Goal: Task Accomplishment & Management: Use online tool/utility

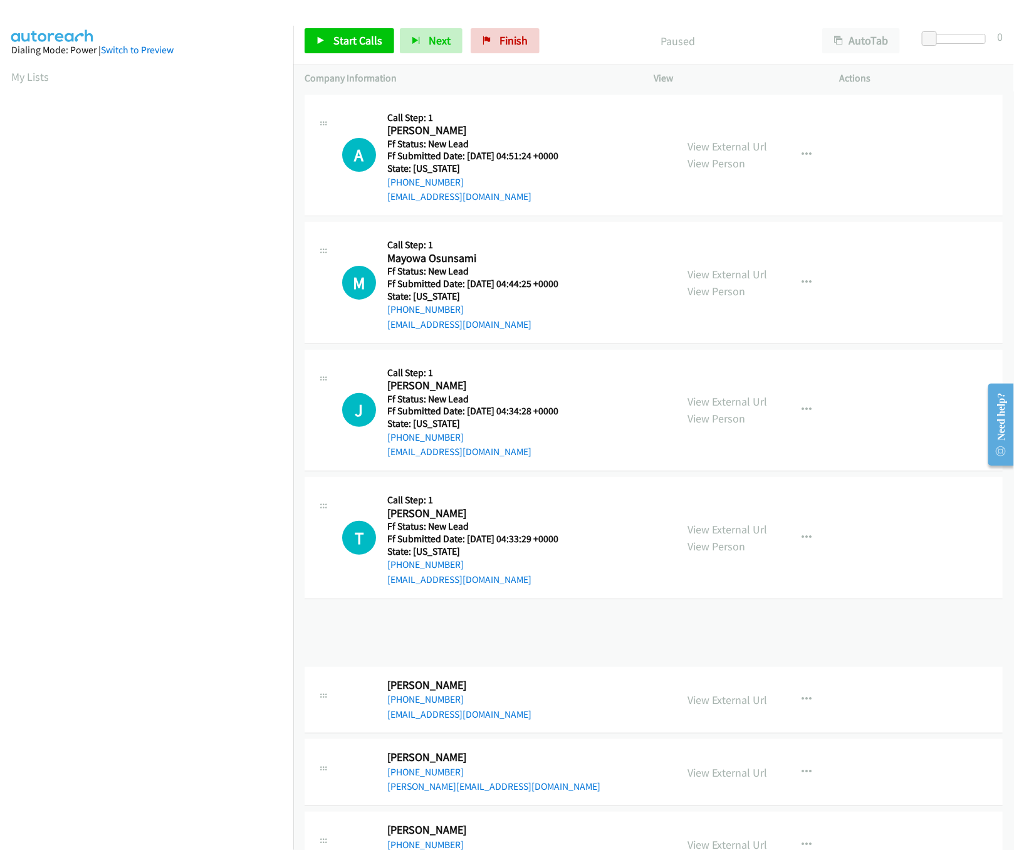
scroll to position [0, 4]
click at [733, 145] on link "View External Url" at bounding box center [728, 146] width 80 height 14
click at [226, 790] on nav "Dialing Mode: Power | Switch to Preview My Lists" at bounding box center [147, 451] width 294 height 850
click at [359, 41] on span "Start Calls" at bounding box center [357, 40] width 49 height 14
drag, startPoint x: 925, startPoint y: 41, endPoint x: 1061, endPoint y: 40, distance: 136.0
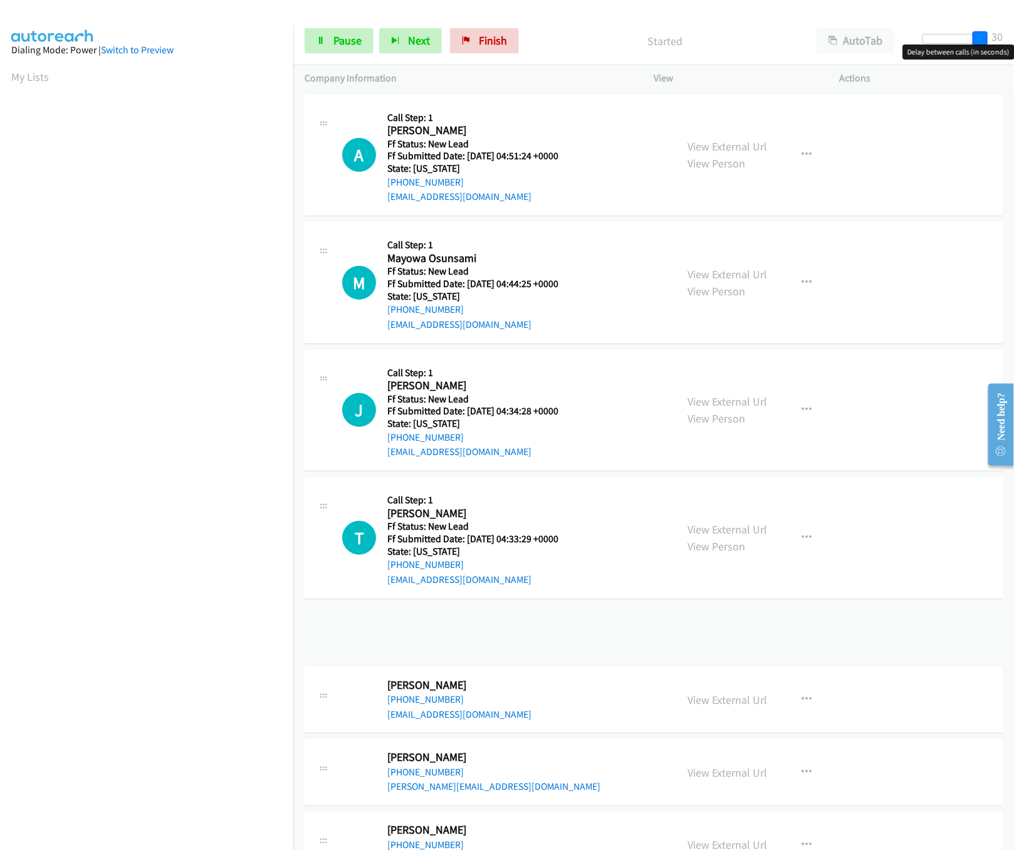
click at [1013, 40] on html "Start Calls Pause Next Finish Started AutoTab AutoTab 30 Company Information In…" at bounding box center [507, 30] width 1014 height 60
click at [732, 271] on link "View External Url" at bounding box center [728, 274] width 80 height 14
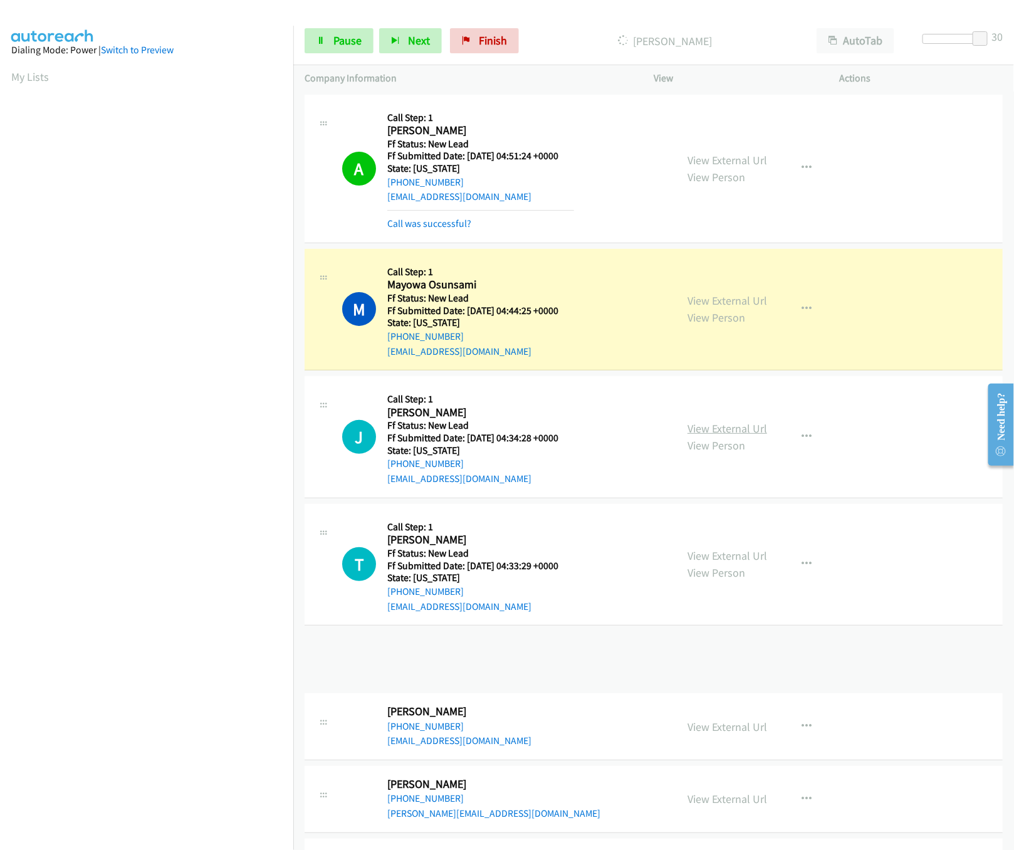
click at [696, 431] on link "View External Url" at bounding box center [728, 428] width 80 height 14
click at [340, 34] on span "Pause" at bounding box center [347, 40] width 28 height 14
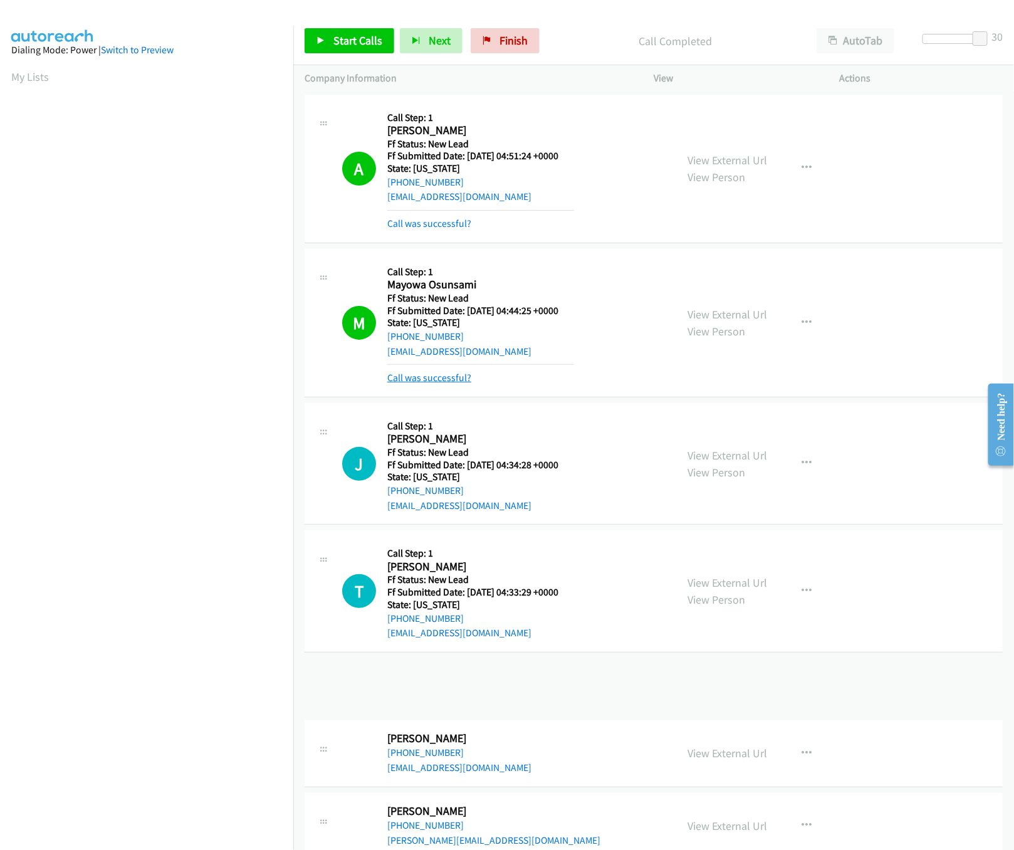
click at [446, 373] on link "Call was successful?" at bounding box center [429, 378] width 84 height 12
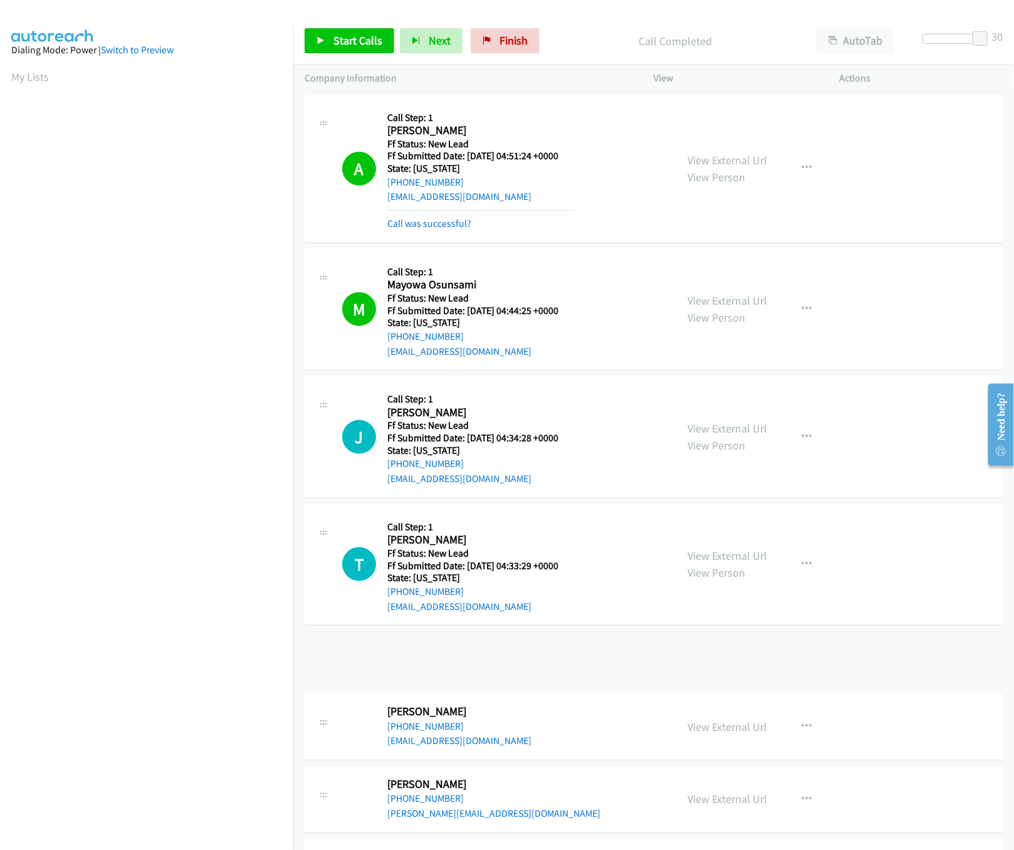
click at [231, 772] on nav "Dialing Mode: Power | Switch to Preview My Lists" at bounding box center [147, 451] width 294 height 850
drag, startPoint x: 515, startPoint y: 431, endPoint x: 521, endPoint y: 347, distance: 84.2
click at [581, 397] on div "J Callback Scheduled Call Step: 1 J Horn America/New_York Ff Status: New Lead F…" at bounding box center [503, 436] width 323 height 99
drag, startPoint x: 980, startPoint y: 40, endPoint x: 864, endPoint y: 53, distance: 117.2
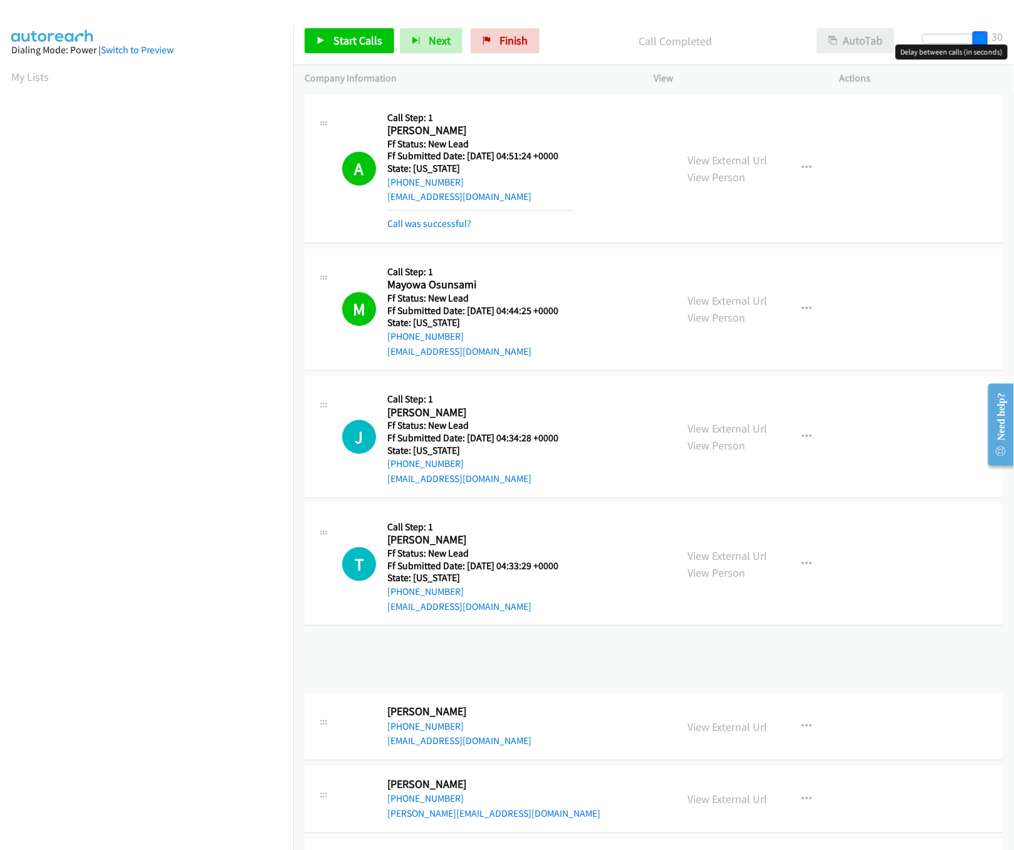
click at [864, 53] on div "Start Calls Pause Next Finish Call Completed AutoTab AutoTab 30" at bounding box center [653, 41] width 721 height 48
click at [324, 38] on icon at bounding box center [321, 41] width 9 height 9
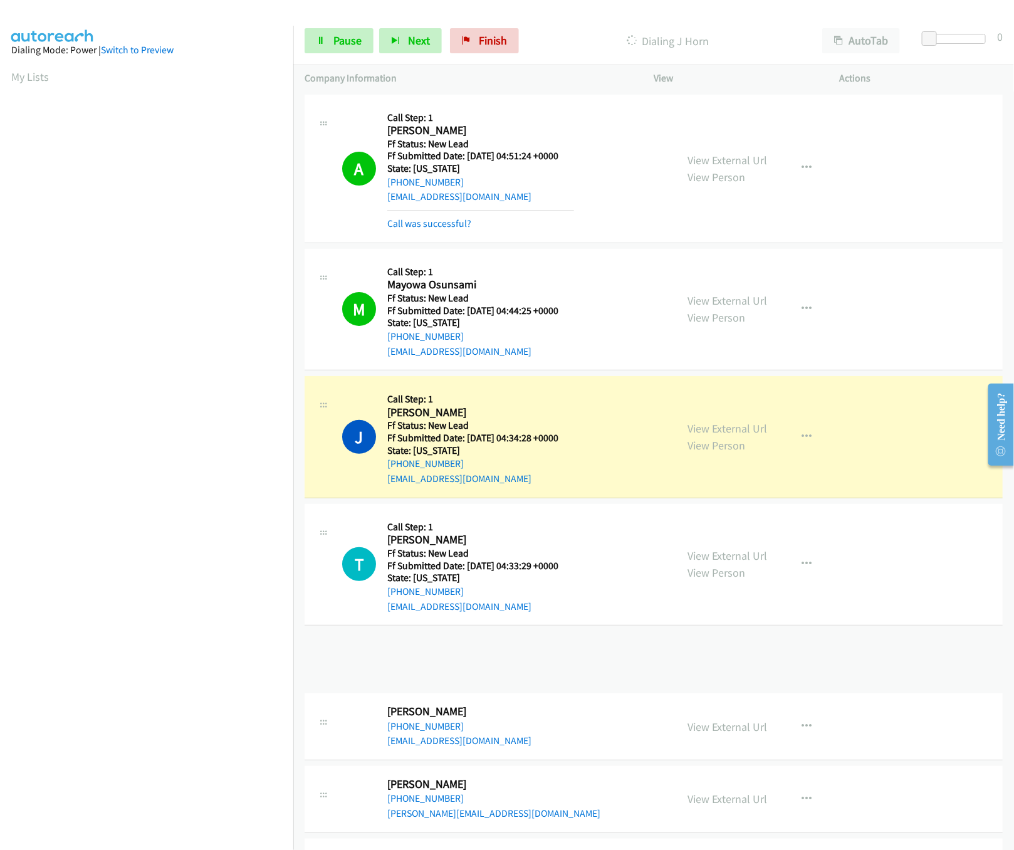
click at [550, 61] on div "Start Calls Pause Next Finish Dialing J Horn AutoTab AutoTab 0" at bounding box center [653, 41] width 721 height 48
drag, startPoint x: 929, startPoint y: 34, endPoint x: 1055, endPoint y: 19, distance: 126.2
click at [1013, 19] on html "Start Calls Pause Next Finish Dialing J Horn AutoTab AutoTab 0 Company Informat…" at bounding box center [507, 30] width 1014 height 60
click at [741, 555] on link "View External Url" at bounding box center [728, 555] width 80 height 14
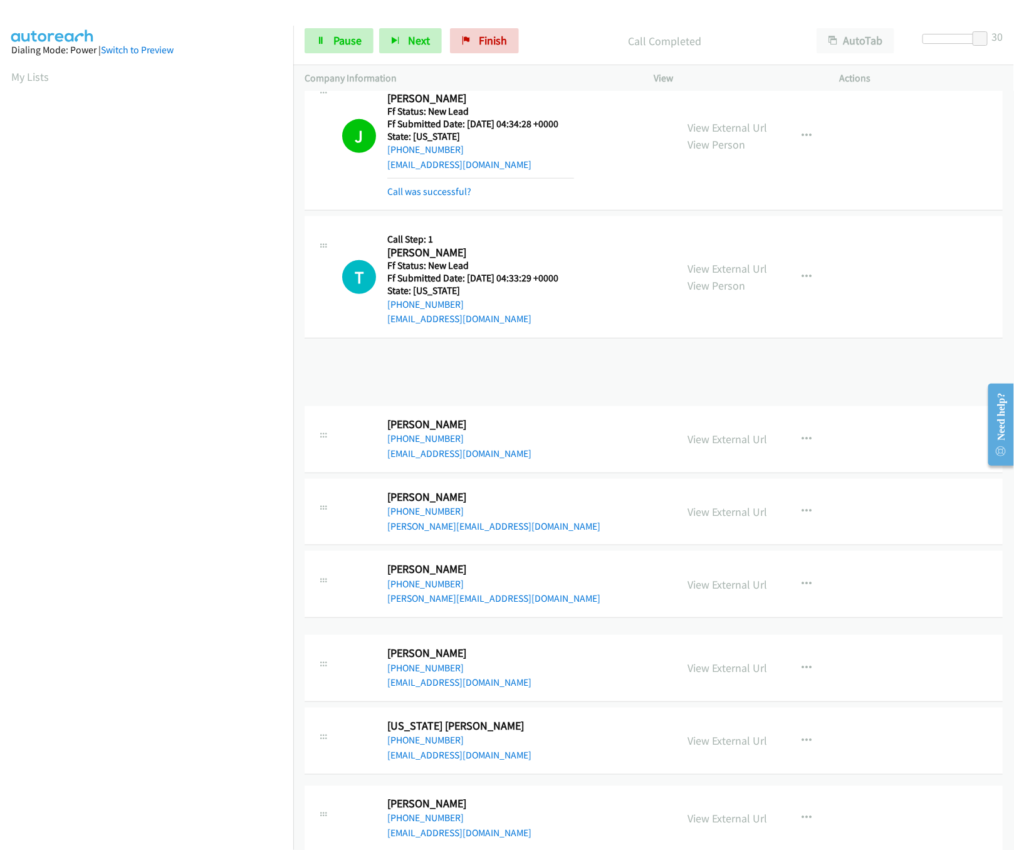
scroll to position [251, 0]
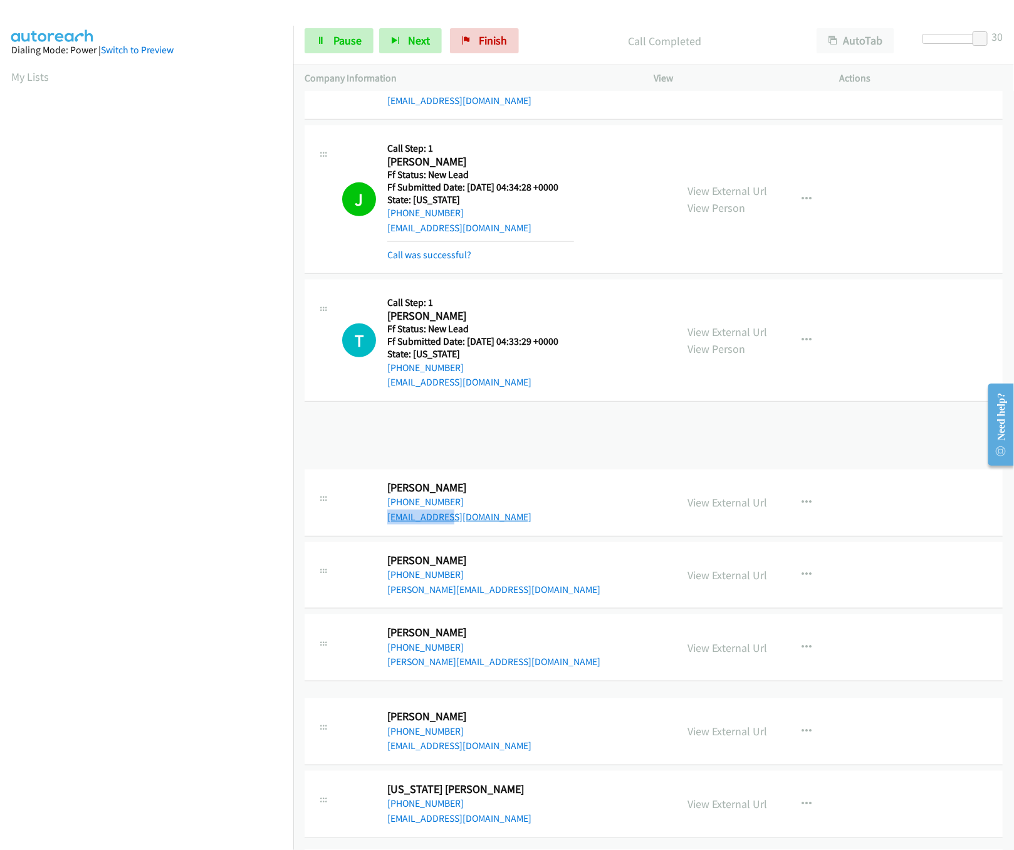
drag, startPoint x: 458, startPoint y: 518, endPoint x: 388, endPoint y: 523, distance: 69.7
click at [388, 523] on div "D Callback Scheduled Dakota Richards America/New_York +1 413-386-9856 dpr616@me…" at bounding box center [503, 503] width 323 height 44
copy link "dpr616@me.com"
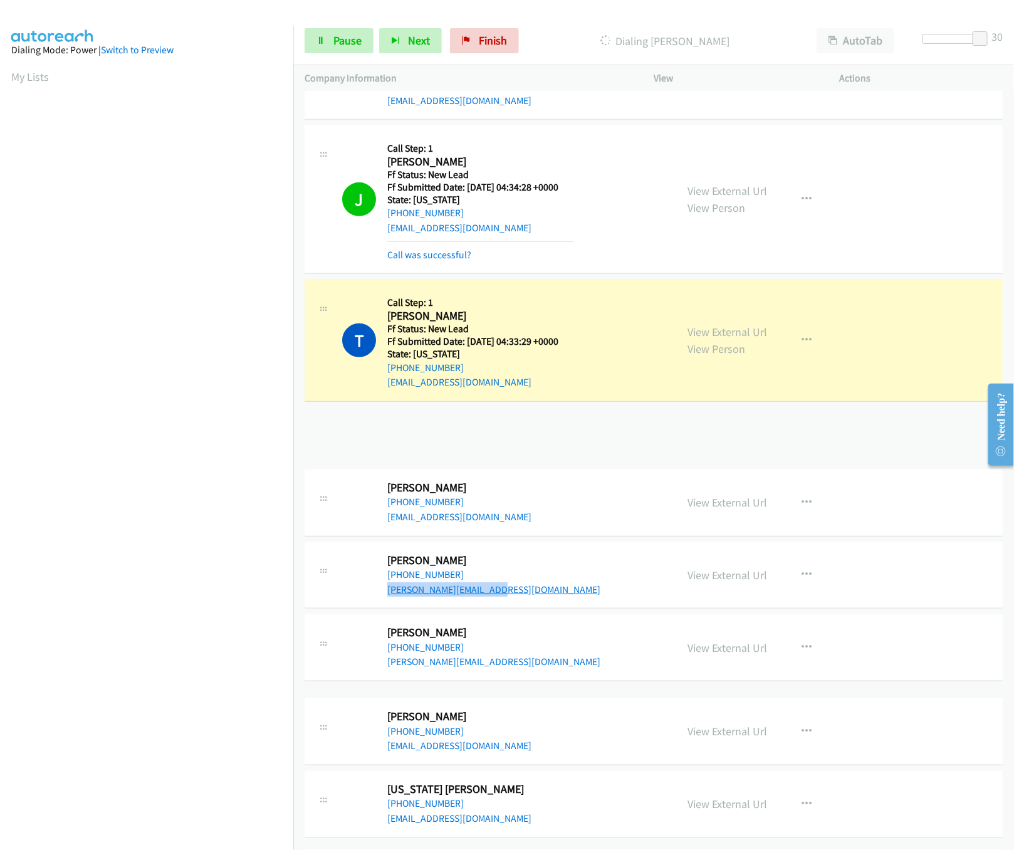
drag, startPoint x: 508, startPoint y: 590, endPoint x: 388, endPoint y: 596, distance: 119.8
click at [388, 596] on div "S Callback Scheduled Sam Zhang America/Chicago +1 917-618-7817 sammy.zhangpe@gm…" at bounding box center [503, 575] width 323 height 44
copy link "sammy.zhangpe@gmail.com"
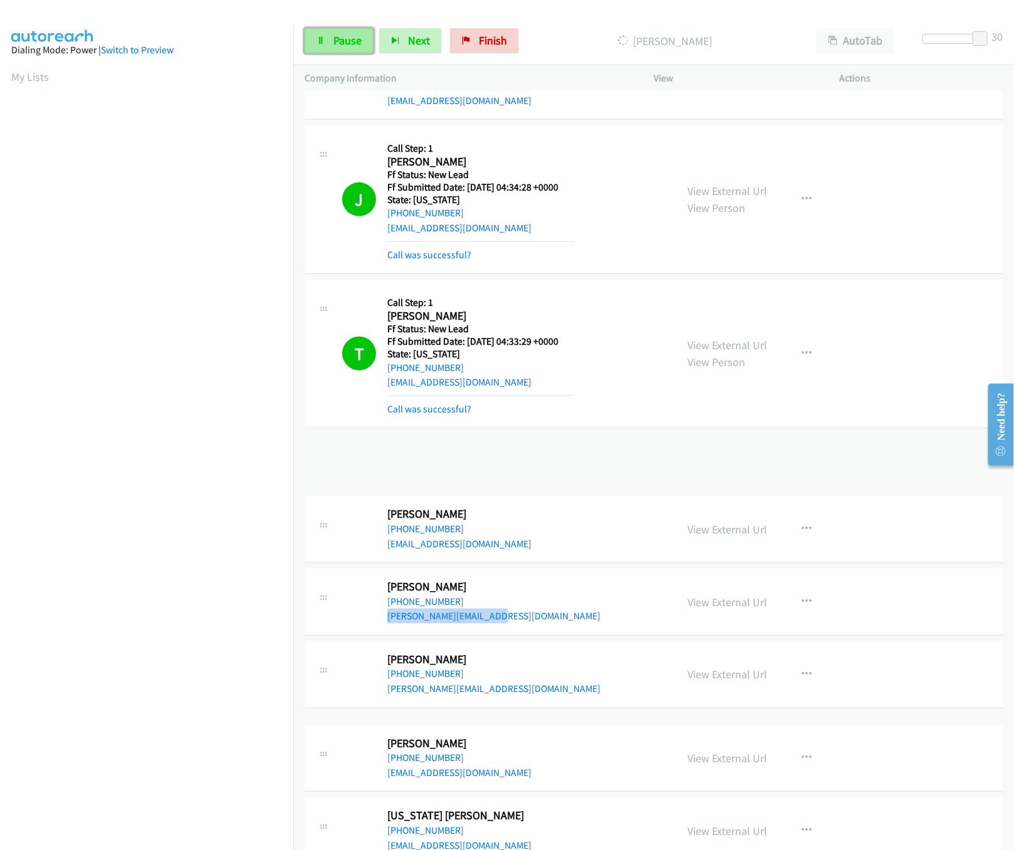
click at [322, 36] on link "Pause" at bounding box center [339, 40] width 69 height 25
drag, startPoint x: 466, startPoint y: 599, endPoint x: 387, endPoint y: 602, distance: 79.1
click at [387, 602] on div "+1 917-618-7817" at bounding box center [493, 601] width 213 height 15
copy link "+1 917-618-7817"
click at [211, 820] on nav "Dialing Mode: Power | Switch to Preview My Lists" at bounding box center [147, 451] width 294 height 850
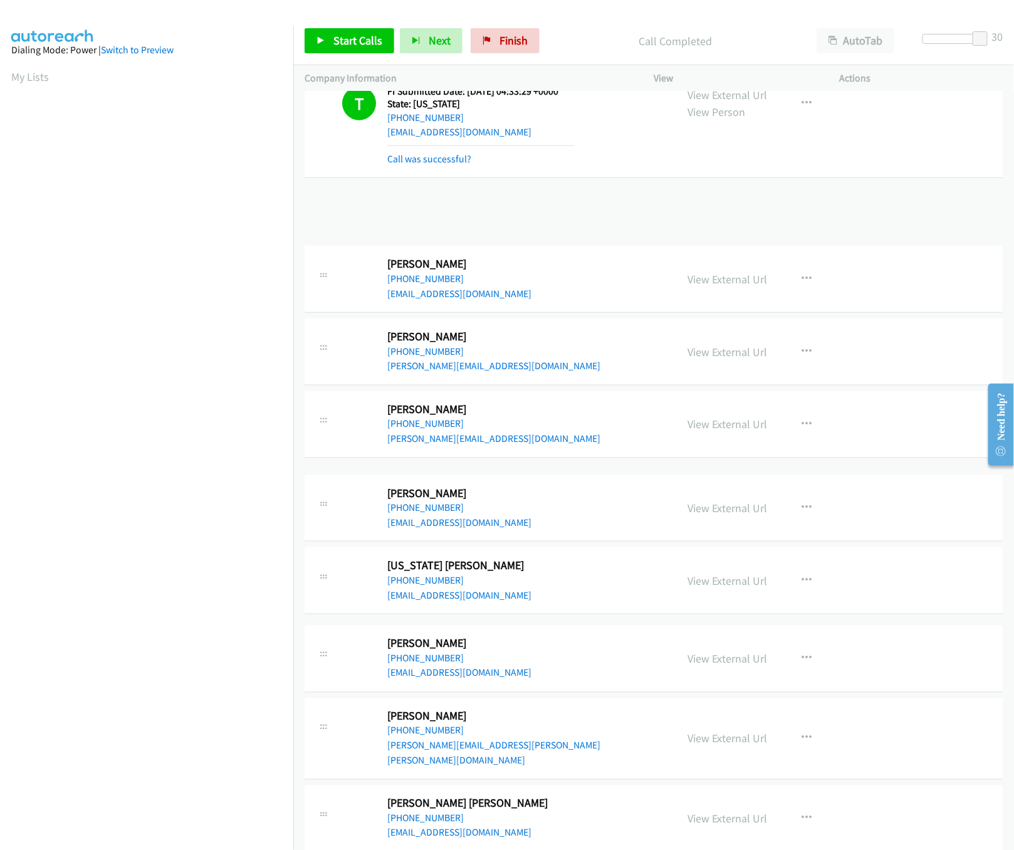
scroll to position [376, 0]
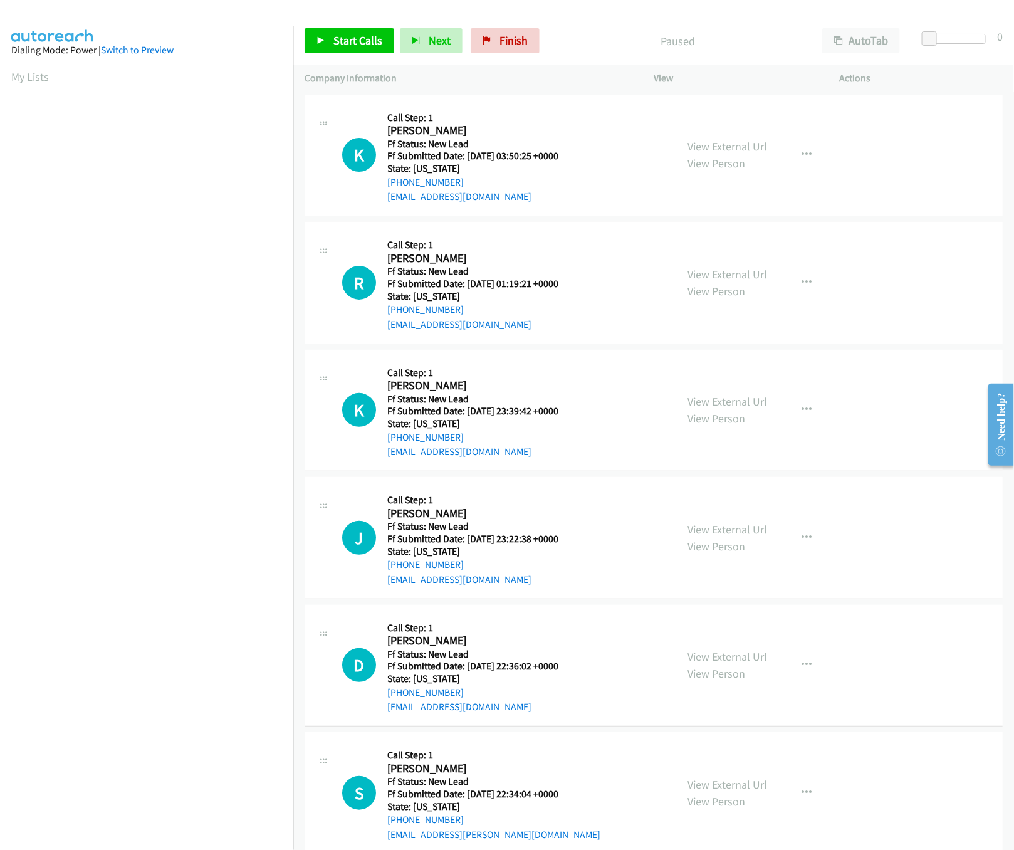
click at [739, 154] on div "View External Url View Person" at bounding box center [728, 155] width 80 height 34
click at [736, 150] on link "View External Url" at bounding box center [728, 146] width 80 height 14
click at [728, 275] on link "View External Url" at bounding box center [728, 274] width 80 height 14
click at [728, 403] on link "View External Url" at bounding box center [728, 401] width 80 height 14
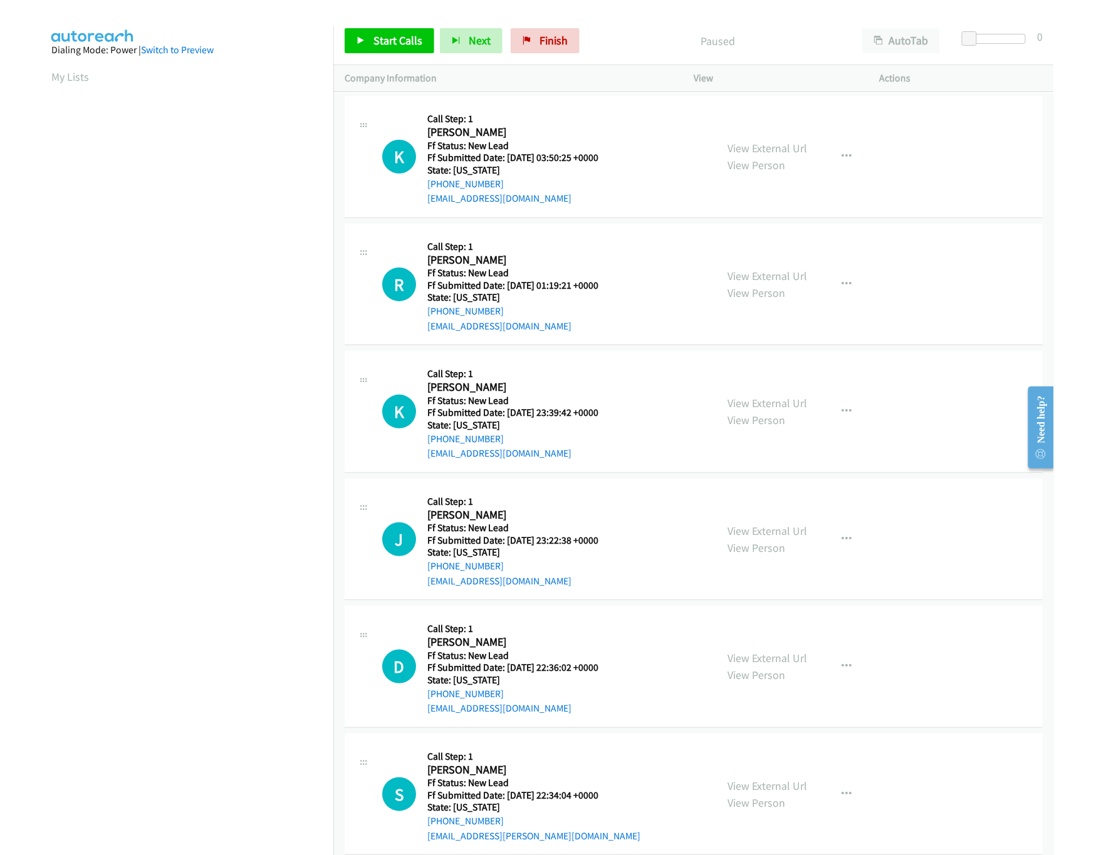
scroll to position [0, 4]
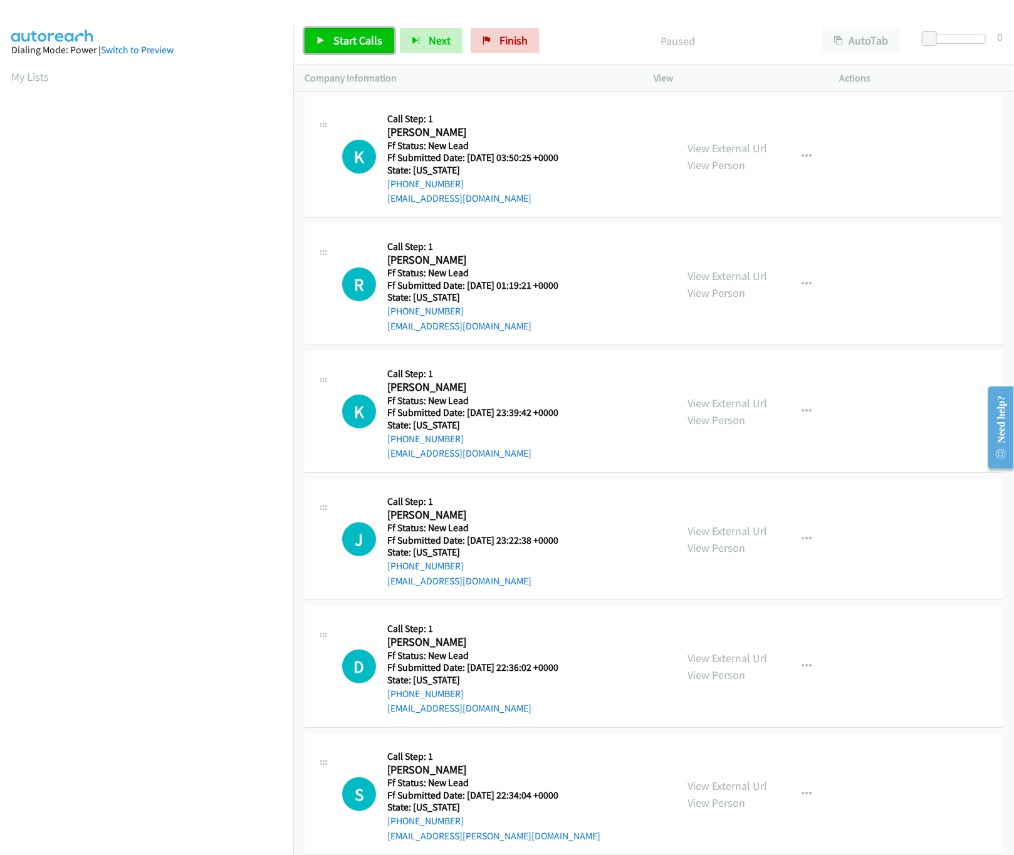
click at [348, 38] on span "Start Calls" at bounding box center [357, 40] width 49 height 14
drag, startPoint x: 929, startPoint y: 34, endPoint x: 938, endPoint y: 21, distance: 15.8
click at [995, 40] on div "Start Calls Pause Next Finish Started AutoTab AutoTab 30" at bounding box center [653, 41] width 721 height 48
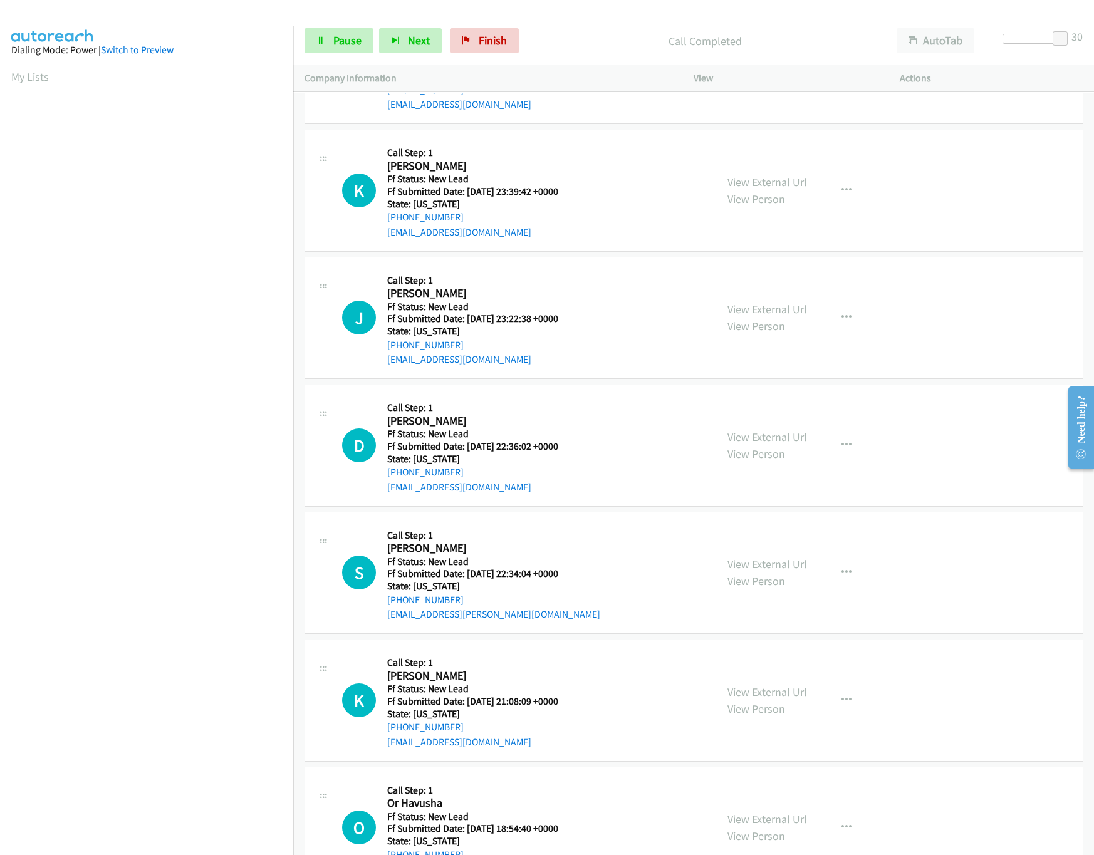
scroll to position [251, 0]
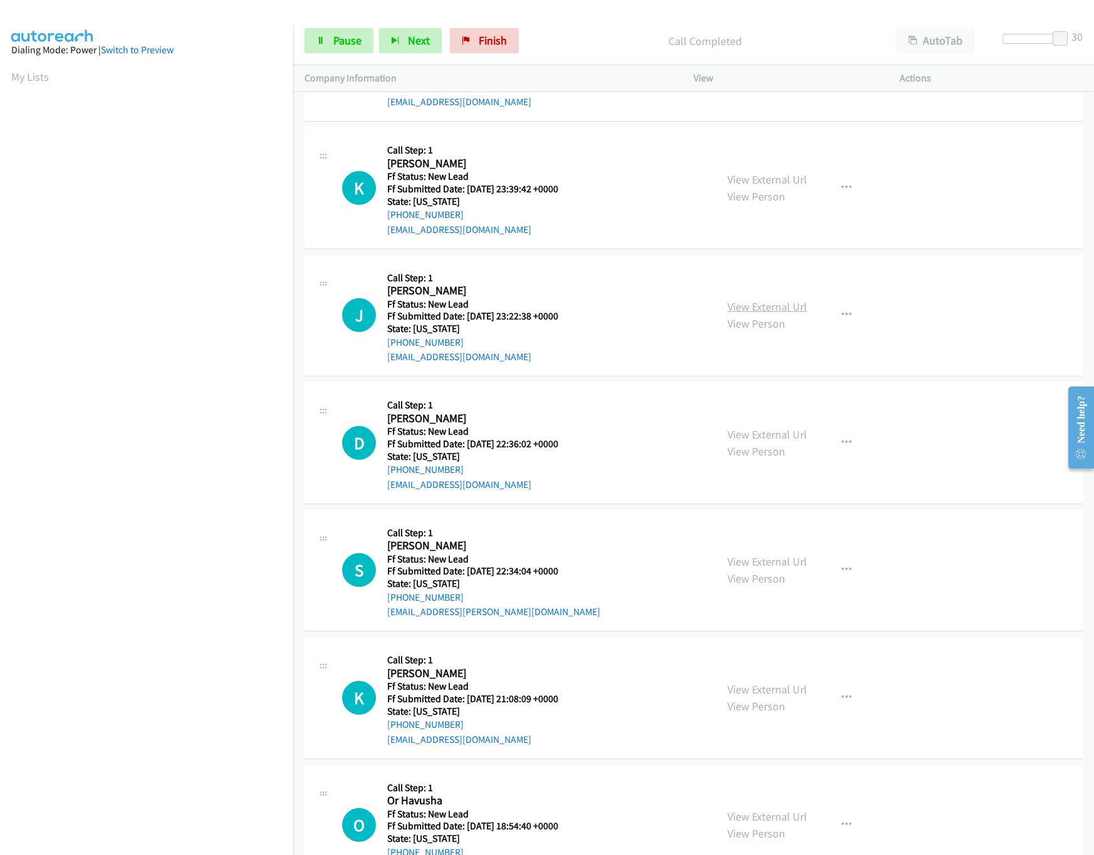
click at [740, 309] on link "View External Url" at bounding box center [768, 307] width 80 height 14
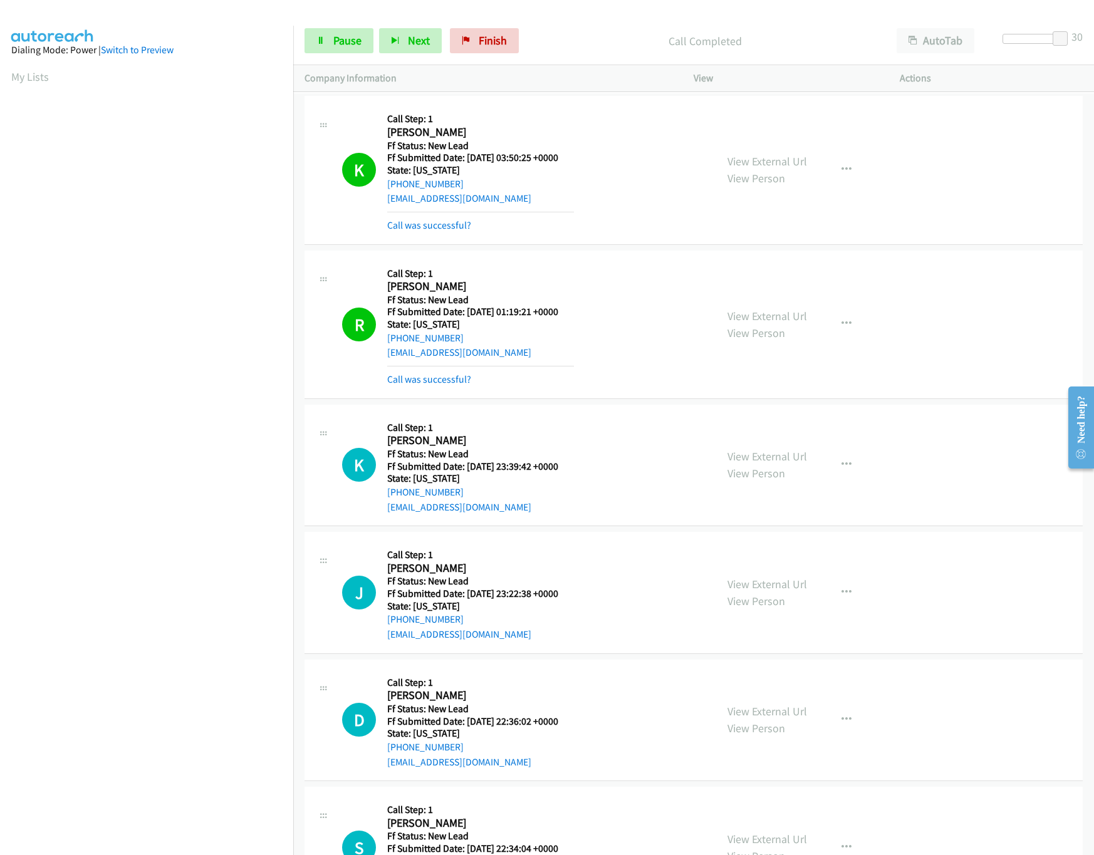
scroll to position [125, 0]
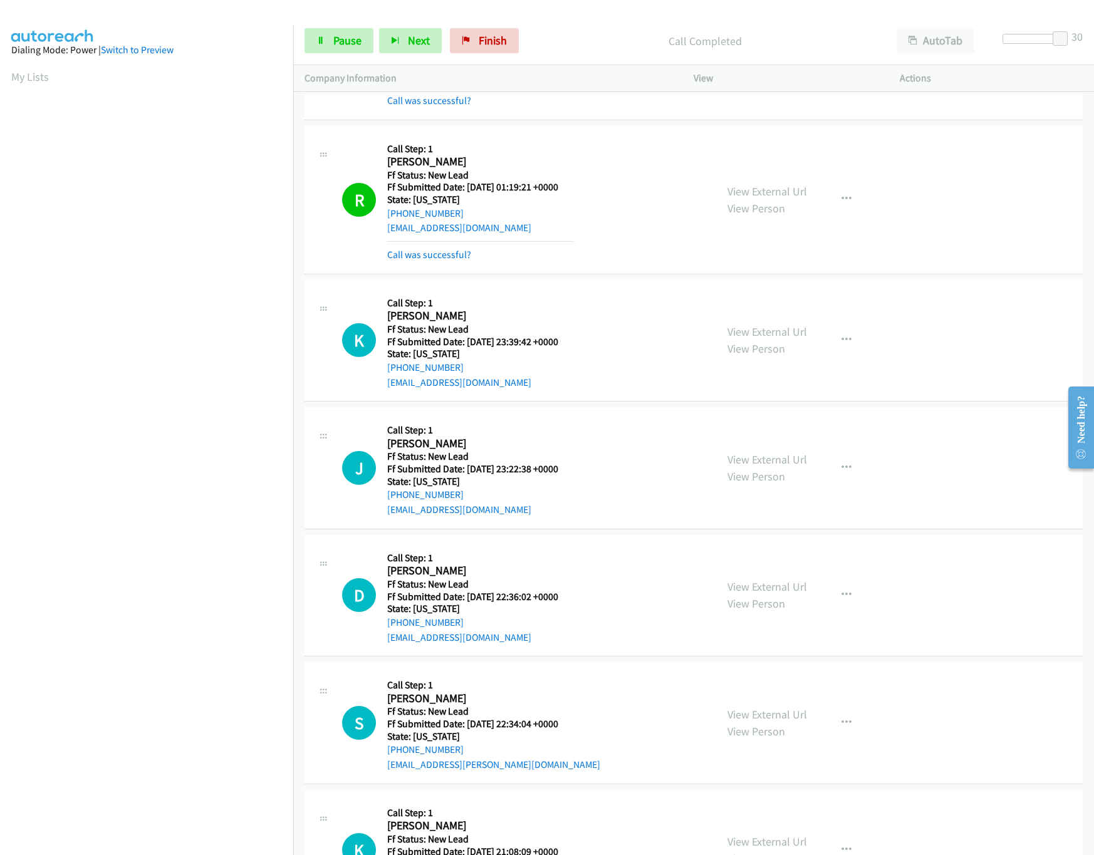
click at [768, 579] on div "View External Url View Person View External Url Email Schedule/Manage Callback …" at bounding box center [824, 596] width 217 height 99
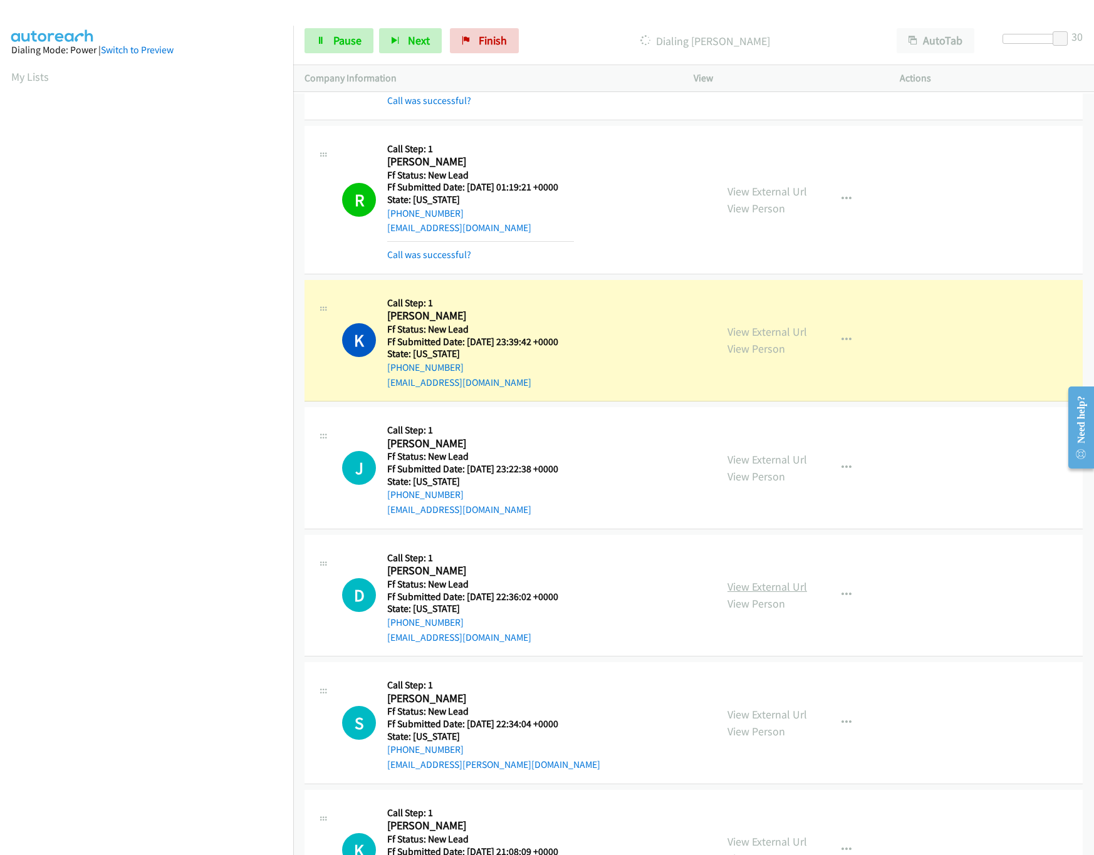
click at [768, 585] on link "View External Url" at bounding box center [768, 587] width 80 height 14
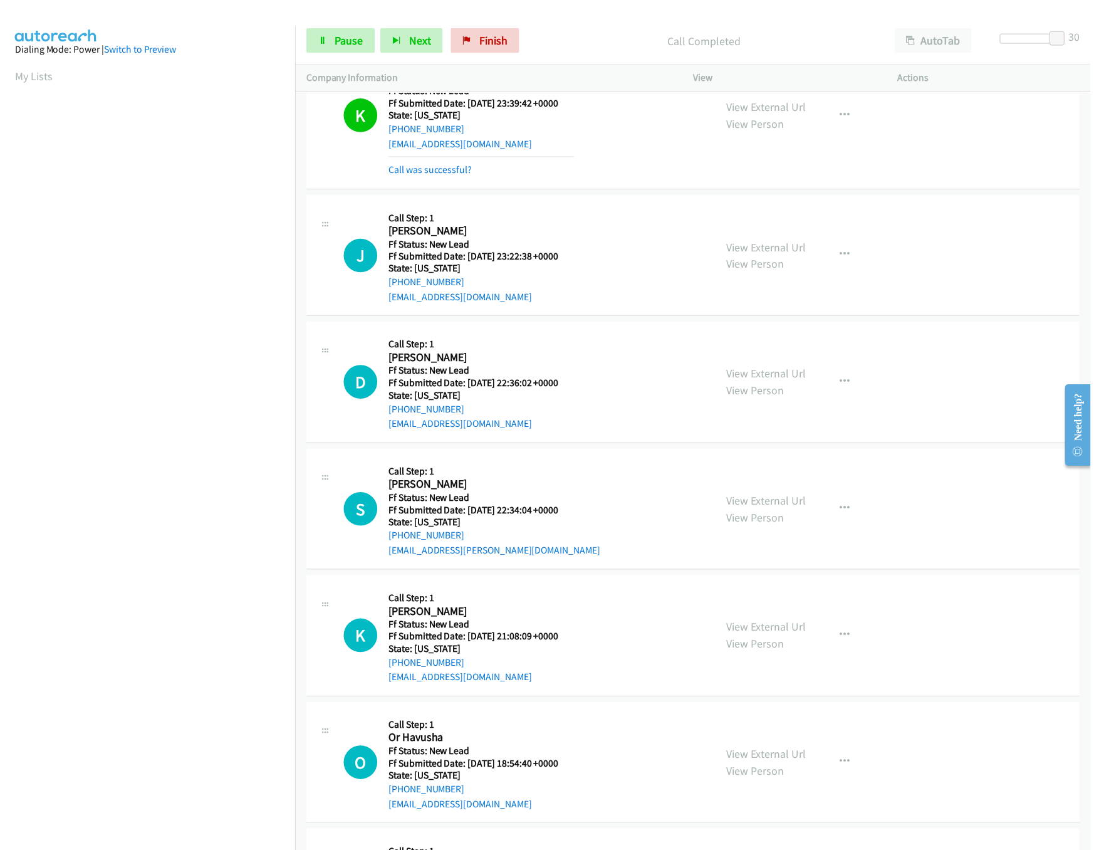
scroll to position [376, 0]
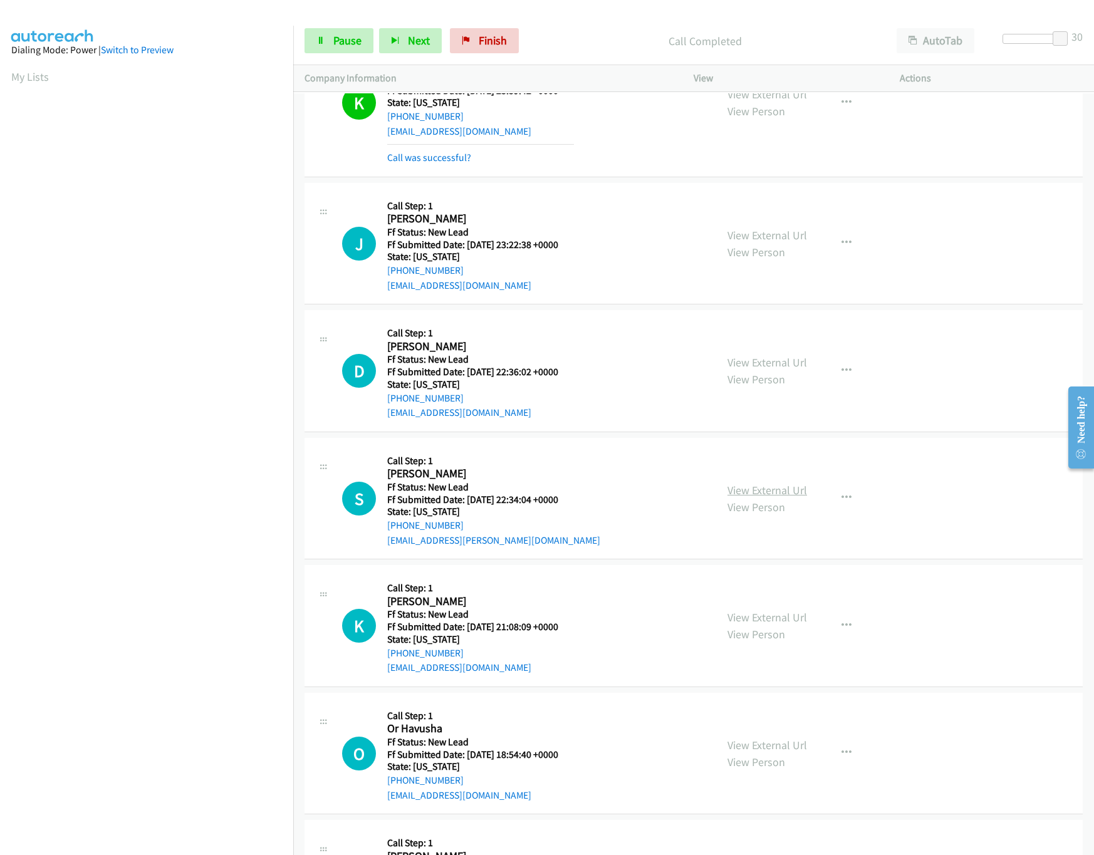
click at [755, 494] on link "View External Url" at bounding box center [768, 490] width 80 height 14
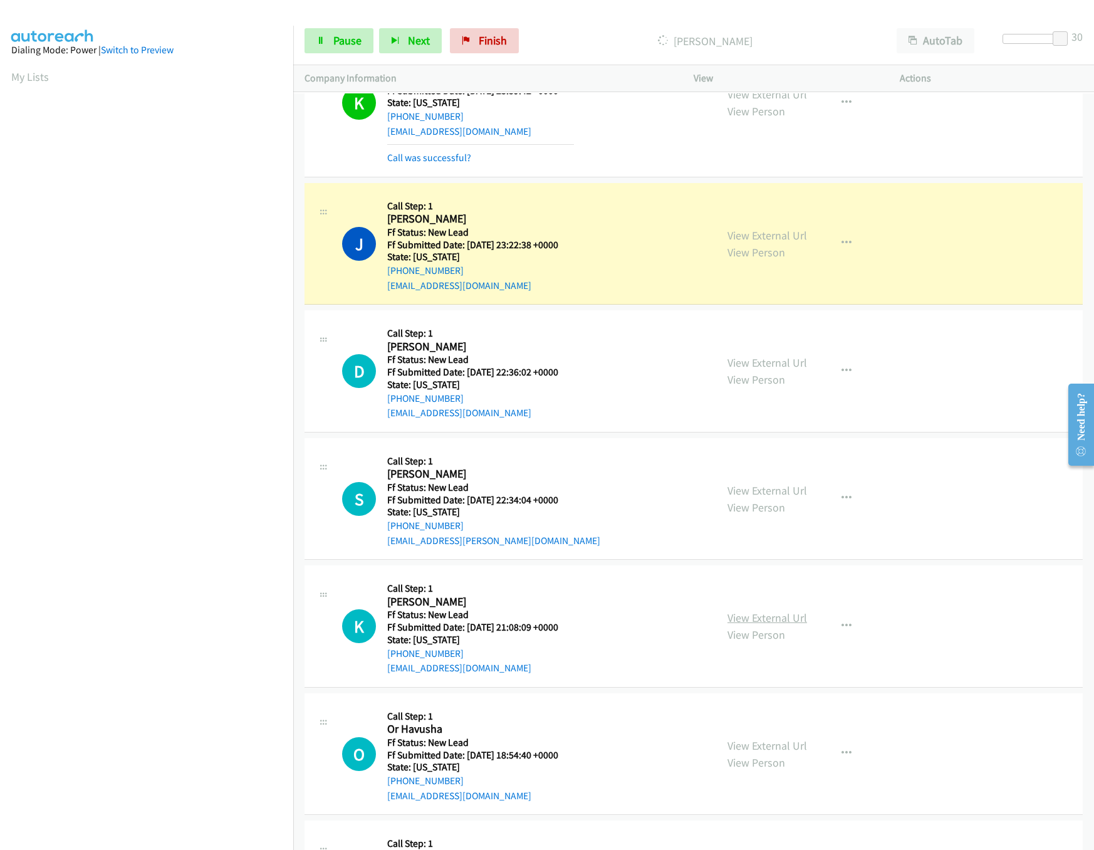
click at [755, 614] on link "View External Url" at bounding box center [768, 617] width 80 height 14
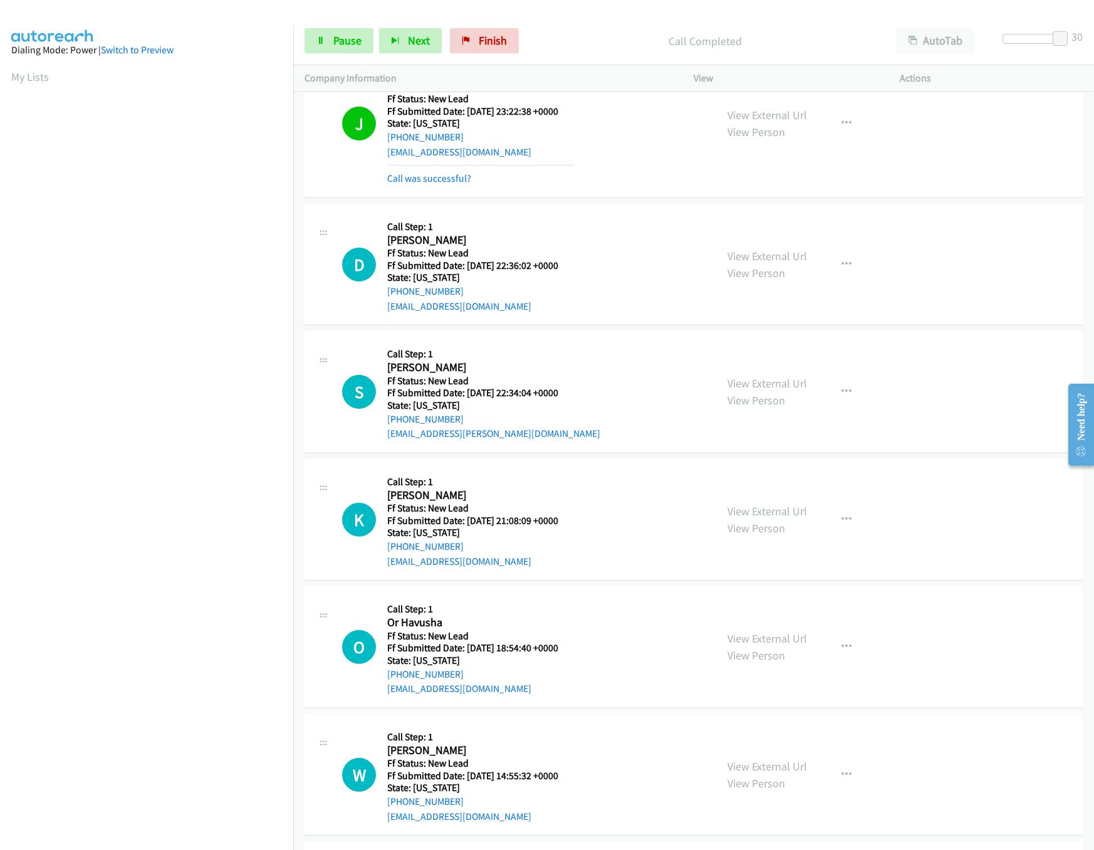
scroll to position [627, 0]
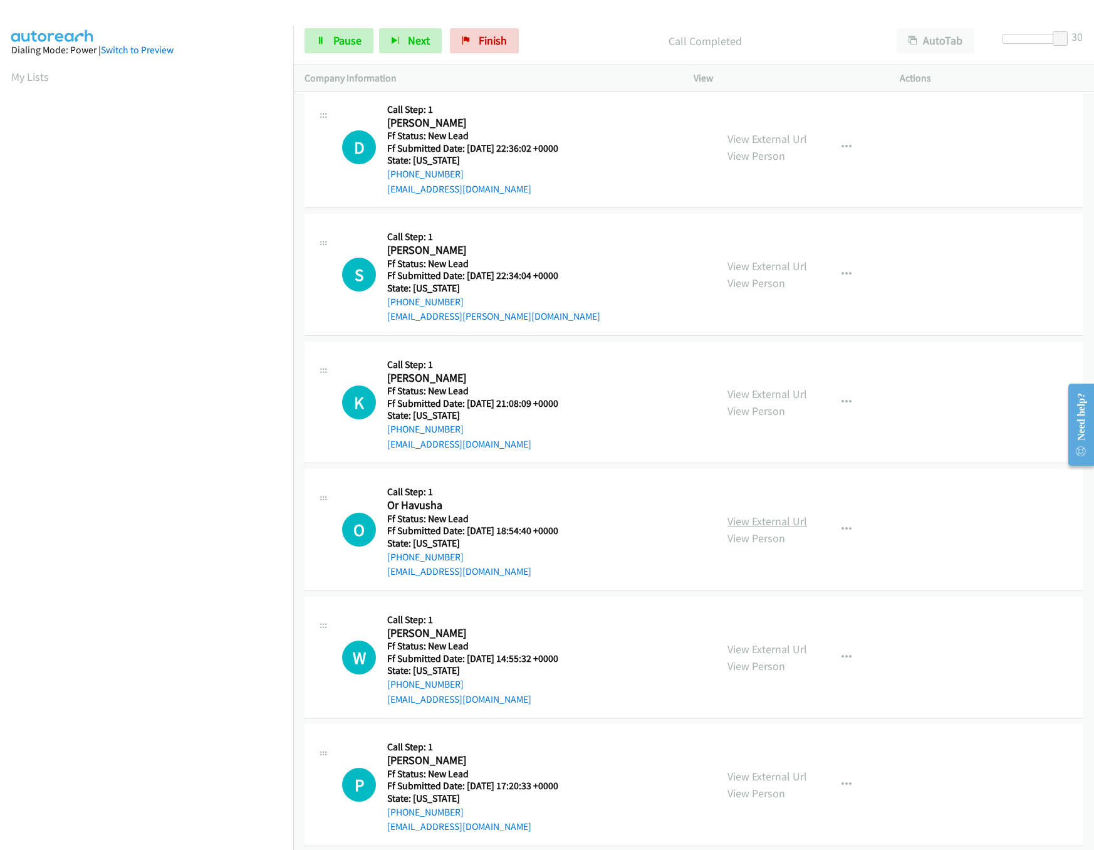
click at [762, 523] on link "View External Url" at bounding box center [768, 521] width 80 height 14
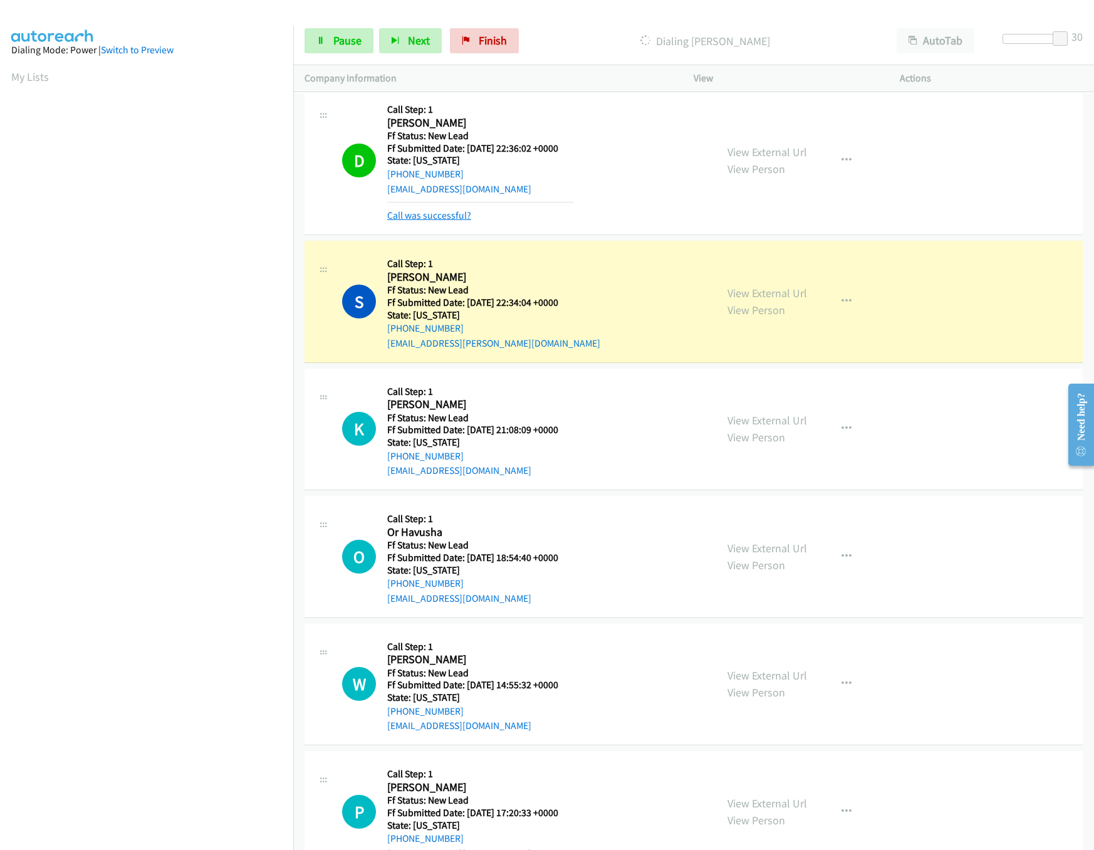
click at [456, 215] on link "Call was successful?" at bounding box center [429, 215] width 84 height 12
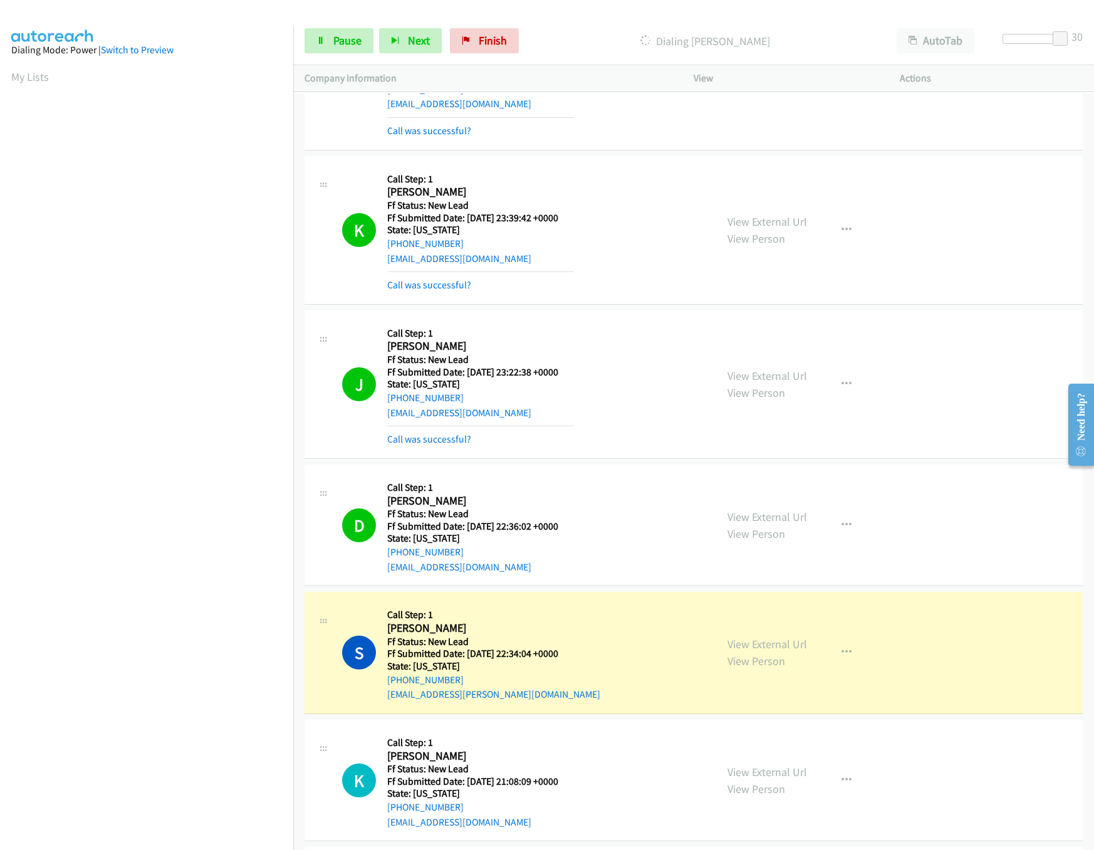
scroll to position [251, 0]
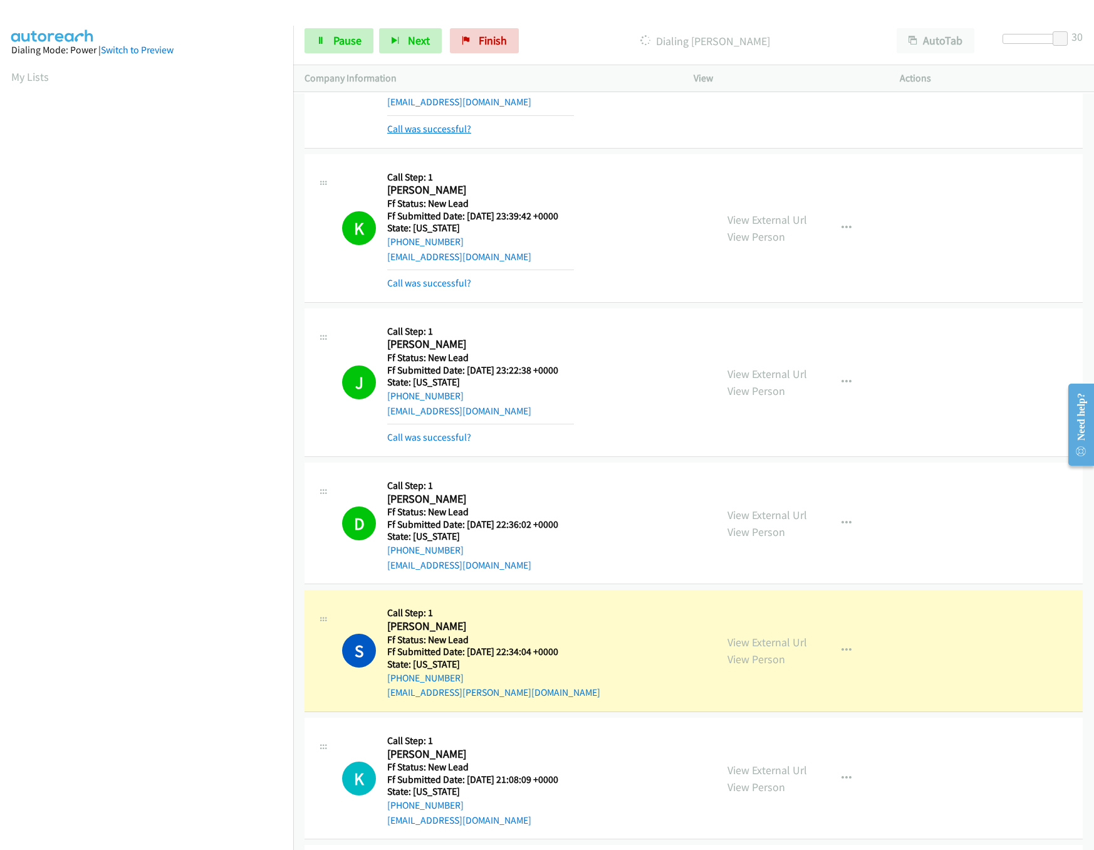
click at [450, 130] on link "Call was successful?" at bounding box center [429, 129] width 84 height 12
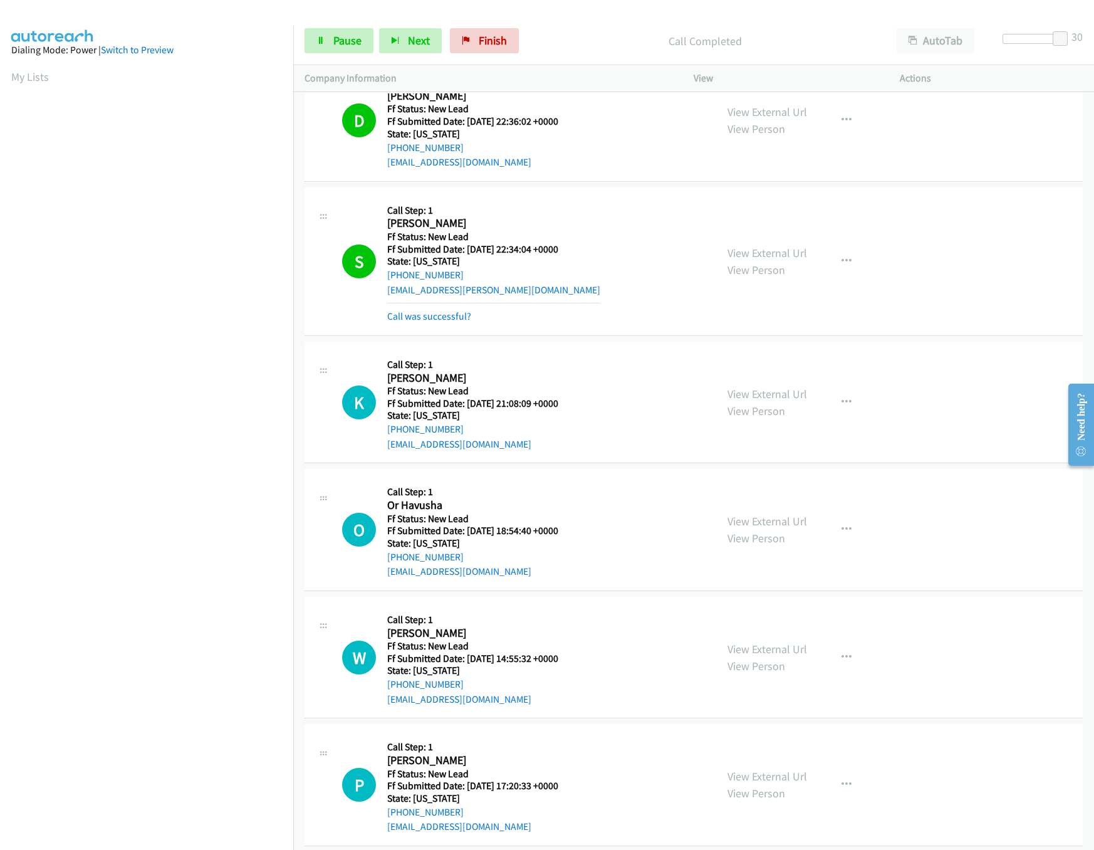
scroll to position [752, 0]
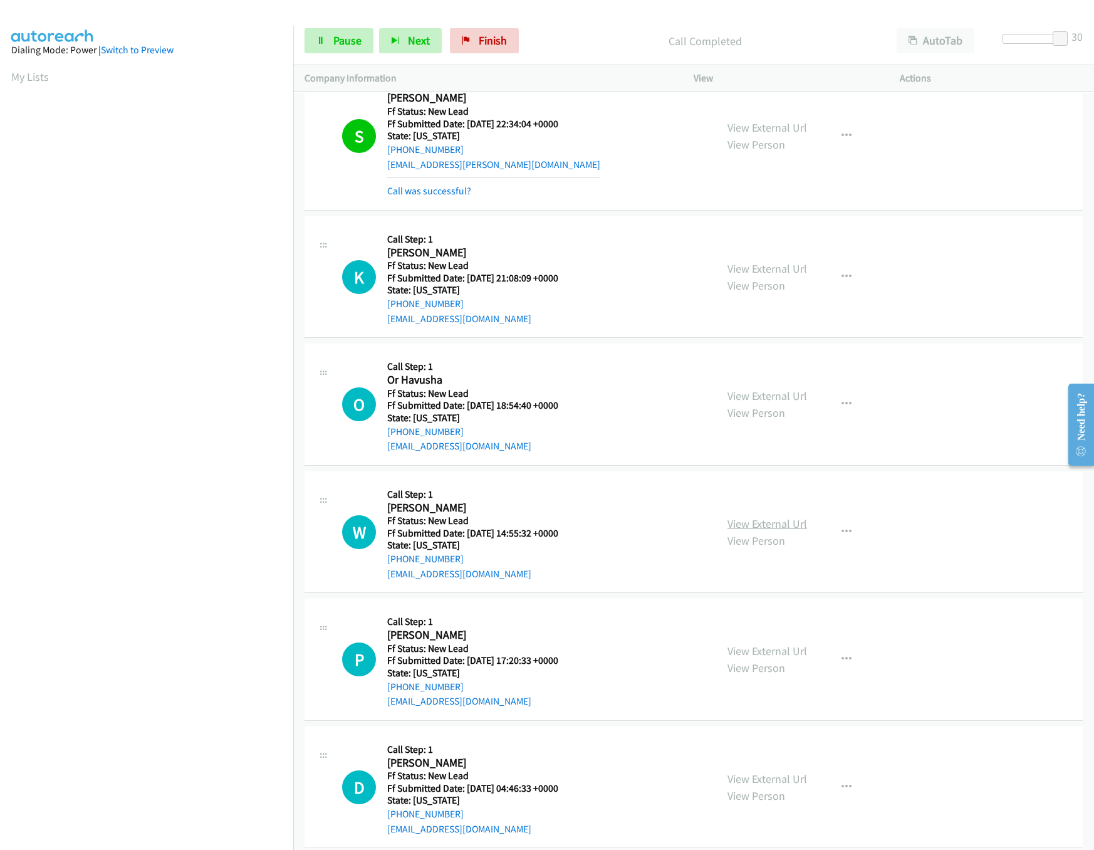
click at [756, 521] on link "View External Url" at bounding box center [768, 523] width 80 height 14
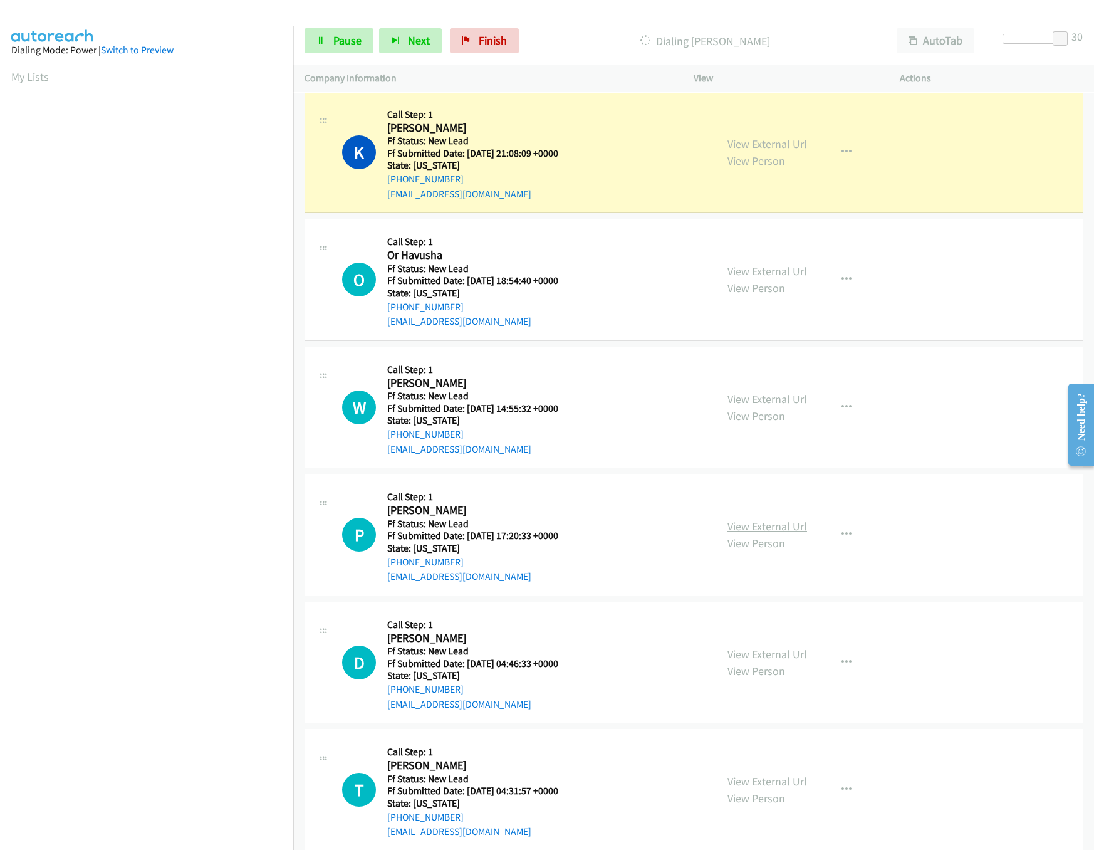
drag, startPoint x: 730, startPoint y: 519, endPoint x: 730, endPoint y: 533, distance: 13.8
click at [730, 519] on div "View External Url View Person View External Url Email Schedule/Manage Callback …" at bounding box center [824, 534] width 217 height 99
click at [730, 533] on link "View External Url" at bounding box center [768, 526] width 80 height 14
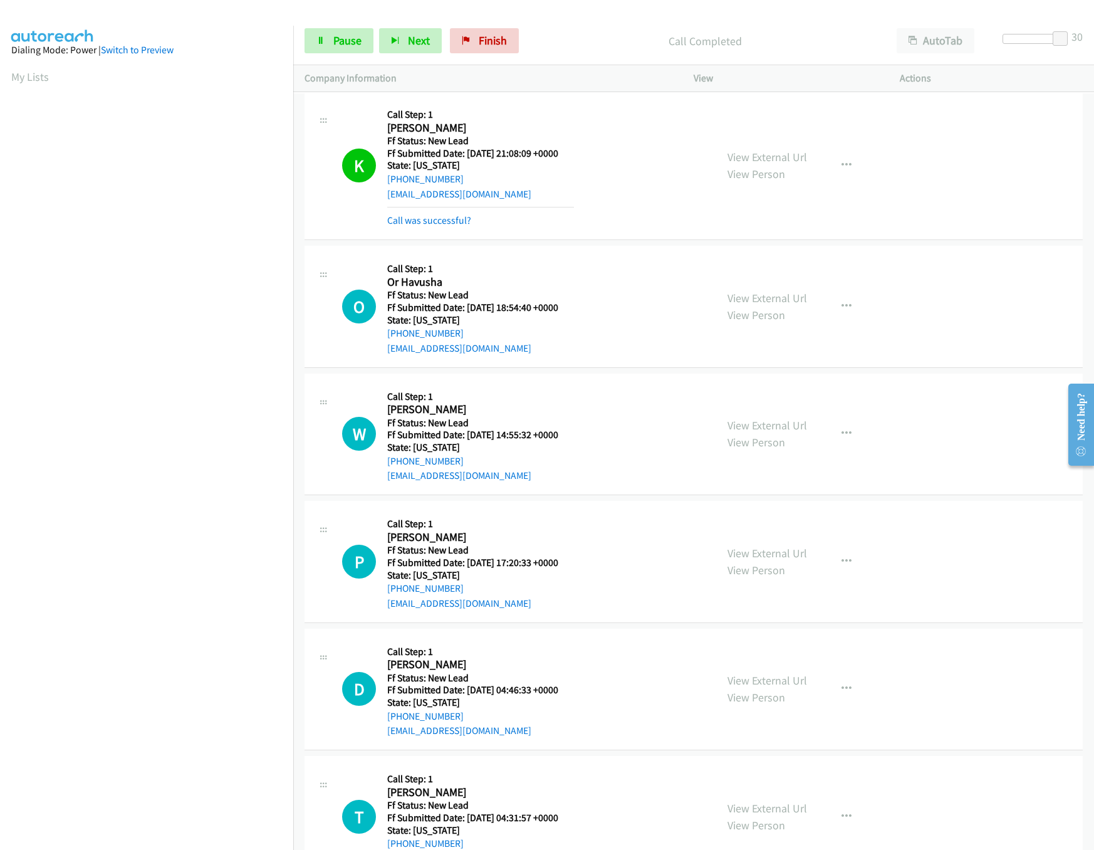
scroll to position [1003, 0]
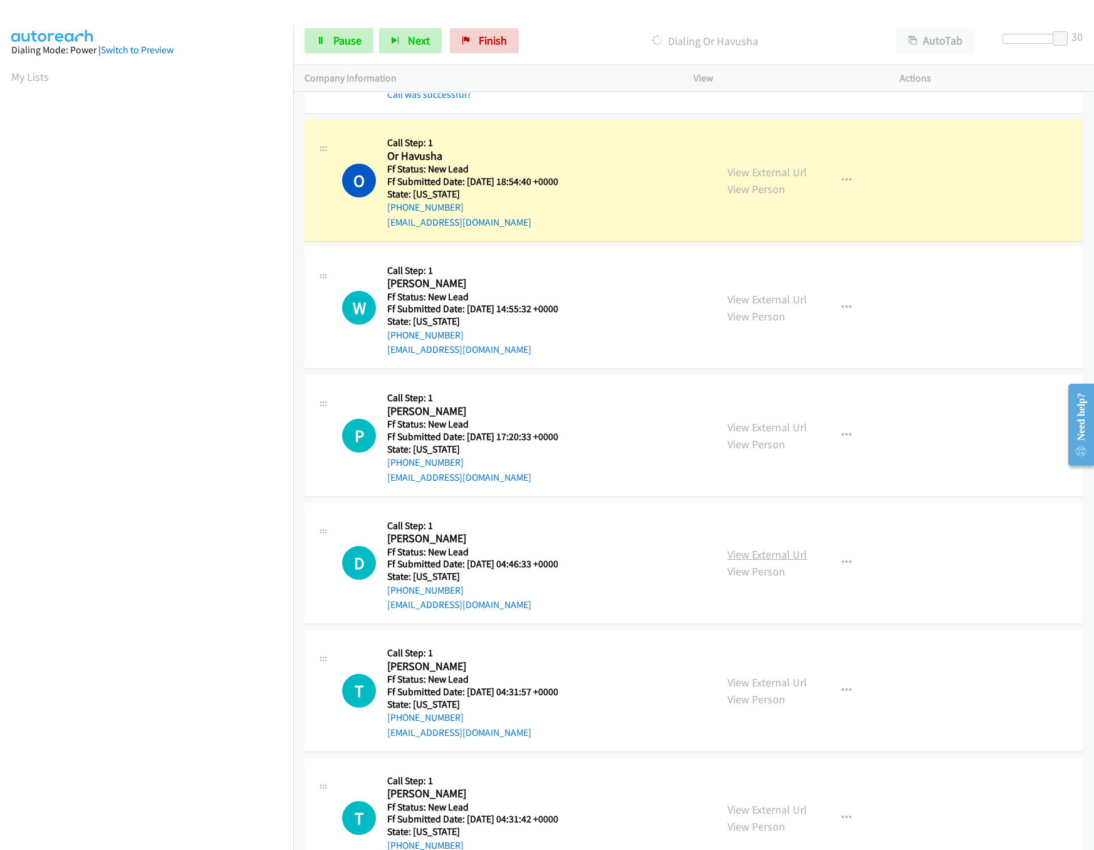
click at [760, 557] on link "View External Url" at bounding box center [768, 554] width 80 height 14
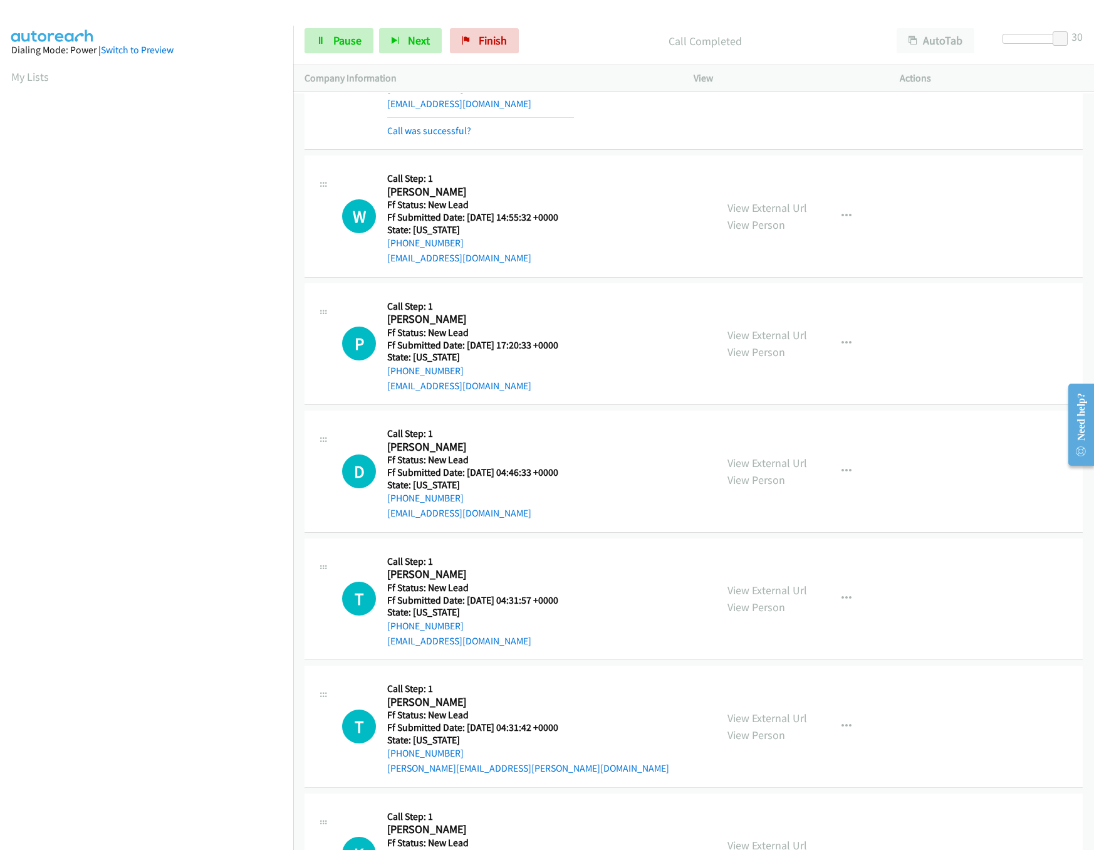
scroll to position [1253, 0]
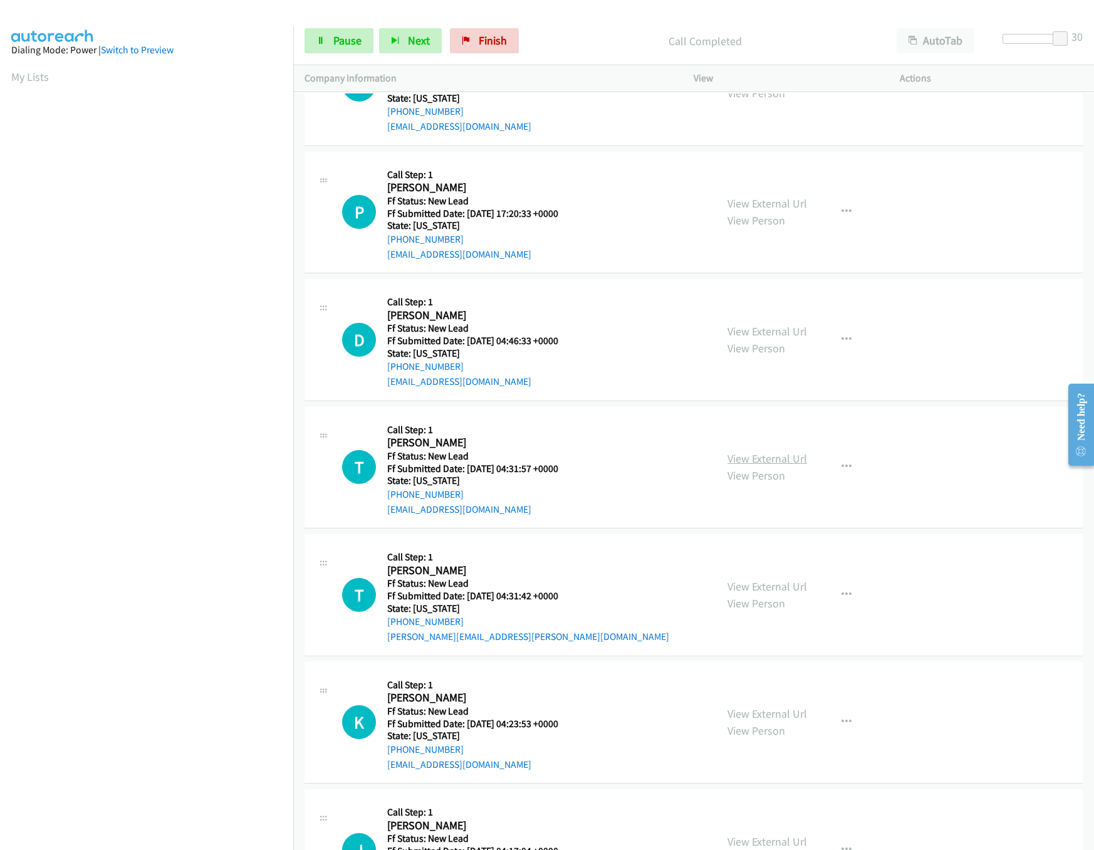
click at [792, 466] on link "View External Url" at bounding box center [768, 458] width 80 height 14
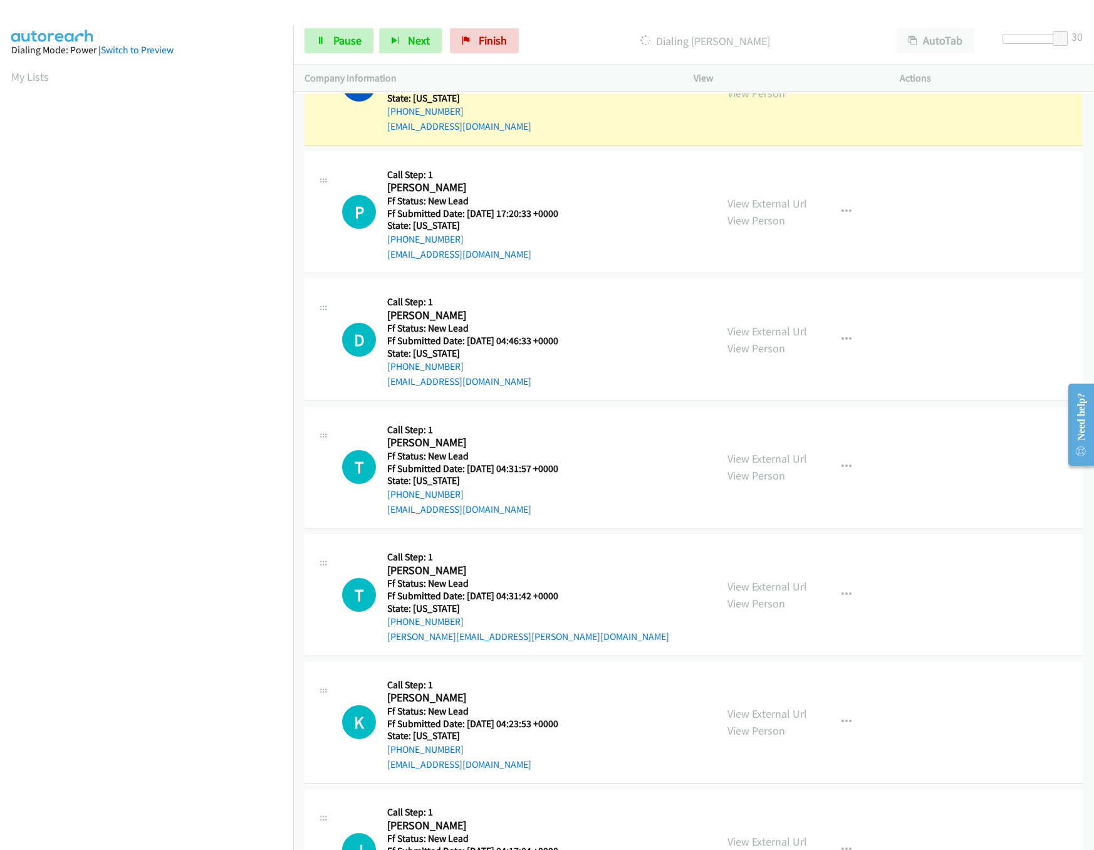
scroll to position [1128, 0]
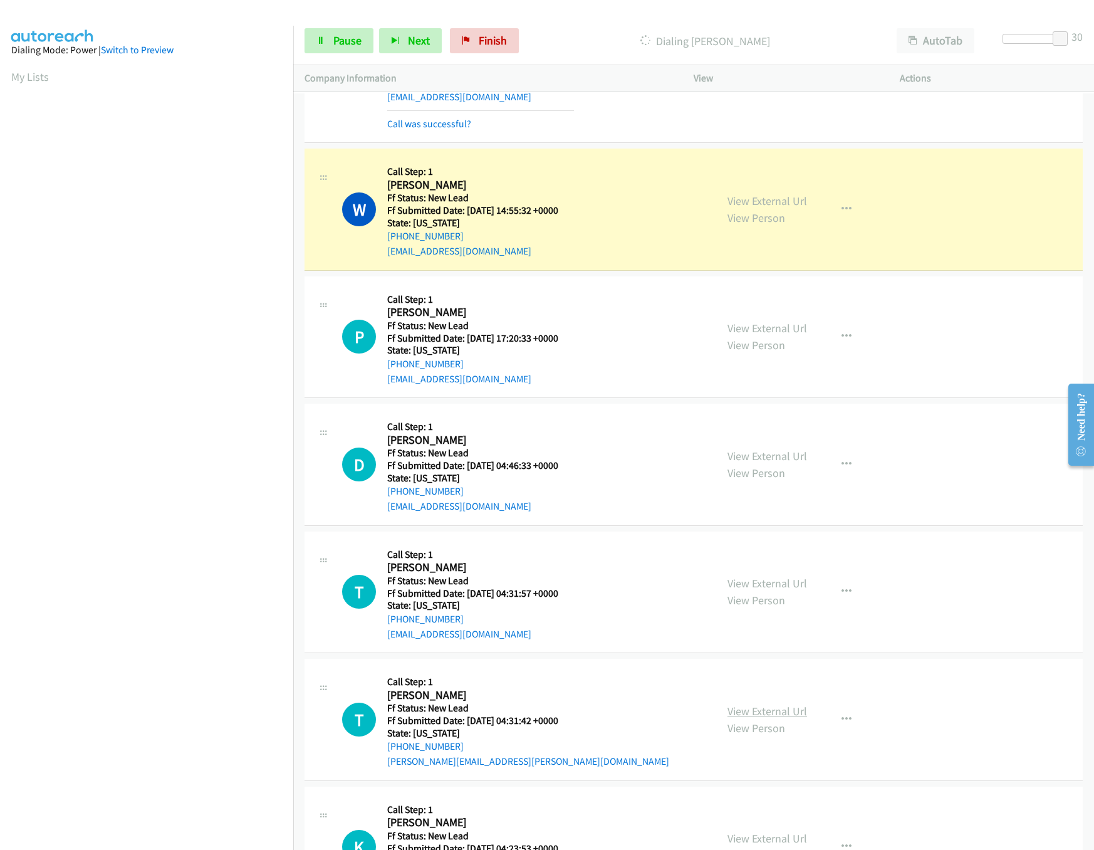
click at [768, 718] on link "View External Url" at bounding box center [768, 711] width 80 height 14
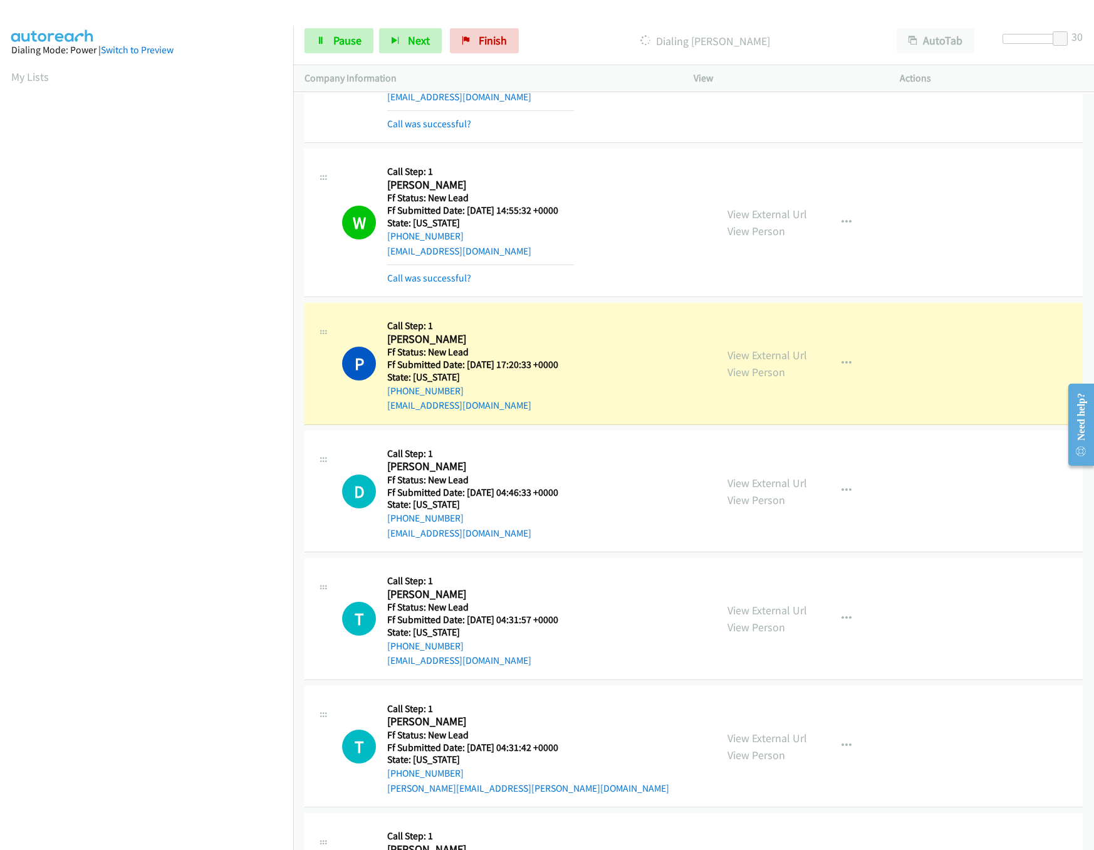
scroll to position [1379, 0]
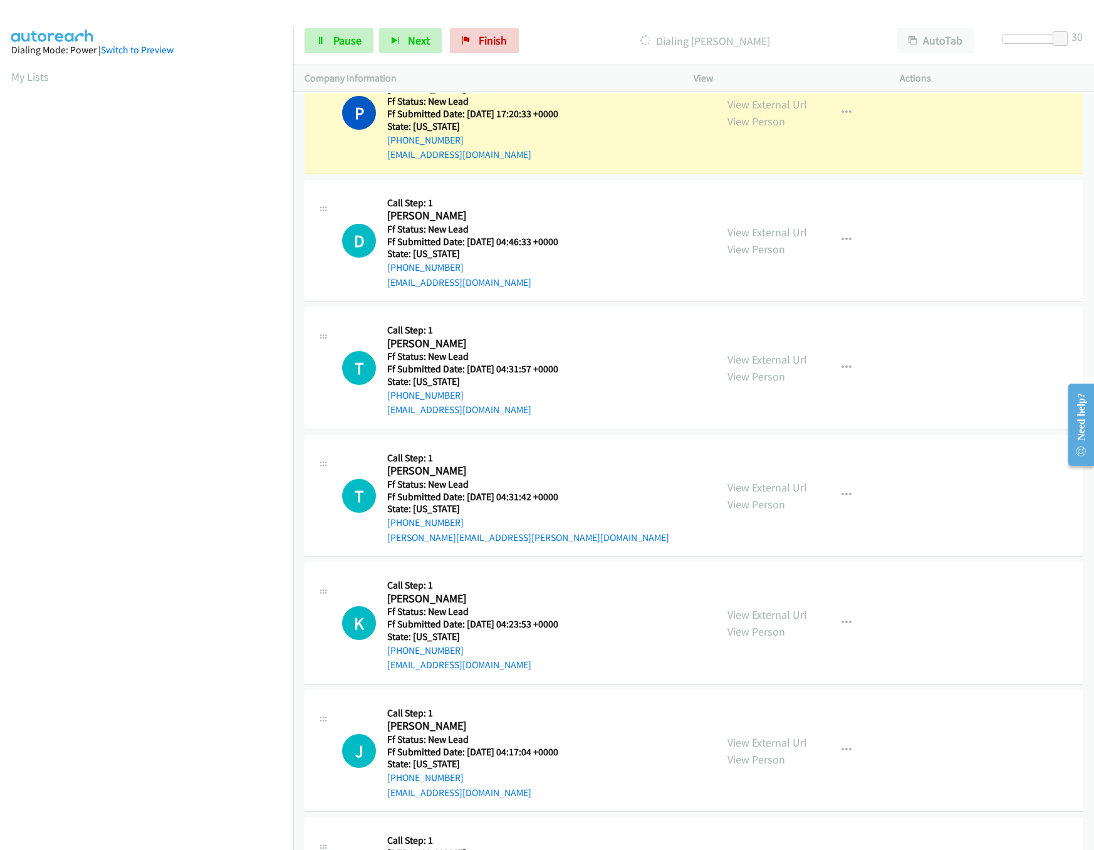
click at [758, 610] on div "View External Url View Person View External Url Email Schedule/Manage Callback …" at bounding box center [824, 622] width 217 height 99
click at [758, 615] on link "View External Url" at bounding box center [768, 614] width 80 height 14
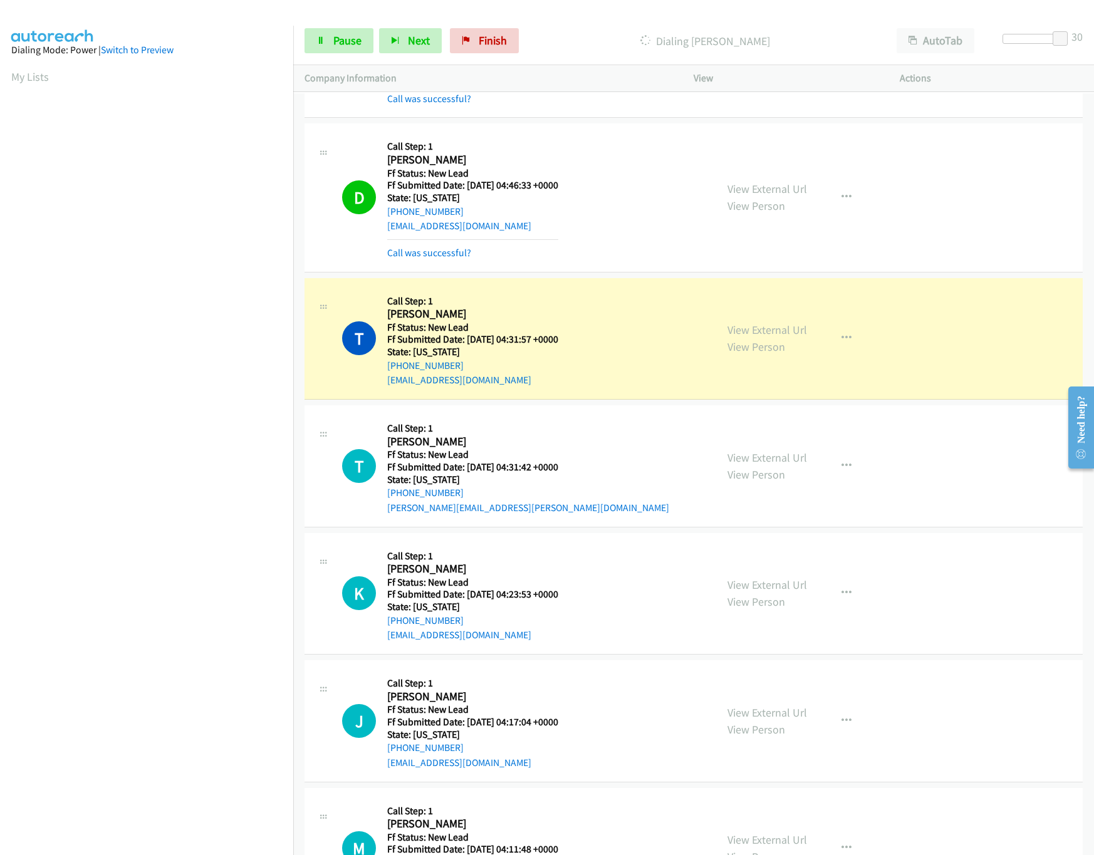
scroll to position [1504, 0]
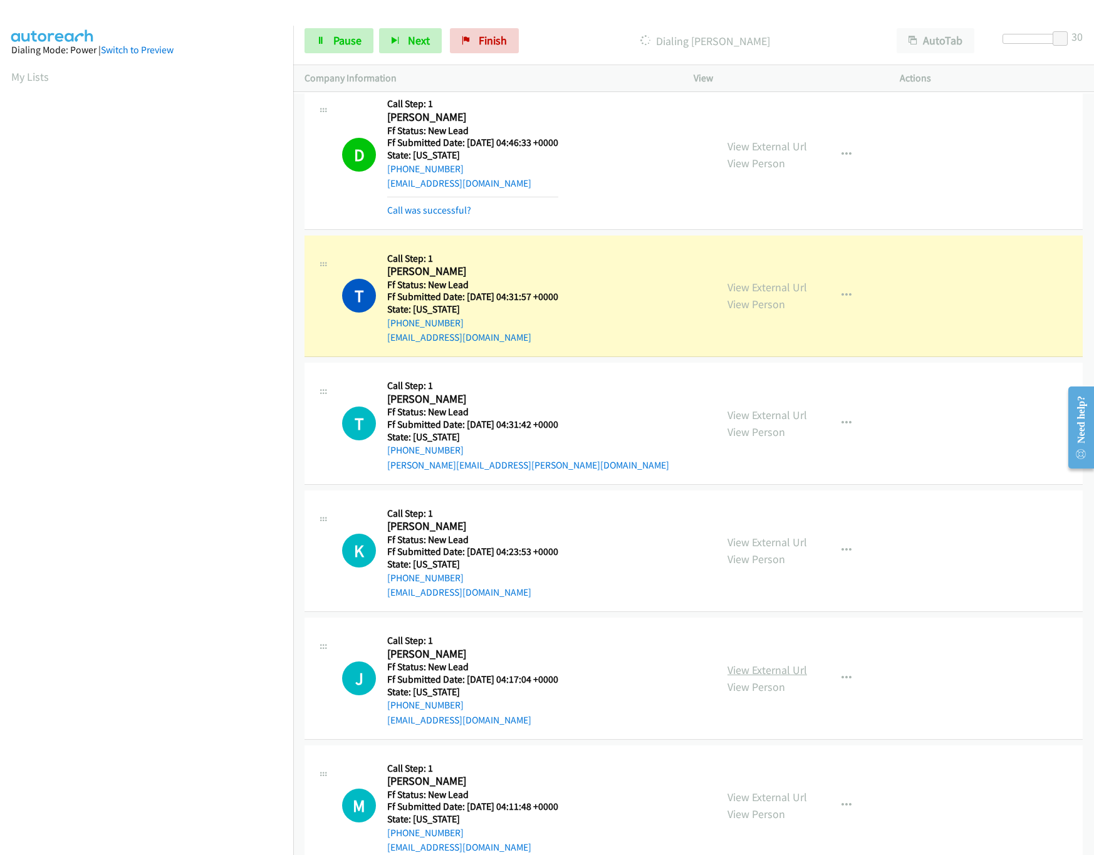
click at [772, 671] on link "View External Url" at bounding box center [768, 670] width 80 height 14
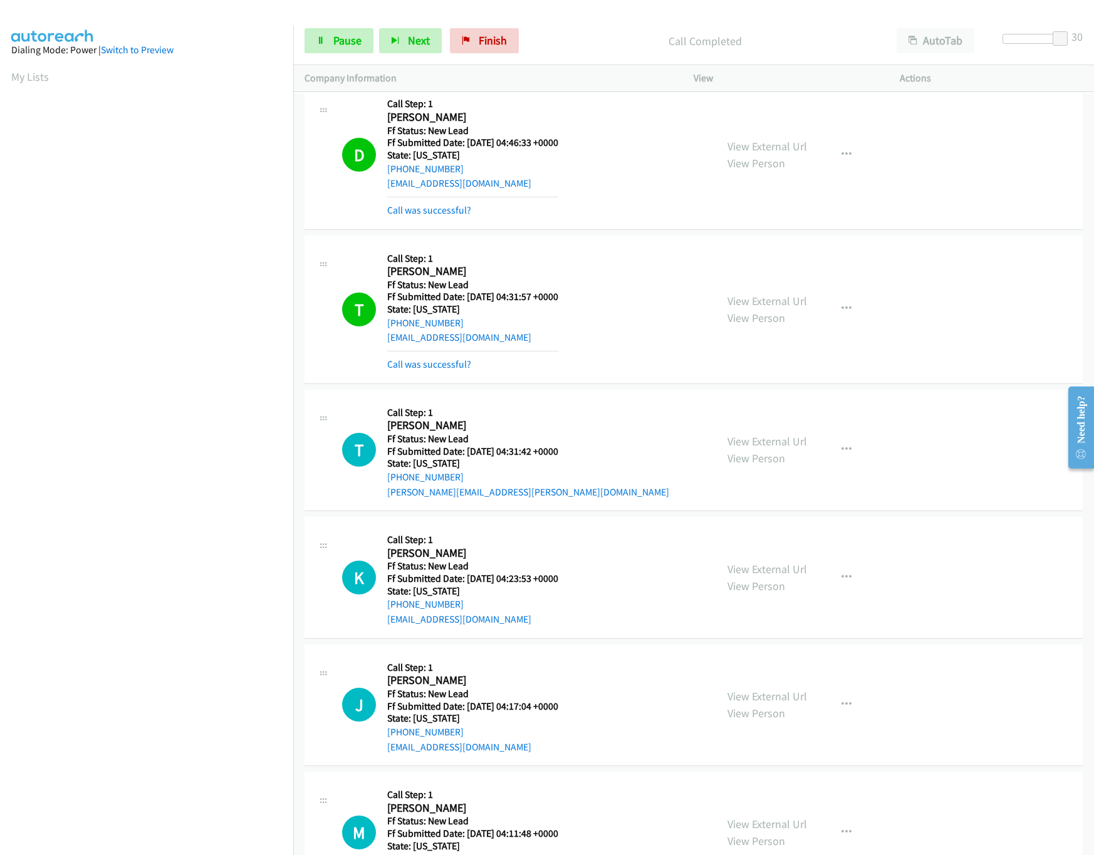
scroll to position [1629, 0]
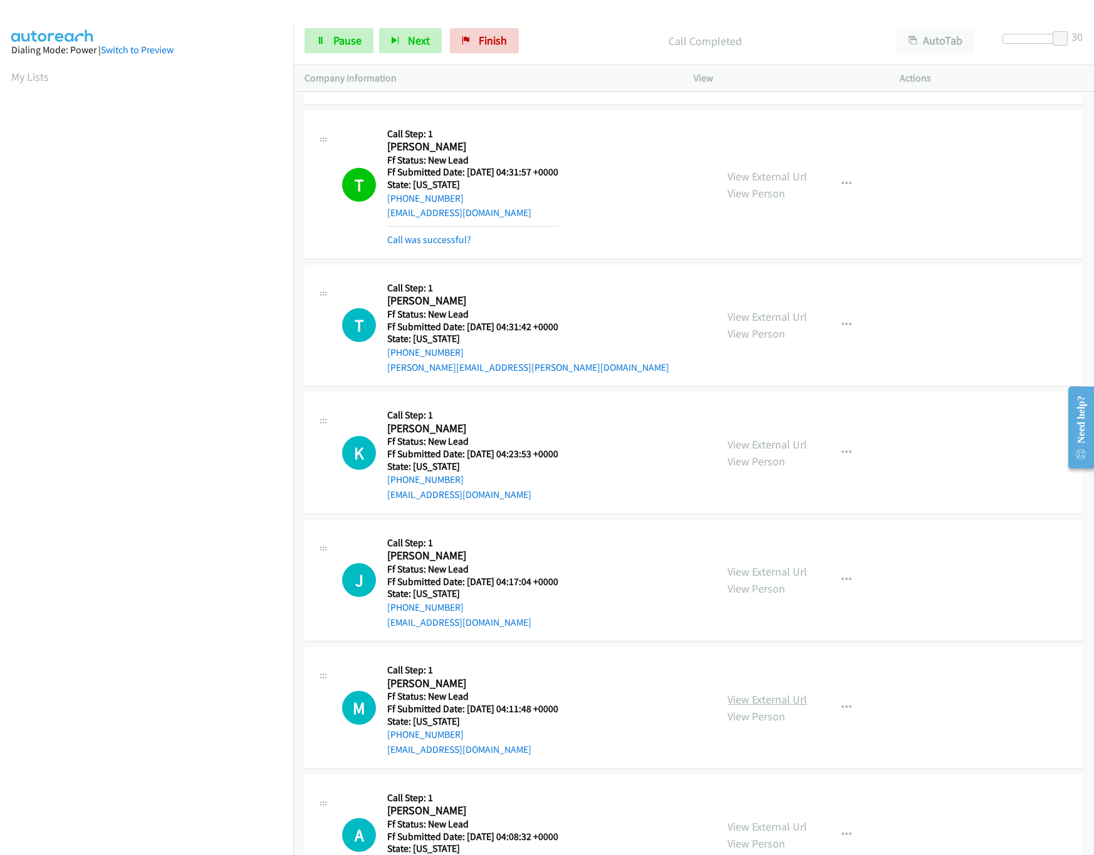
click at [767, 707] on link "View External Url" at bounding box center [768, 700] width 80 height 14
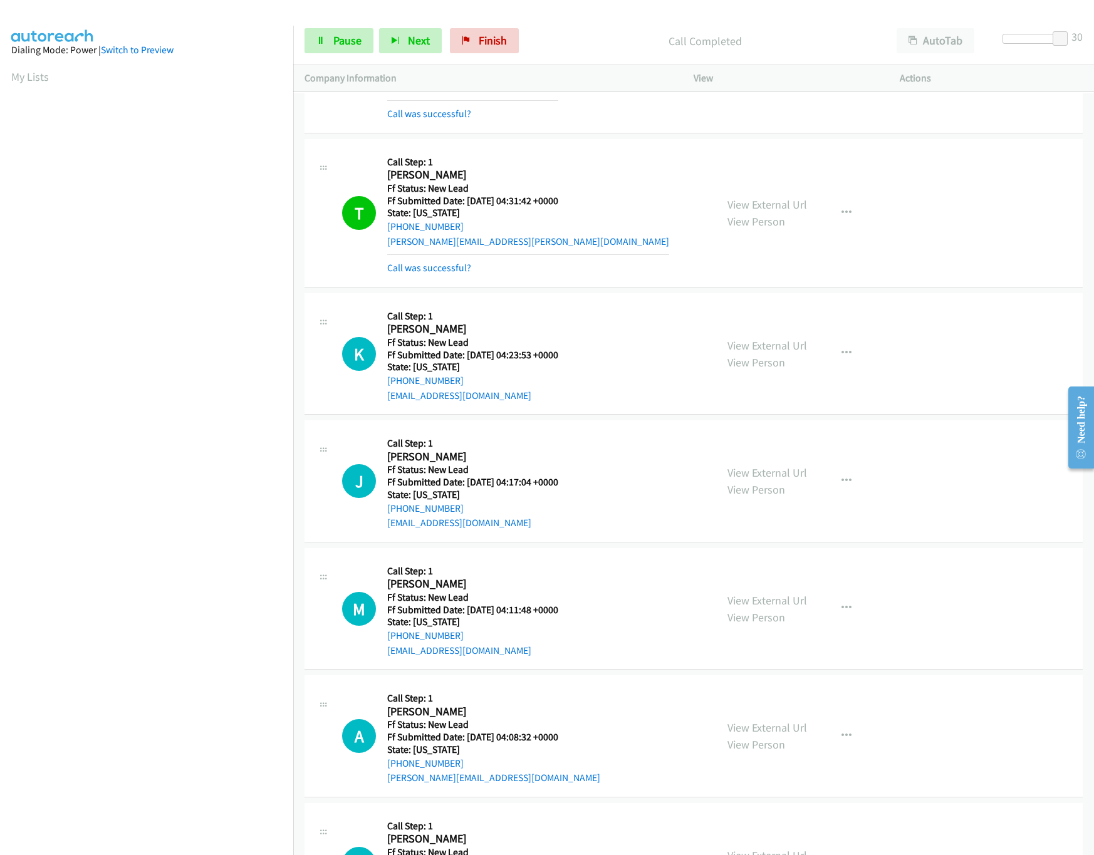
scroll to position [1880, 0]
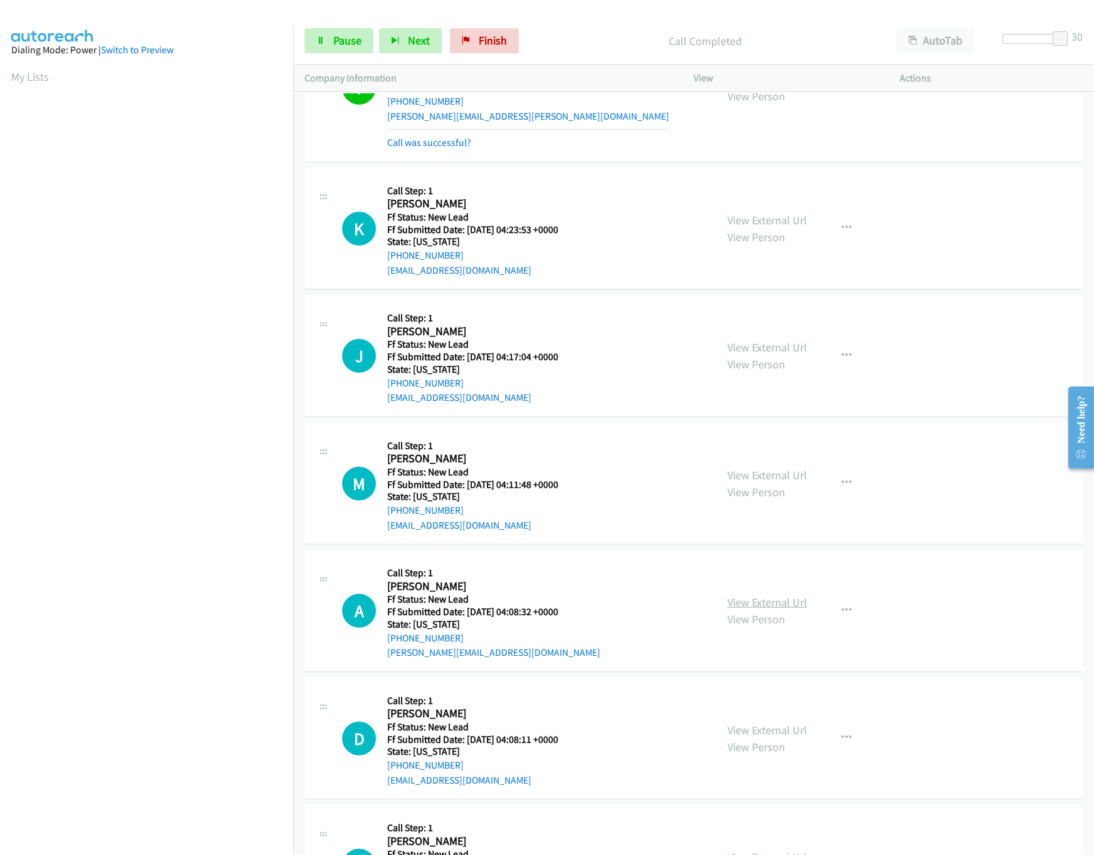
click at [770, 604] on link "View External Url" at bounding box center [768, 602] width 80 height 14
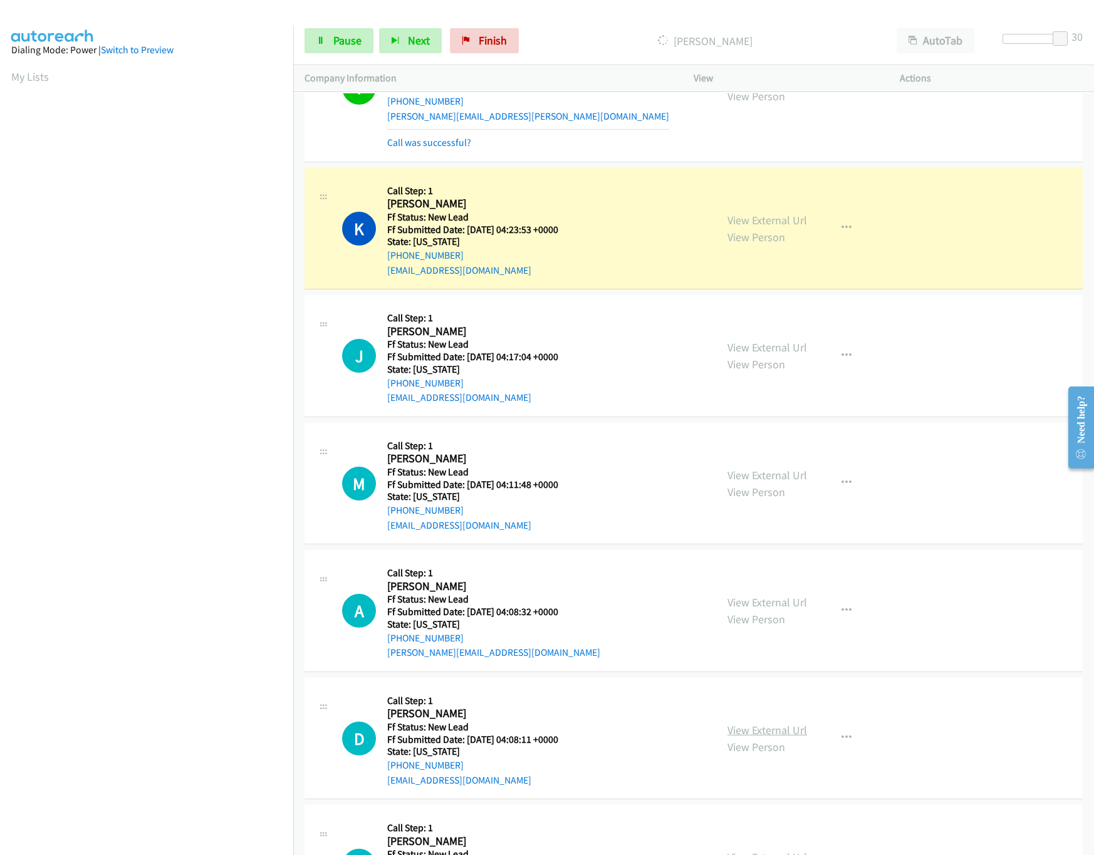
click at [760, 738] on link "View External Url" at bounding box center [768, 730] width 80 height 14
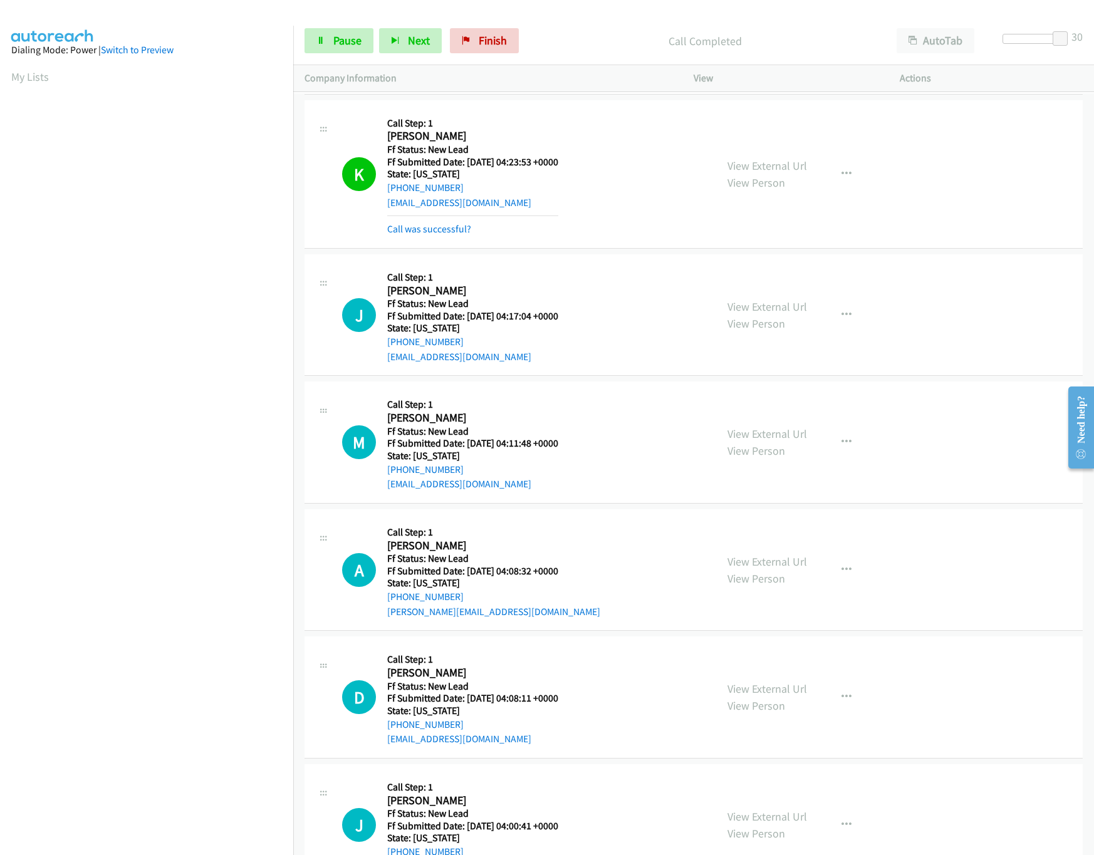
scroll to position [2005, 0]
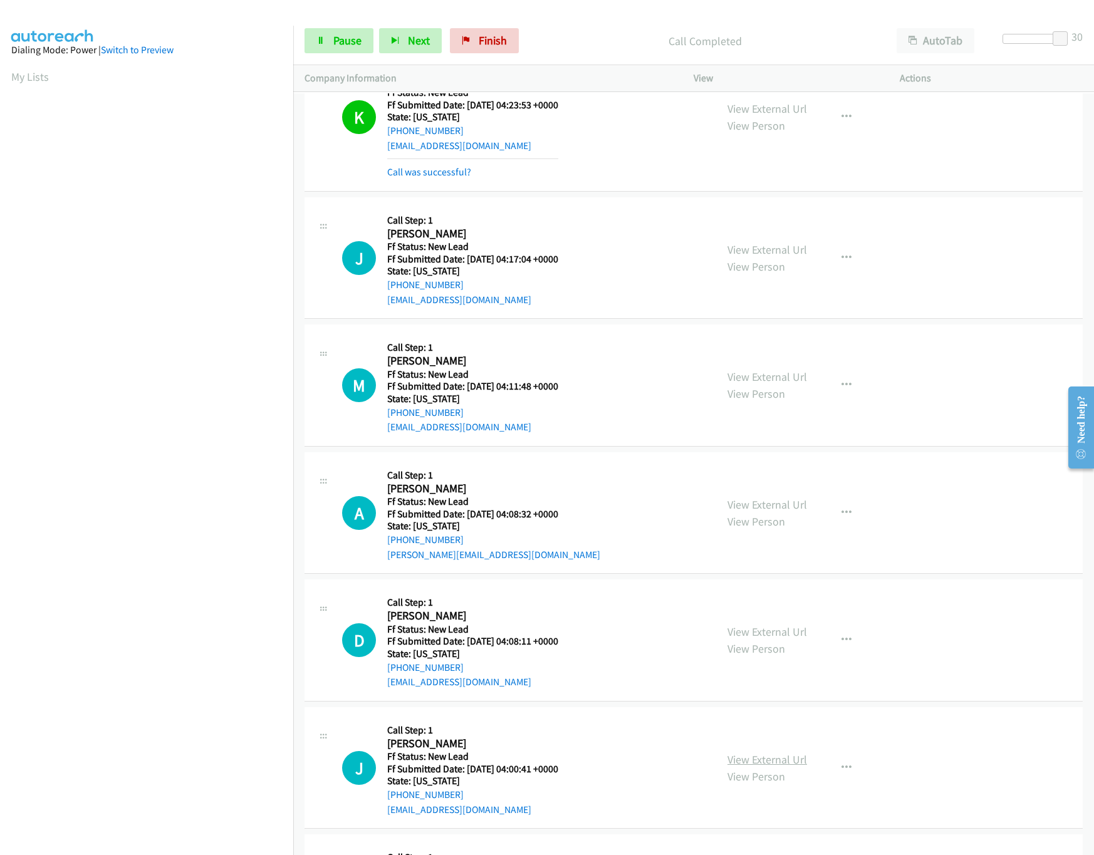
click at [778, 767] on link "View External Url" at bounding box center [768, 760] width 80 height 14
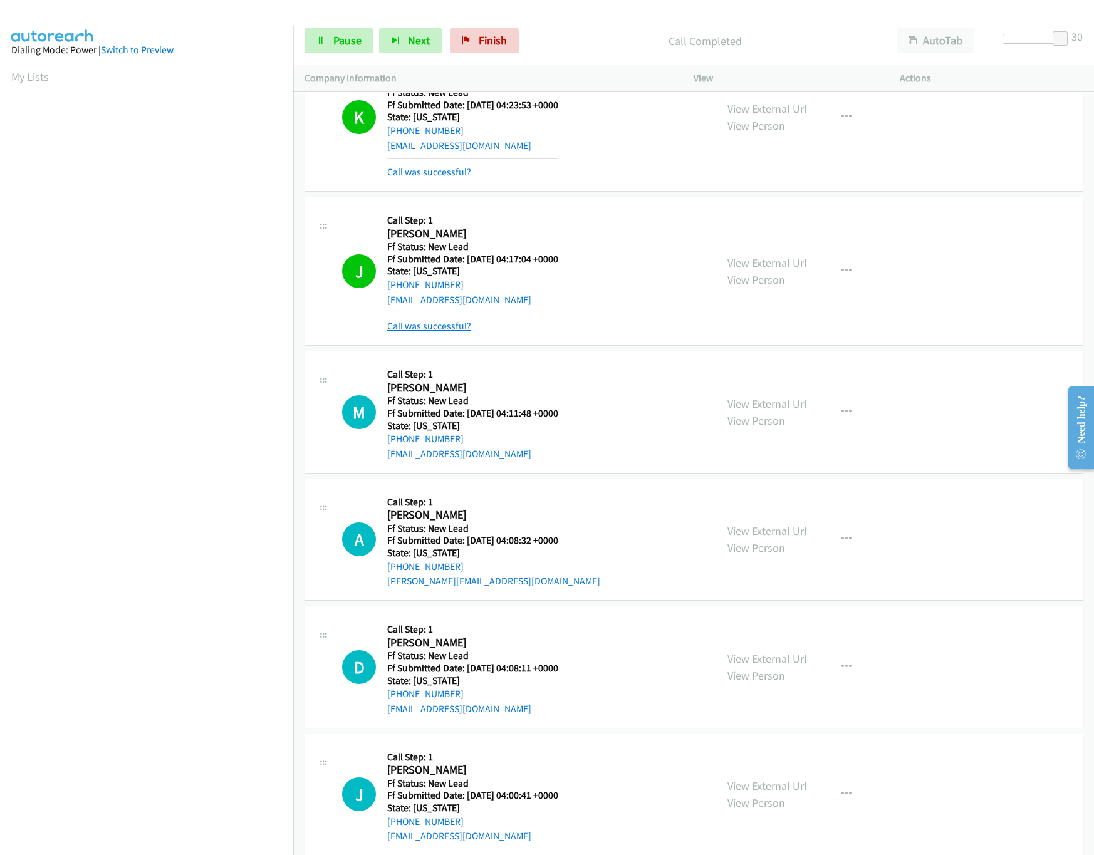
click at [417, 328] on link "Call was successful?" at bounding box center [429, 326] width 84 height 12
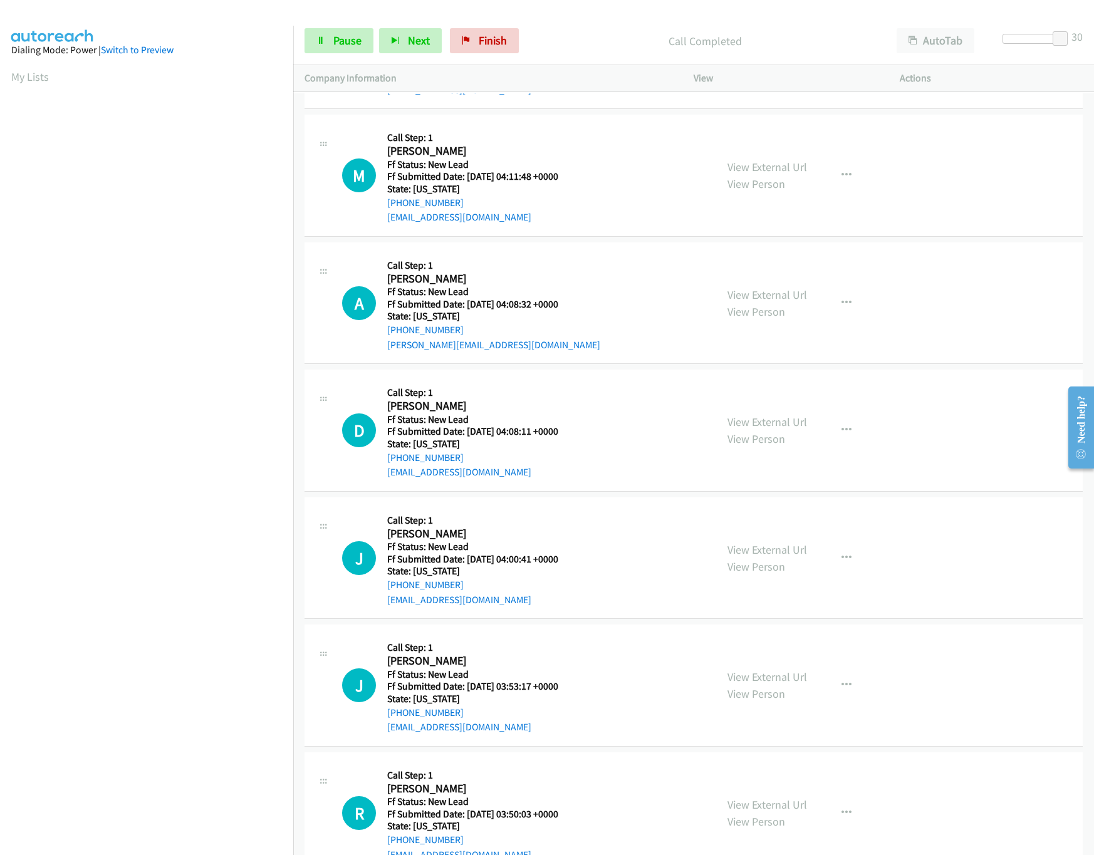
scroll to position [2256, 0]
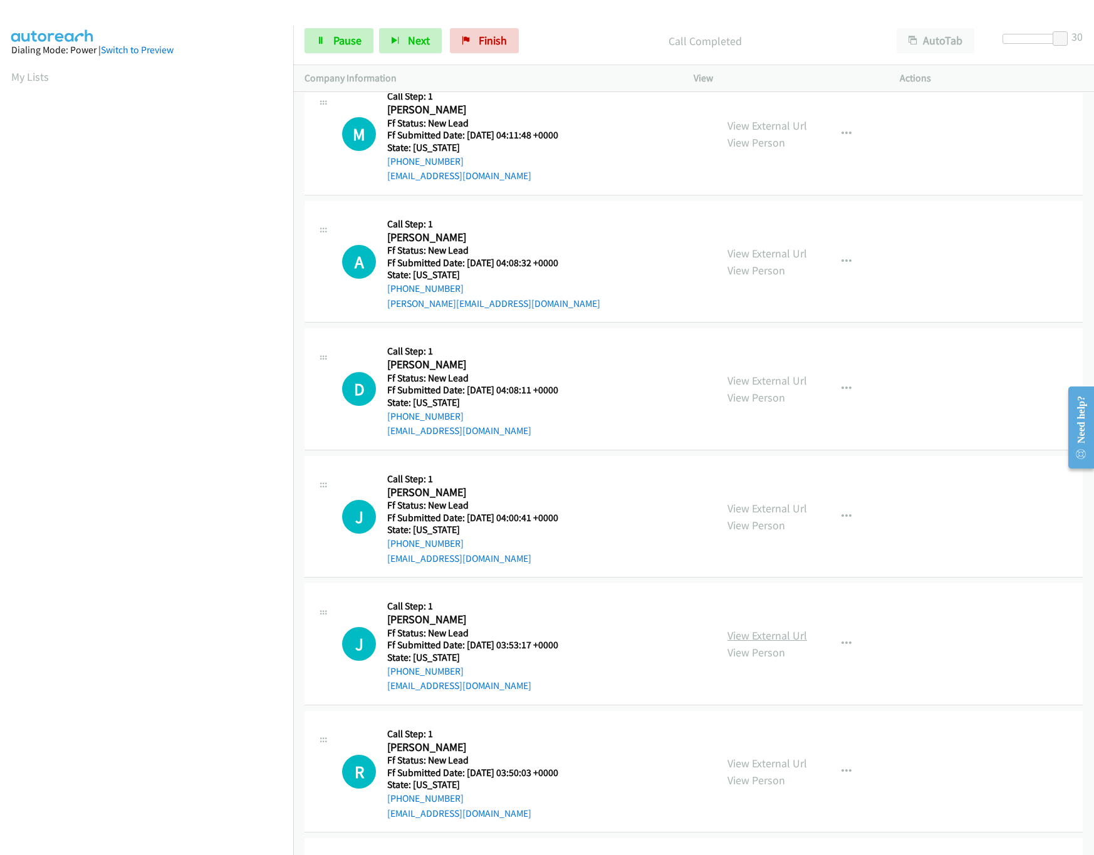
click at [750, 643] on link "View External Url" at bounding box center [768, 636] width 80 height 14
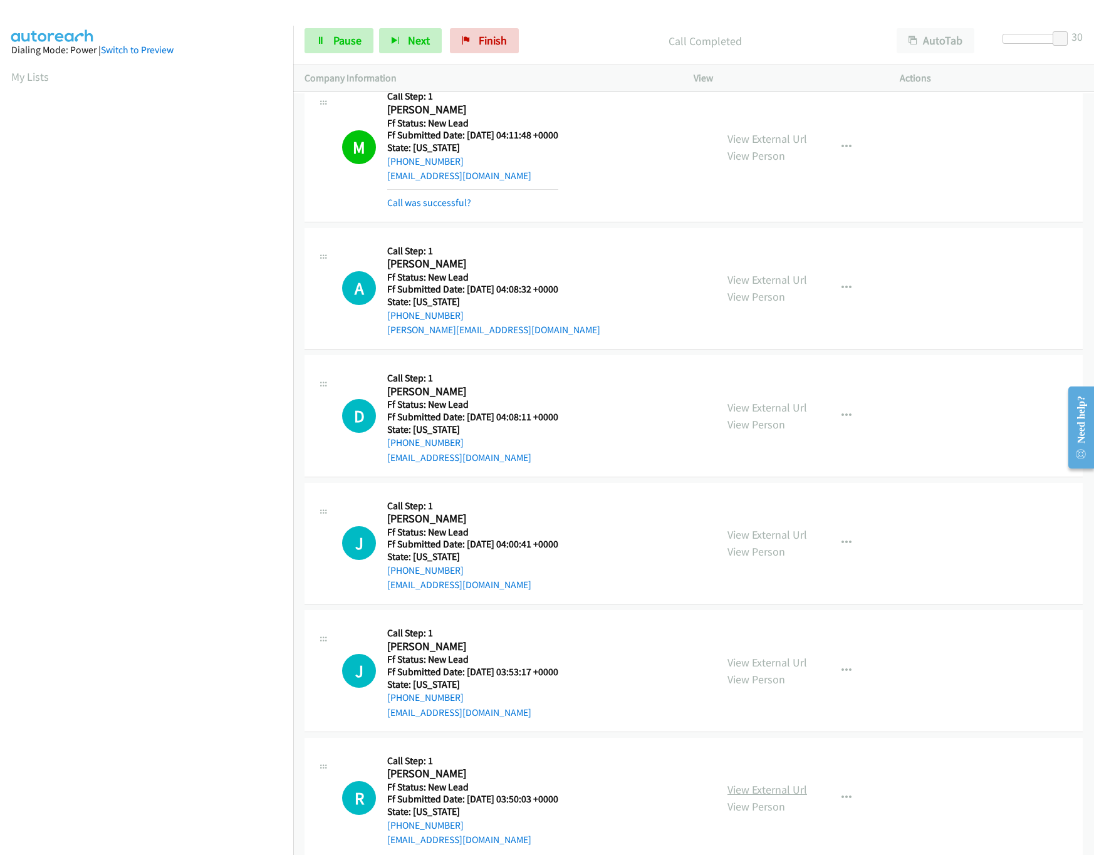
click at [762, 793] on link "View External Url" at bounding box center [768, 790] width 80 height 14
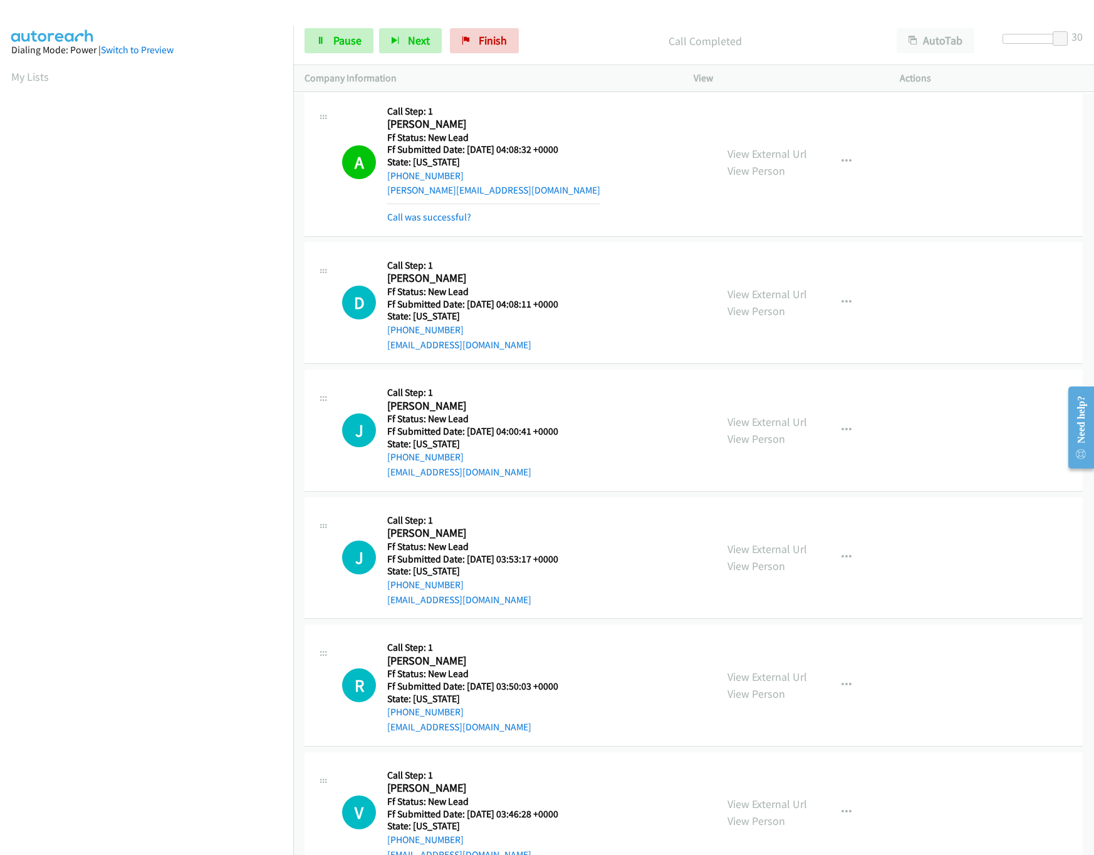
scroll to position [2507, 0]
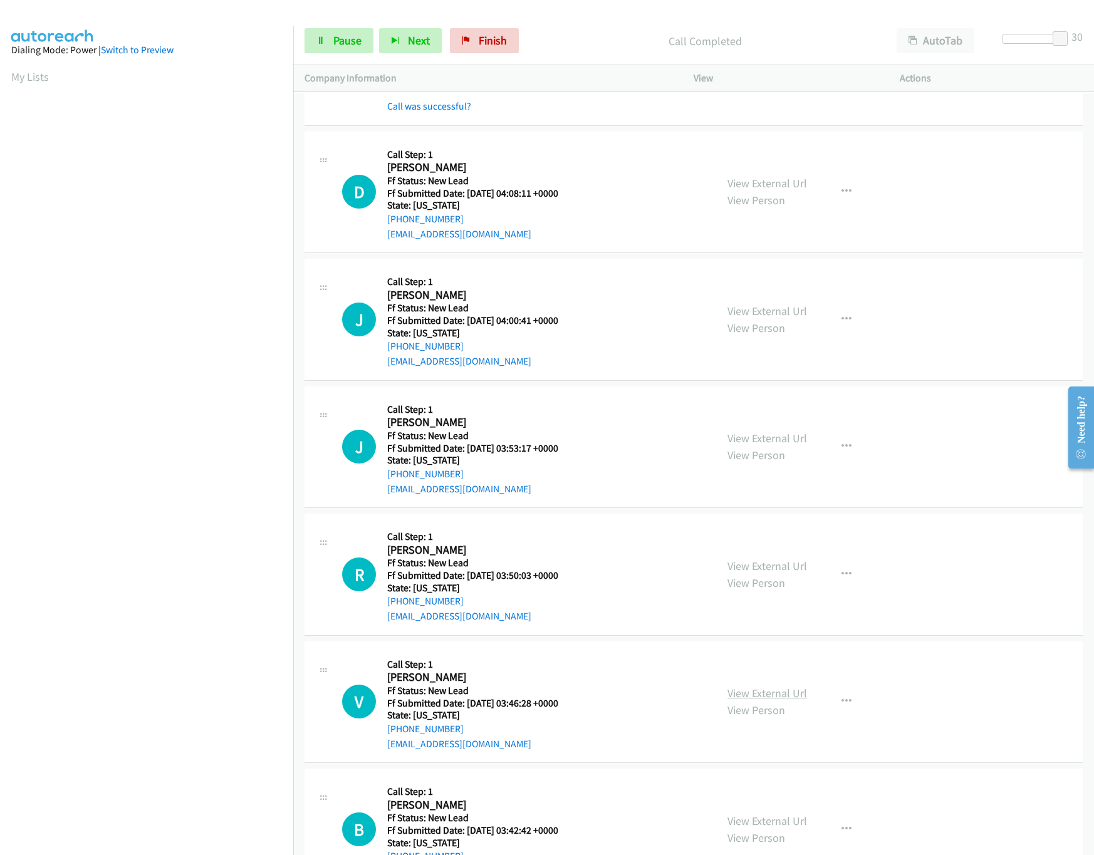
click at [753, 701] on link "View External Url" at bounding box center [768, 693] width 80 height 14
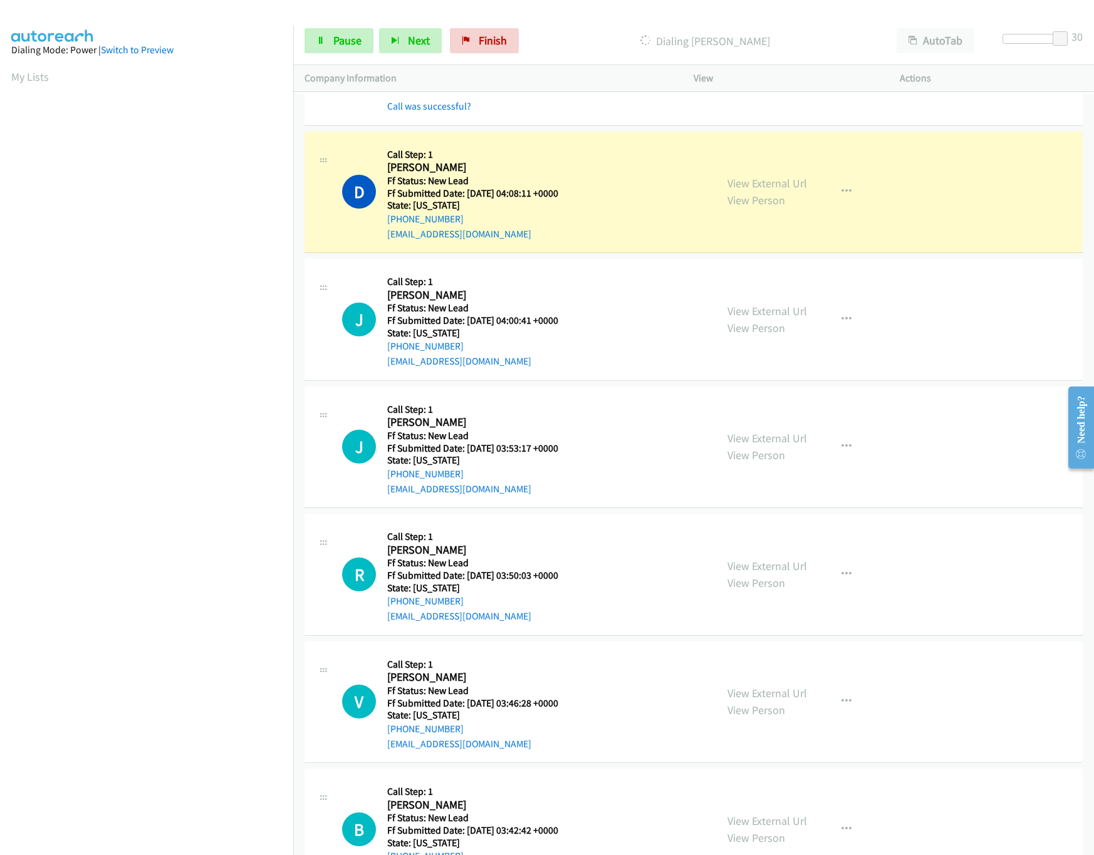
scroll to position [2632, 0]
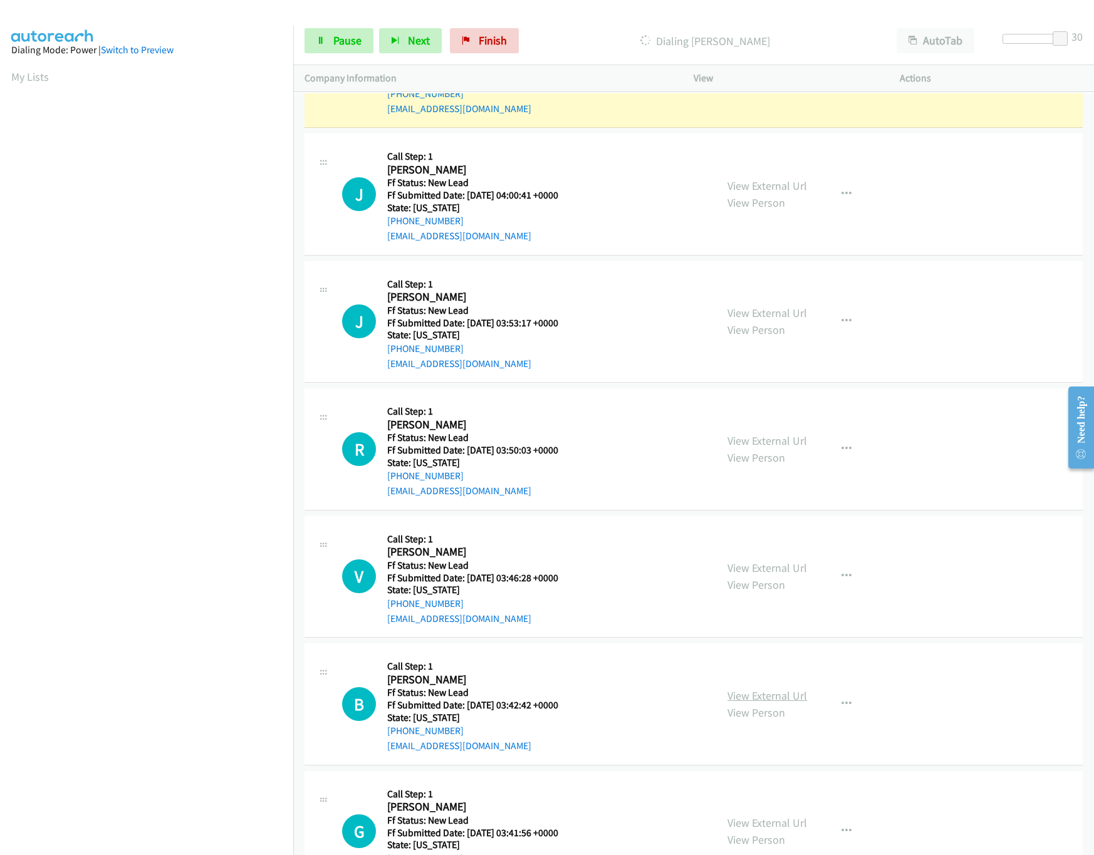
click at [770, 702] on link "View External Url" at bounding box center [768, 696] width 80 height 14
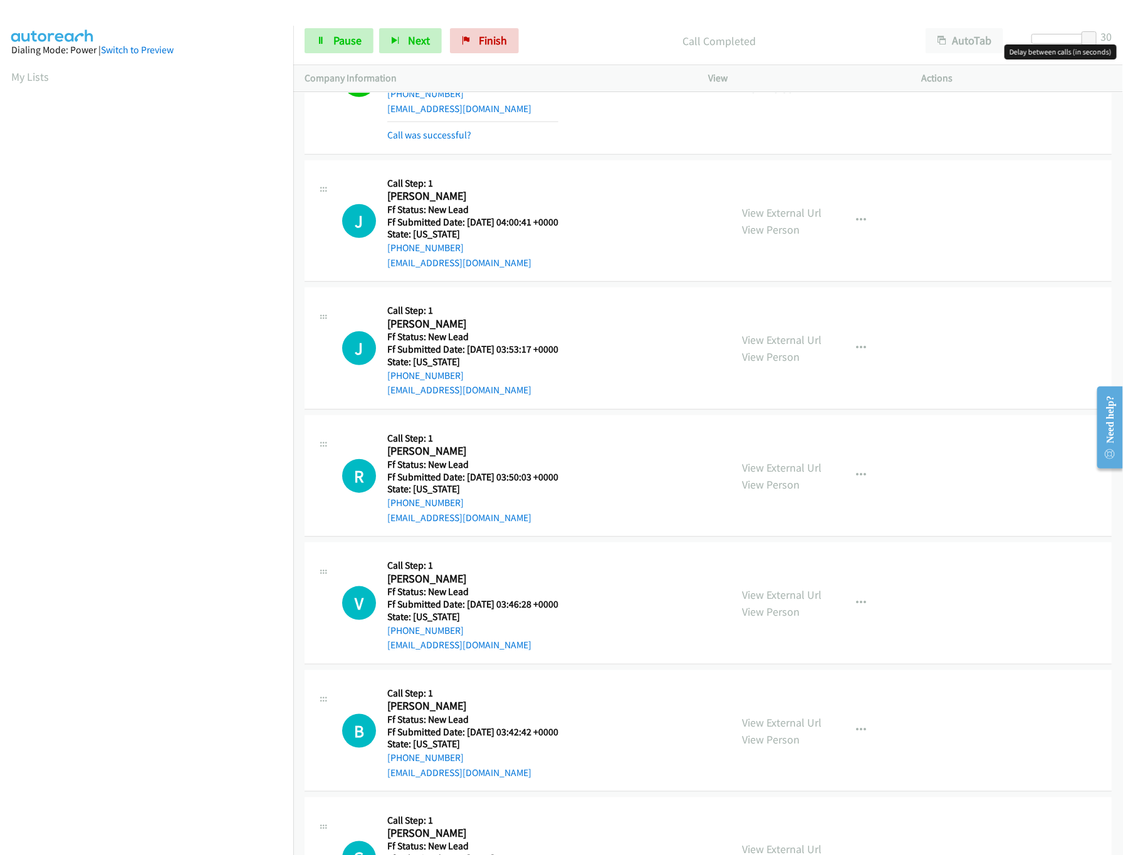
click at [1013, 34] on div at bounding box center [1061, 39] width 58 height 10
click at [1013, 34] on span at bounding box center [1077, 38] width 15 height 15
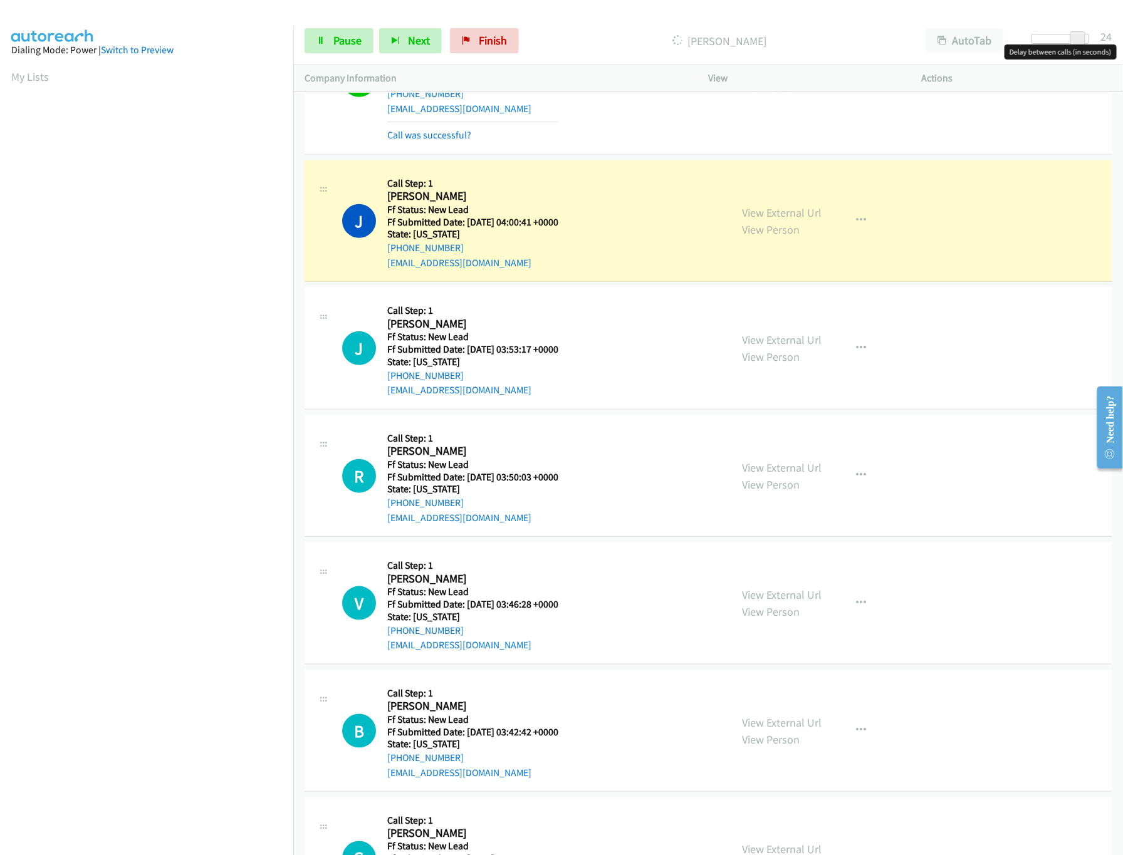
scroll to position [2757, 0]
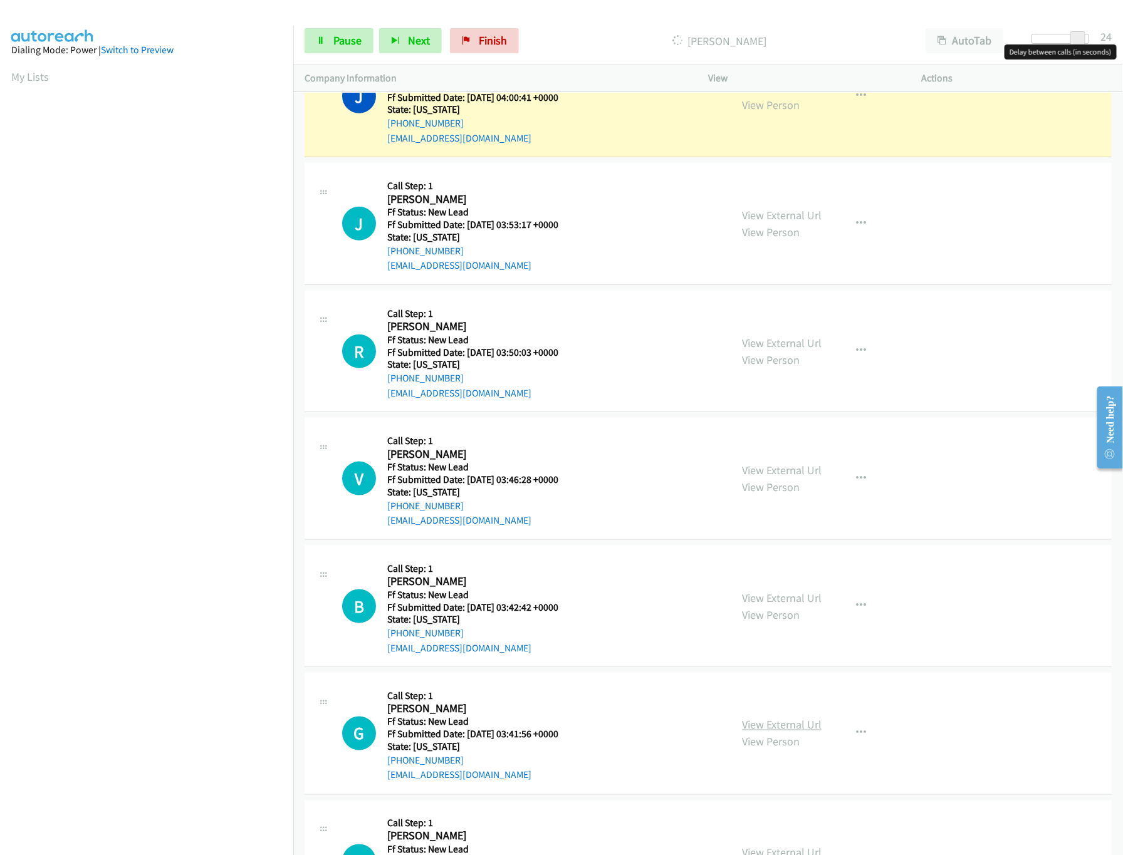
click at [775, 733] on link "View External Url" at bounding box center [782, 725] width 80 height 14
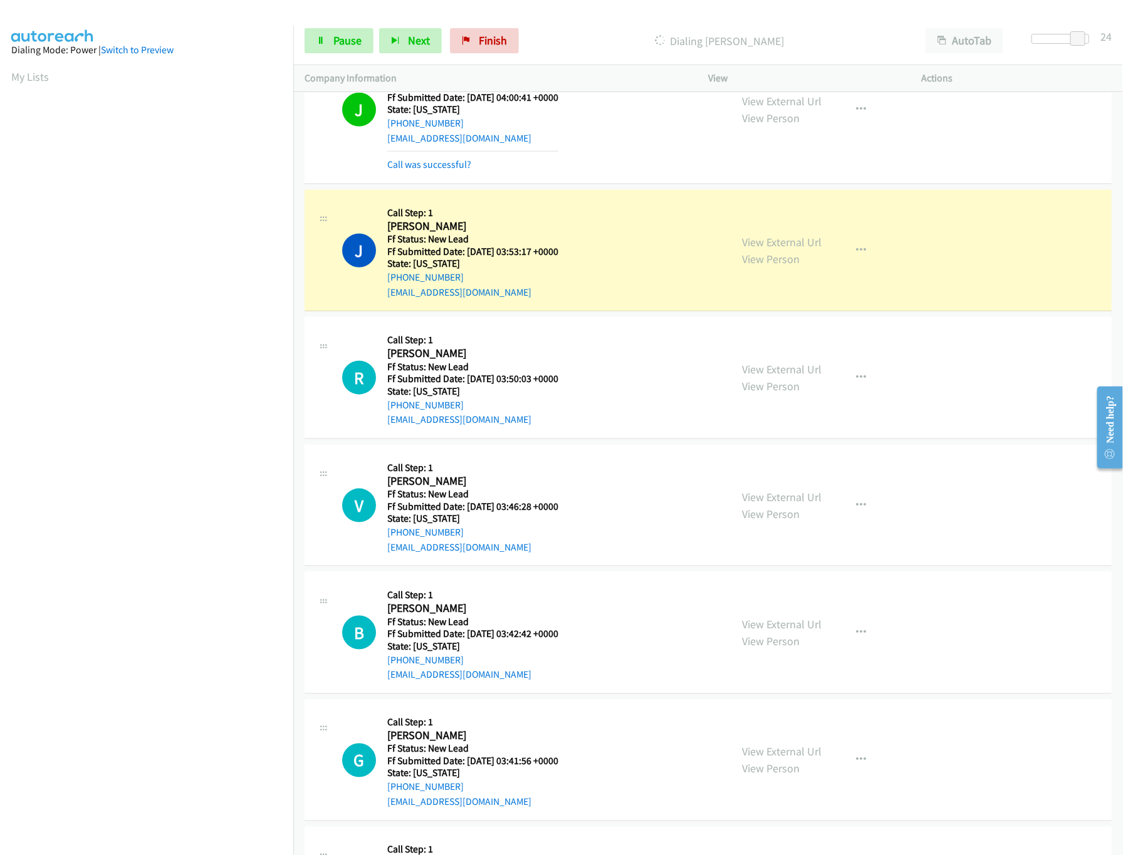
scroll to position [2883, 0]
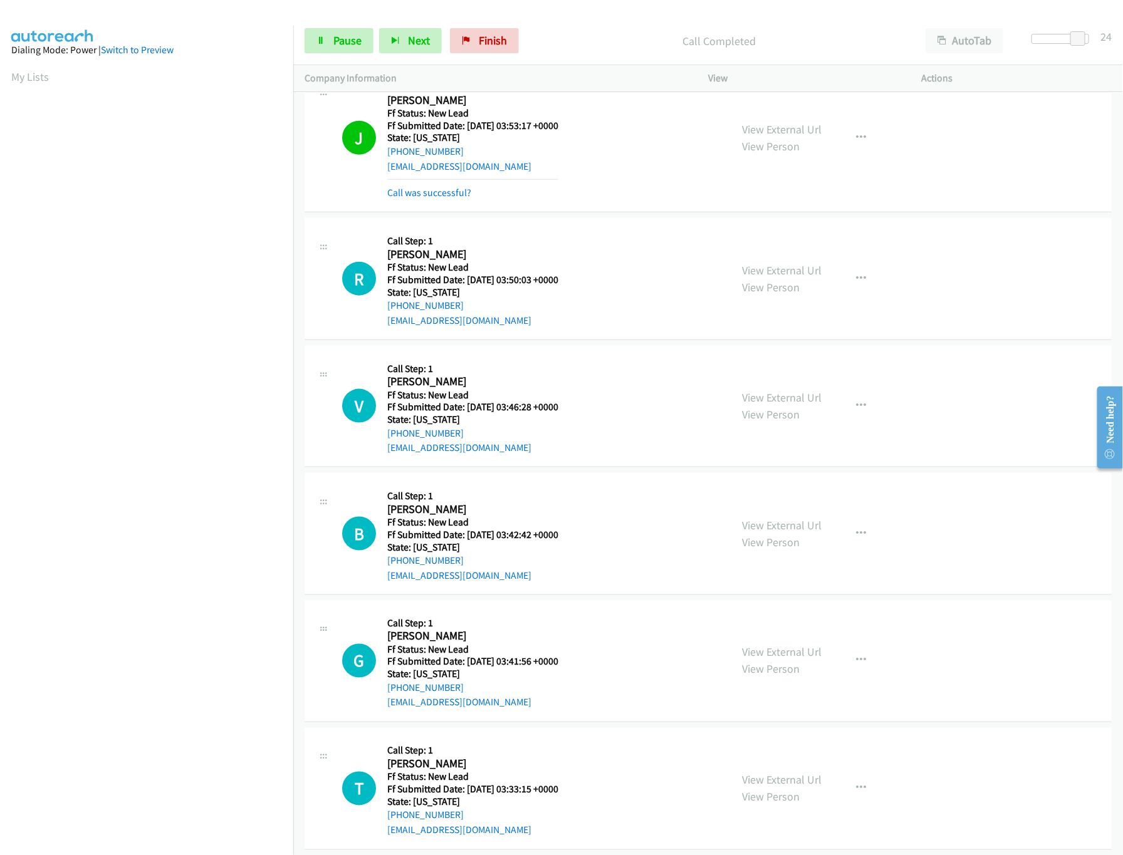
click at [183, 764] on nav "Dialing Mode: Power | Switch to Preview My Lists" at bounding box center [147, 453] width 294 height 855
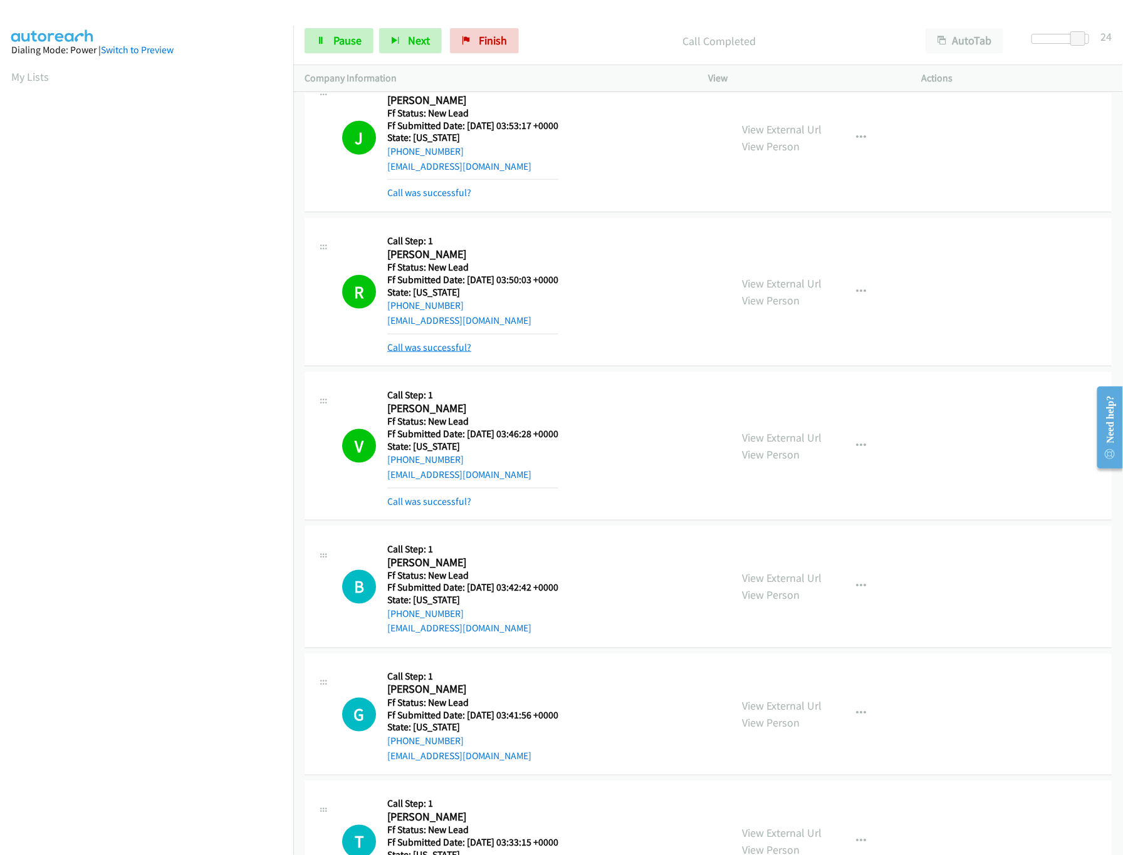
click at [420, 353] on link "Call was successful?" at bounding box center [429, 348] width 84 height 12
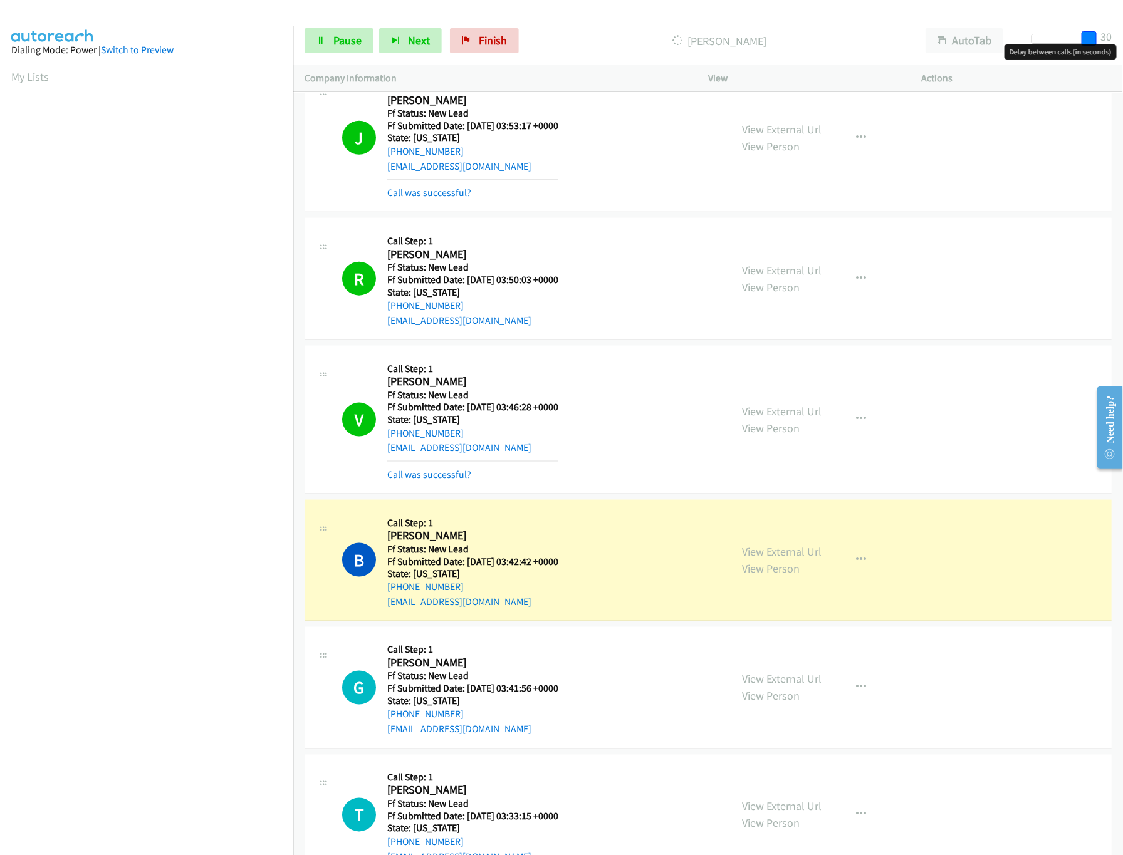
drag, startPoint x: 1074, startPoint y: 38, endPoint x: 1113, endPoint y: 43, distance: 39.3
click at [1013, 43] on div "Start Calls Pause Next Finish Dialing Bhavya Chawla AutoTab AutoTab 30" at bounding box center [708, 41] width 830 height 48
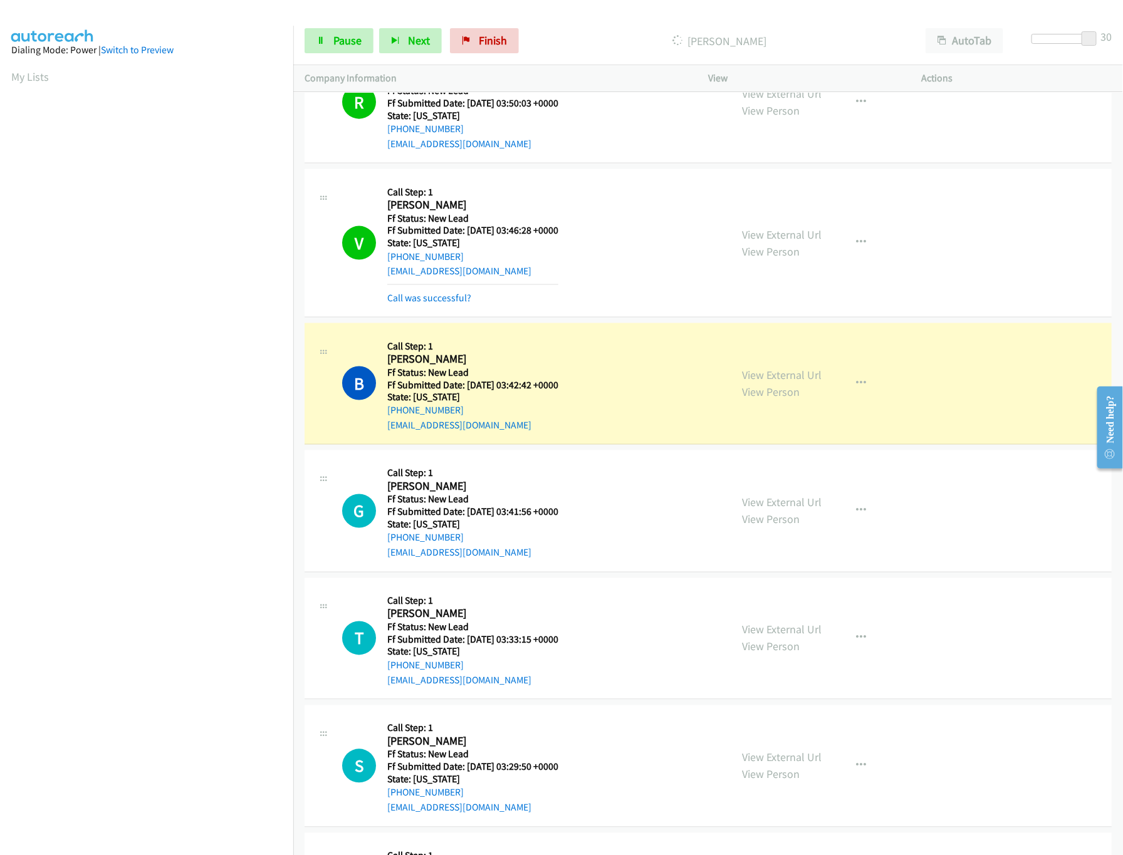
scroll to position [3259, 0]
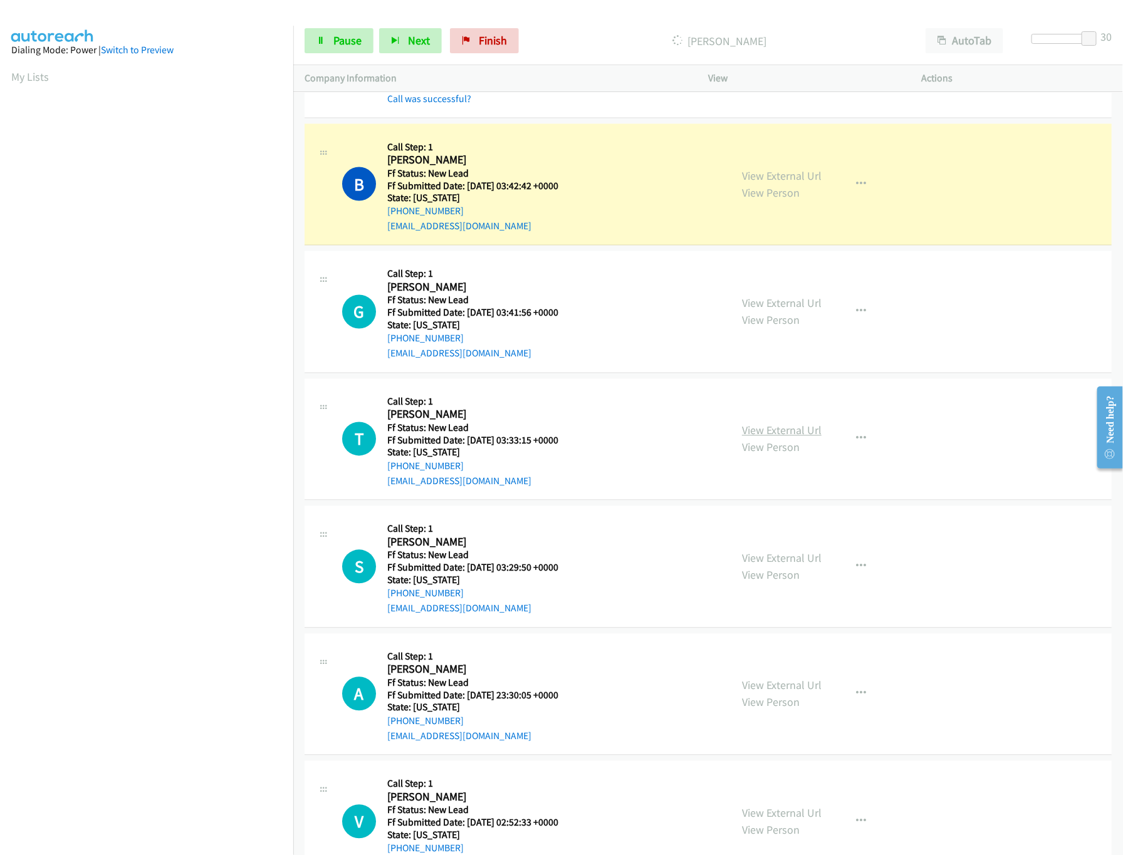
click at [770, 438] on link "View External Url" at bounding box center [782, 431] width 80 height 14
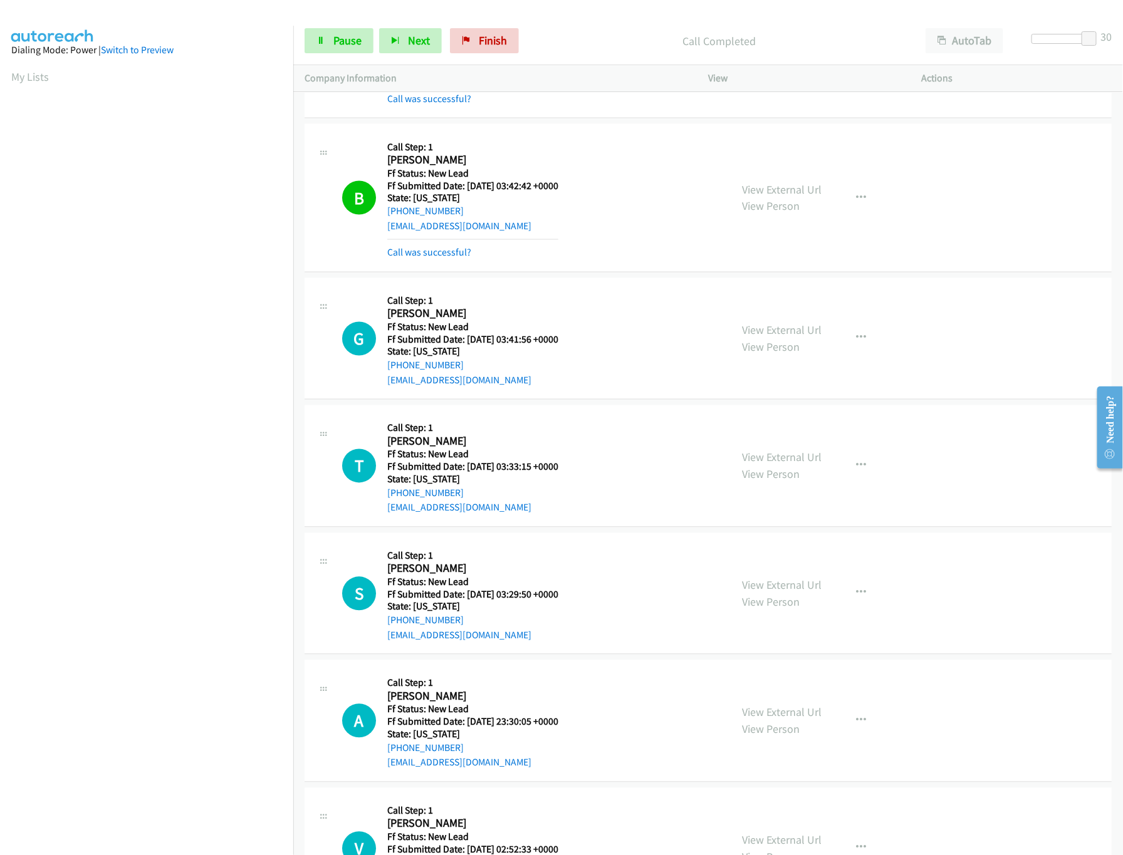
scroll to position [3384, 0]
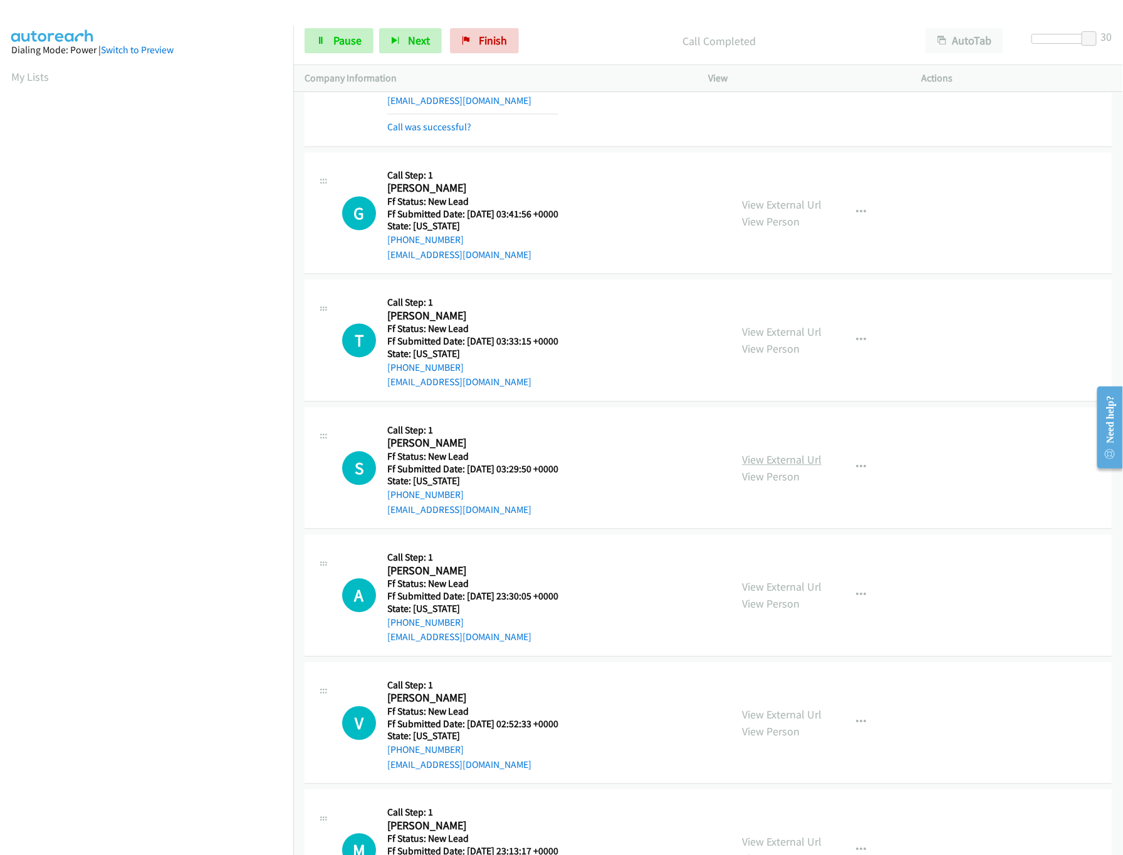
click at [775, 468] on link "View External Url" at bounding box center [782, 460] width 80 height 14
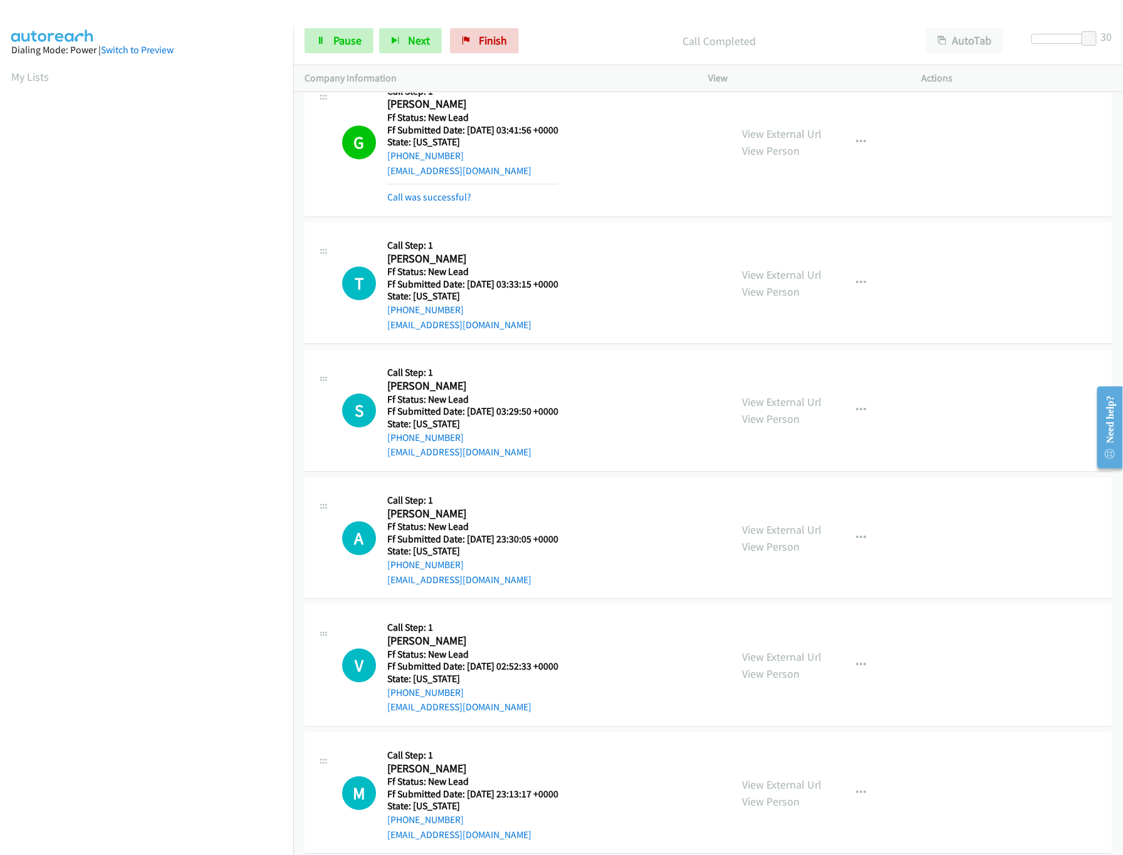
scroll to position [3509, 0]
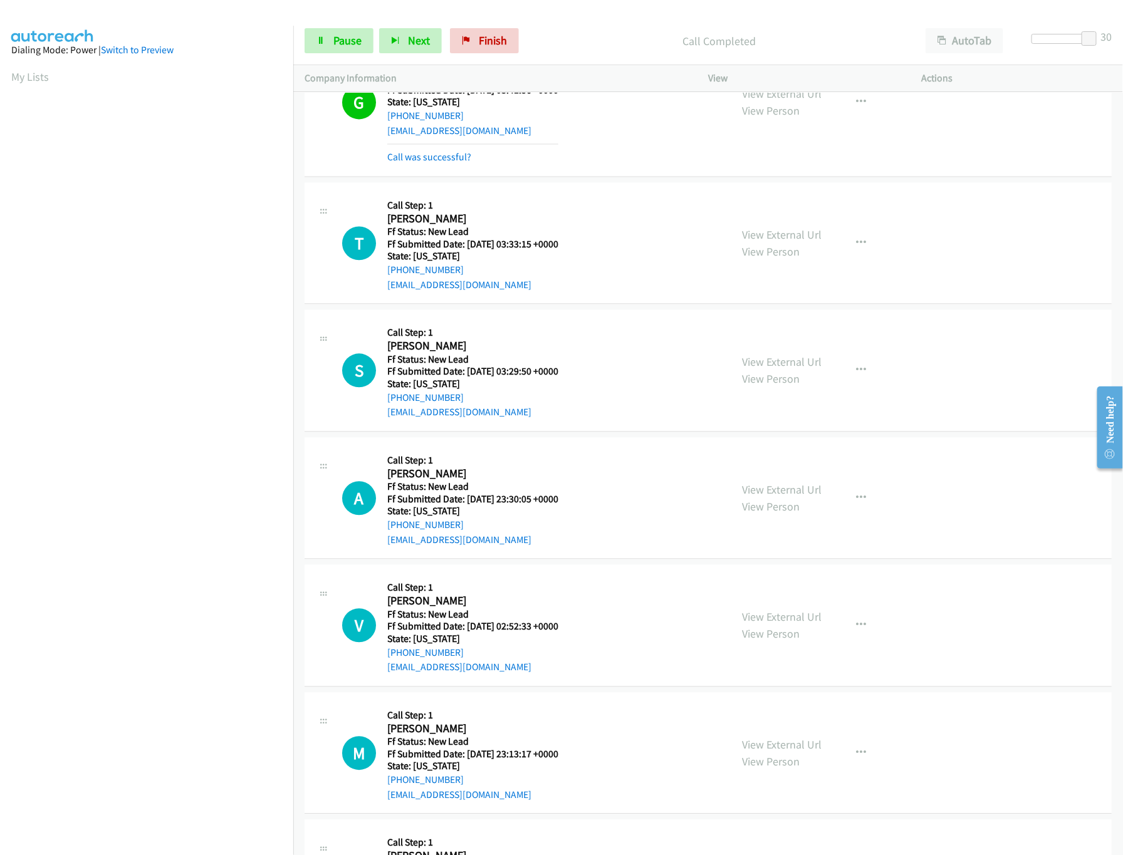
click at [750, 510] on div "View External Url View Person" at bounding box center [782, 498] width 80 height 34
click at [758, 497] on link "View External Url" at bounding box center [782, 490] width 80 height 14
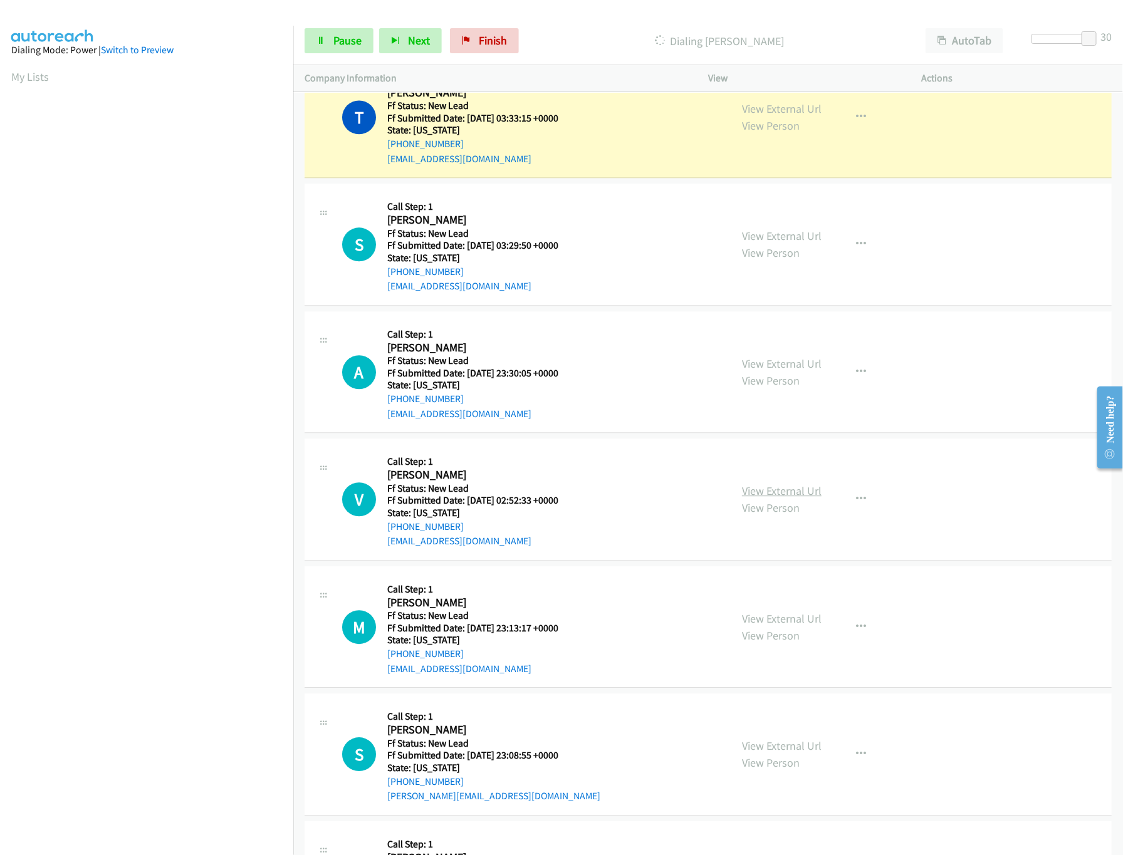
click at [782, 498] on link "View External Url" at bounding box center [782, 491] width 80 height 14
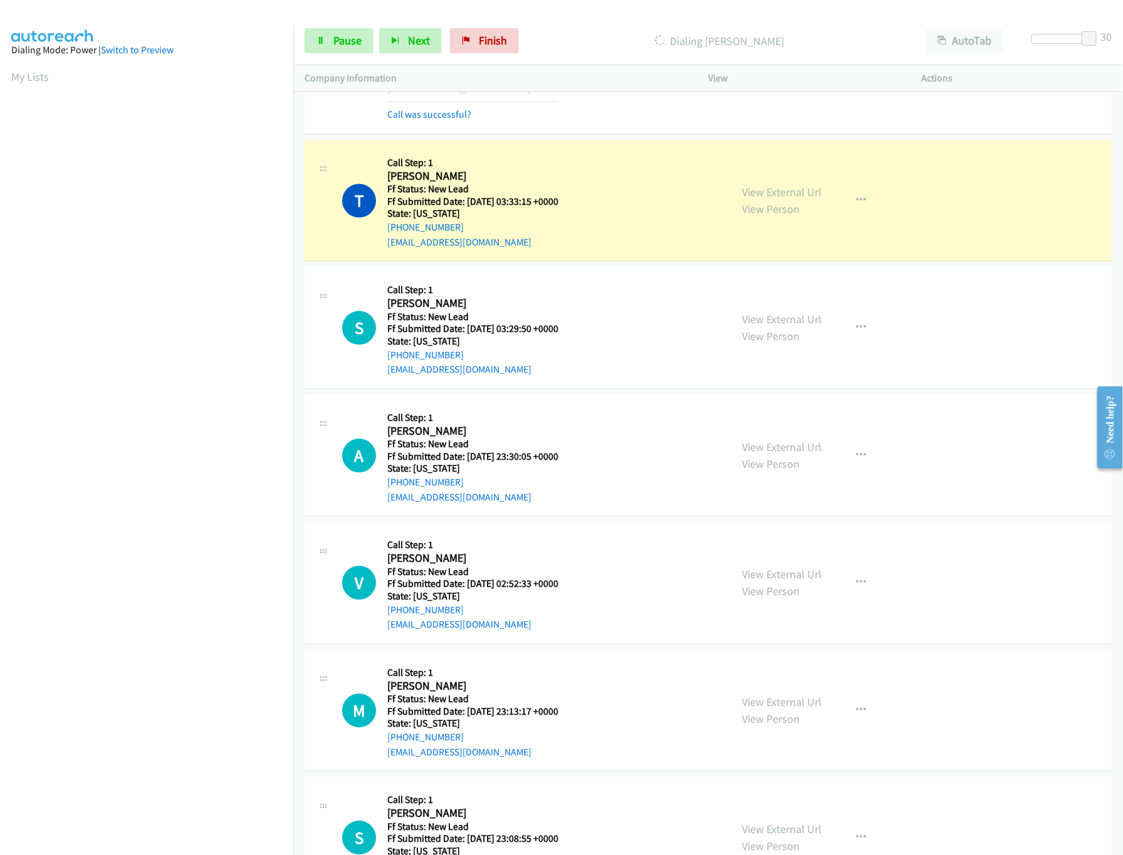
scroll to position [3509, 0]
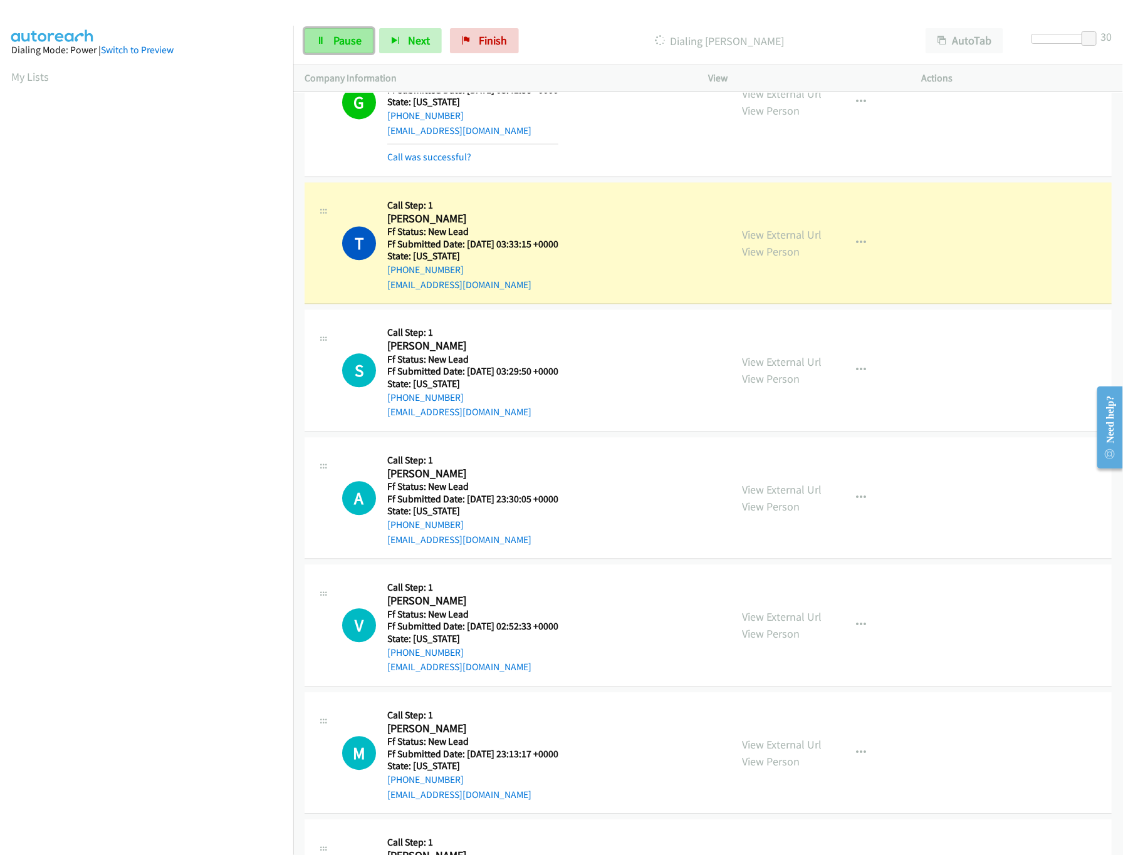
click at [364, 39] on link "Pause" at bounding box center [339, 40] width 69 height 25
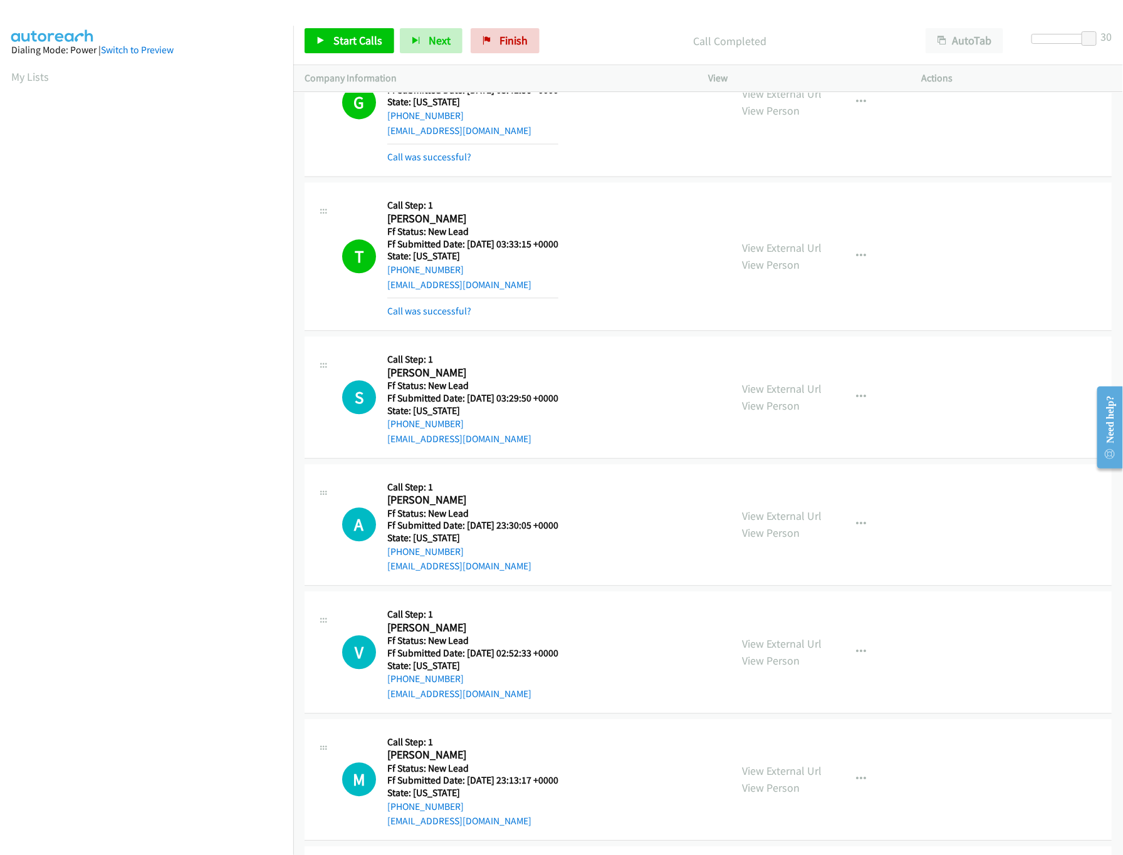
click at [451, 318] on div "Call was successful?" at bounding box center [472, 311] width 171 height 15
click at [454, 317] on link "Call was successful?" at bounding box center [429, 311] width 84 height 12
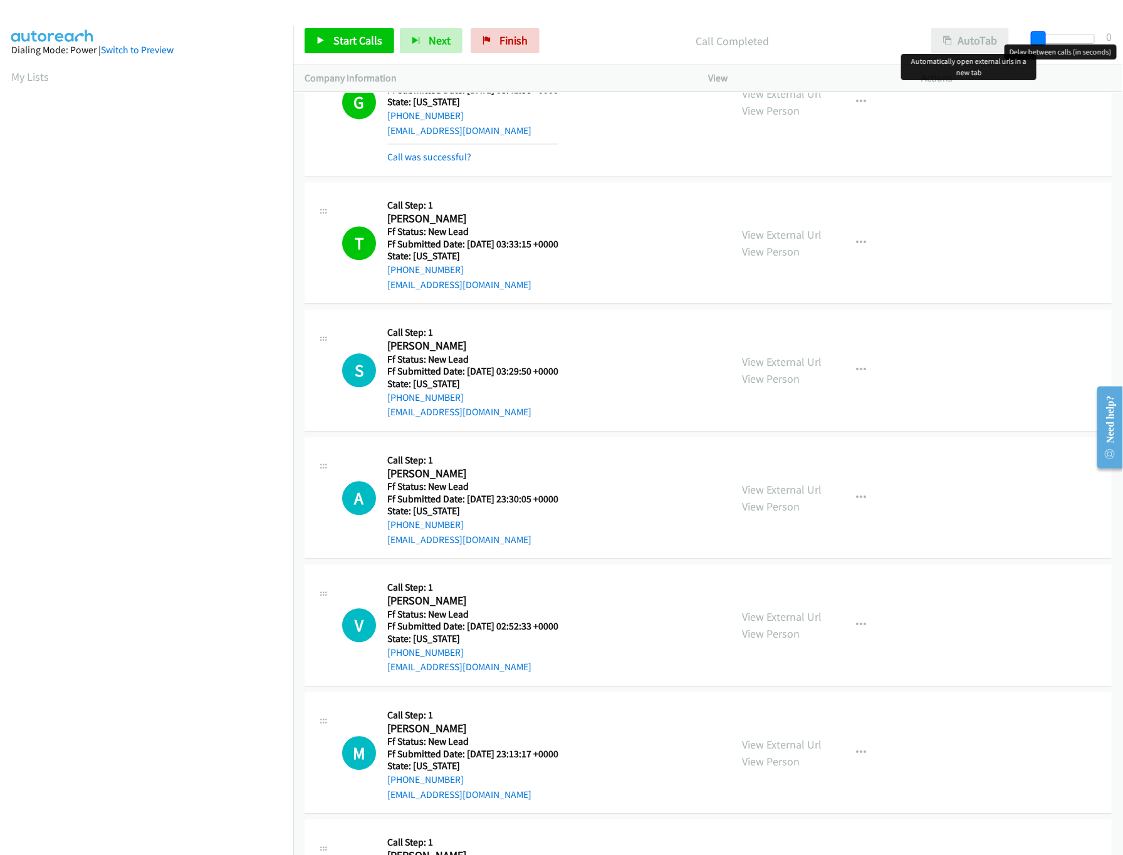
drag, startPoint x: 1093, startPoint y: 34, endPoint x: 997, endPoint y: 39, distance: 96.1
click at [997, 39] on div "Start Calls Pause Next Finish Call Completed AutoTab AutoTab 0" at bounding box center [708, 41] width 830 height 48
click at [350, 45] on span "Start Calls" at bounding box center [357, 40] width 49 height 14
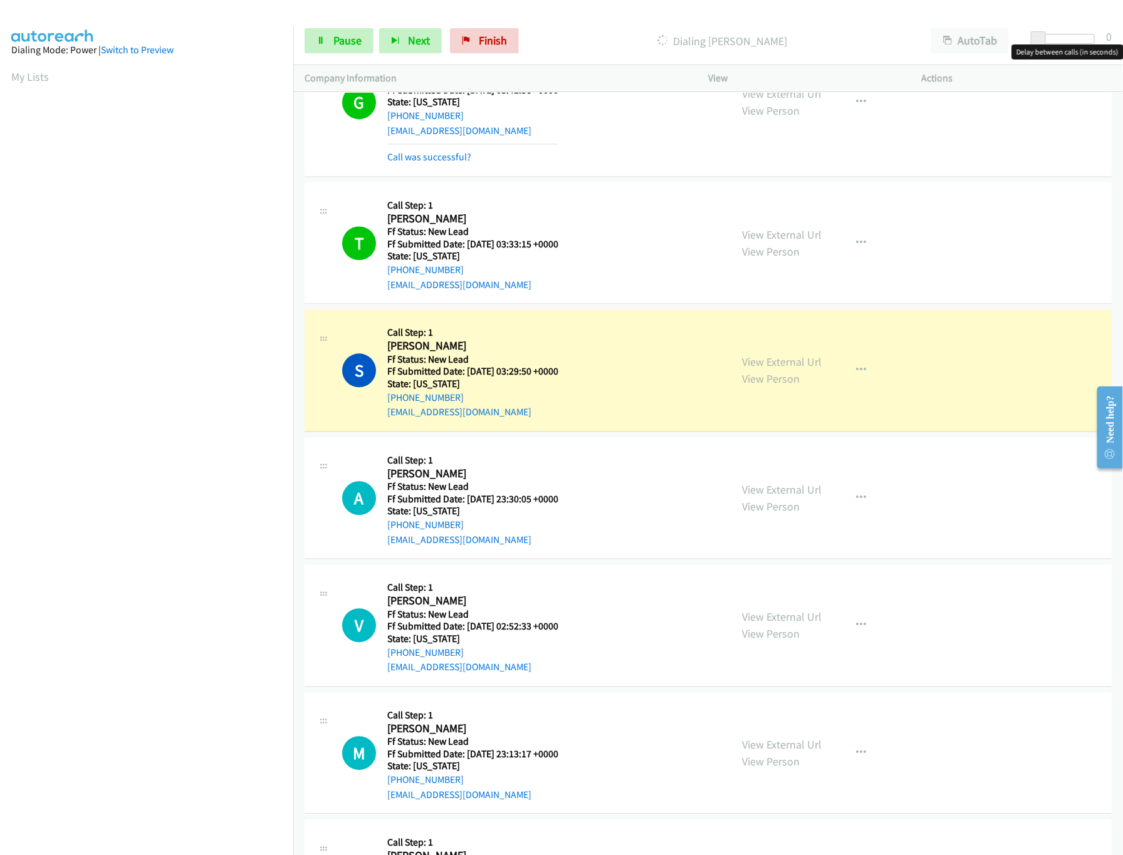
click at [1013, 34] on div at bounding box center [1066, 39] width 58 height 10
drag, startPoint x: 1053, startPoint y: 41, endPoint x: 1149, endPoint y: 34, distance: 96.1
click at [1013, 34] on html "Start Calls Pause Next Finish Dialing Susan Eliya AutoTab AutoTab 30 Company In…" at bounding box center [561, 30] width 1123 height 60
click at [768, 752] on link "View External Url" at bounding box center [782, 745] width 80 height 14
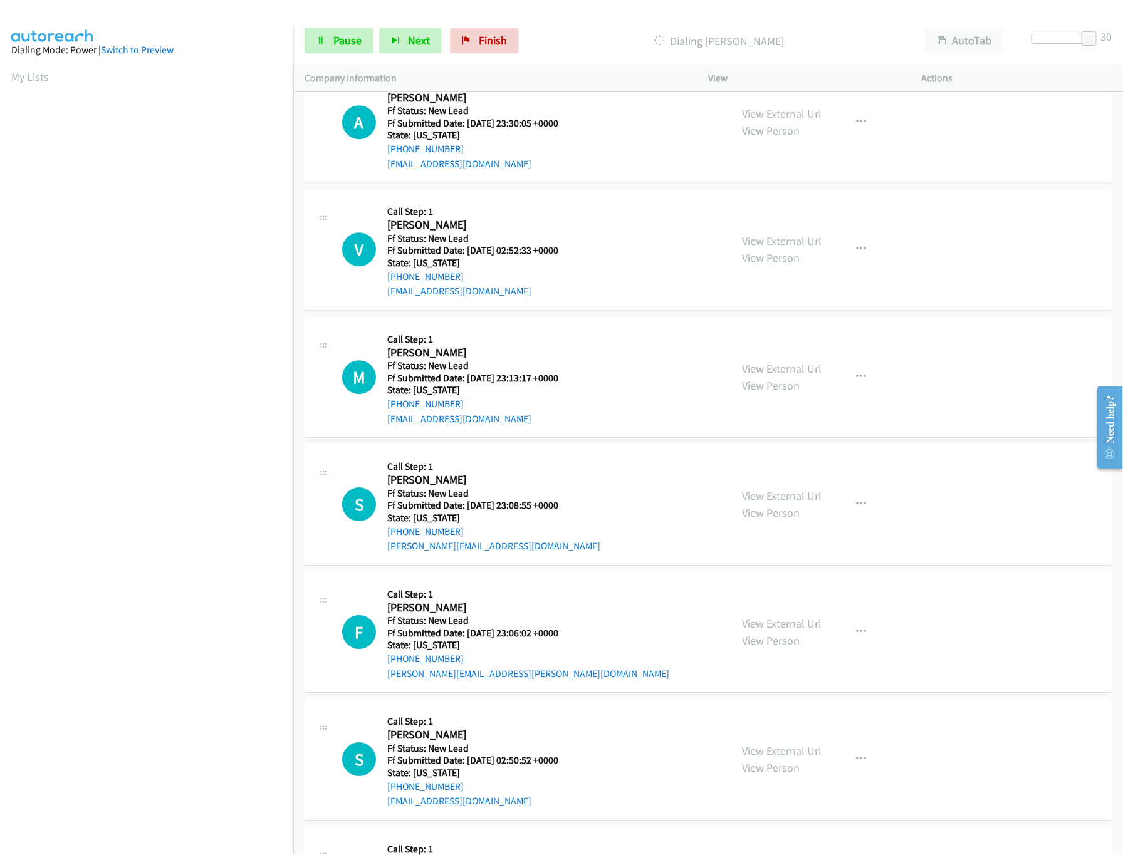
scroll to position [3760, 0]
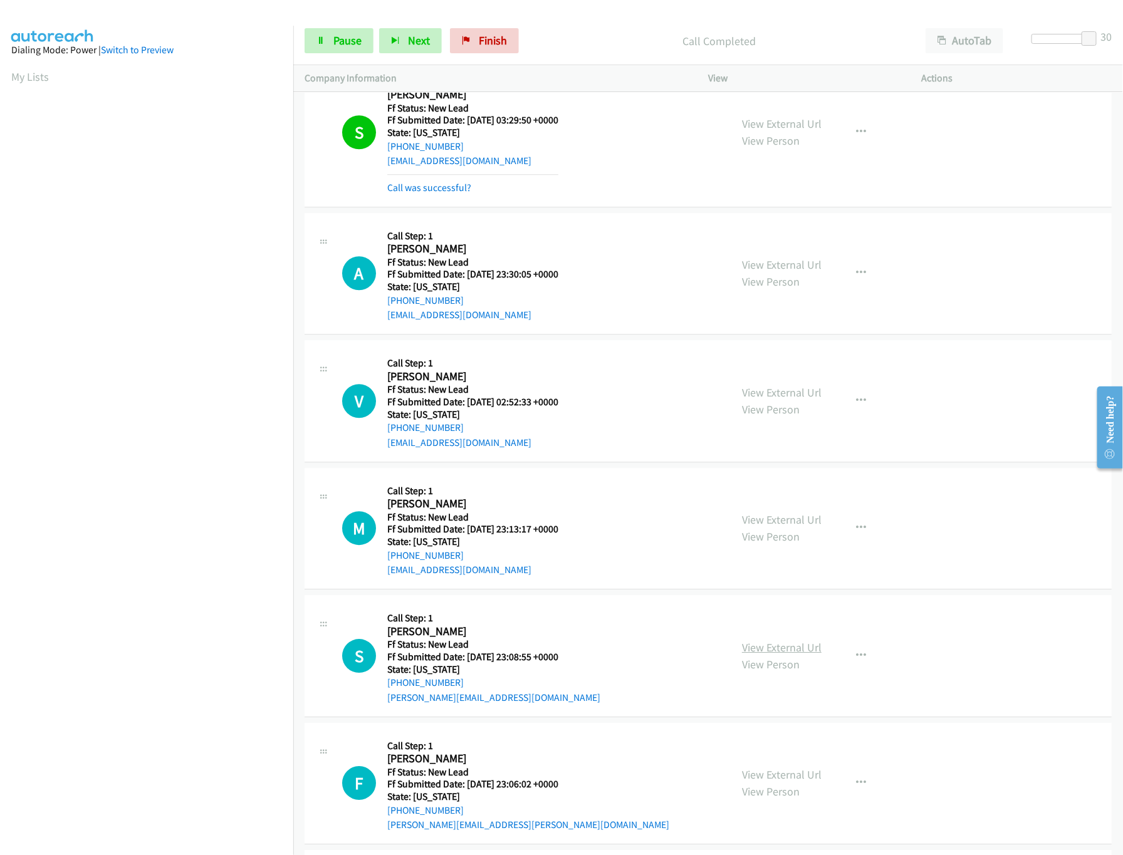
click at [742, 655] on link "View External Url" at bounding box center [782, 648] width 80 height 14
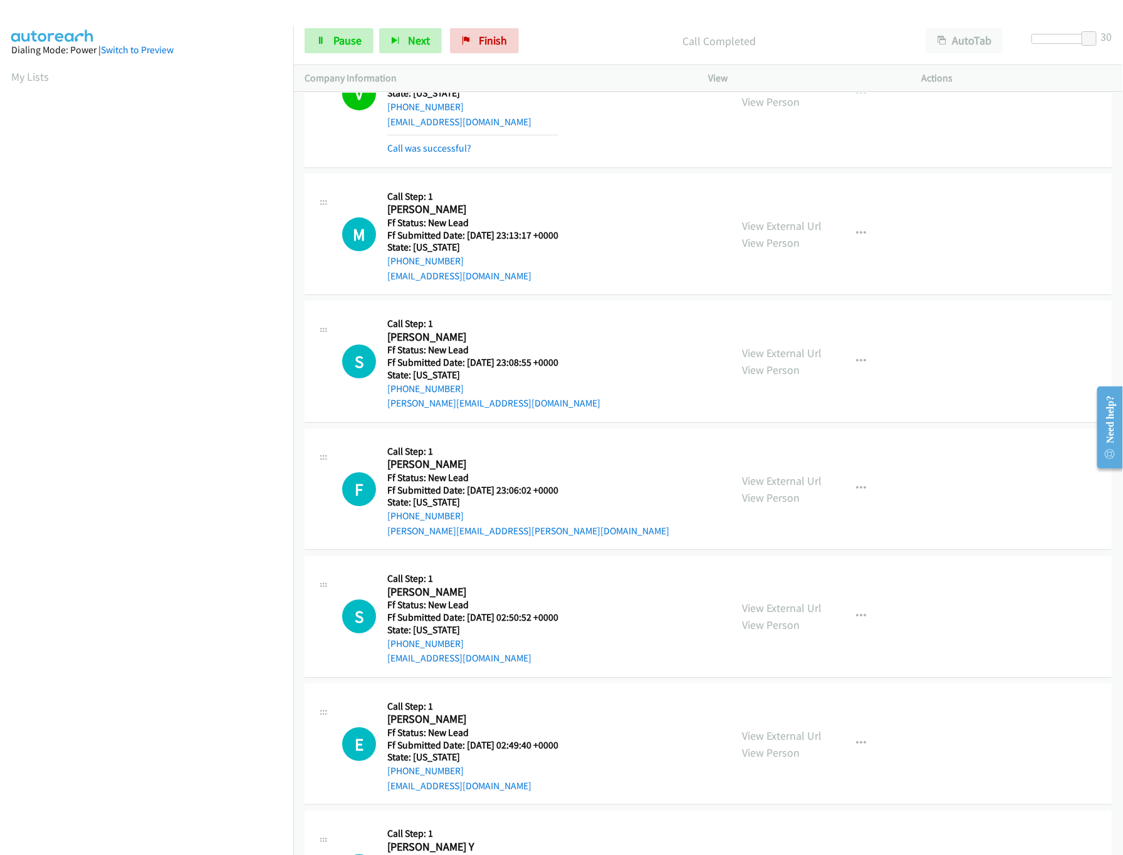
scroll to position [4136, 0]
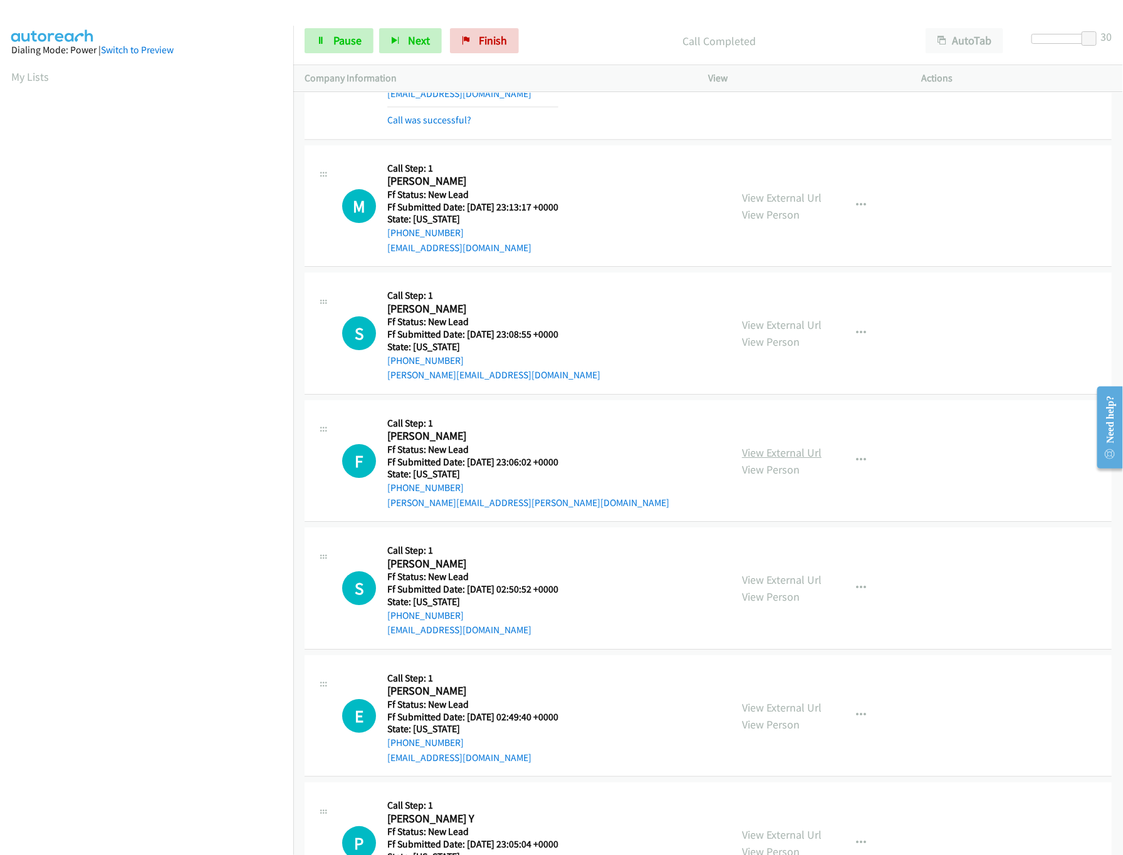
click at [801, 460] on link "View External Url" at bounding box center [782, 453] width 80 height 14
click at [787, 587] on link "View External Url" at bounding box center [782, 580] width 80 height 14
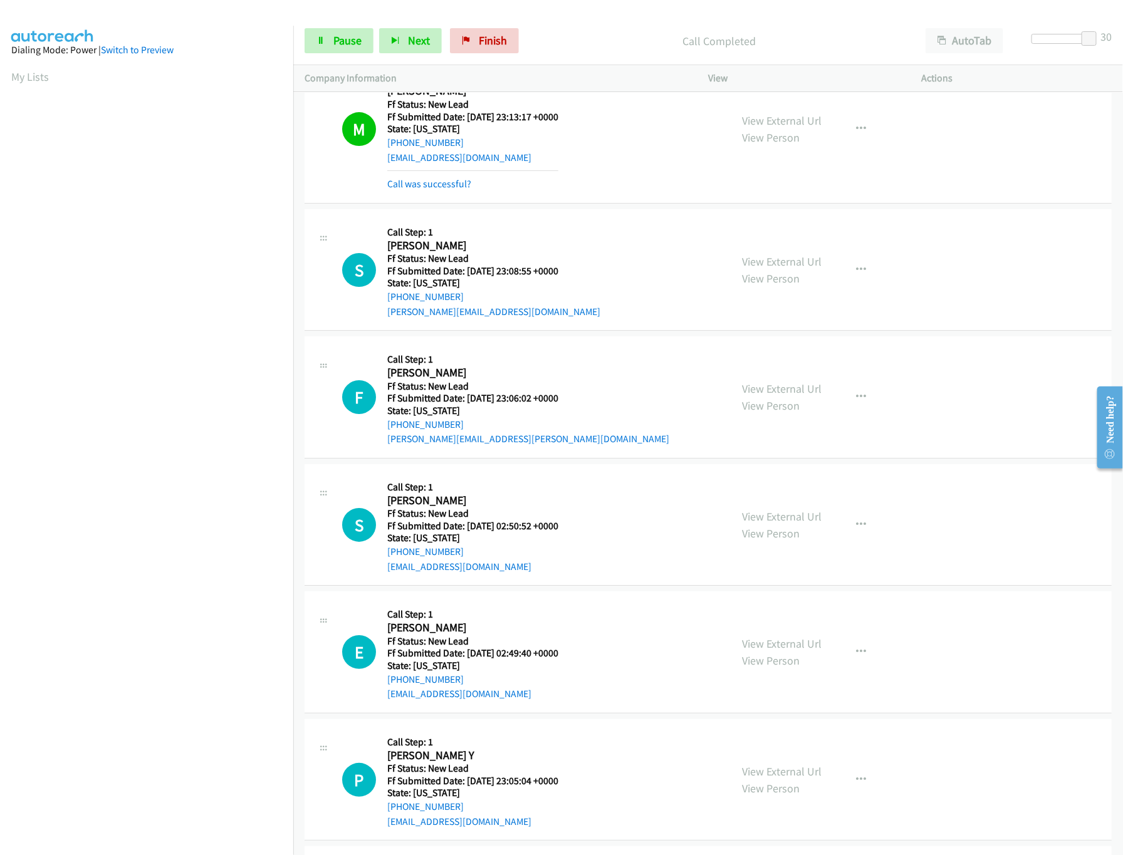
scroll to position [4261, 0]
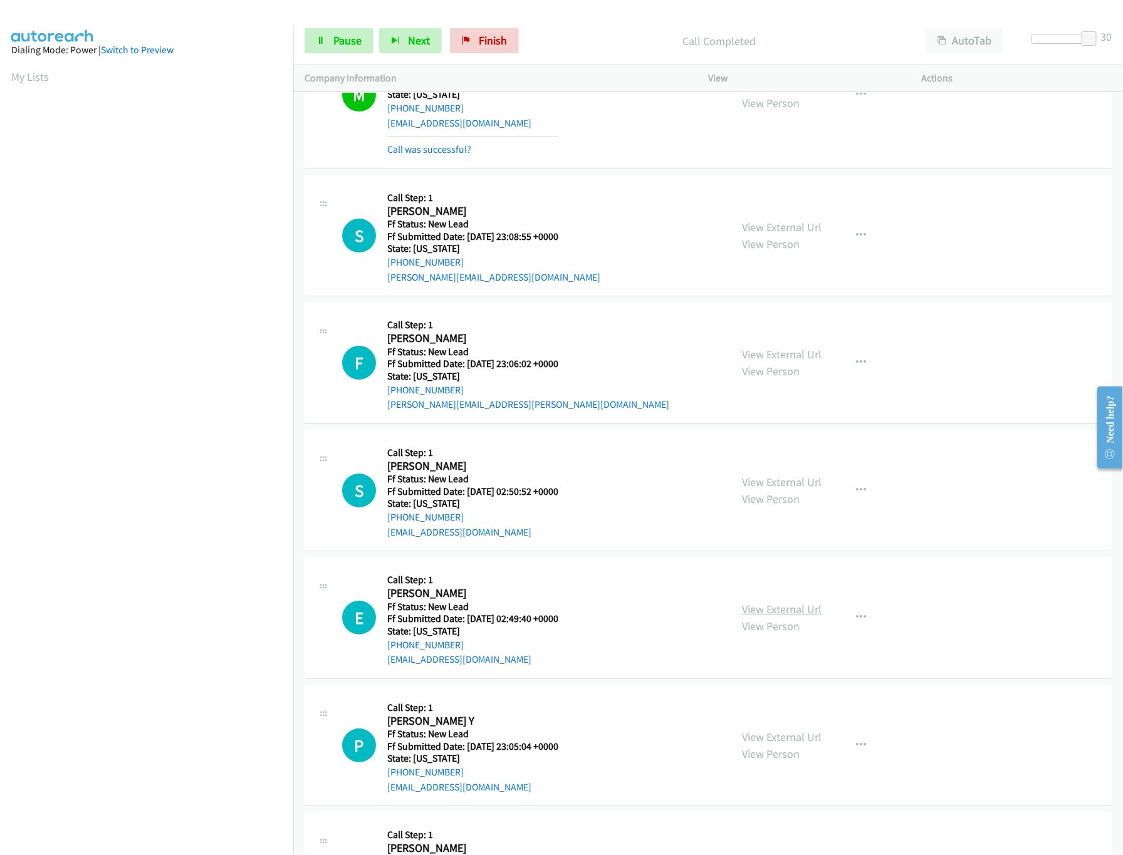
click at [769, 617] on link "View External Url" at bounding box center [782, 609] width 80 height 14
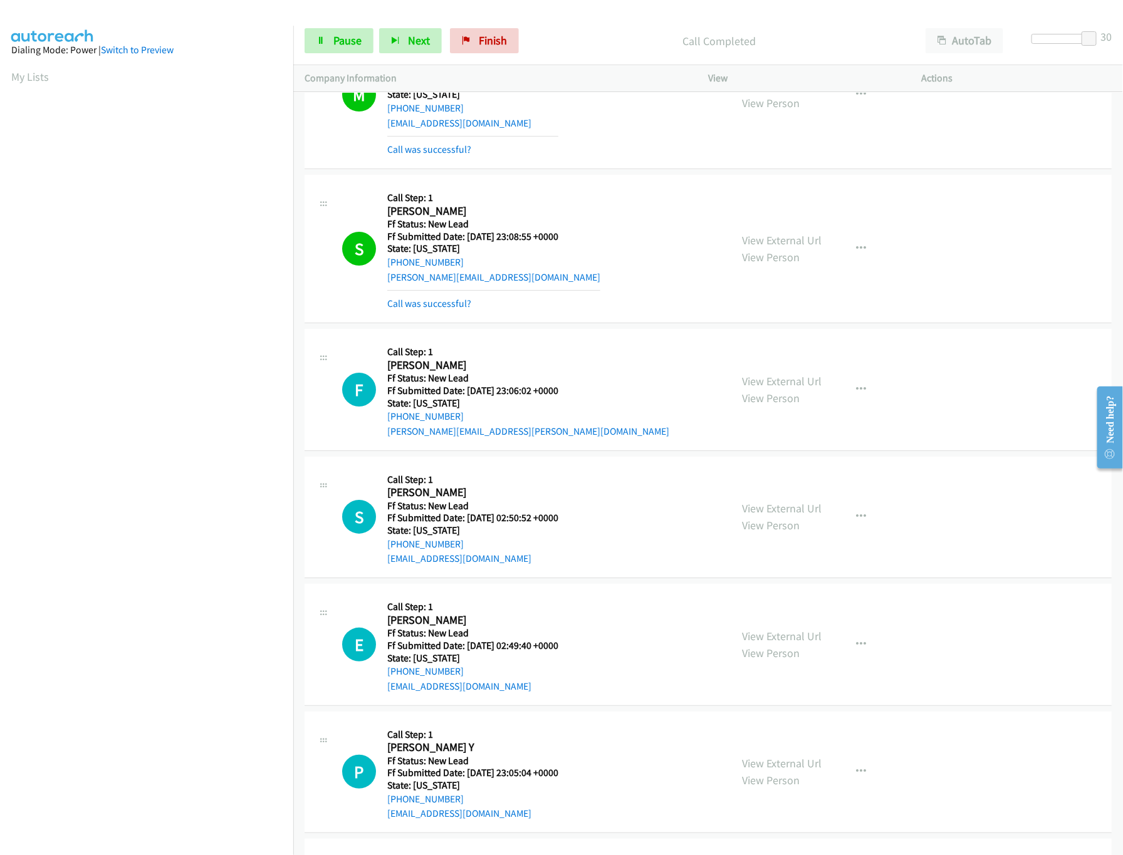
scroll to position [4513, 0]
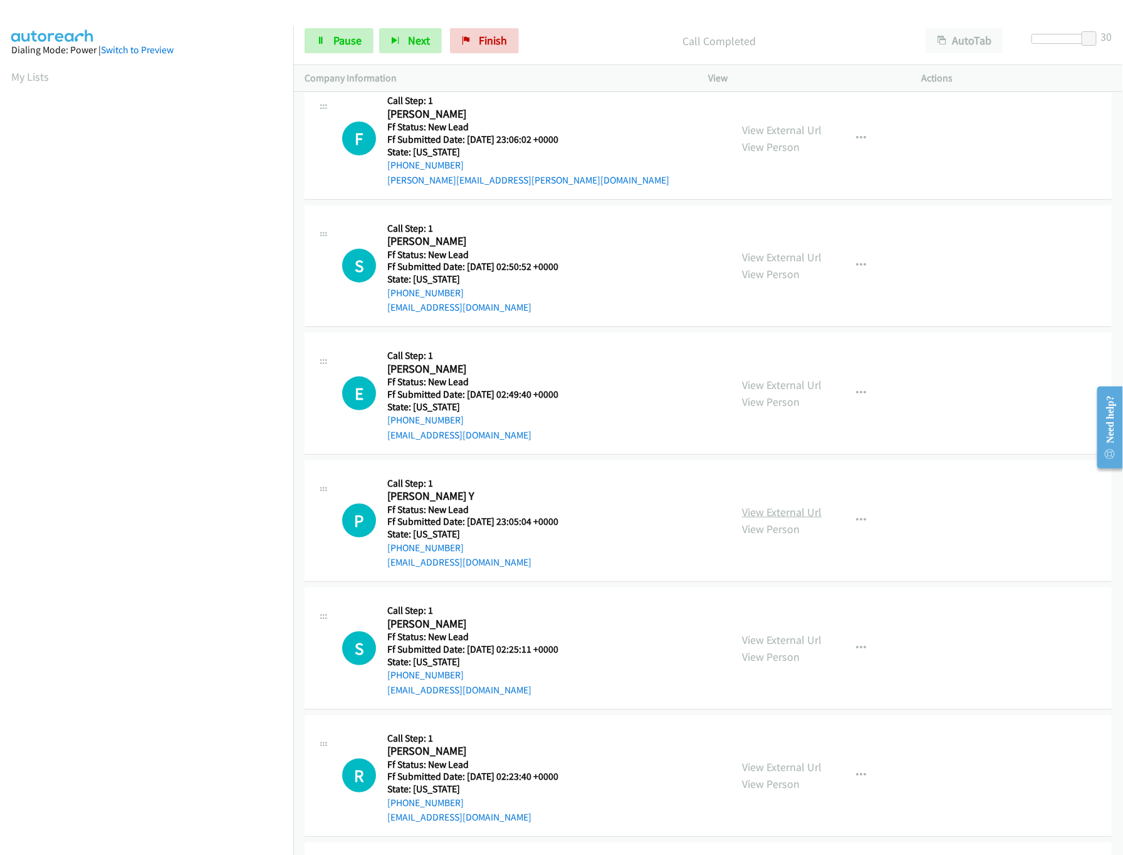
click at [778, 520] on link "View External Url" at bounding box center [782, 512] width 80 height 14
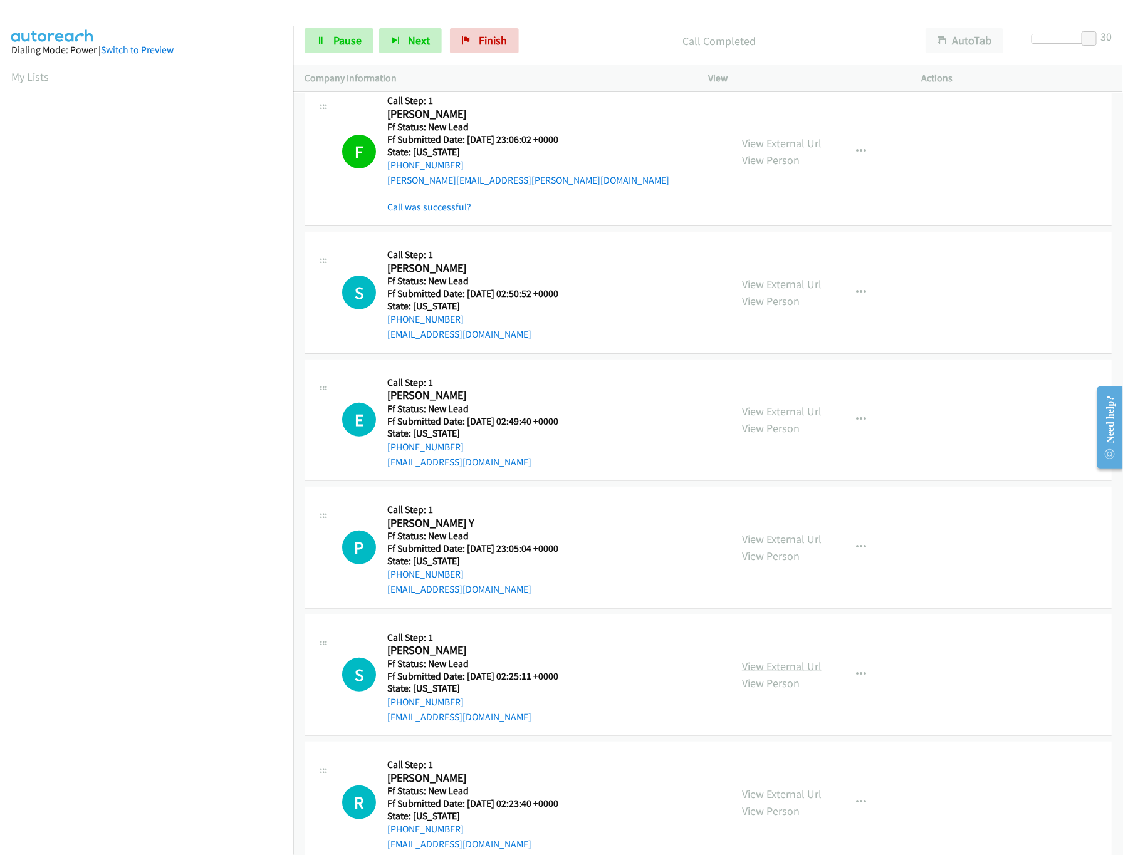
click at [771, 674] on link "View External Url" at bounding box center [782, 666] width 80 height 14
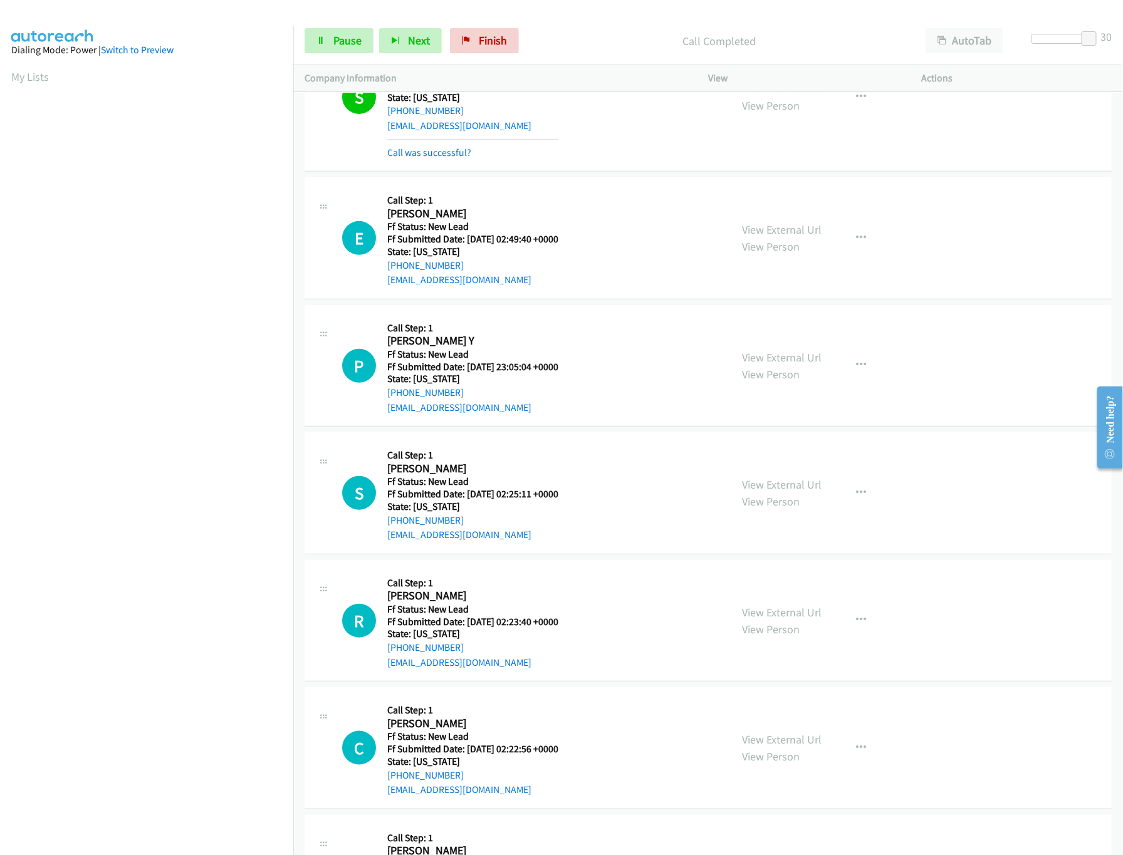
scroll to position [4763, 0]
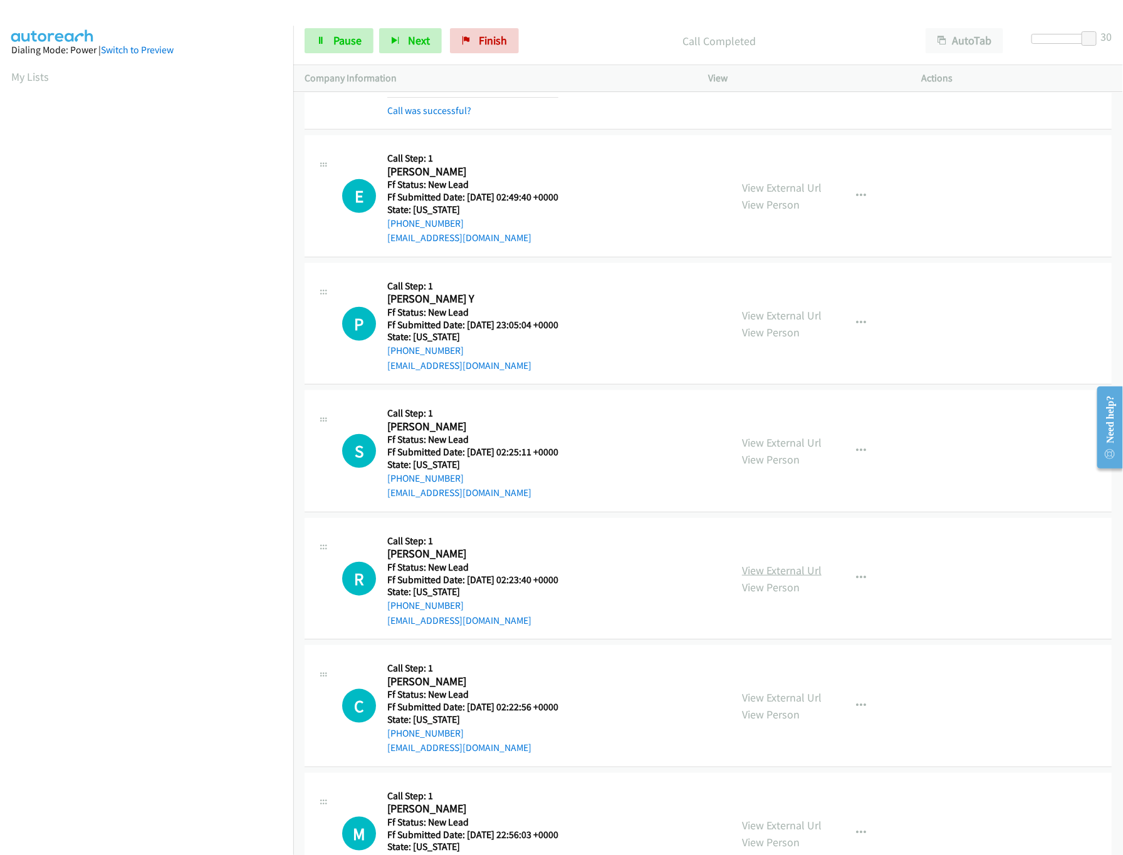
click at [746, 578] on link "View External Url" at bounding box center [782, 570] width 80 height 14
click at [790, 705] on link "View External Url" at bounding box center [782, 698] width 80 height 14
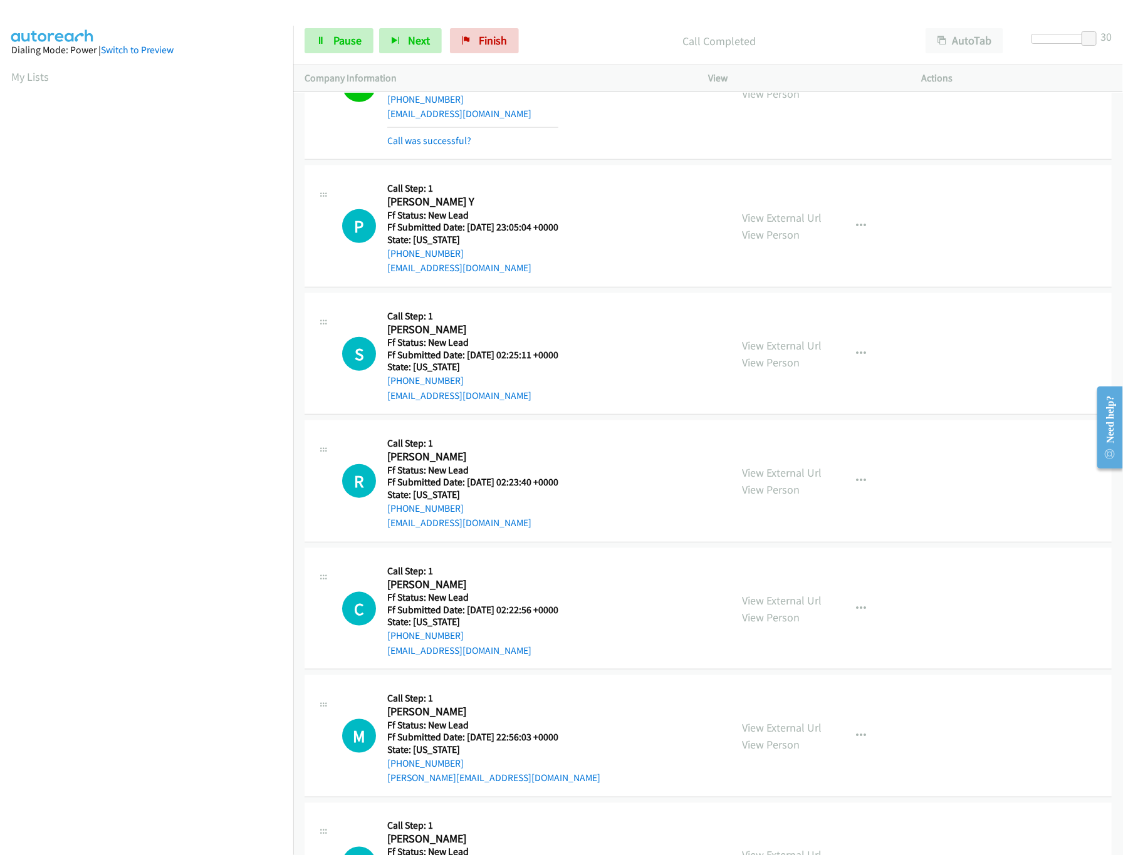
scroll to position [4889, 0]
click at [767, 734] on link "View External Url" at bounding box center [782, 726] width 80 height 14
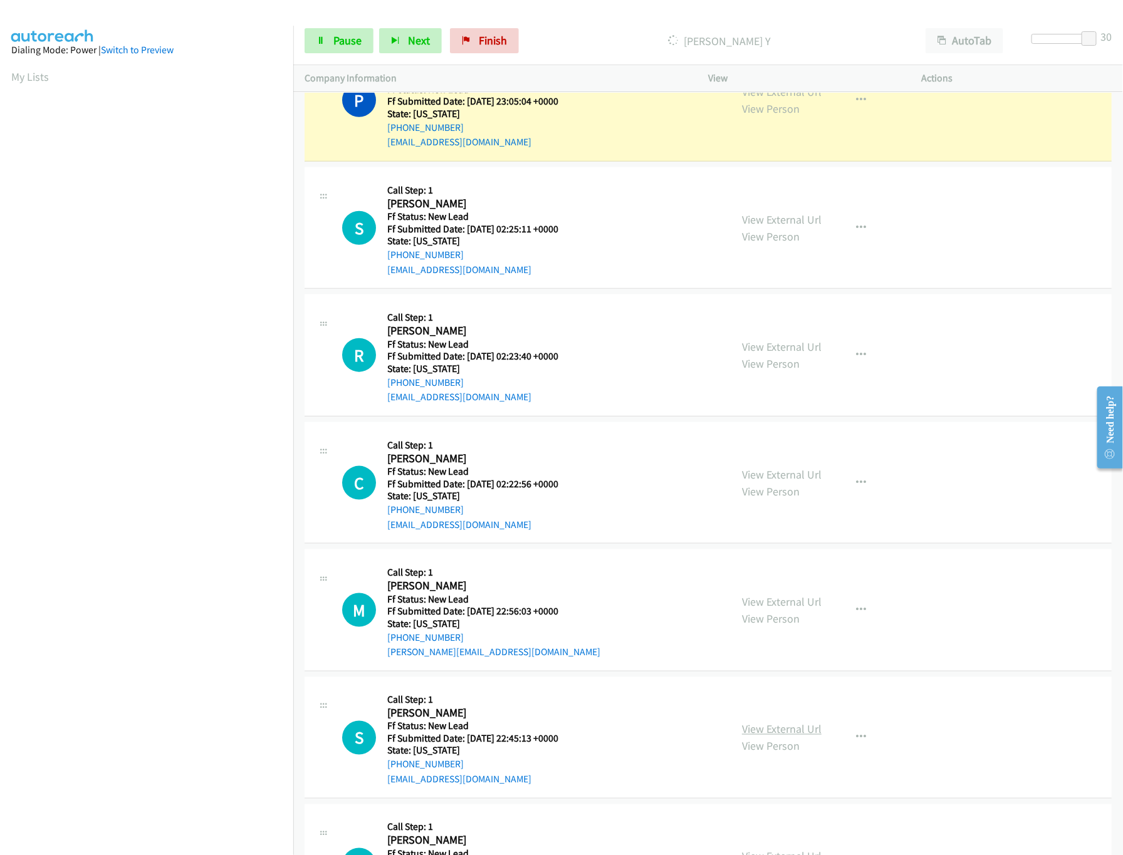
click at [769, 737] on link "View External Url" at bounding box center [782, 730] width 80 height 14
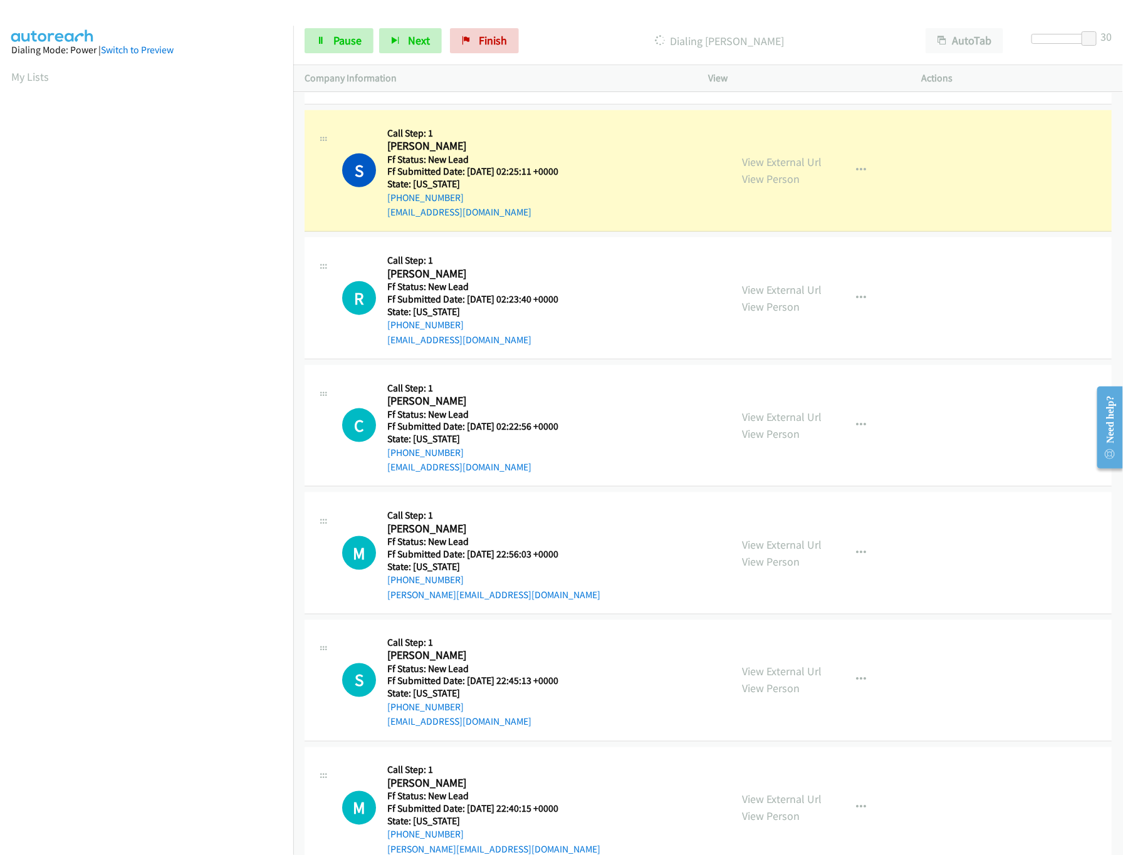
scroll to position [5139, 0]
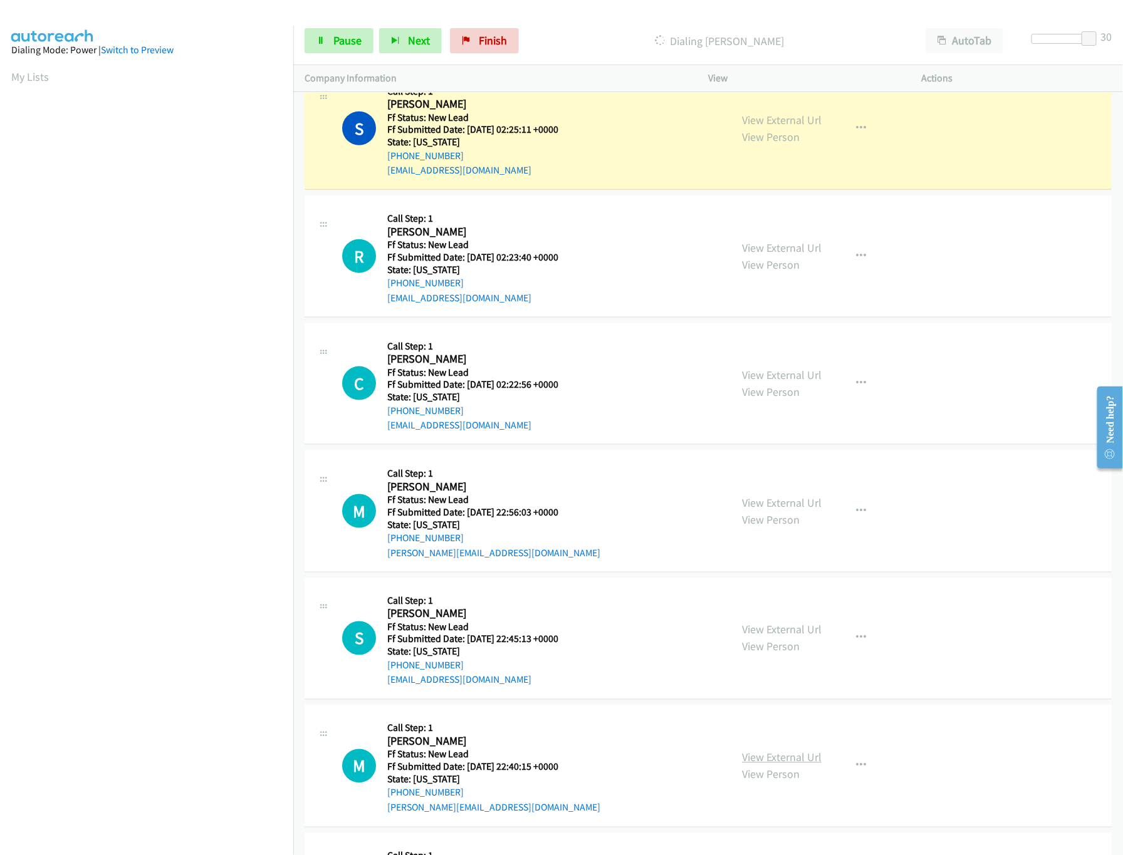
click at [785, 765] on link "View External Url" at bounding box center [782, 758] width 80 height 14
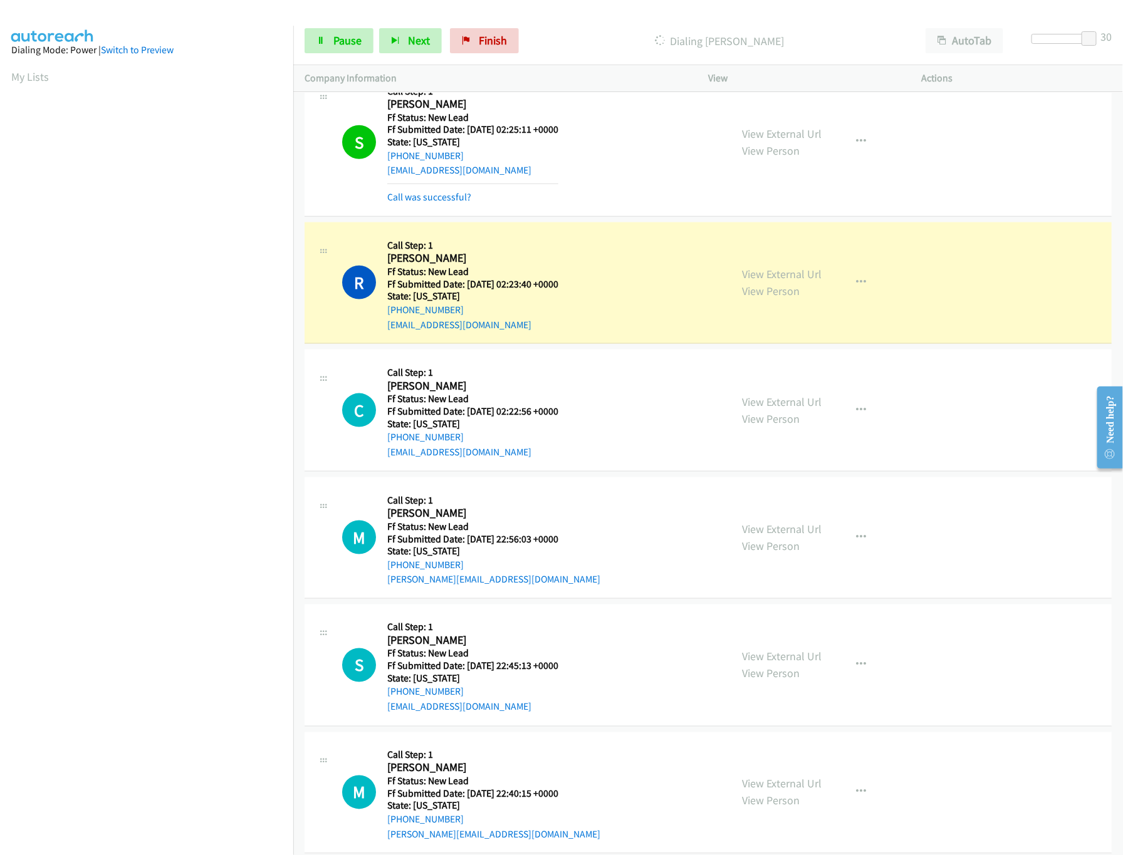
click at [153, 796] on nav "Dialing Mode: Power | Switch to Preview My Lists" at bounding box center [147, 453] width 294 height 855
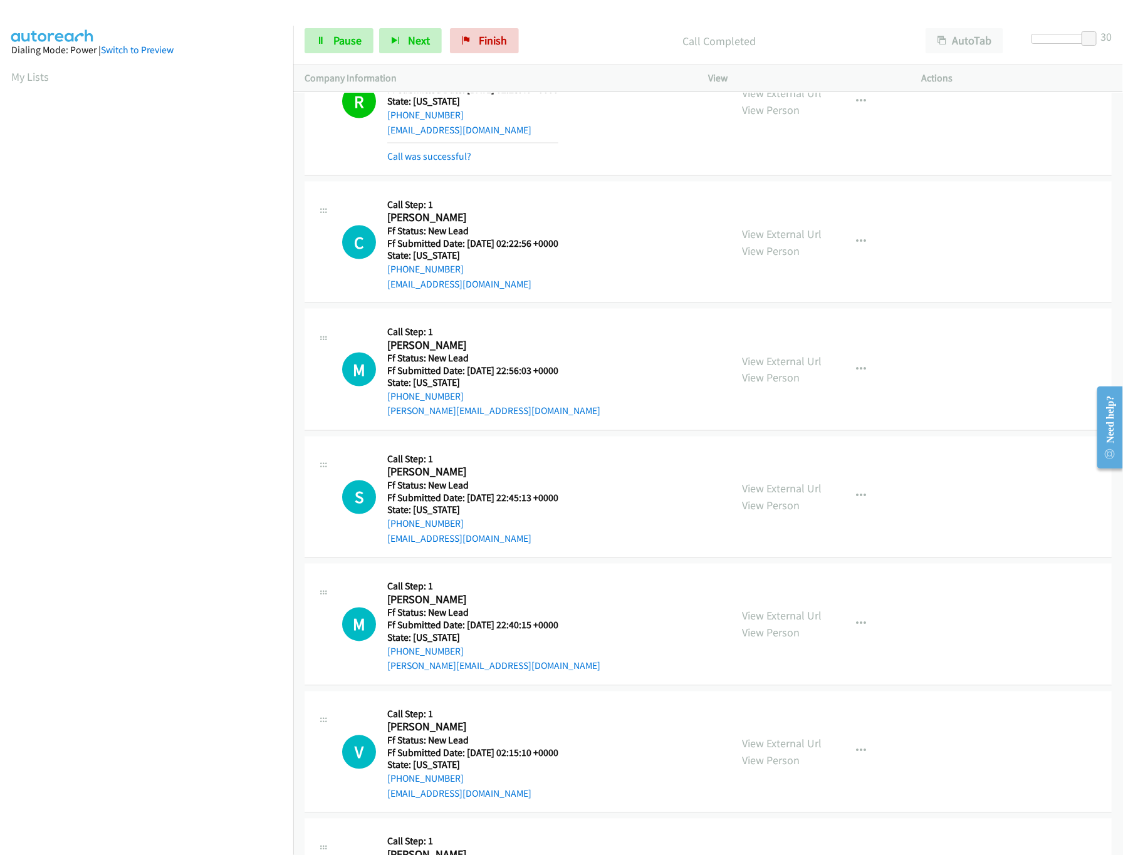
scroll to position [5389, 0]
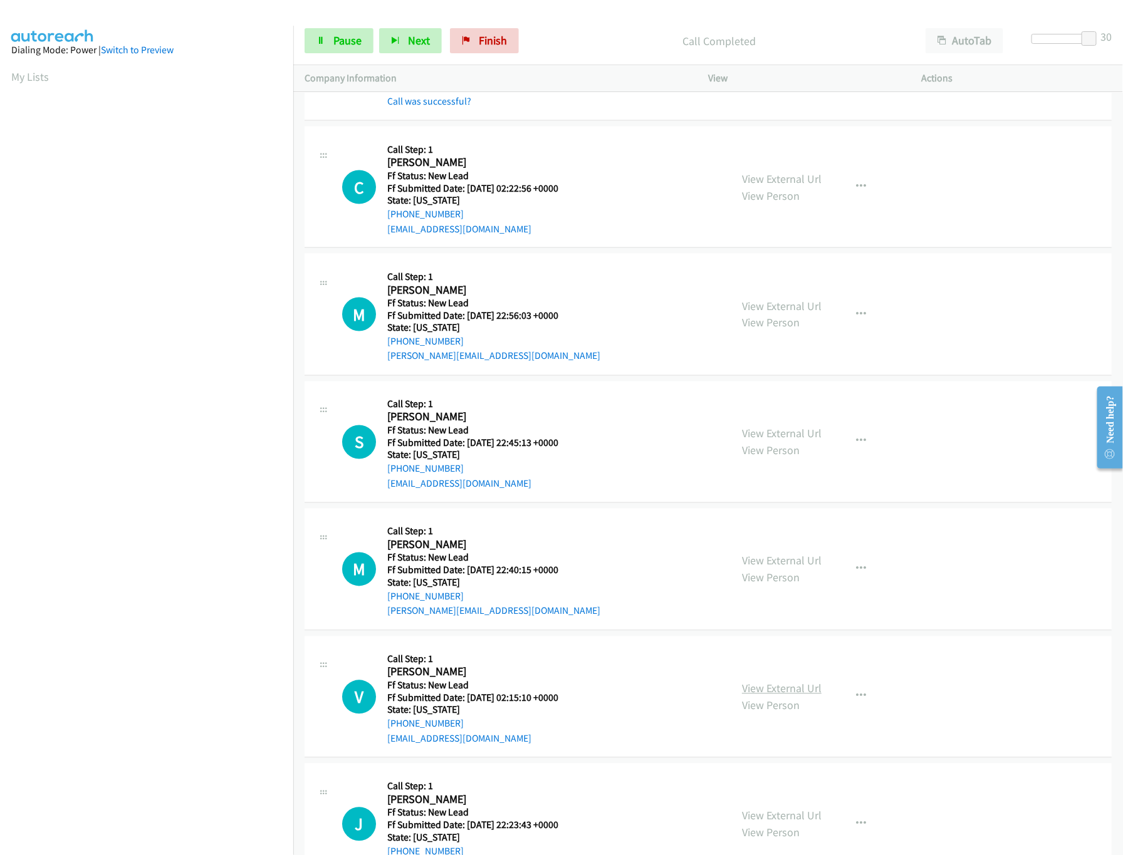
click at [773, 696] on link "View External Url" at bounding box center [782, 689] width 80 height 14
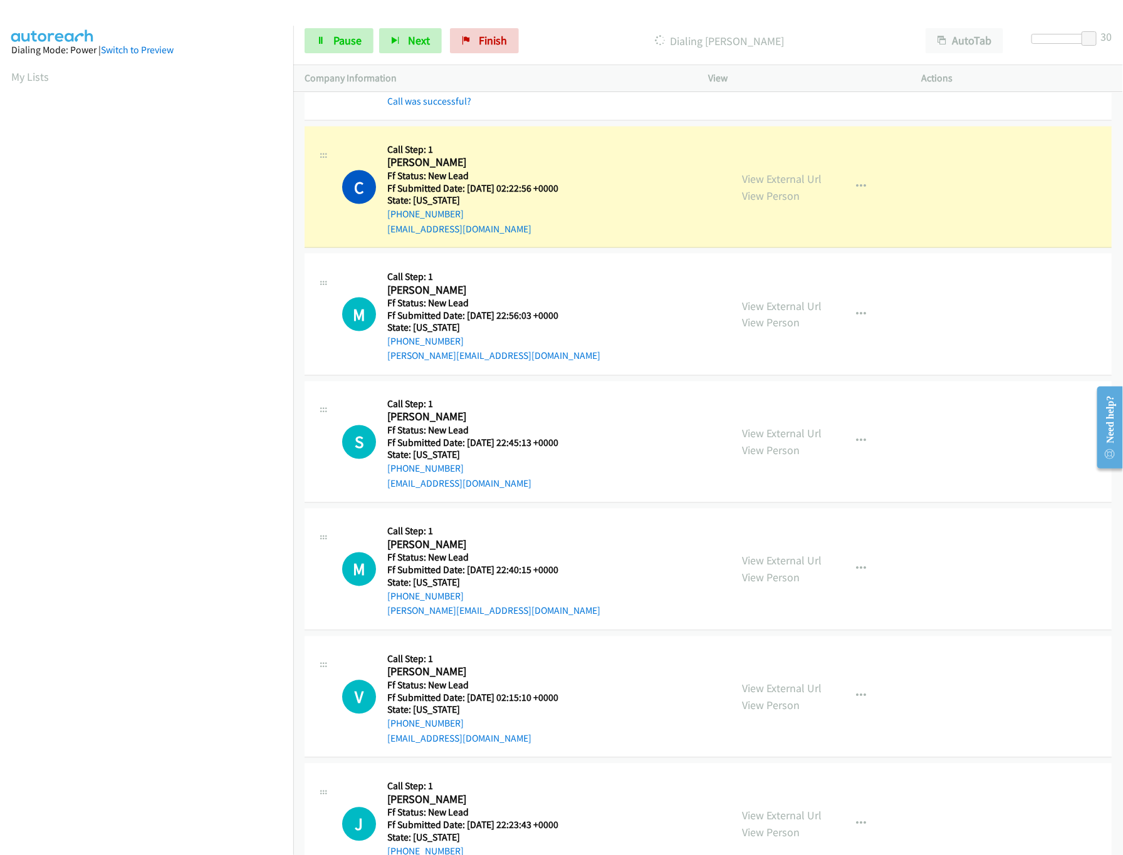
scroll to position [5515, 0]
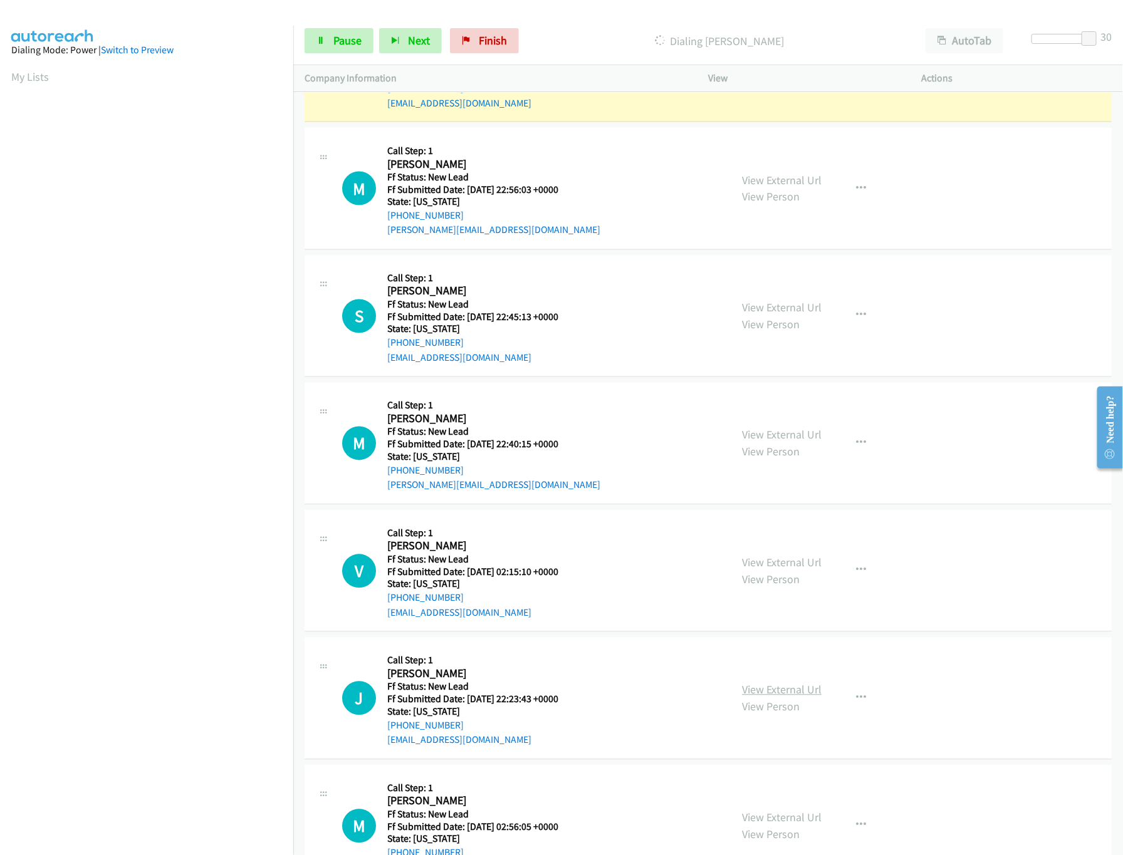
click at [787, 698] on link "View External Url" at bounding box center [782, 690] width 80 height 14
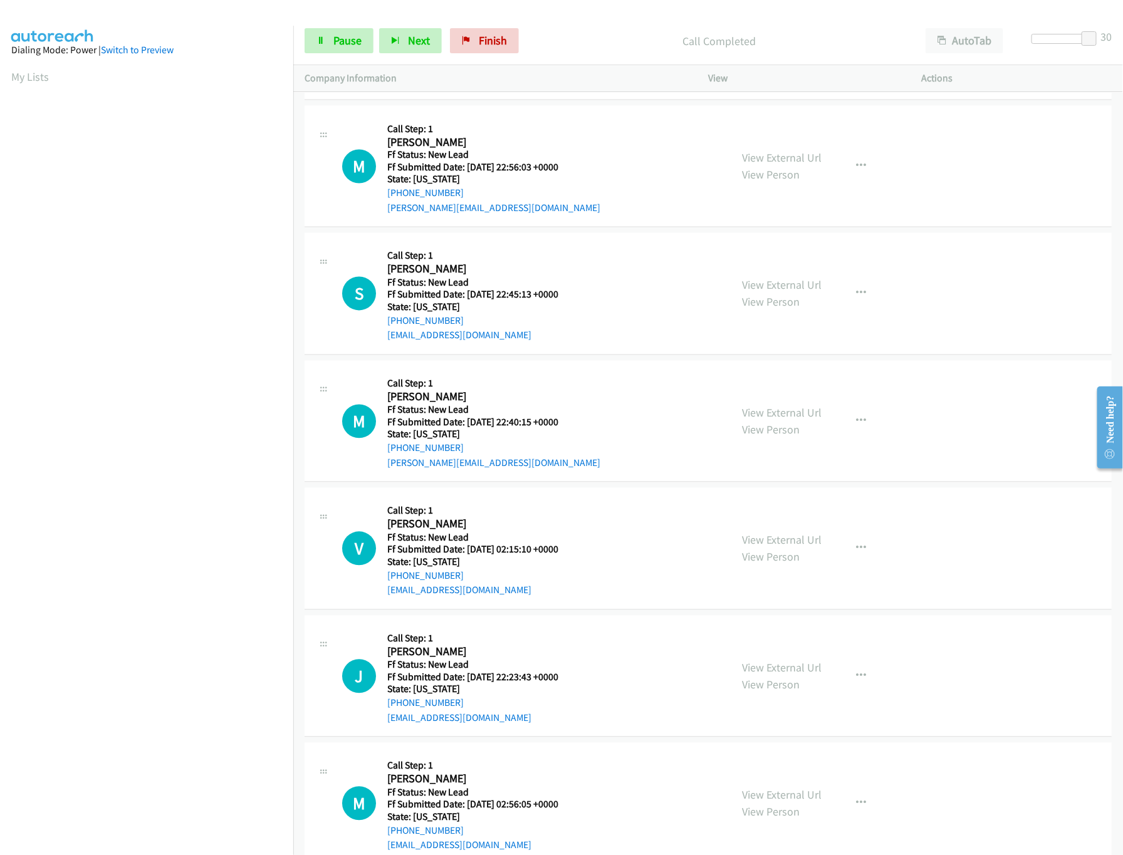
scroll to position [5641, 0]
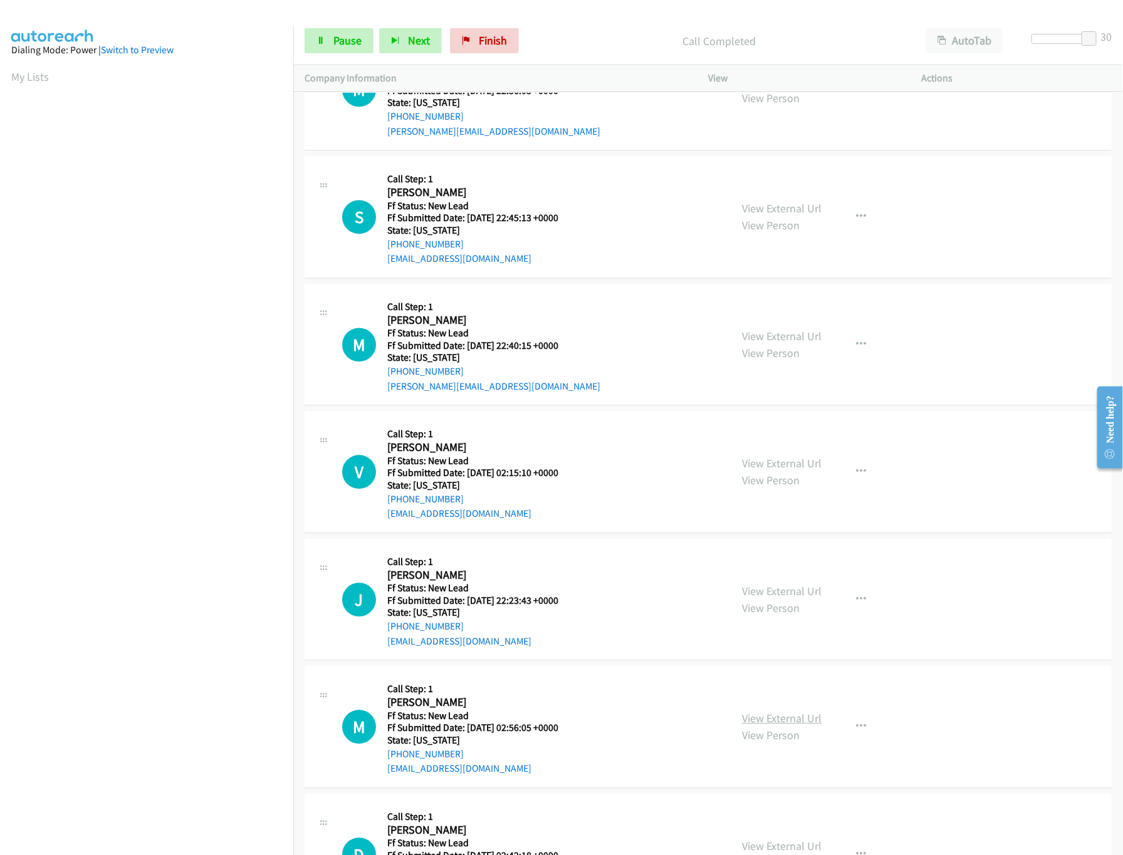
click at [788, 726] on link "View External Url" at bounding box center [782, 719] width 80 height 14
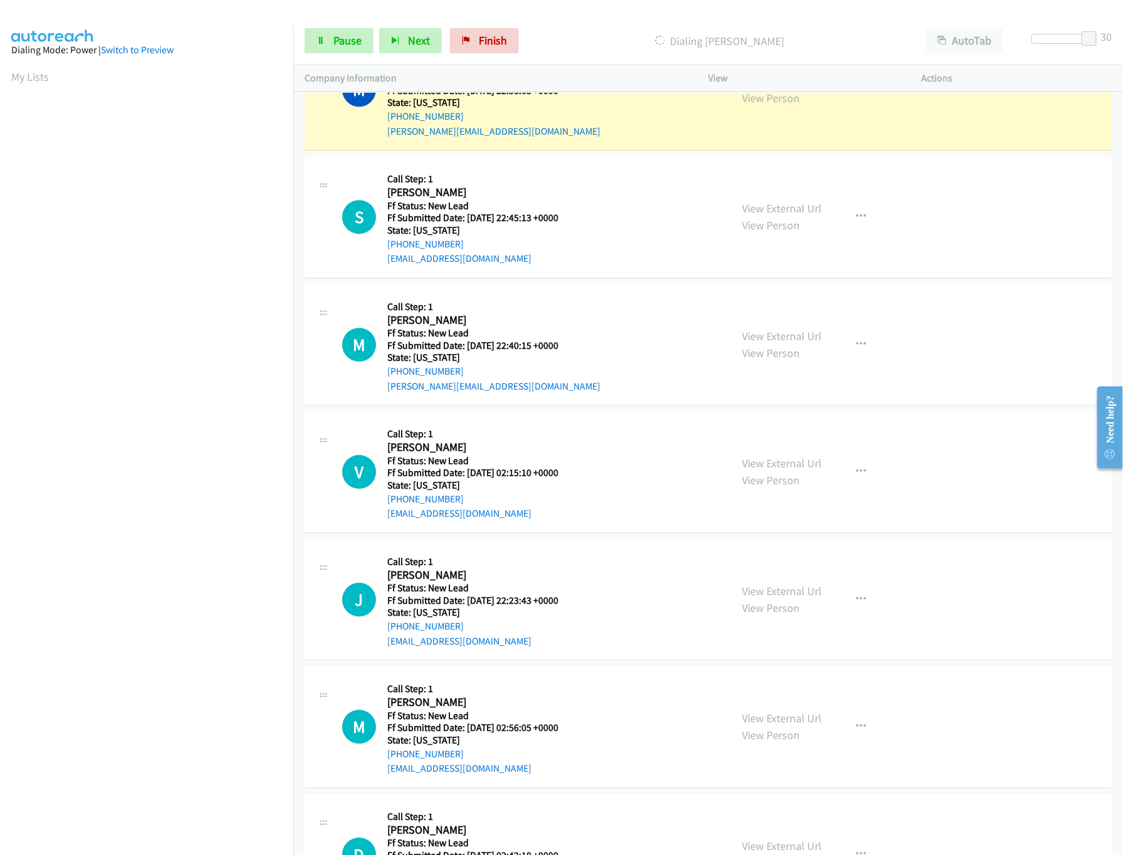
scroll to position [5515, 0]
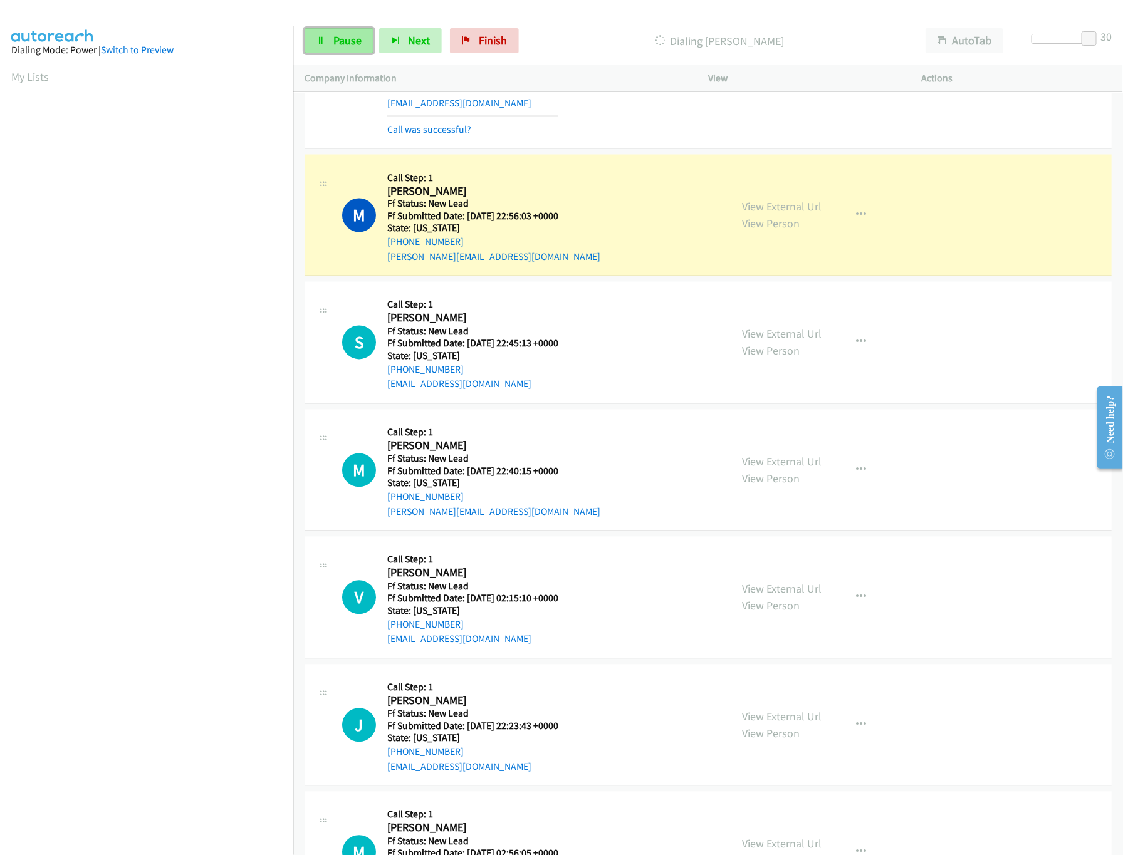
click at [348, 36] on span "Pause" at bounding box center [347, 40] width 28 height 14
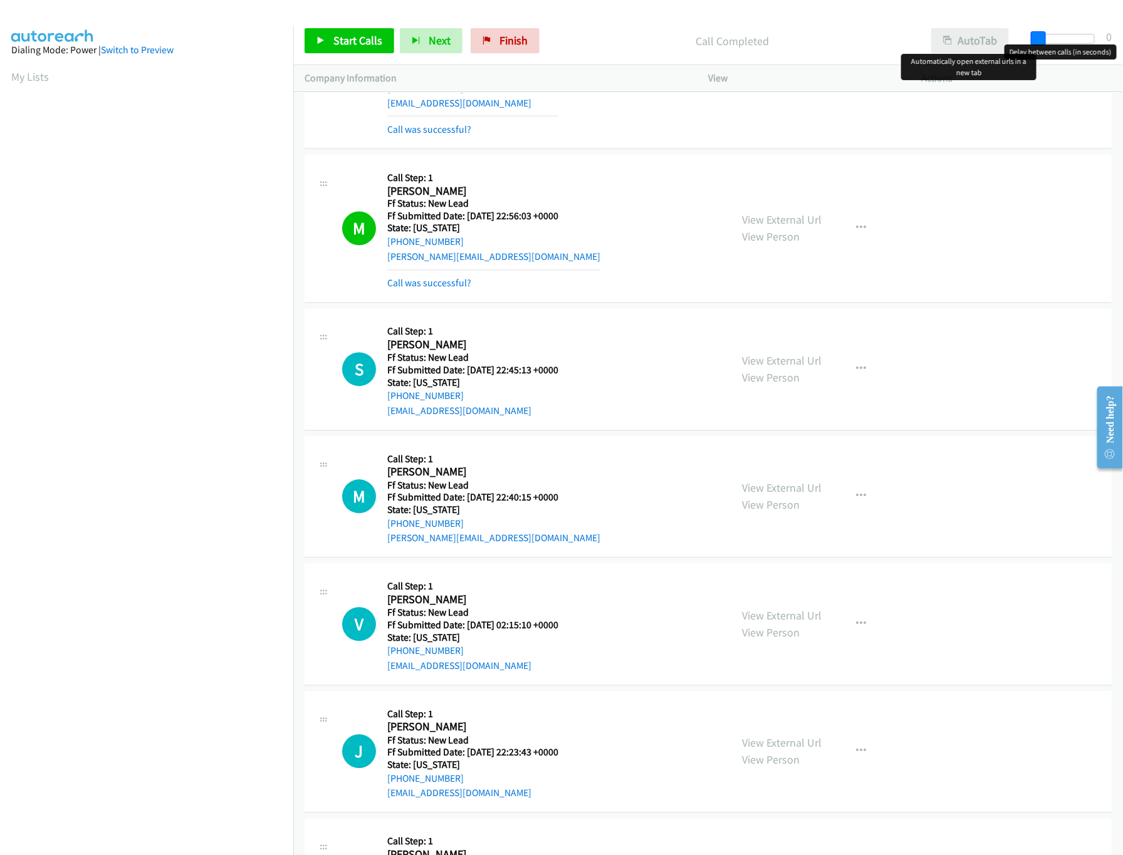
drag, startPoint x: 1087, startPoint y: 34, endPoint x: 948, endPoint y: 41, distance: 139.3
click at [948, 41] on div "Start Calls Pause Next Finish Call Completed AutoTab AutoTab 0" at bounding box center [708, 41] width 830 height 48
click at [348, 39] on span "Start Calls" at bounding box center [357, 40] width 49 height 14
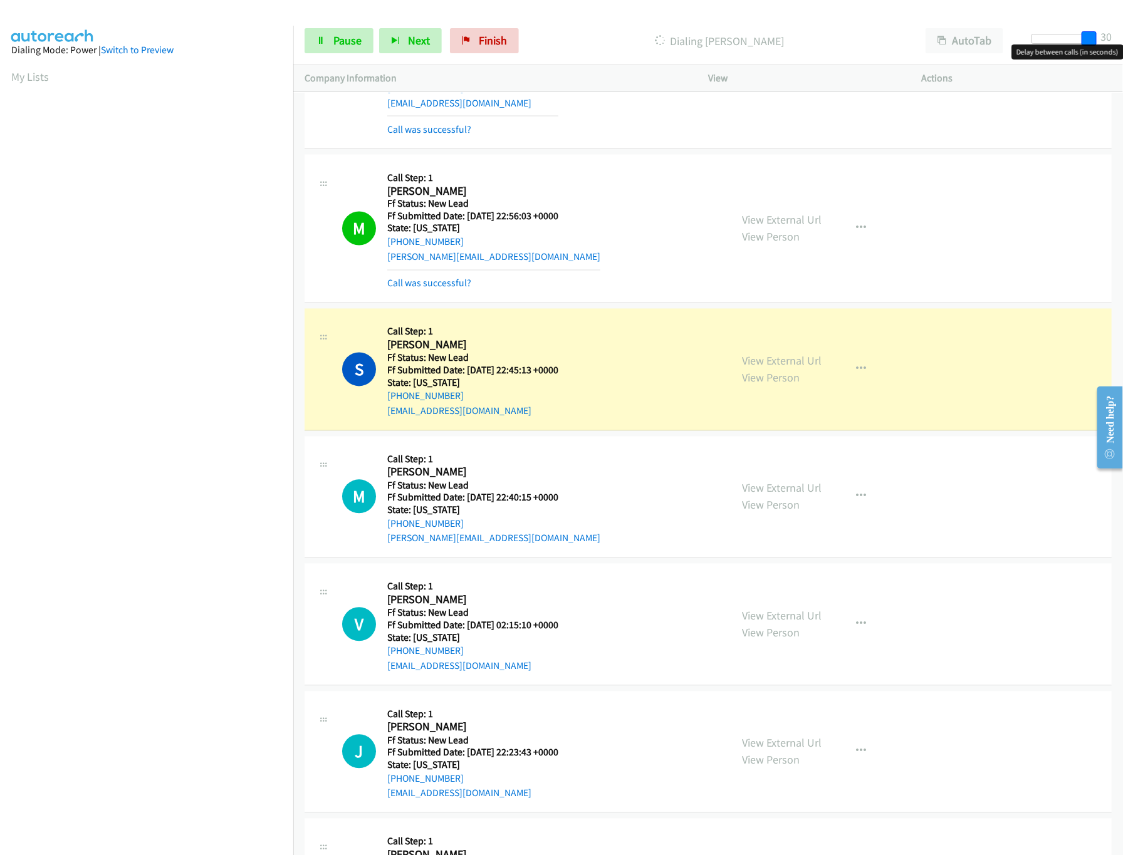
drag, startPoint x: 1040, startPoint y: 41, endPoint x: 1124, endPoint y: 39, distance: 84.6
click at [1013, 39] on html "Start Calls Pause Next Finish Dialing Stephen Mcdermott AutoTab AutoTab 30 Comp…" at bounding box center [561, 30] width 1123 height 60
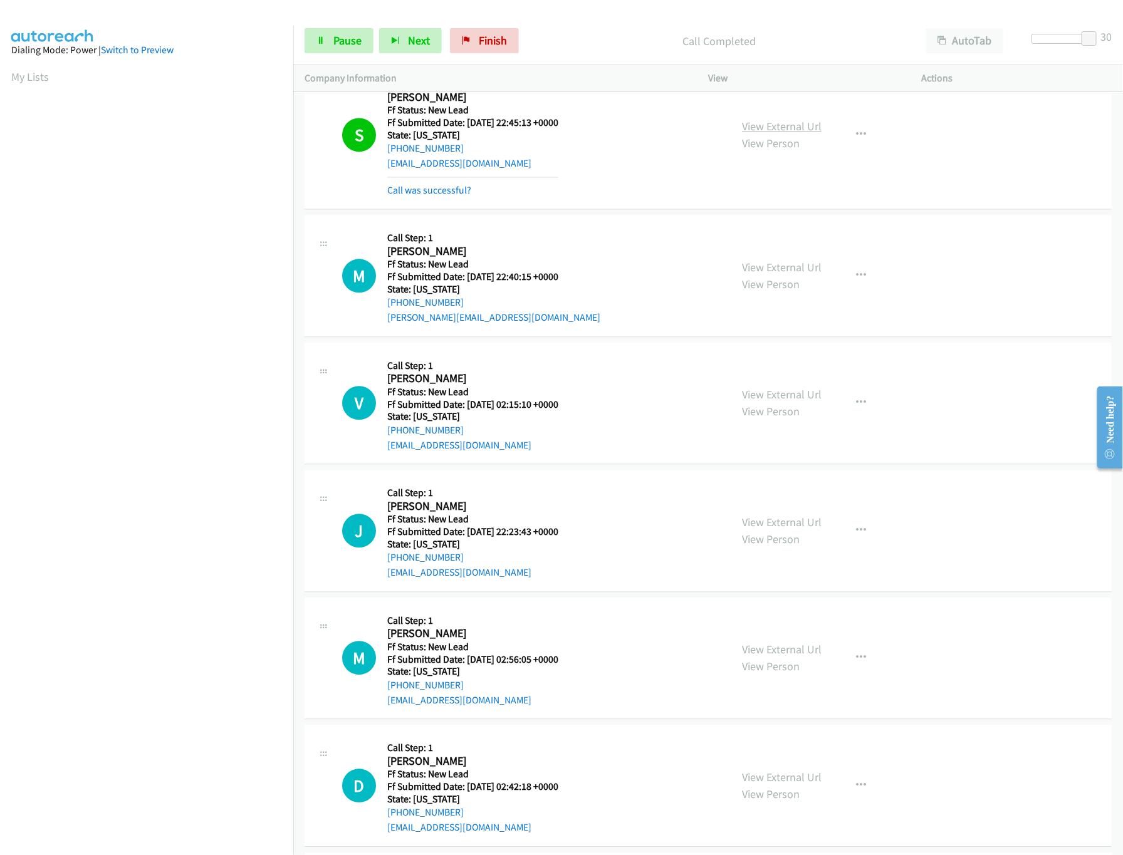
scroll to position [5765, 0]
click at [810, 783] on link "View External Url" at bounding box center [782, 775] width 80 height 14
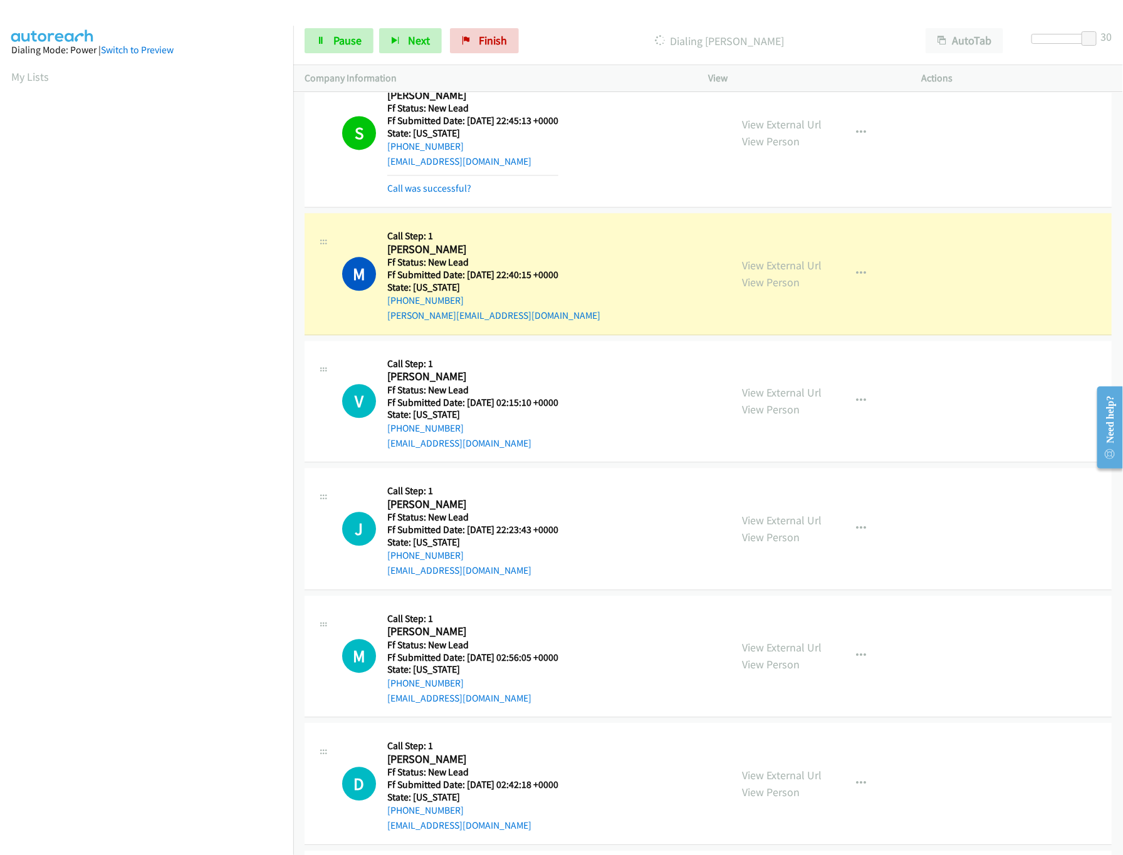
scroll to position [5891, 0]
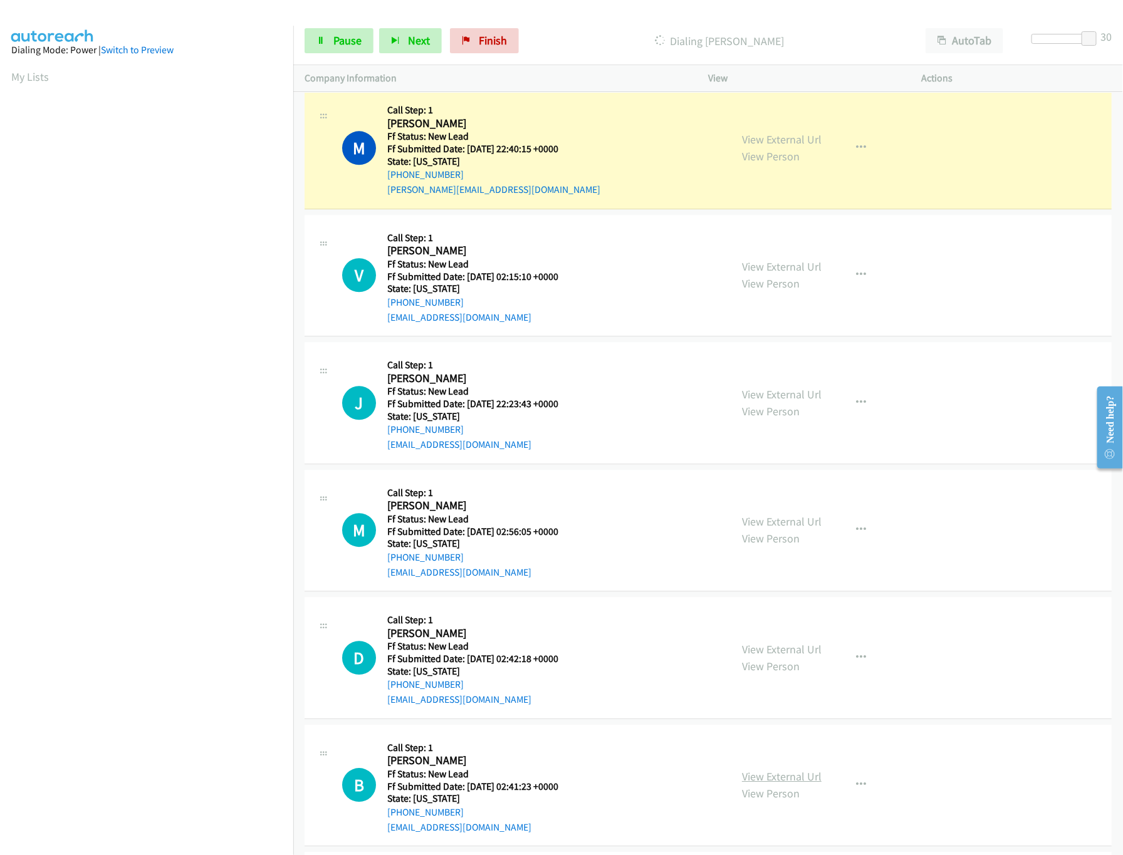
click at [768, 784] on link "View External Url" at bounding box center [782, 777] width 80 height 14
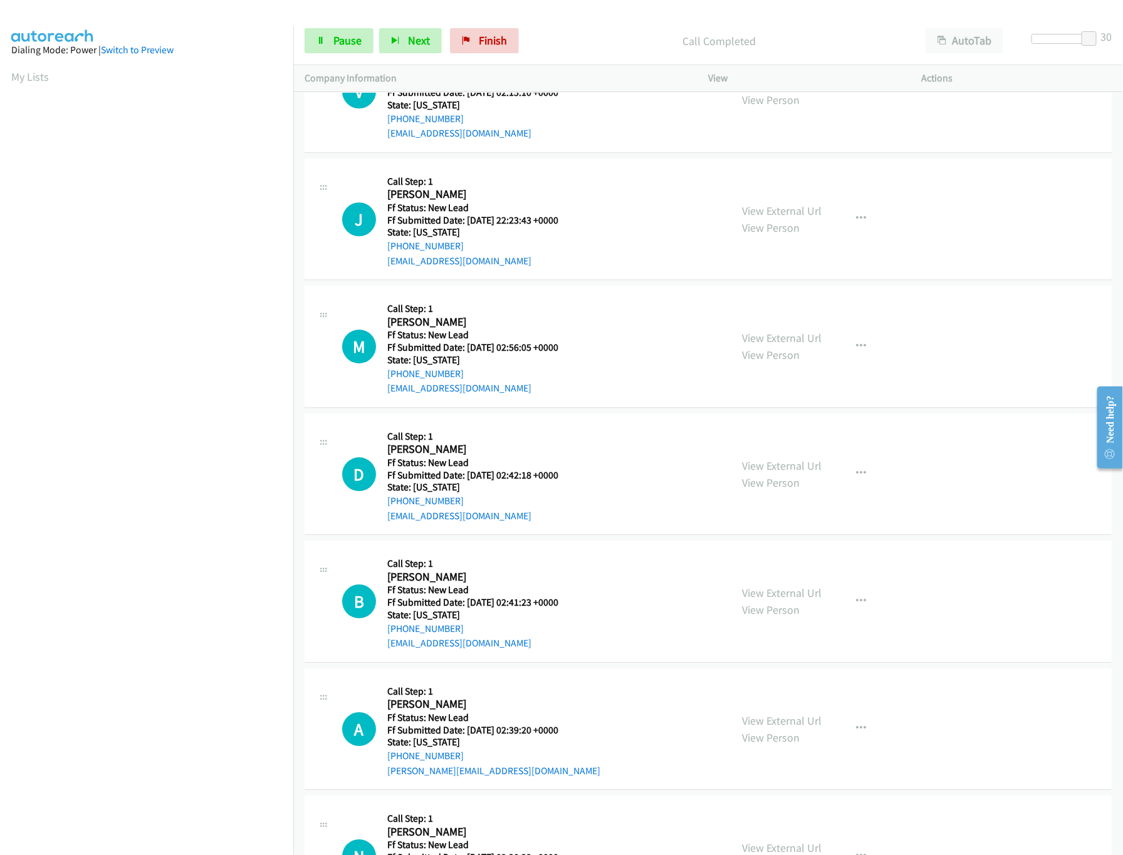
scroll to position [6141, 0]
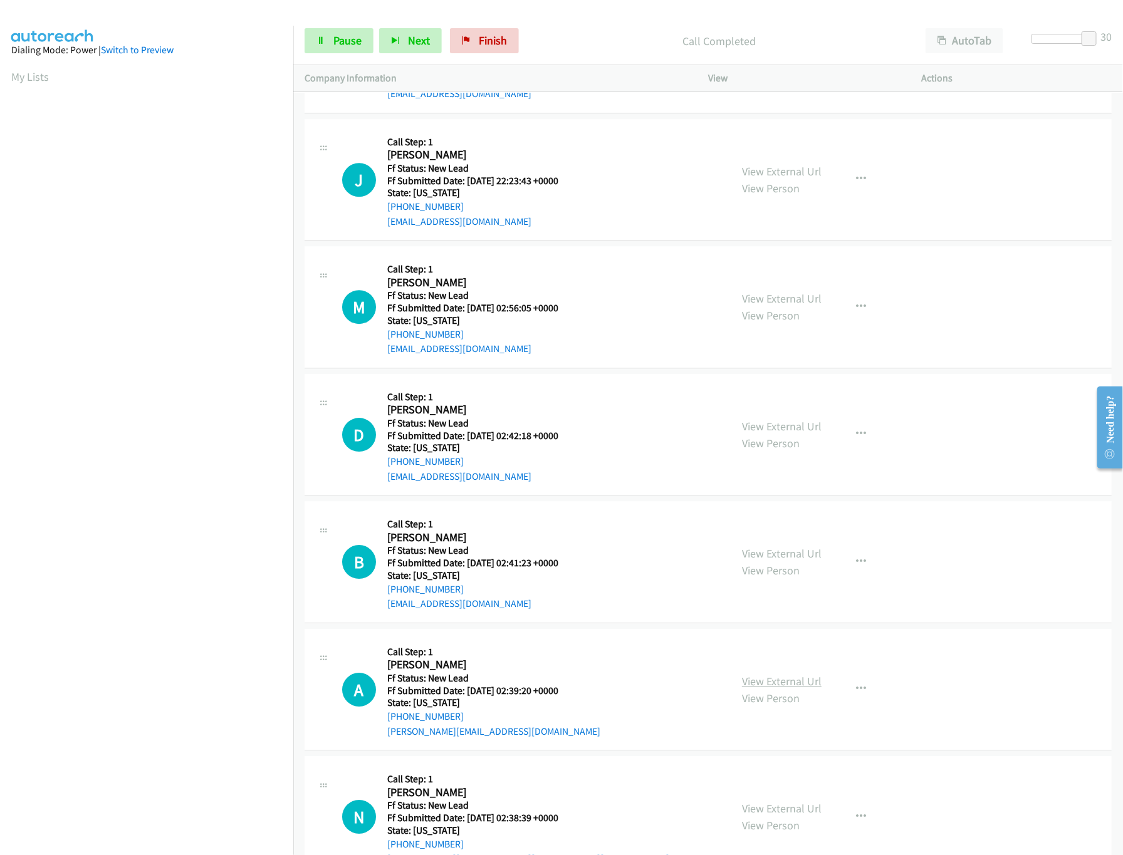
click at [758, 689] on link "View External Url" at bounding box center [782, 681] width 80 height 14
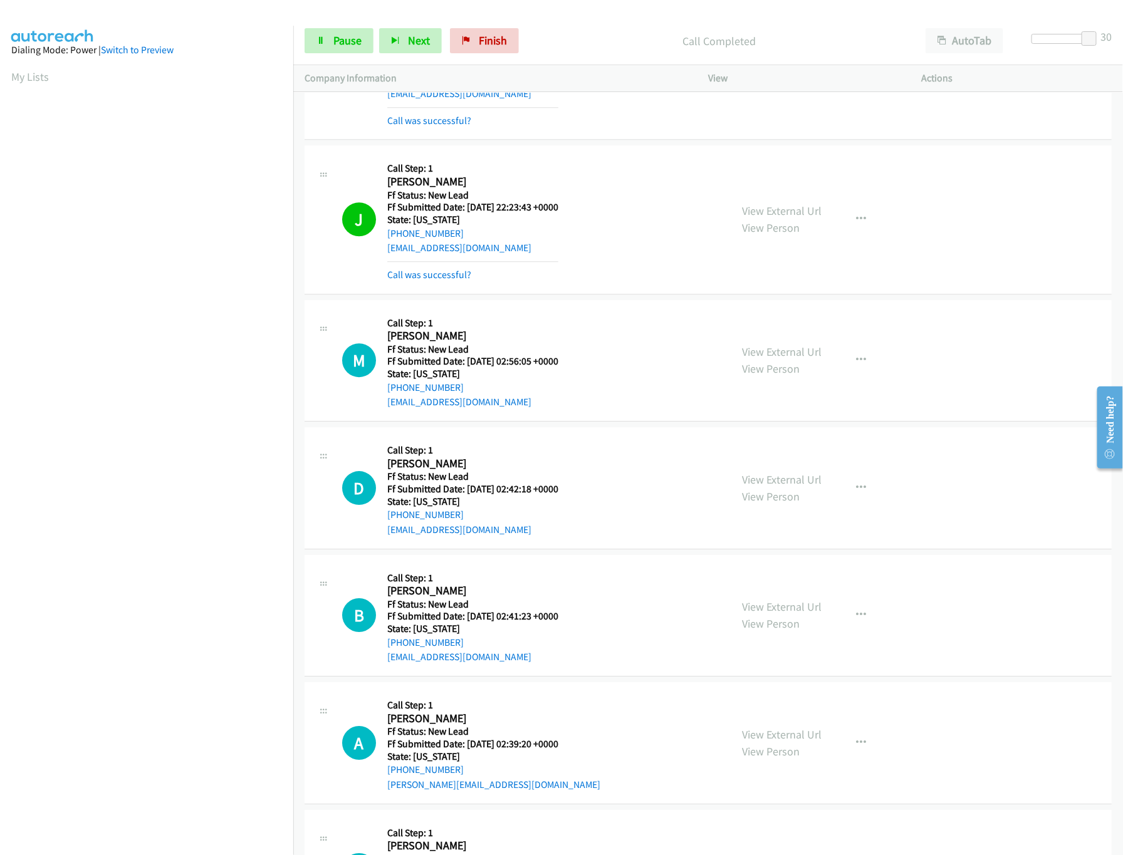
scroll to position [6267, 0]
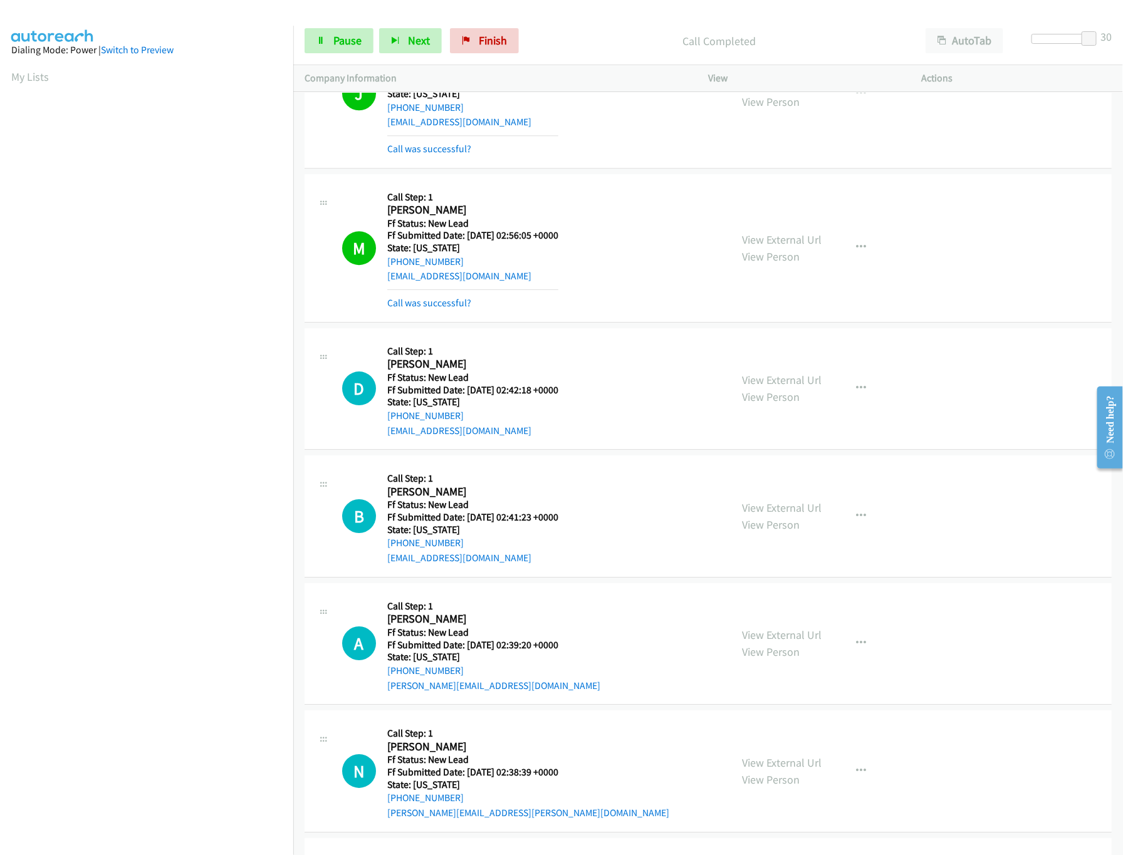
click at [455, 311] on mb0 "Call was successful?" at bounding box center [472, 300] width 171 height 21
click at [455, 309] on link "Call was successful?" at bounding box center [429, 303] width 84 height 12
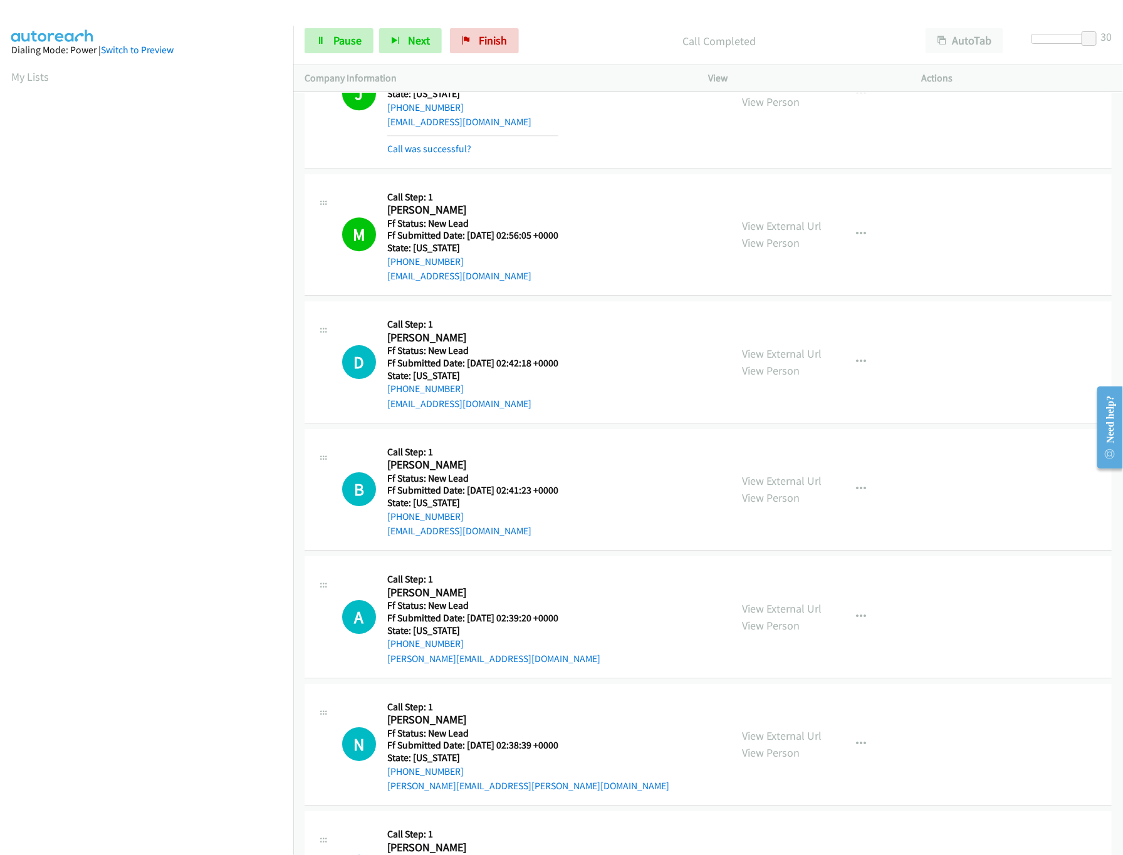
scroll to position [6393, 0]
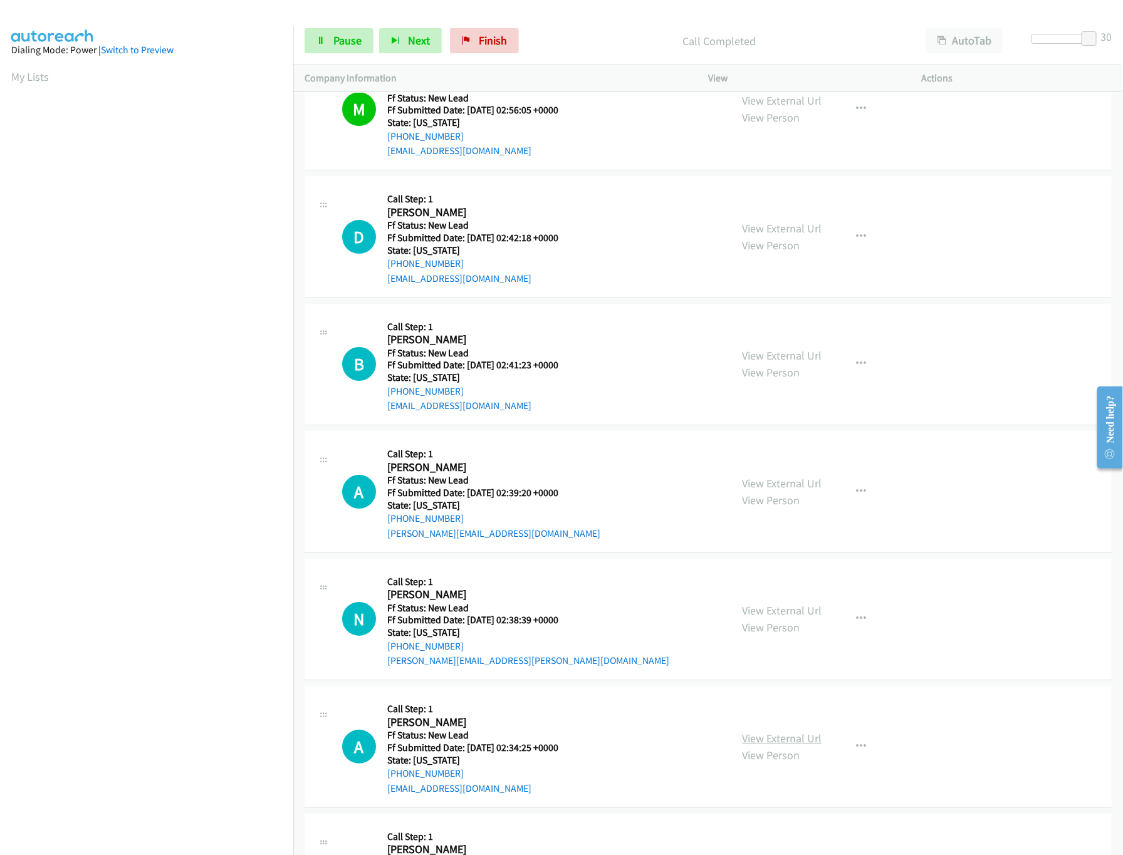
click at [775, 746] on link "View External Url" at bounding box center [782, 738] width 80 height 14
click at [773, 618] on link "View External Url" at bounding box center [782, 611] width 80 height 14
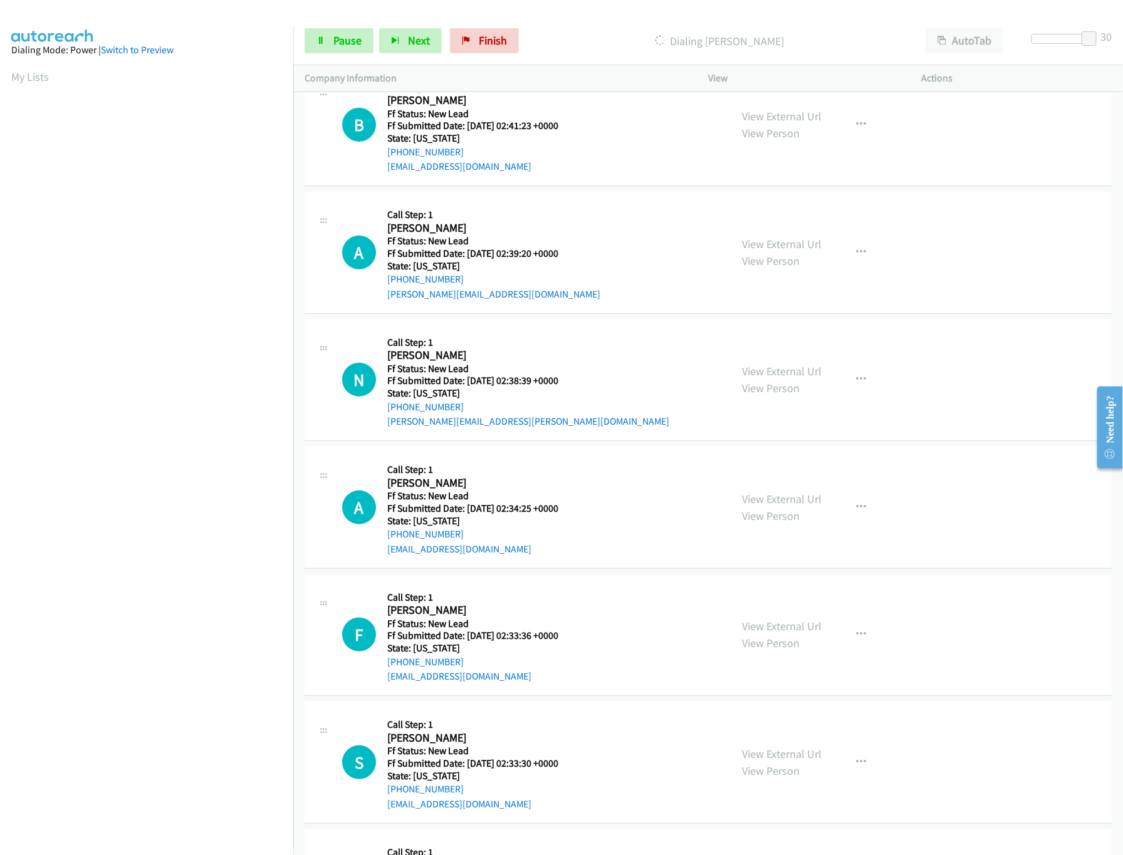
scroll to position [6643, 0]
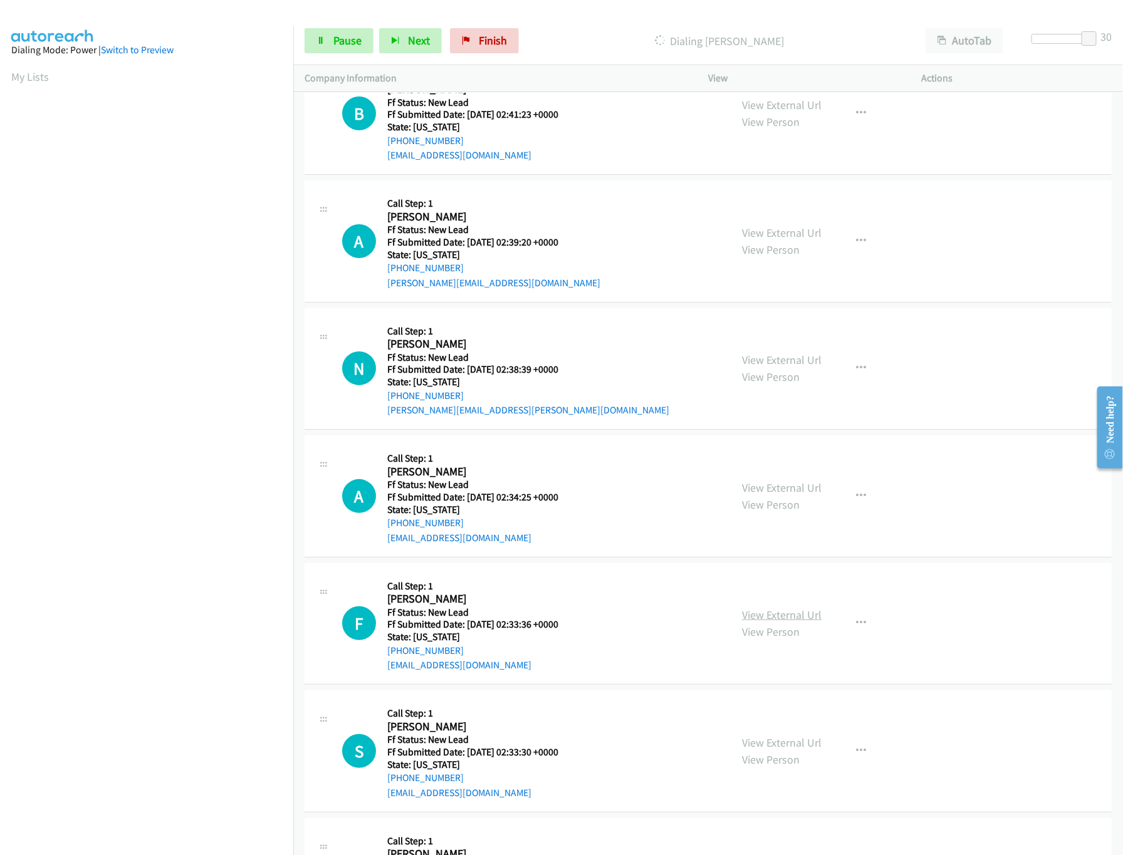
click at [777, 622] on link "View External Url" at bounding box center [782, 615] width 80 height 14
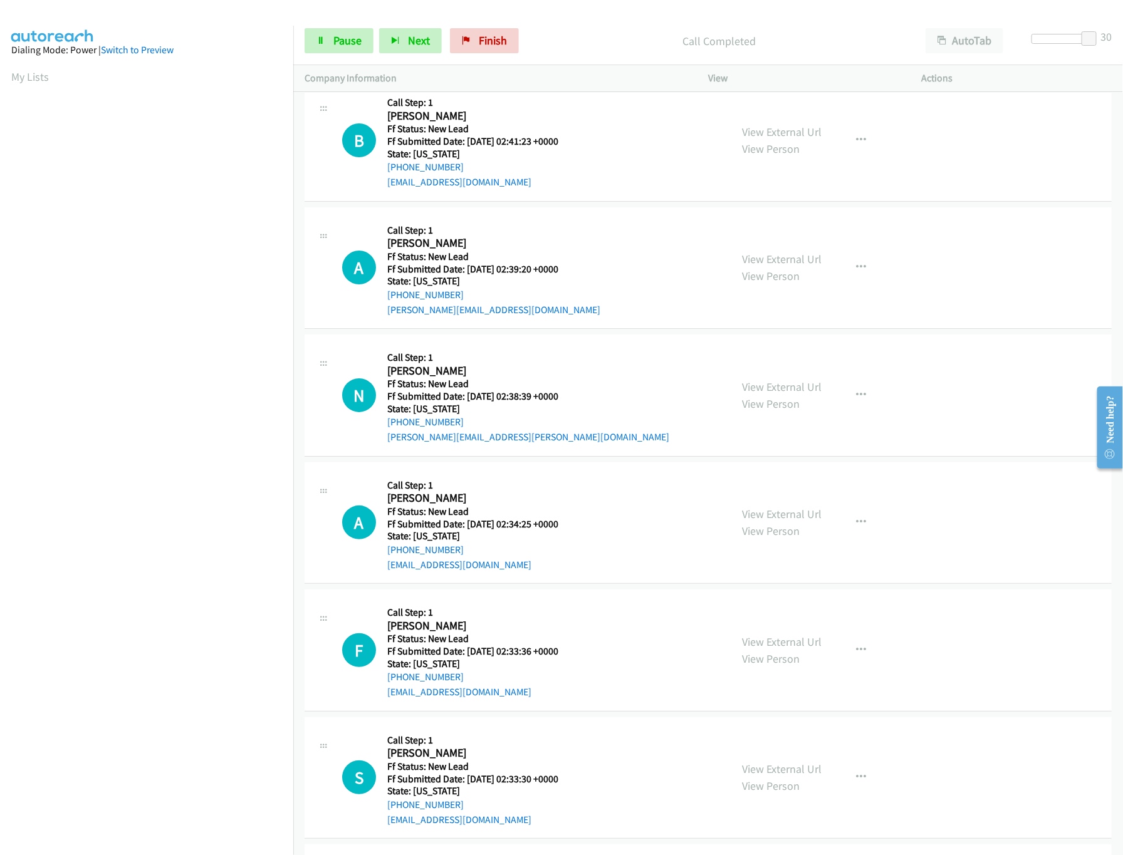
scroll to position [6671, 0]
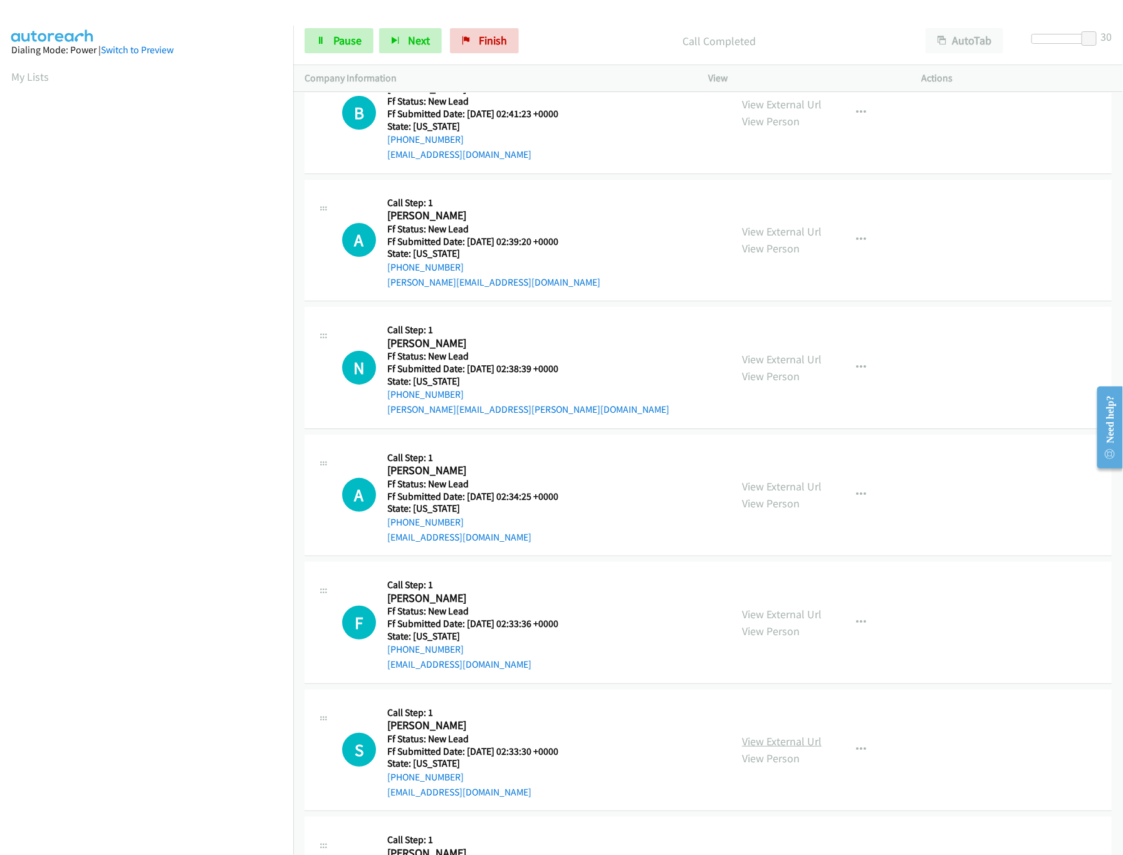
click at [756, 749] on link "View External Url" at bounding box center [782, 742] width 80 height 14
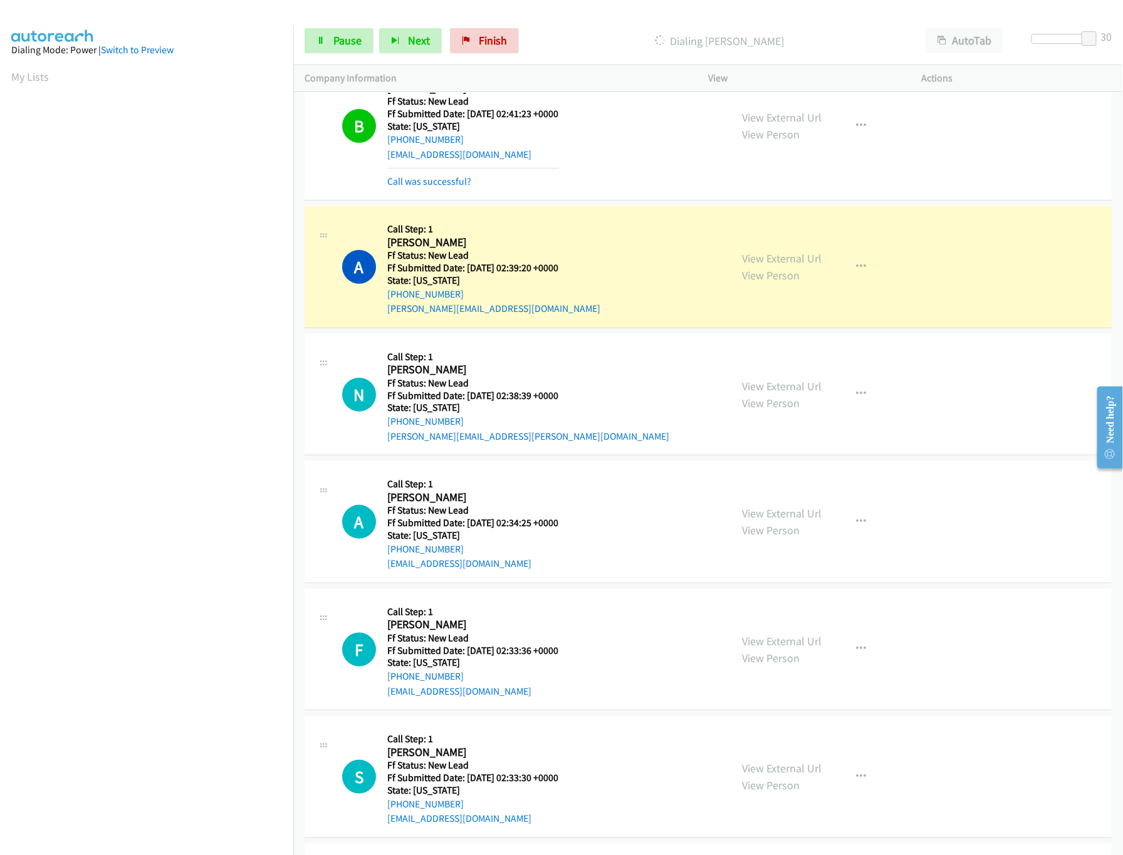
scroll to position [6796, 0]
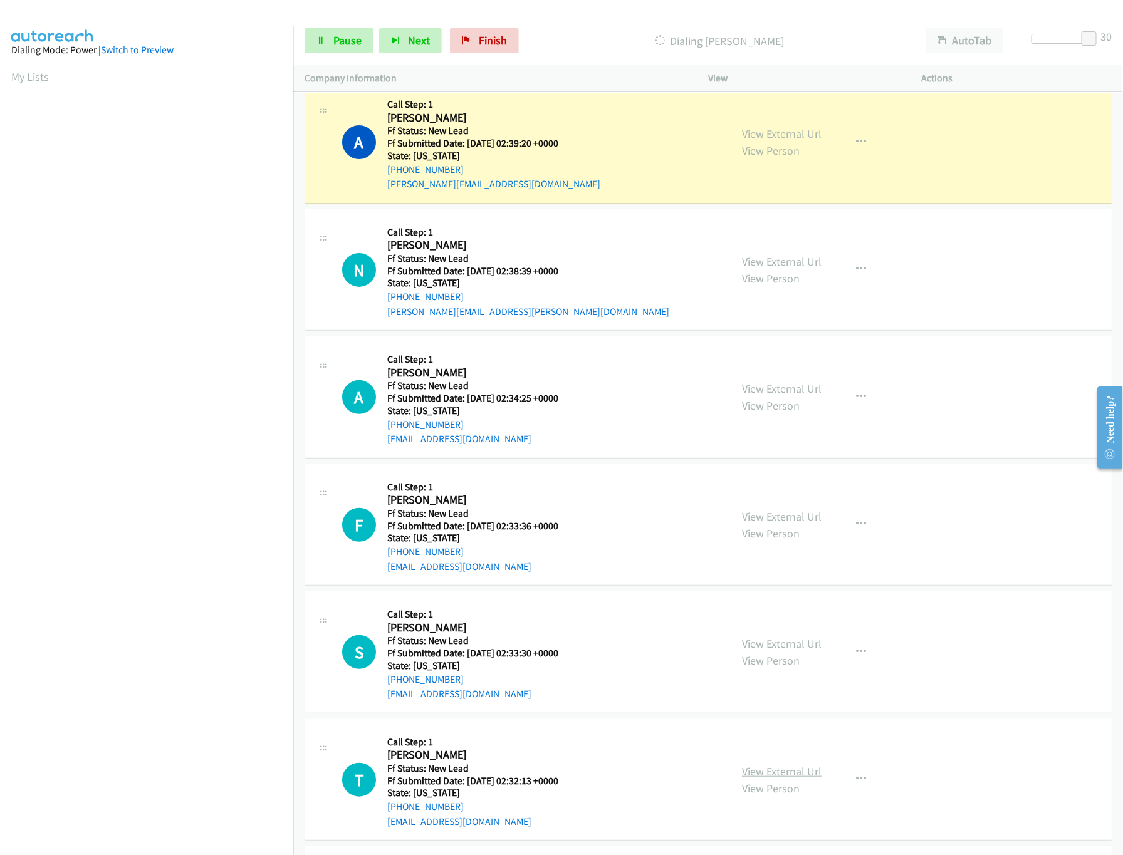
click at [777, 779] on link "View External Url" at bounding box center [782, 772] width 80 height 14
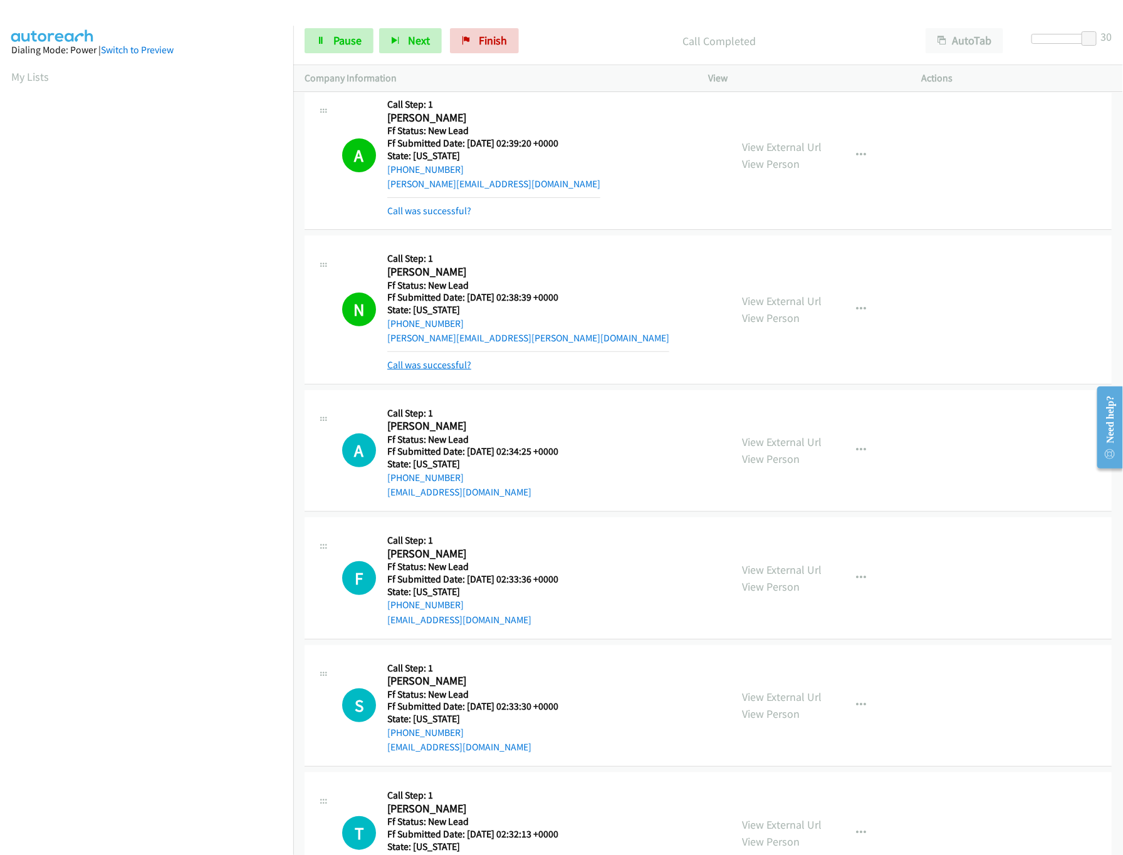
click at [421, 371] on link "Call was successful?" at bounding box center [429, 365] width 84 height 12
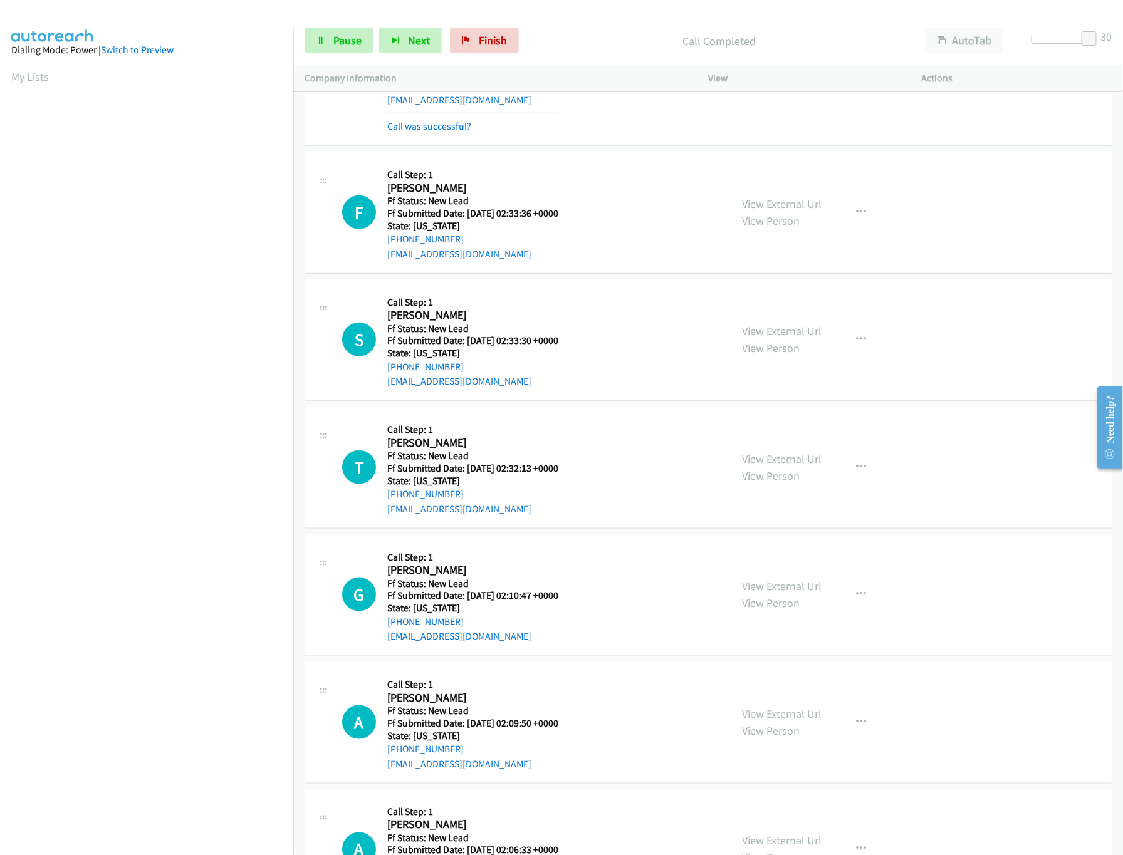
scroll to position [7172, 0]
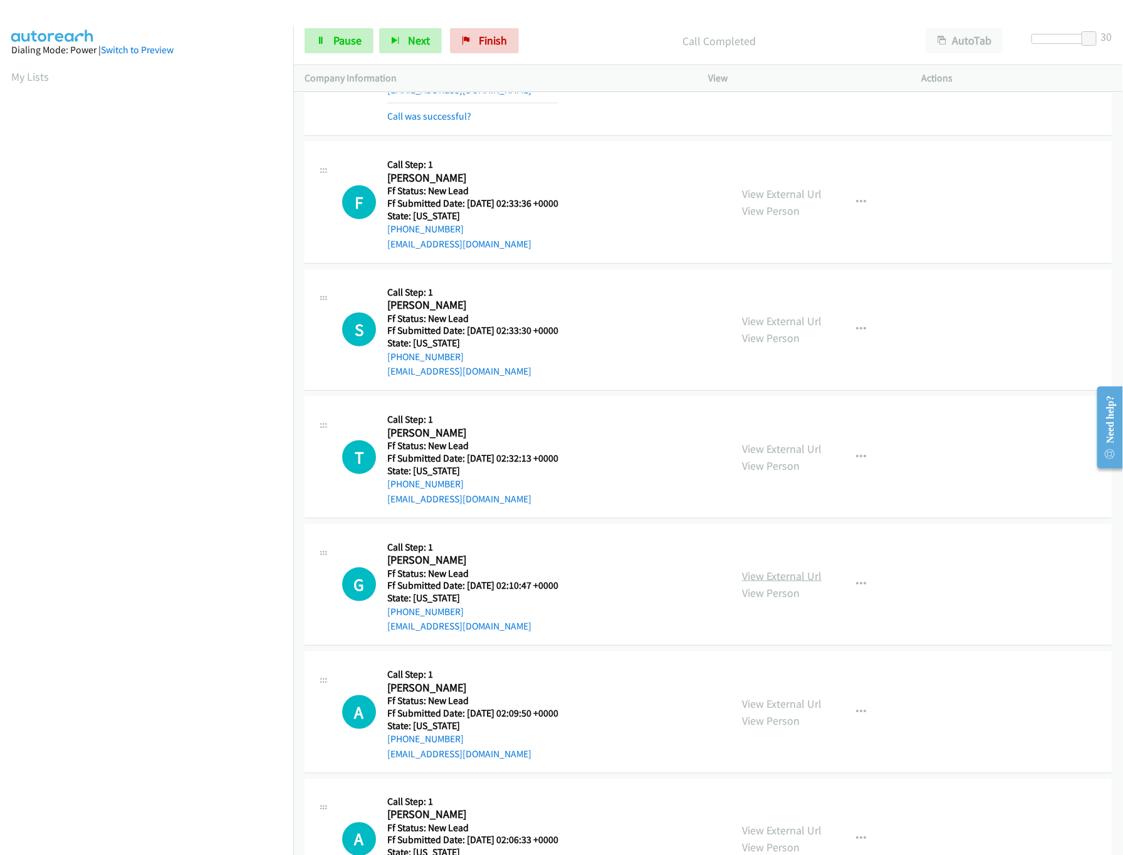
click at [760, 583] on link "View External Url" at bounding box center [782, 576] width 80 height 14
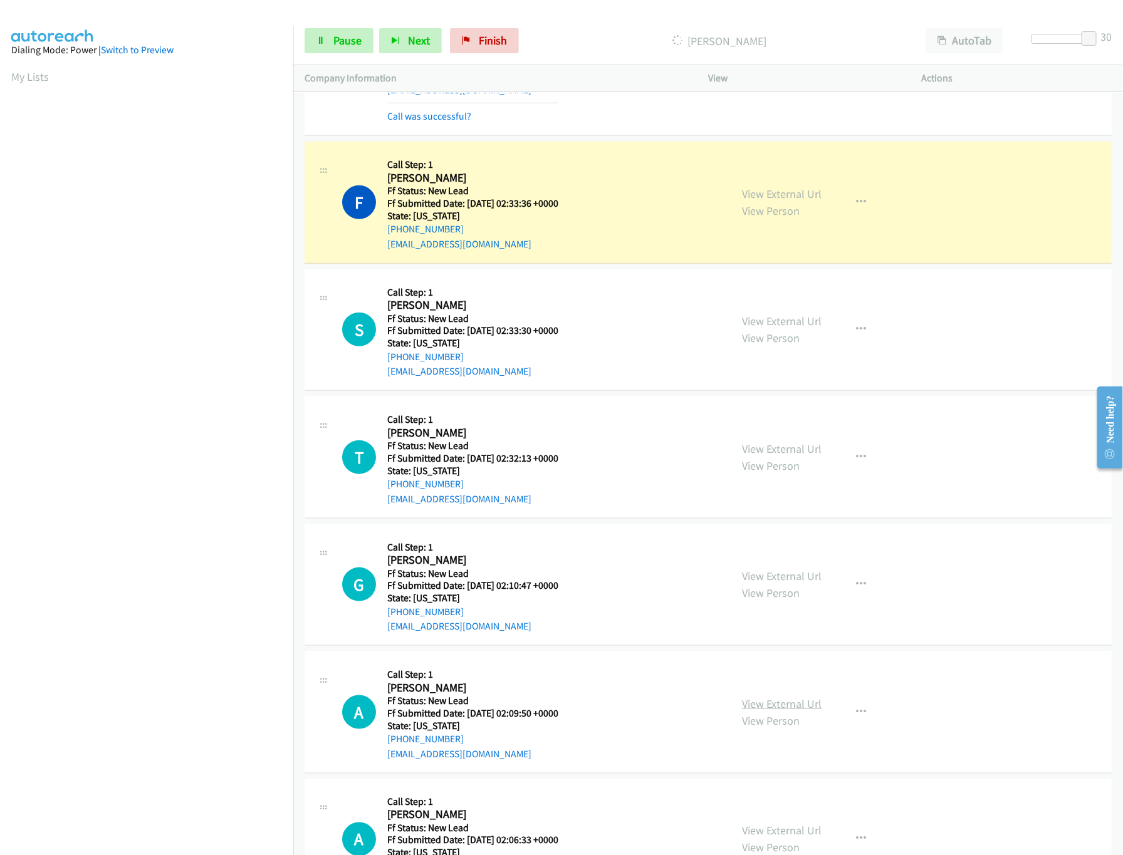
click at [773, 711] on link "View External Url" at bounding box center [782, 704] width 80 height 14
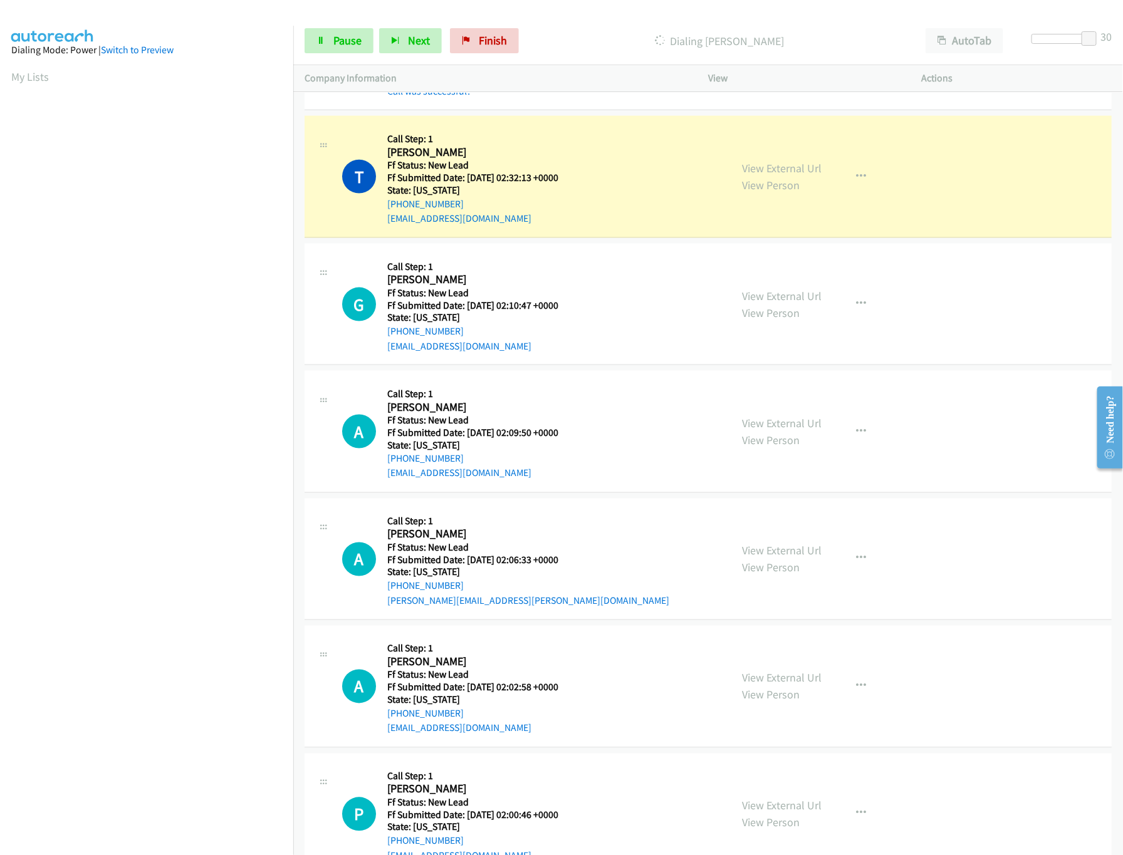
scroll to position [7548, 0]
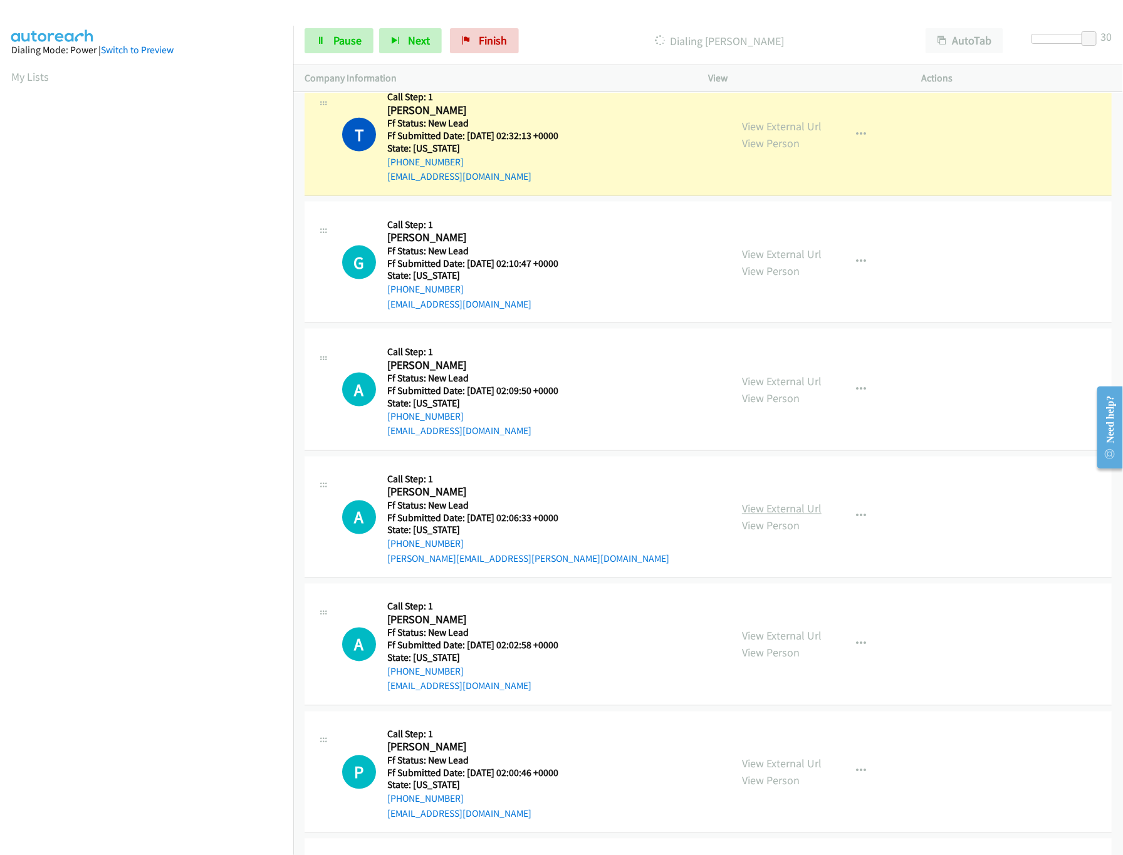
click at [805, 516] on link "View External Url" at bounding box center [782, 509] width 80 height 14
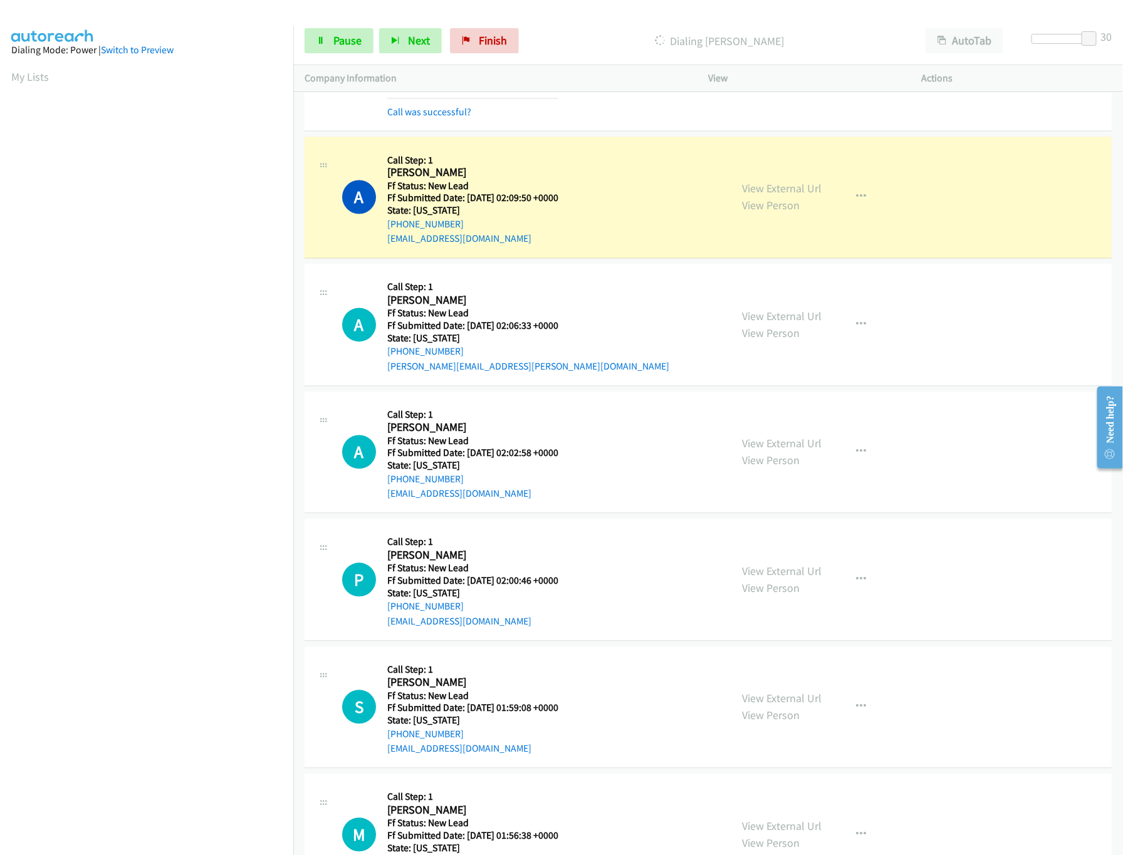
scroll to position [7799, 0]
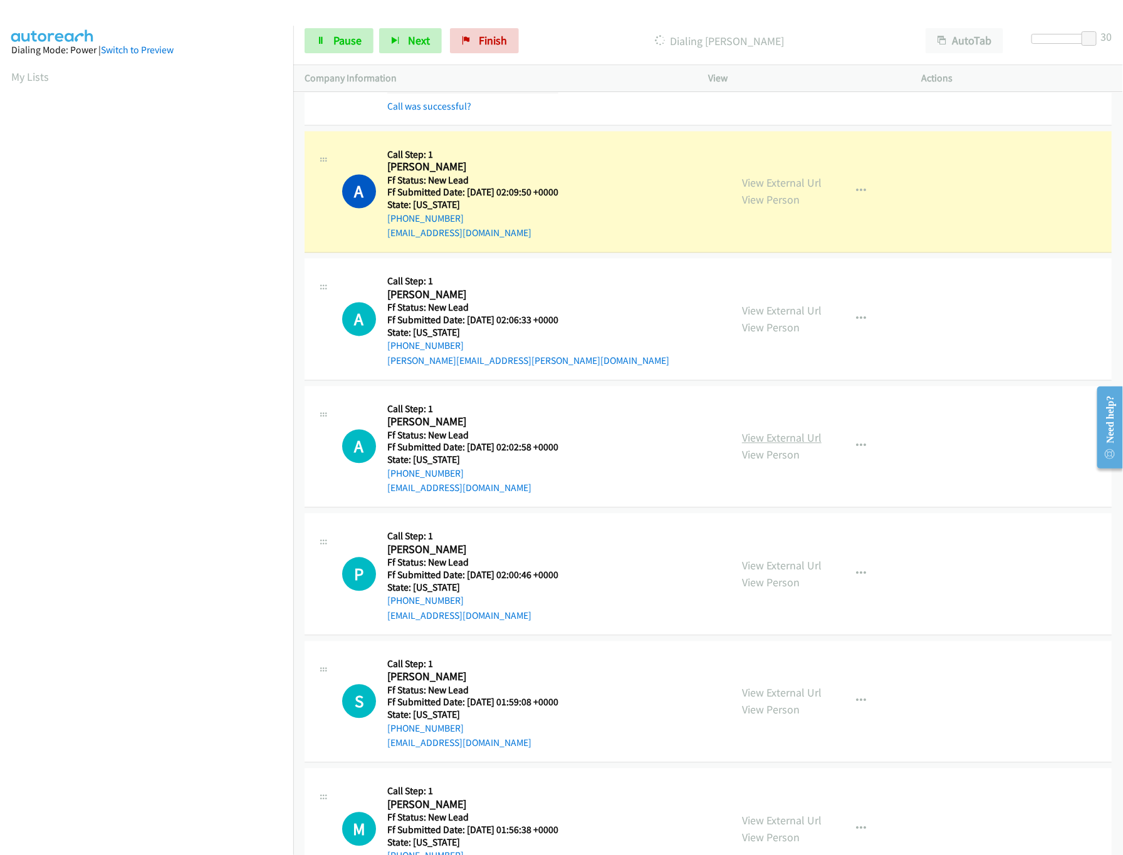
click at [792, 446] on link "View External Url" at bounding box center [782, 438] width 80 height 14
click at [333, 41] on link "Pause" at bounding box center [339, 40] width 69 height 25
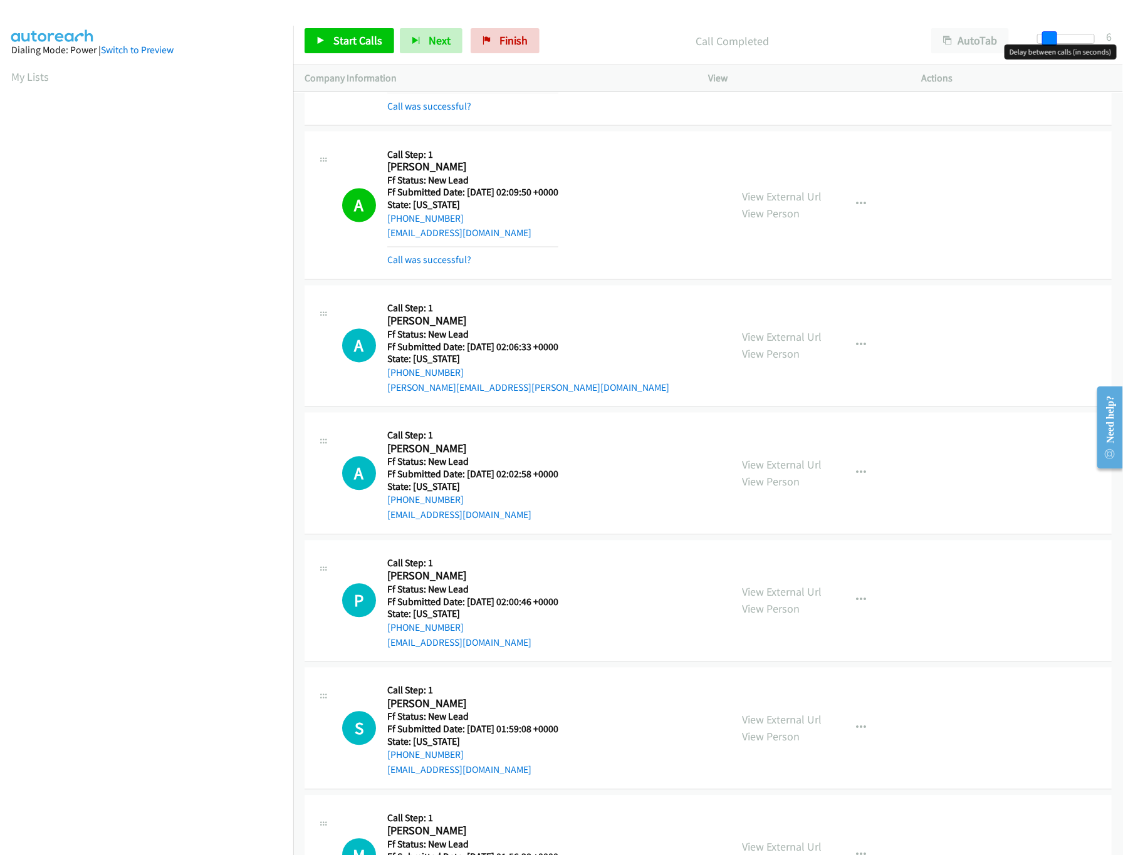
drag, startPoint x: 1087, startPoint y: 36, endPoint x: 1027, endPoint y: 36, distance: 60.8
click at [1013, 36] on div at bounding box center [1066, 43] width 80 height 19
click at [320, 37] on icon at bounding box center [321, 41] width 9 height 9
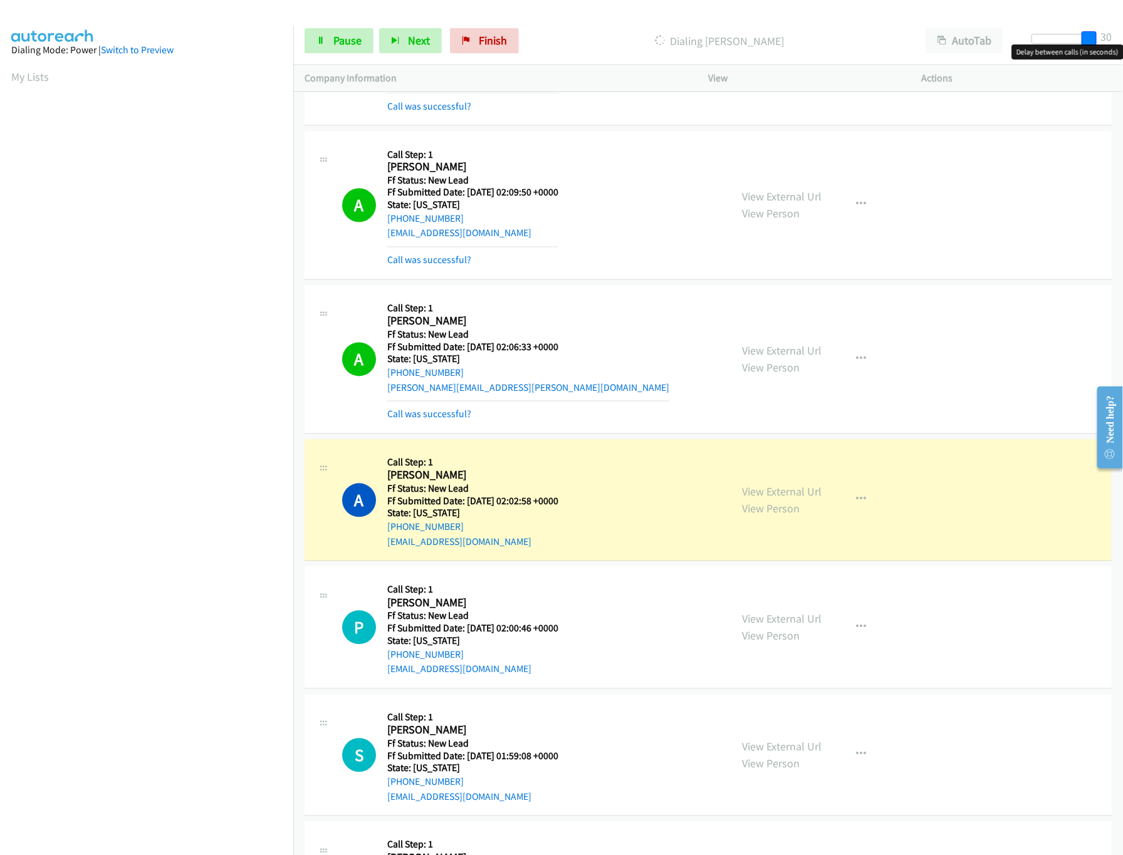
drag, startPoint x: 1037, startPoint y: 40, endPoint x: 1191, endPoint y: 21, distance: 155.4
click at [1013, 21] on html "Start Calls Pause Next Finish Dialing Amber Turnquist AutoTab AutoTab 30 Compan…" at bounding box center [561, 30] width 1123 height 60
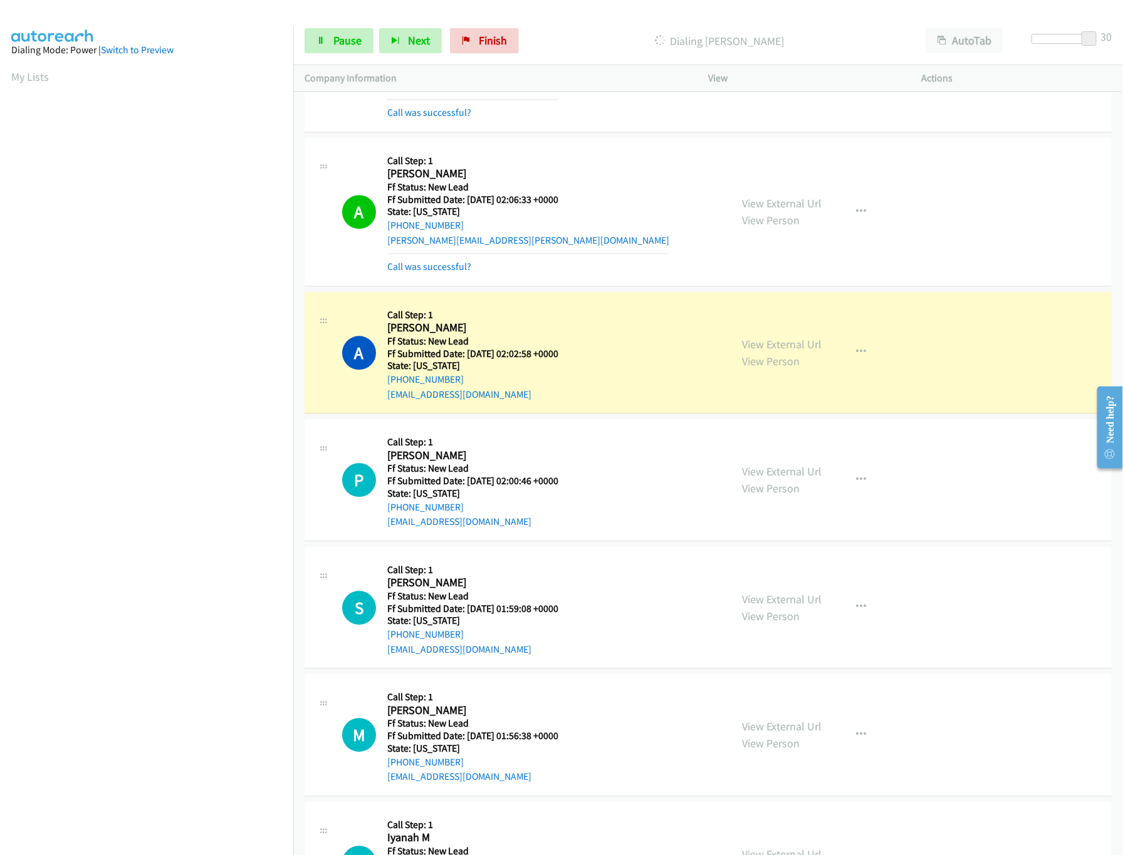
scroll to position [8049, 0]
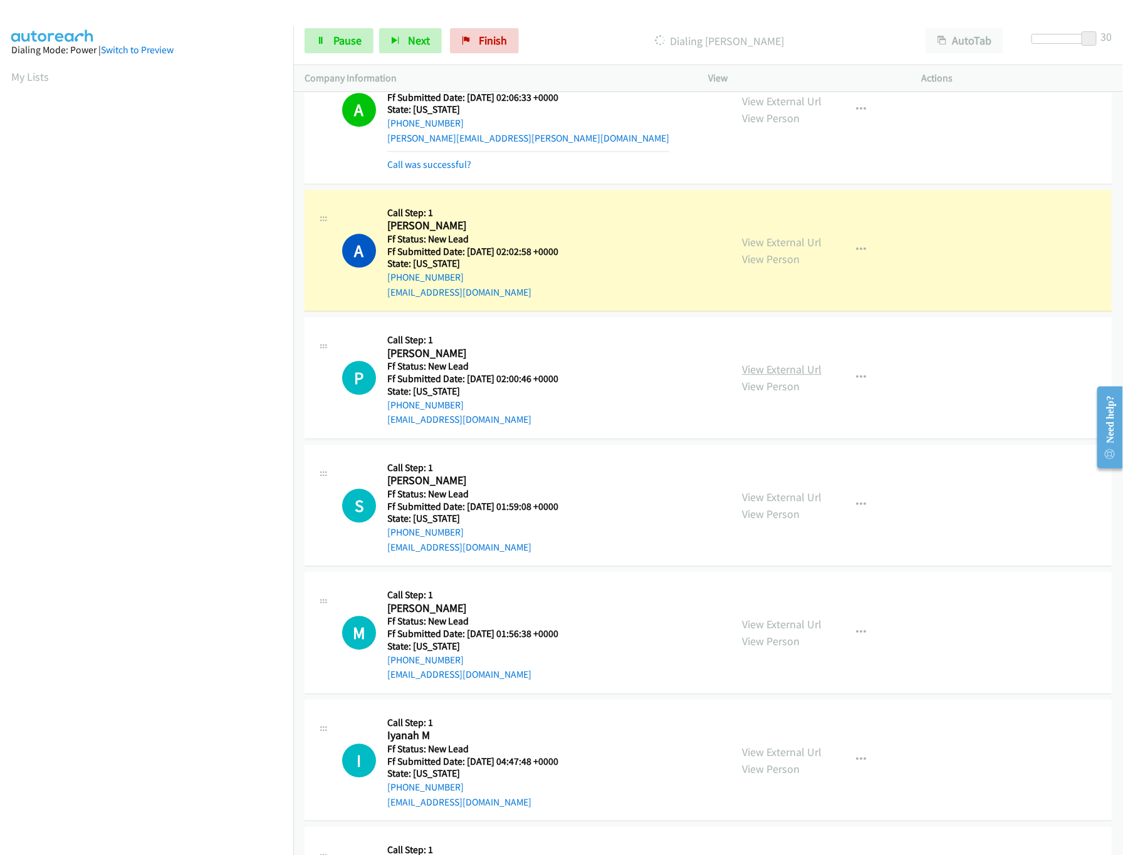
click at [761, 377] on link "View External Url" at bounding box center [782, 369] width 80 height 14
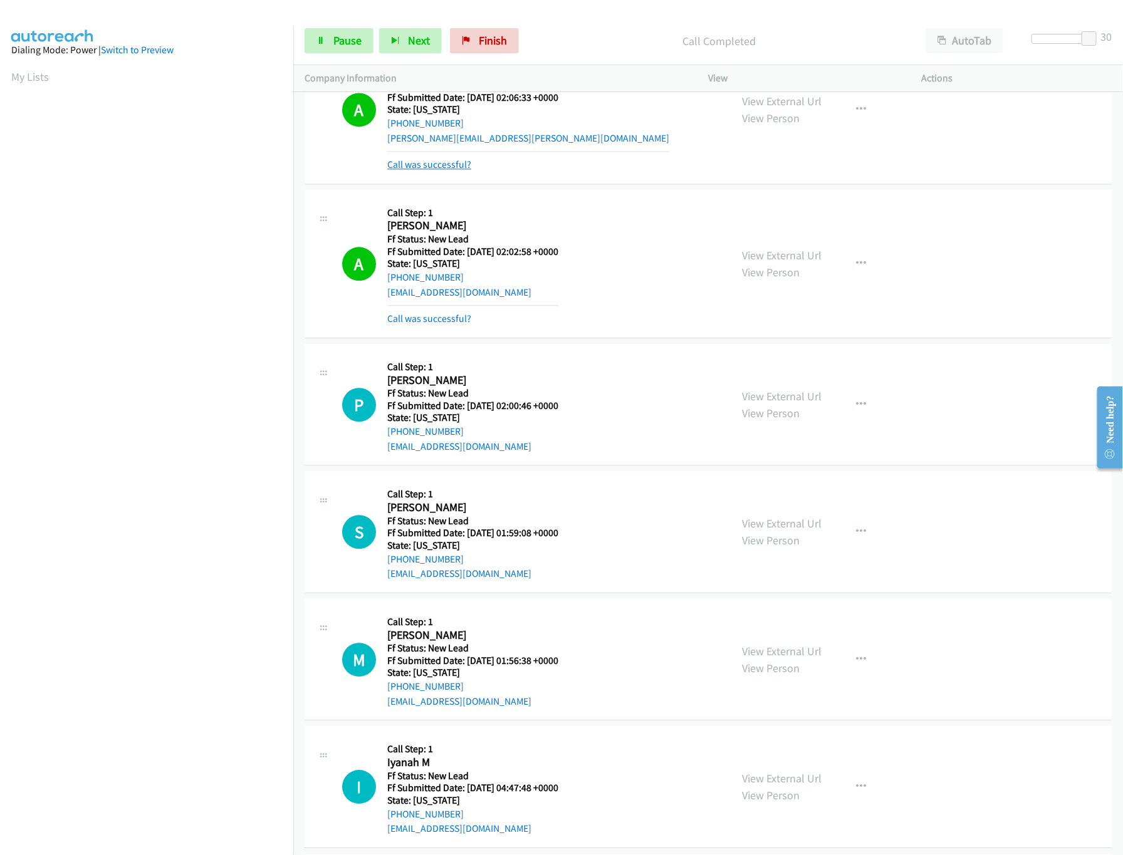
click at [418, 170] on link "Call was successful?" at bounding box center [429, 165] width 84 height 12
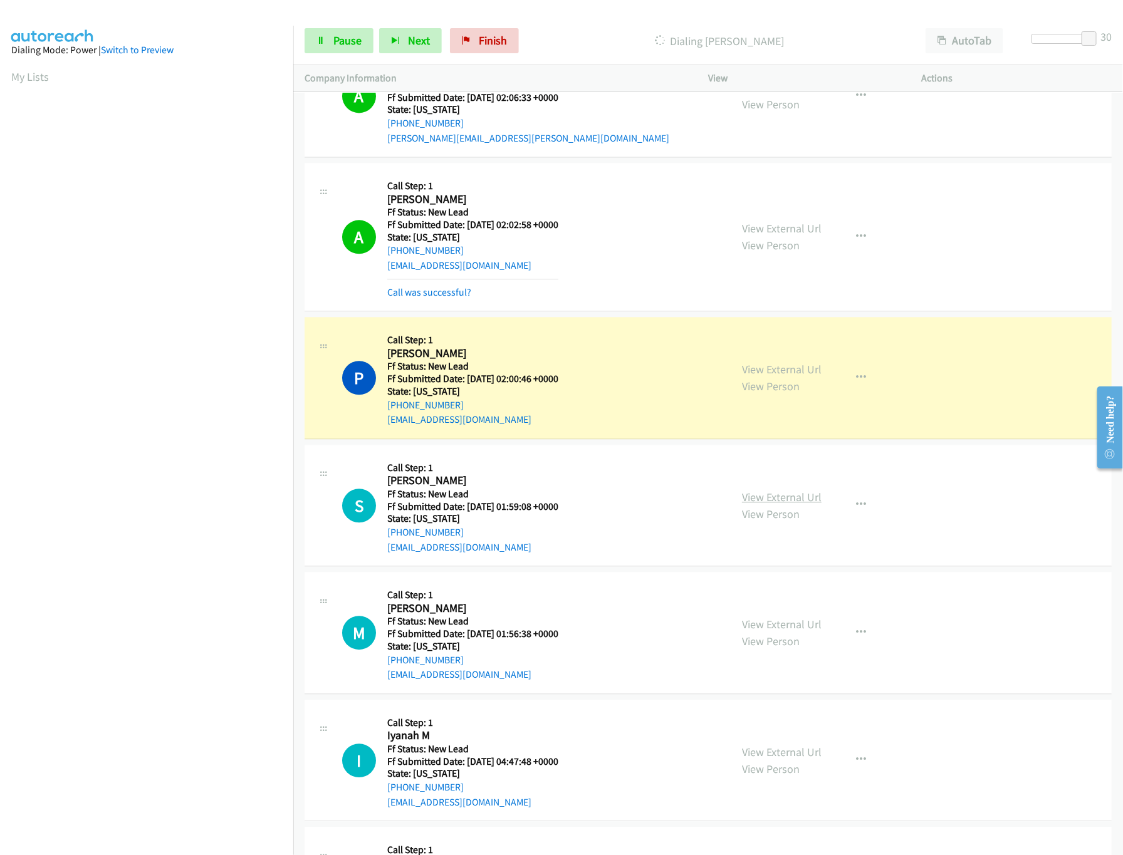
click at [772, 505] on link "View External Url" at bounding box center [782, 497] width 80 height 14
click at [770, 632] on link "View External Url" at bounding box center [782, 624] width 80 height 14
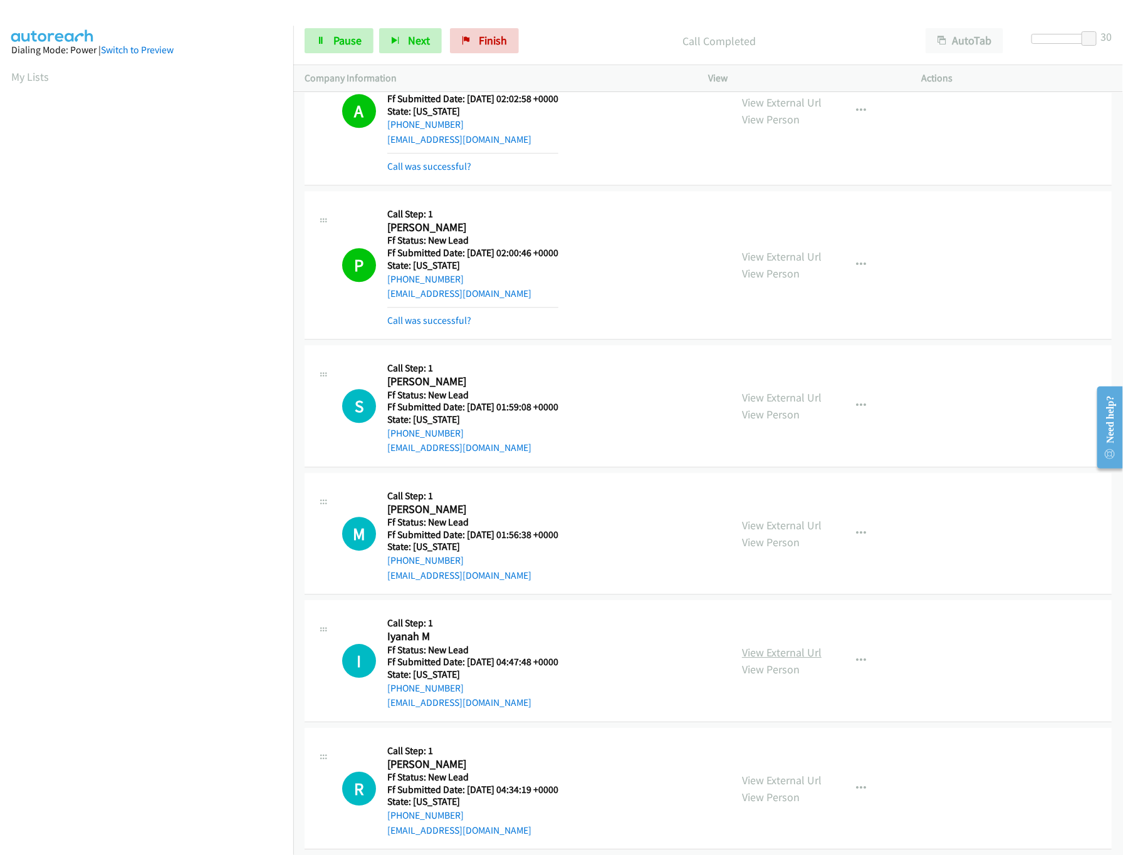
click at [780, 660] on link "View External Url" at bounding box center [782, 653] width 80 height 14
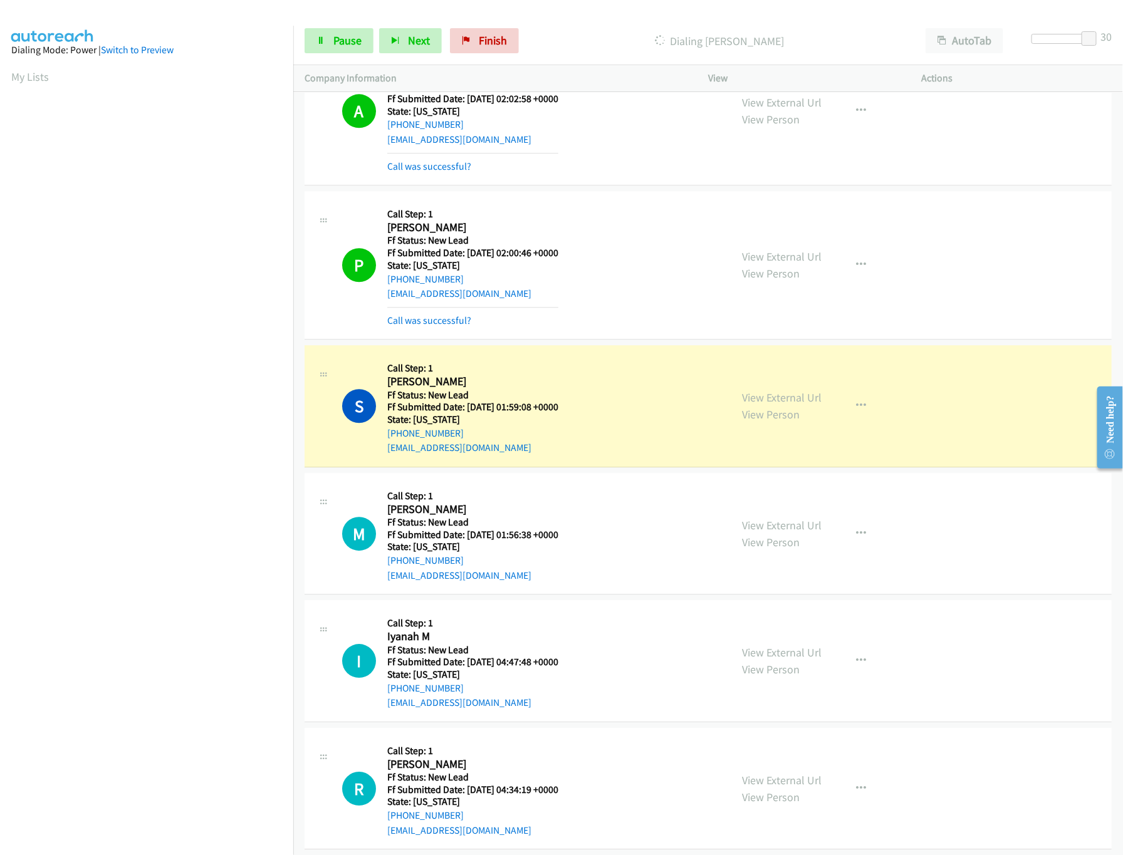
scroll to position [8300, 0]
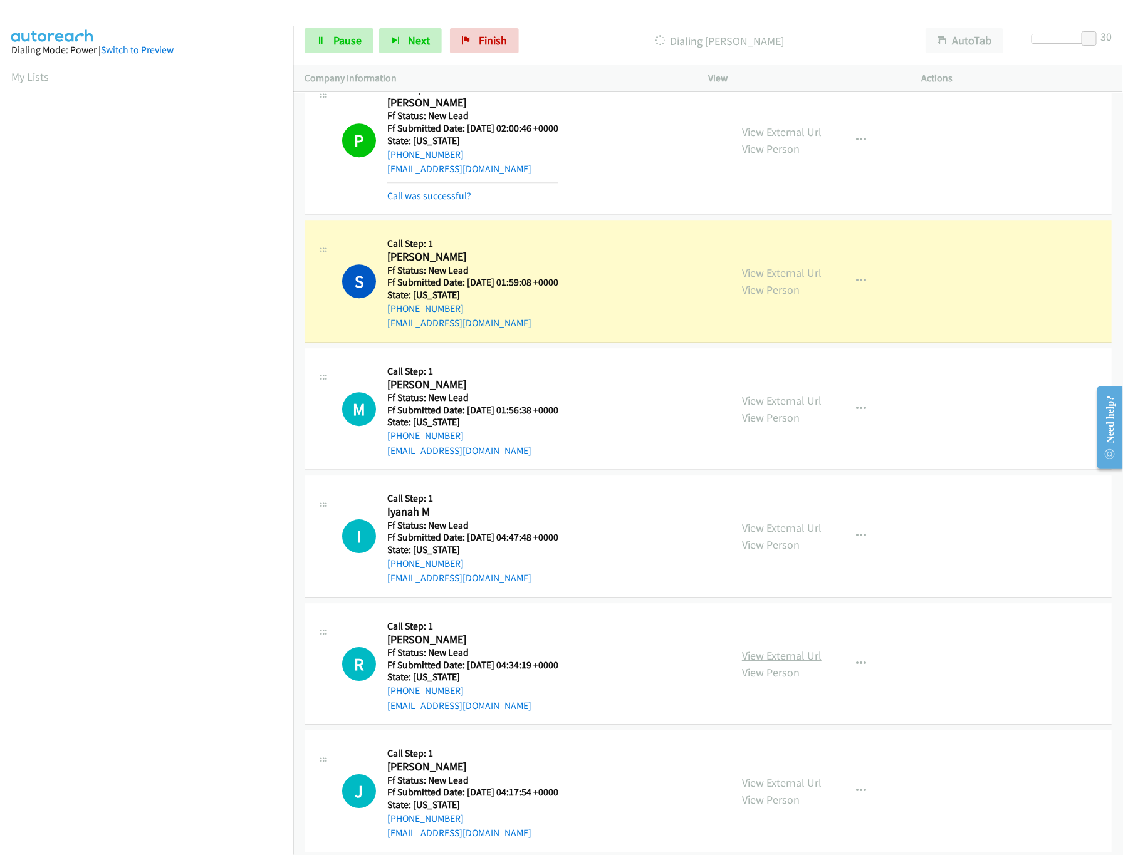
click at [787, 663] on link "View External Url" at bounding box center [782, 656] width 80 height 14
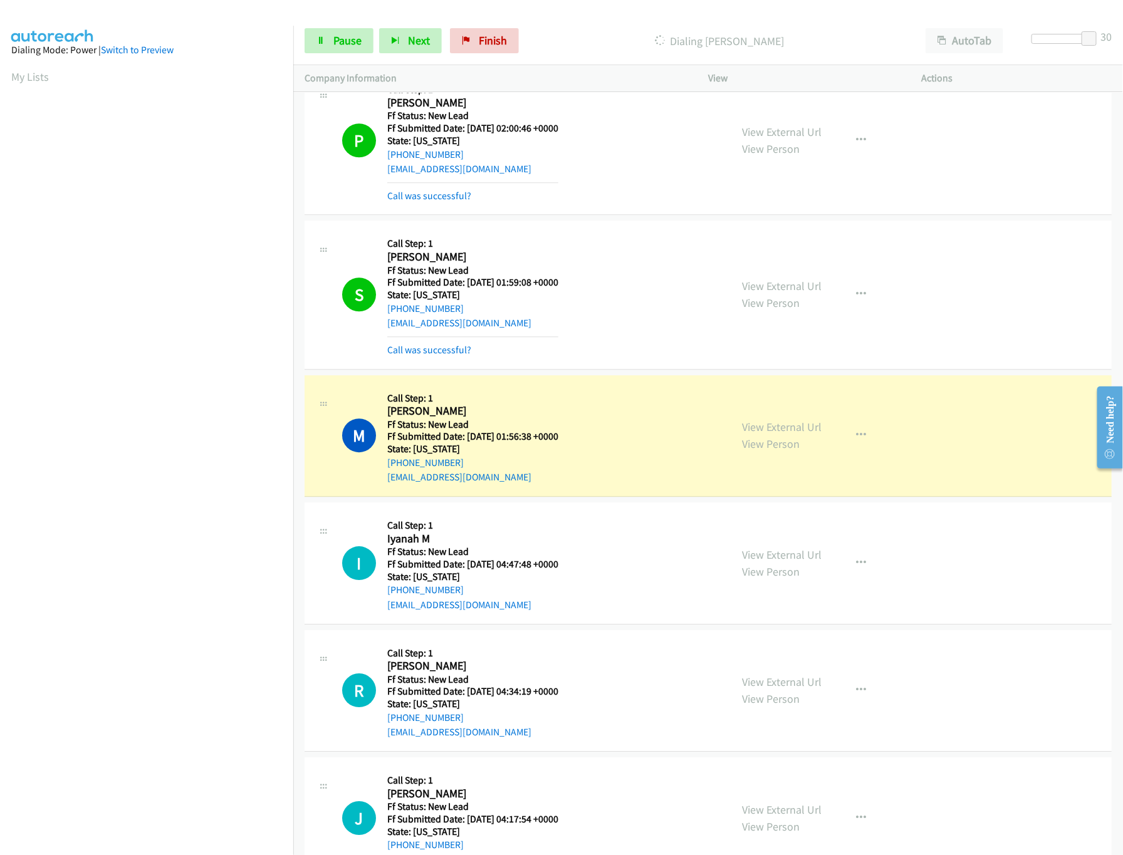
scroll to position [8425, 0]
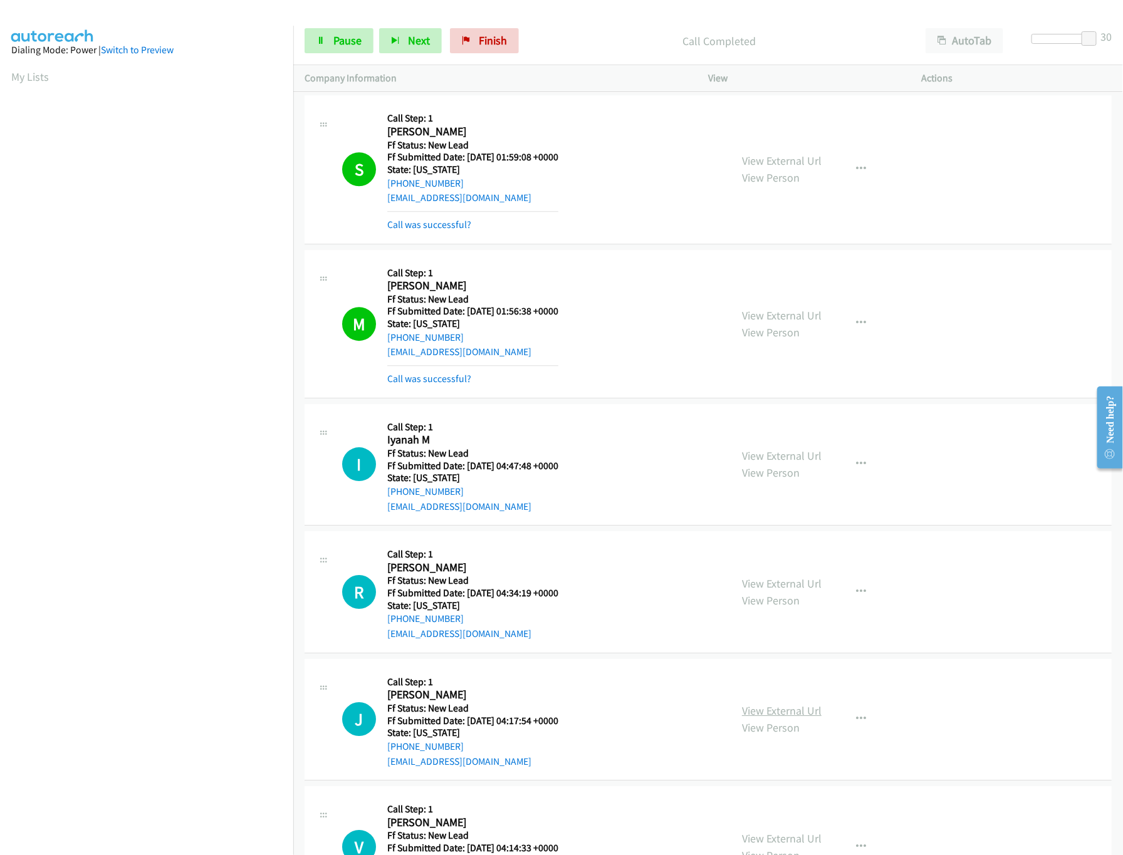
click at [784, 718] on link "View External Url" at bounding box center [782, 711] width 80 height 14
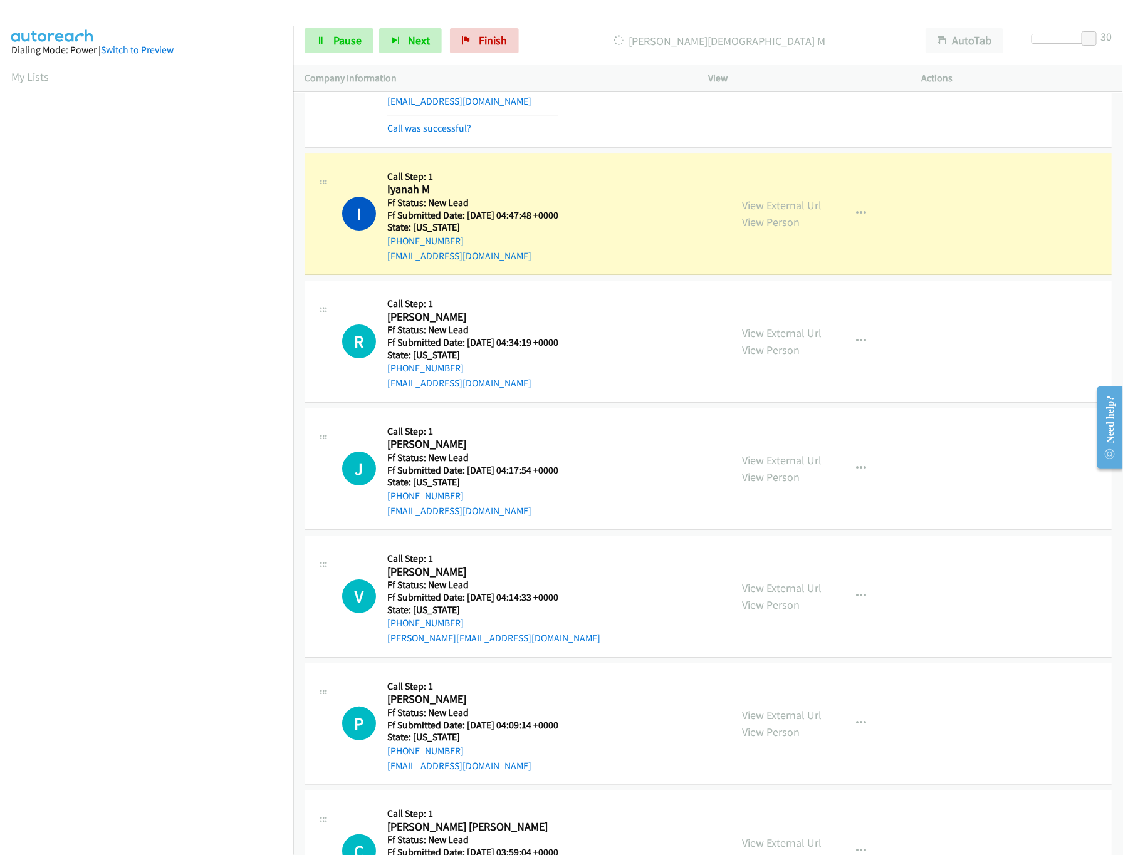
scroll to position [8801, 0]
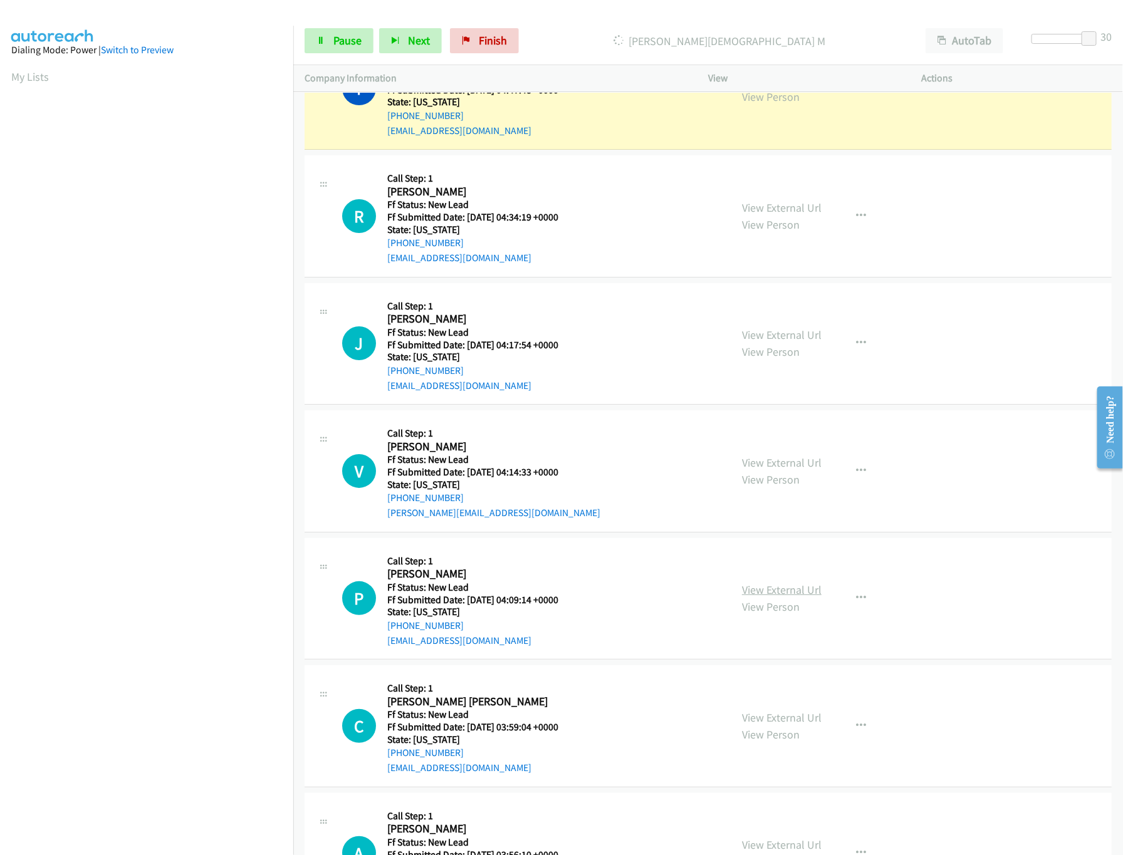
click at [770, 597] on link "View External Url" at bounding box center [782, 590] width 80 height 14
click at [772, 470] on link "View External Url" at bounding box center [782, 463] width 80 height 14
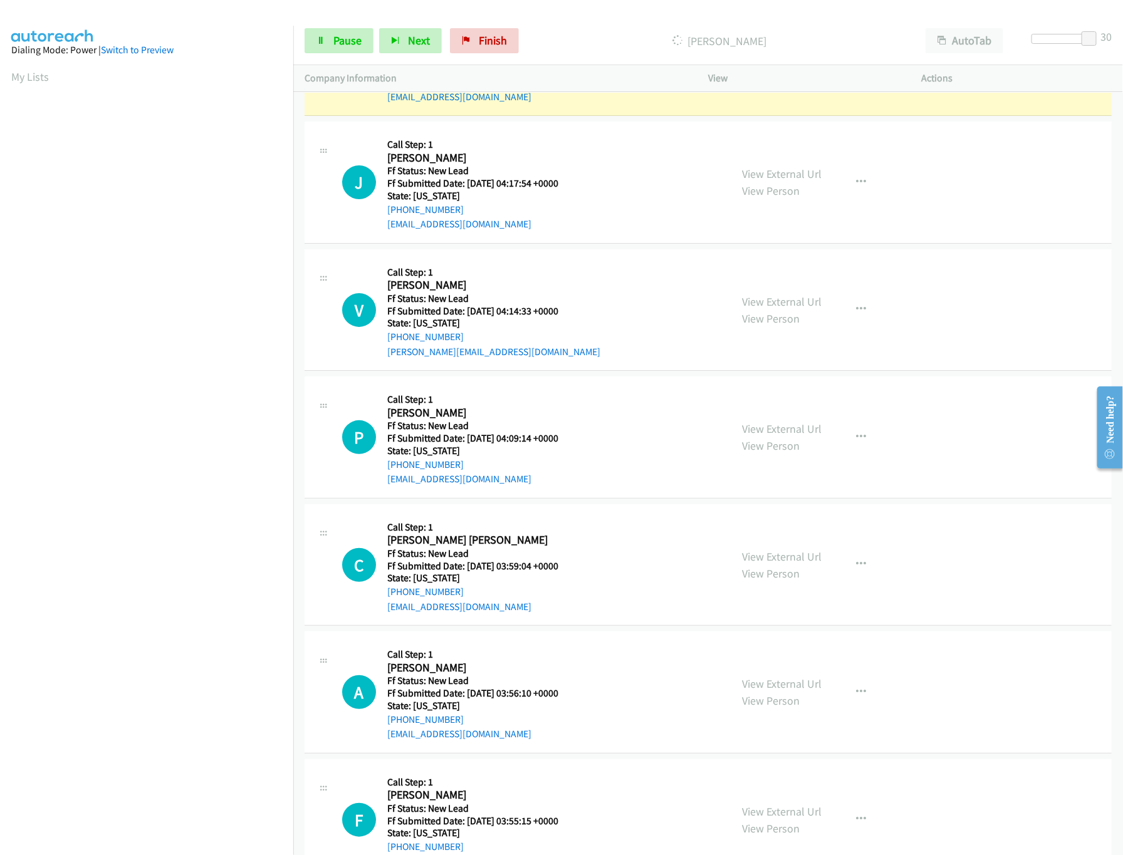
scroll to position [9052, 0]
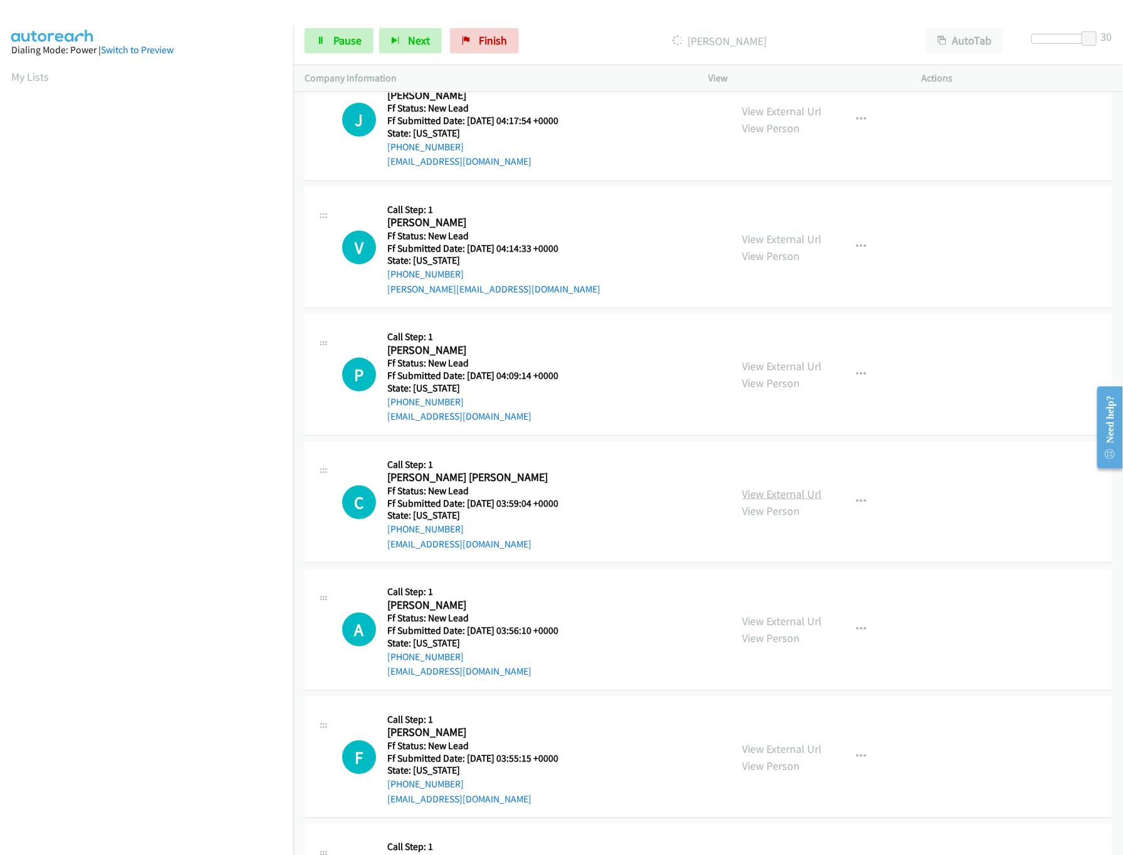
click at [758, 501] on link "View External Url" at bounding box center [782, 494] width 80 height 14
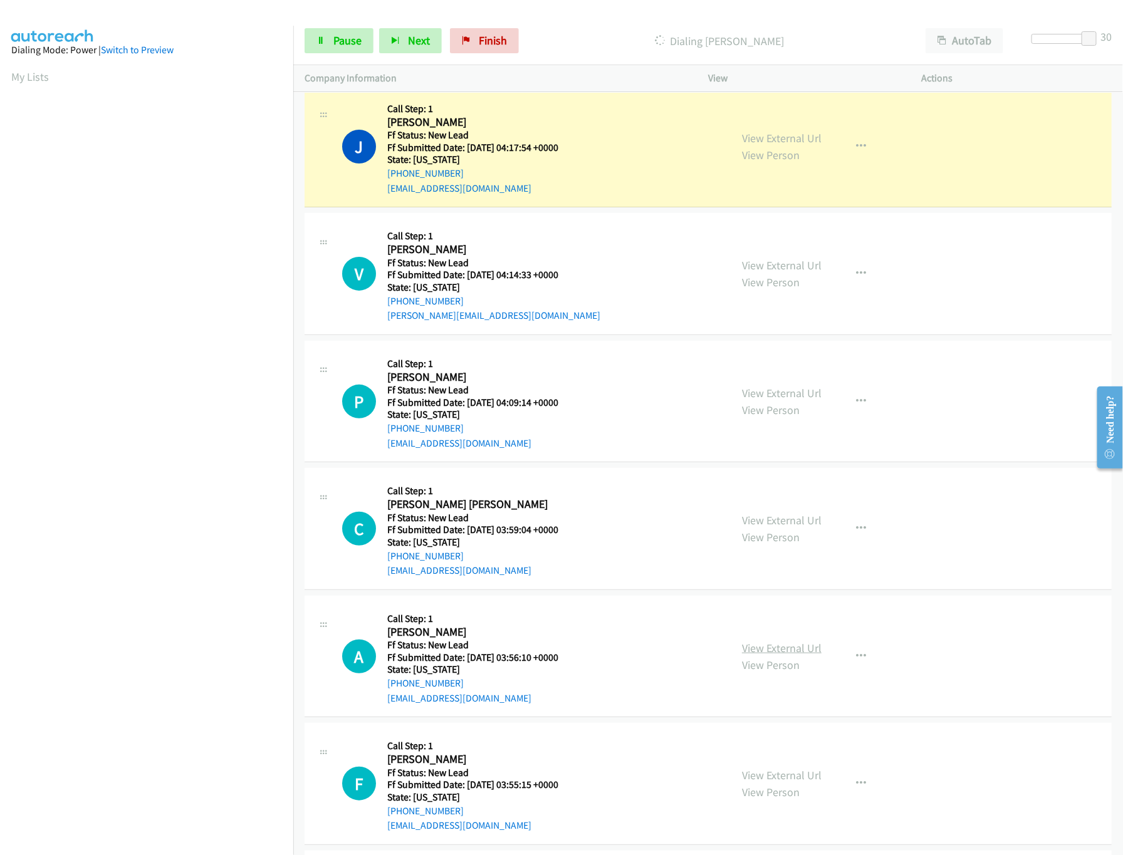
click at [790, 656] on link "View External Url" at bounding box center [782, 648] width 80 height 14
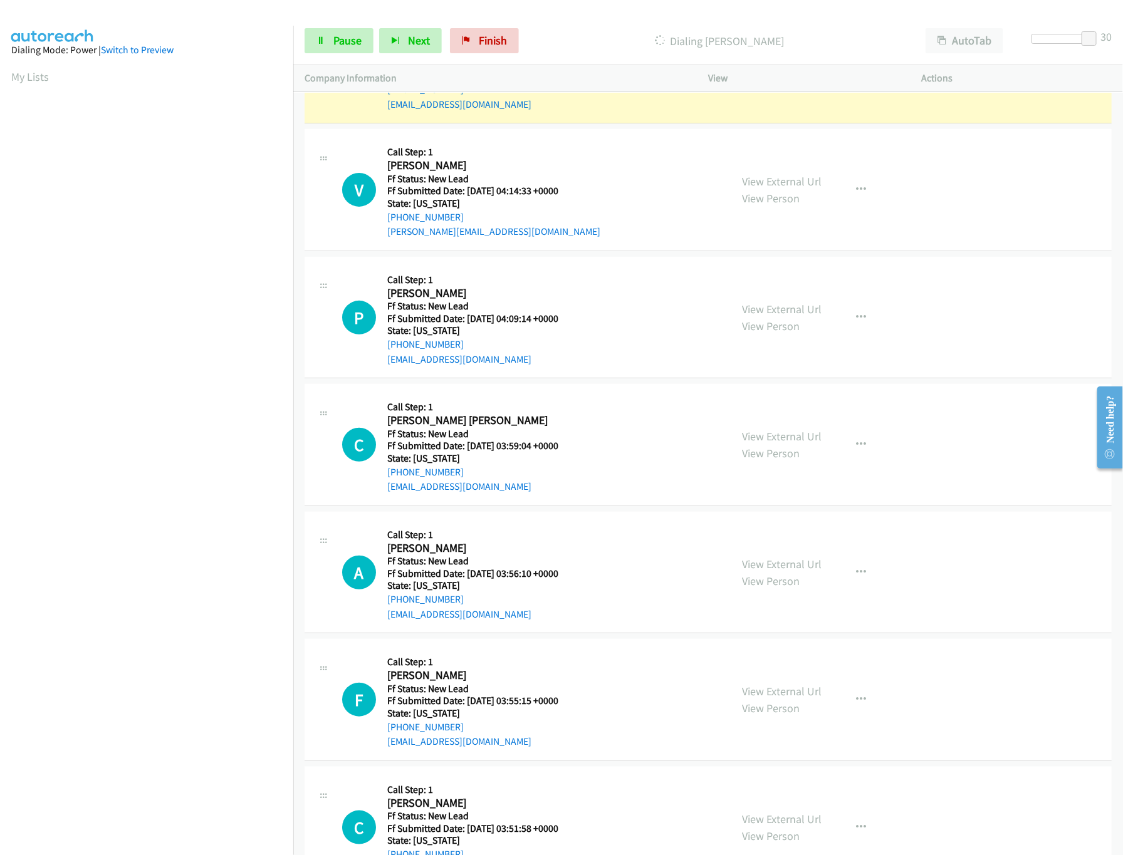
scroll to position [9177, 0]
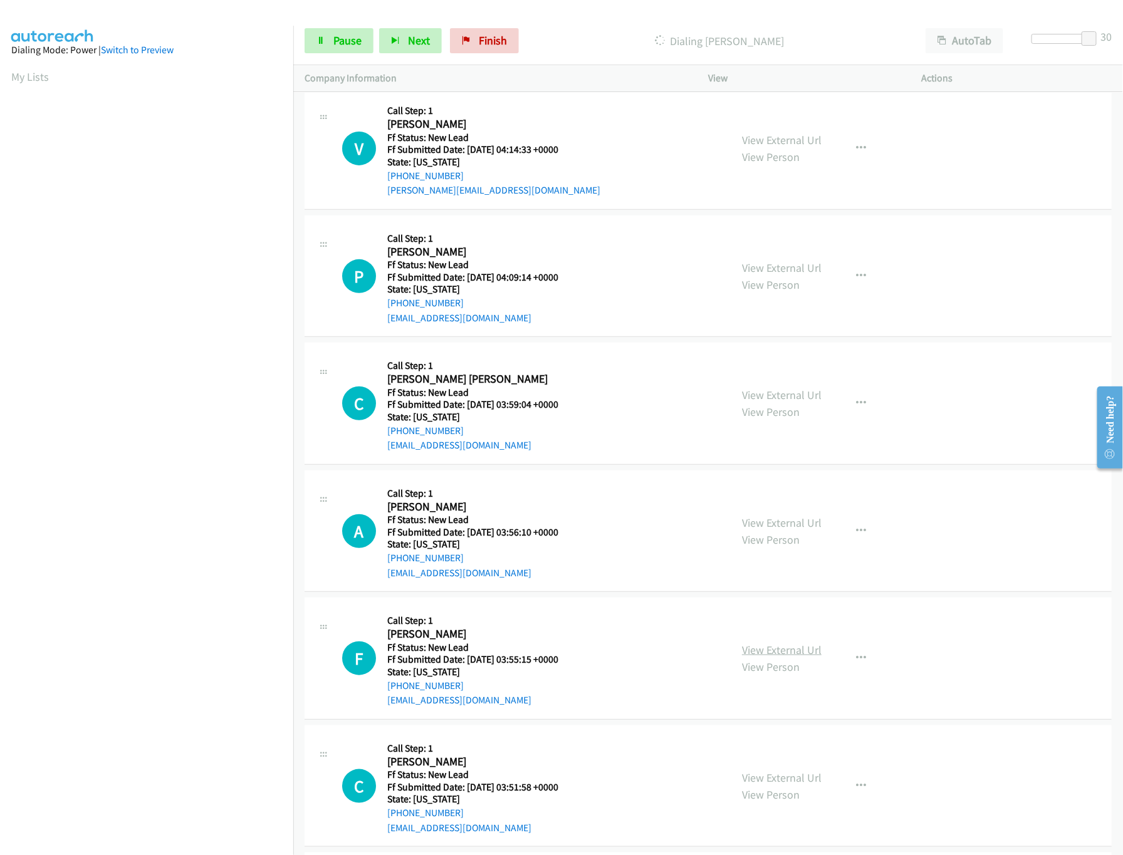
click at [763, 657] on link "View External Url" at bounding box center [782, 650] width 80 height 14
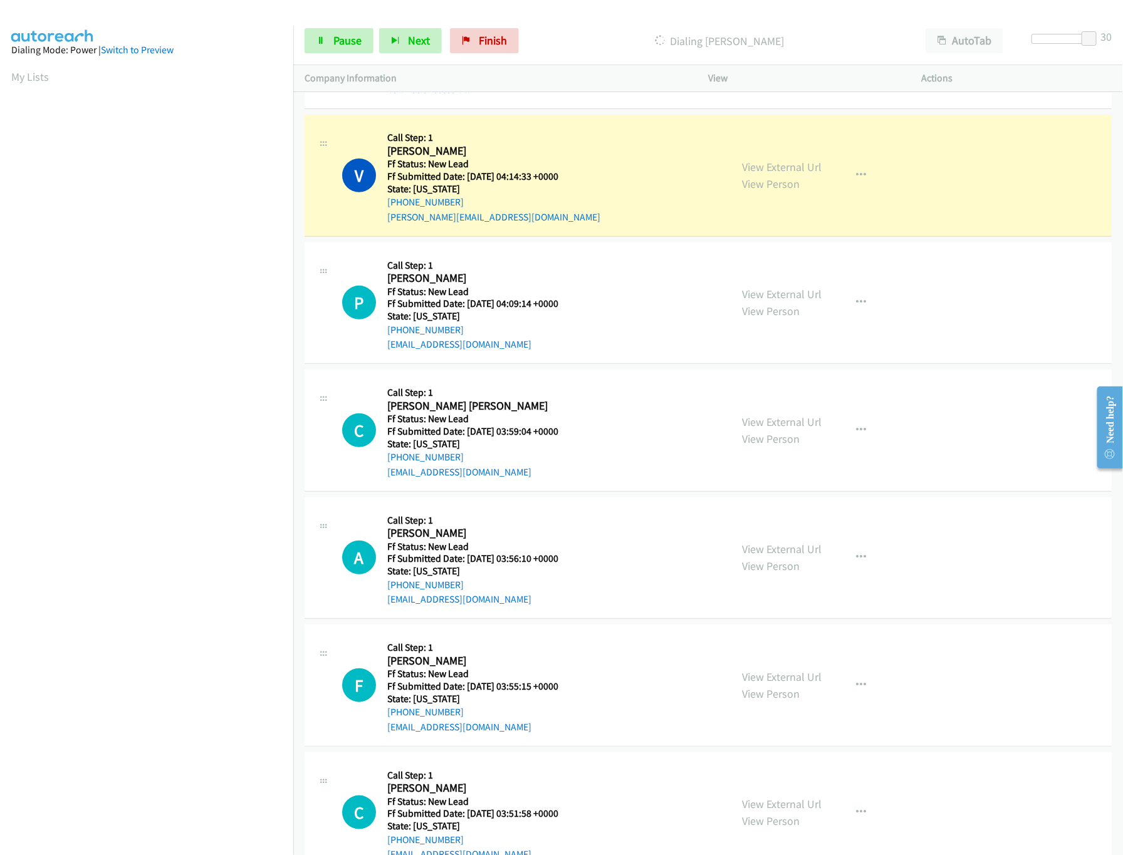
scroll to position [9303, 0]
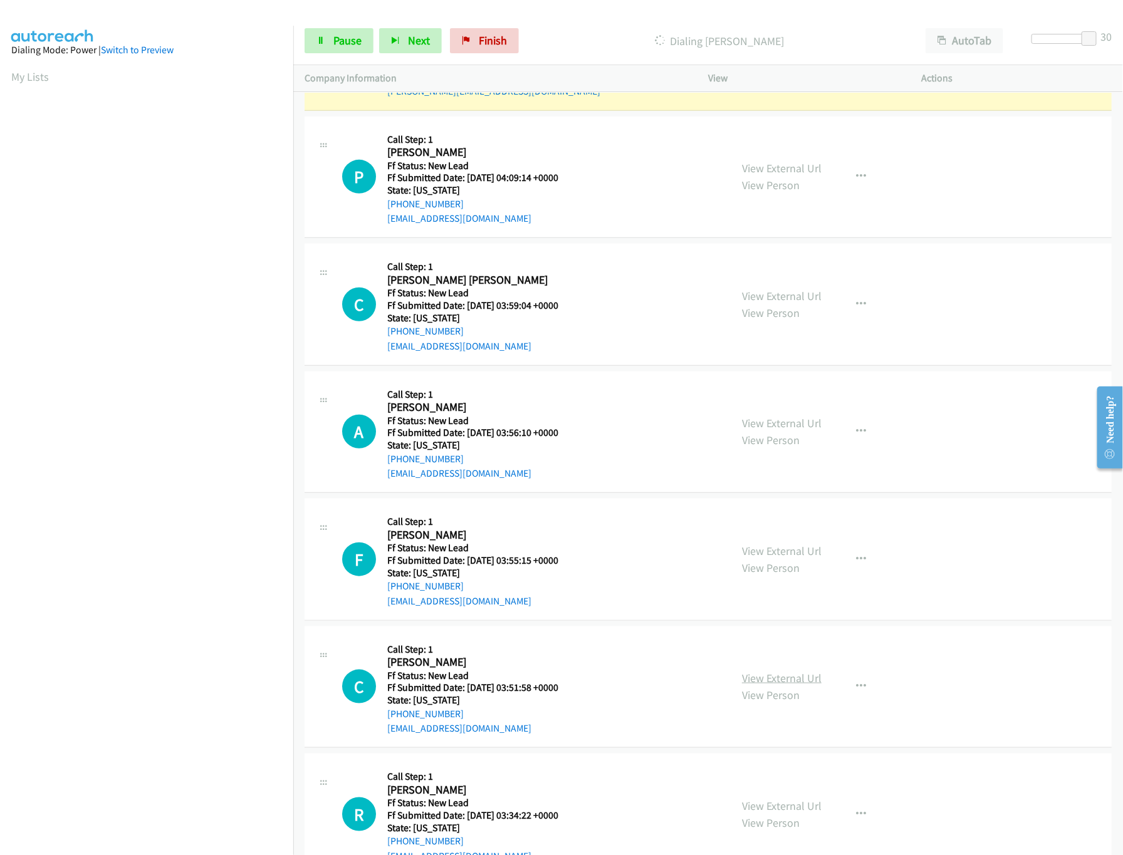
click at [767, 686] on link "View External Url" at bounding box center [782, 678] width 80 height 14
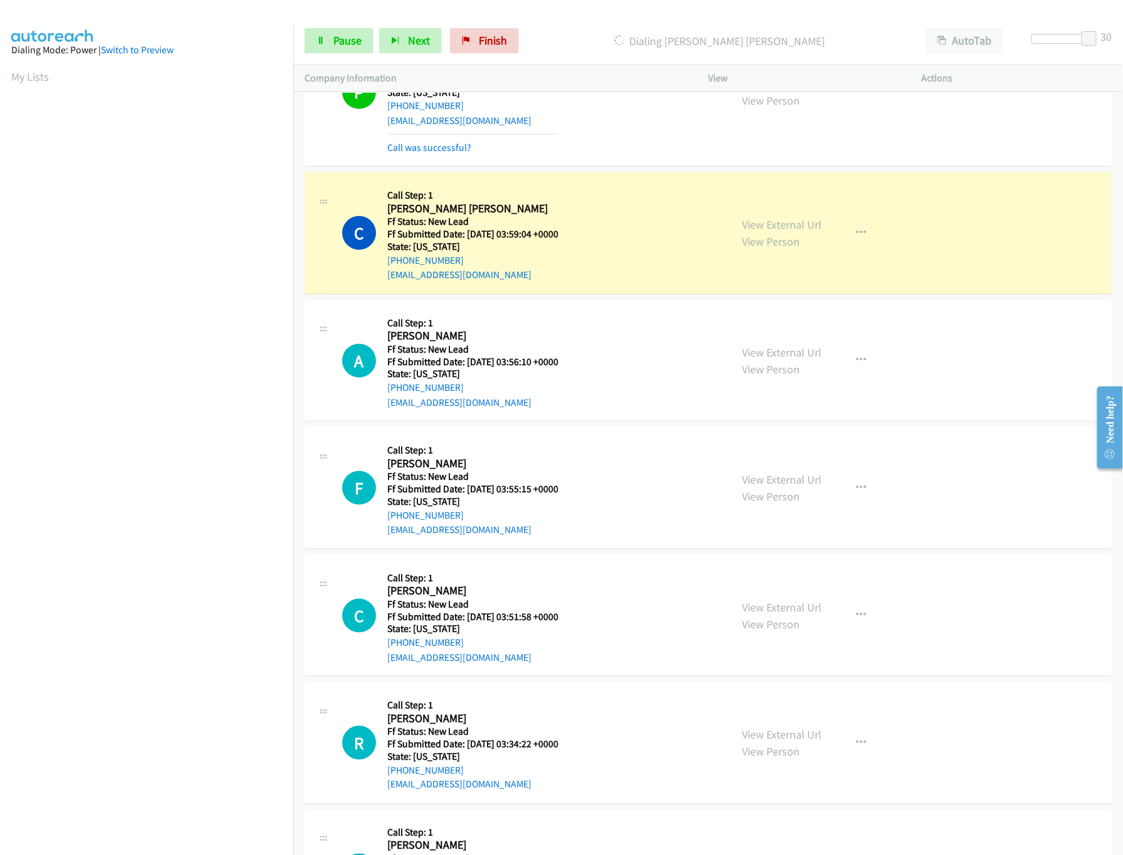
scroll to position [9553, 0]
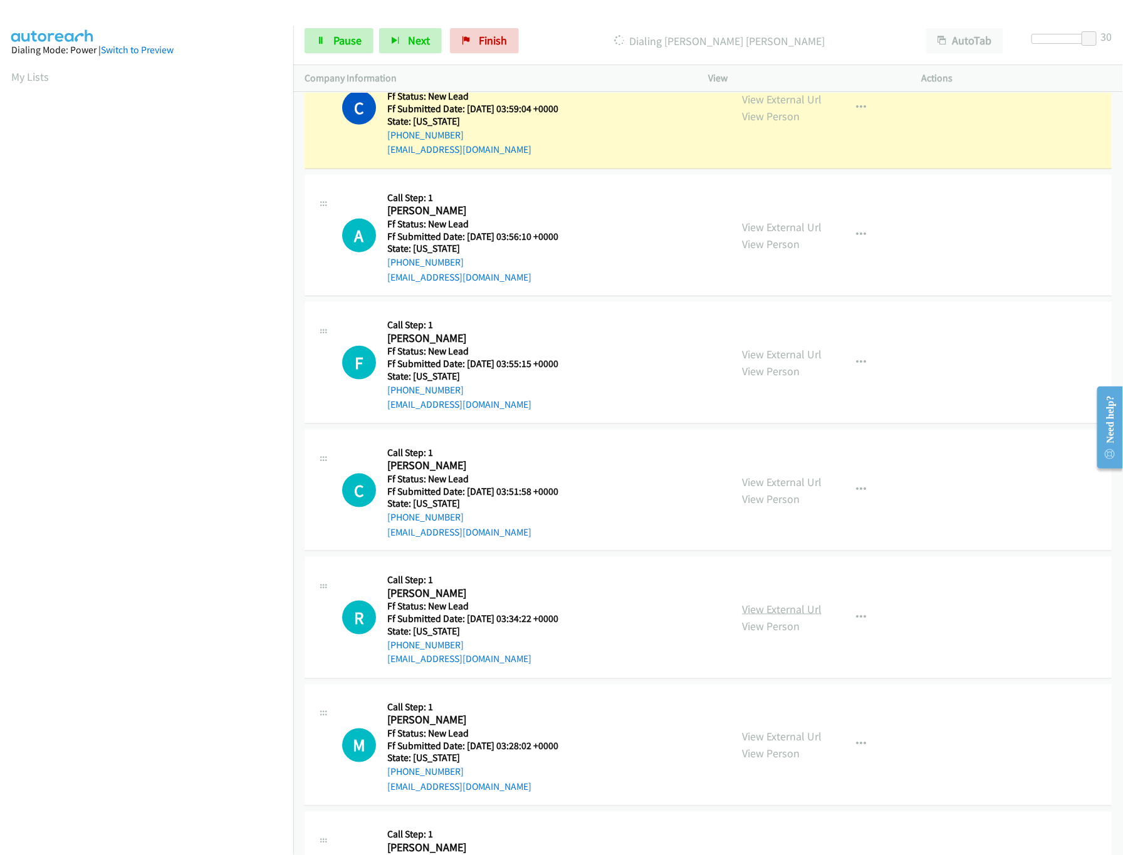
click at [743, 617] on link "View External Url" at bounding box center [782, 609] width 80 height 14
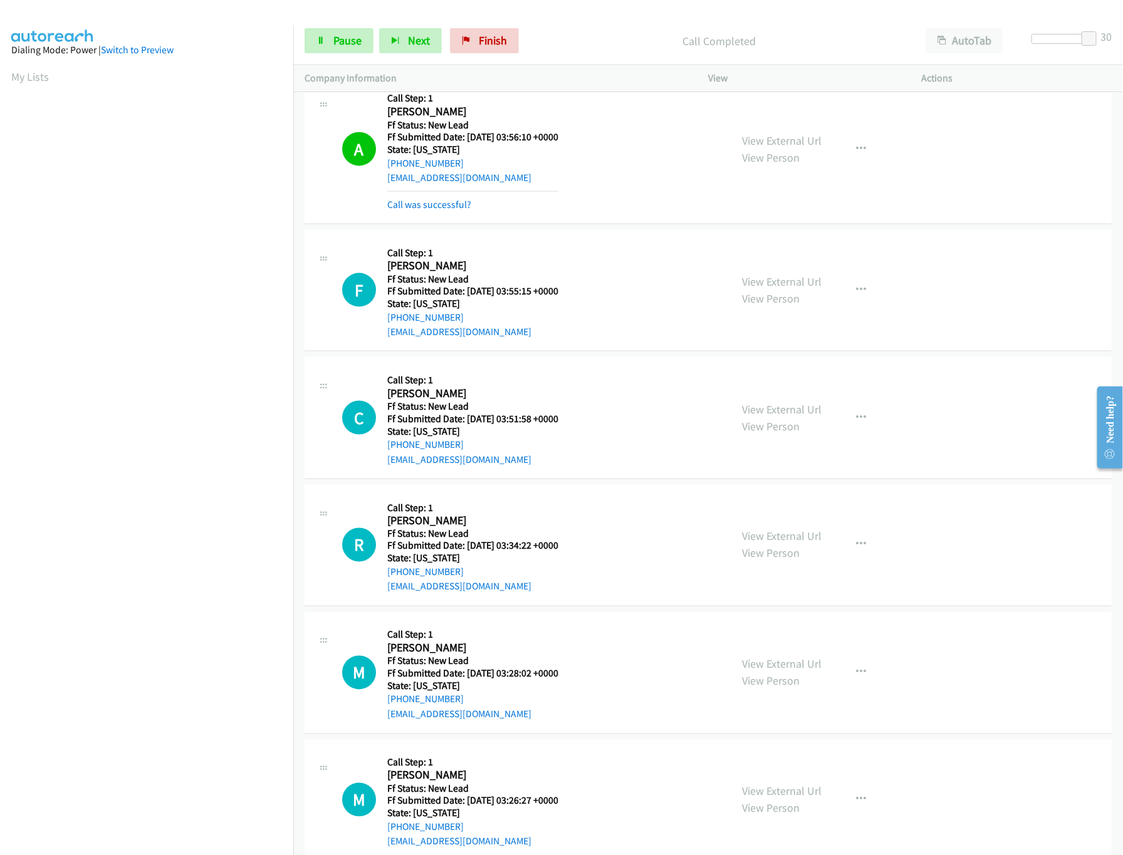
scroll to position [9804, 0]
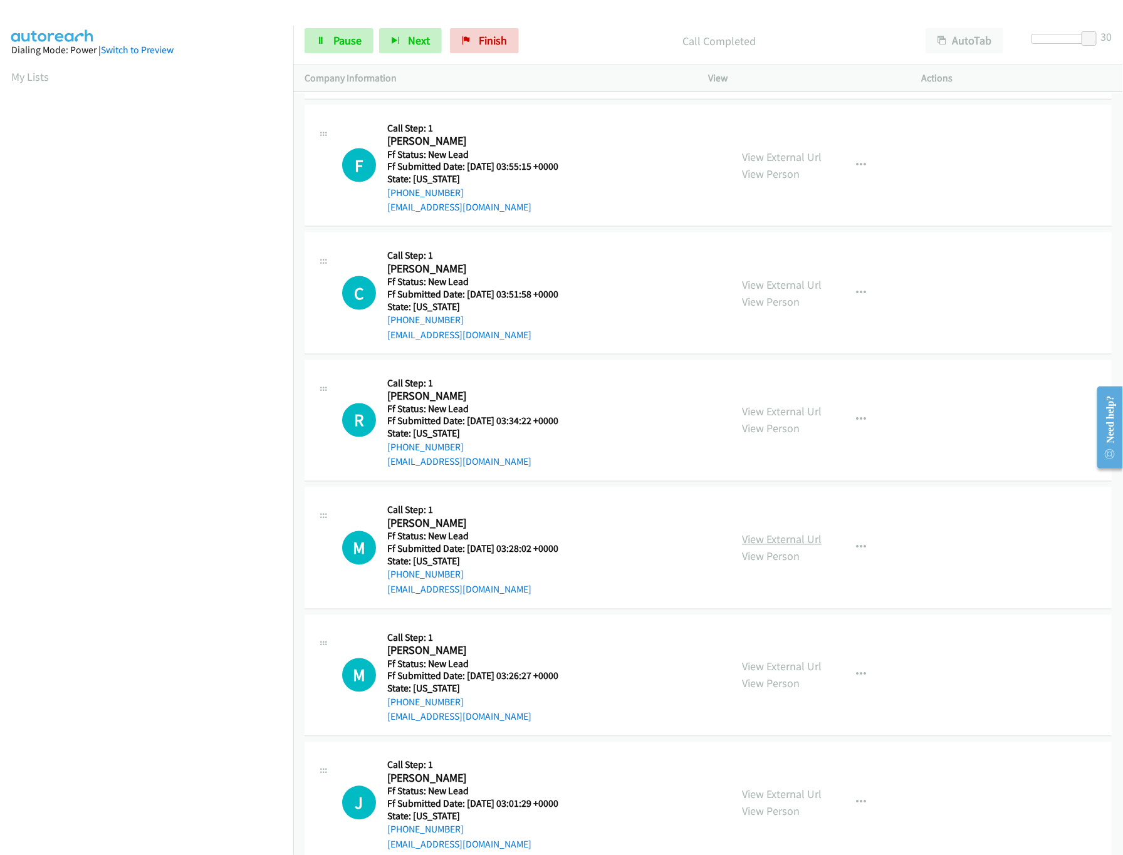
click at [784, 547] on link "View External Url" at bounding box center [782, 540] width 80 height 14
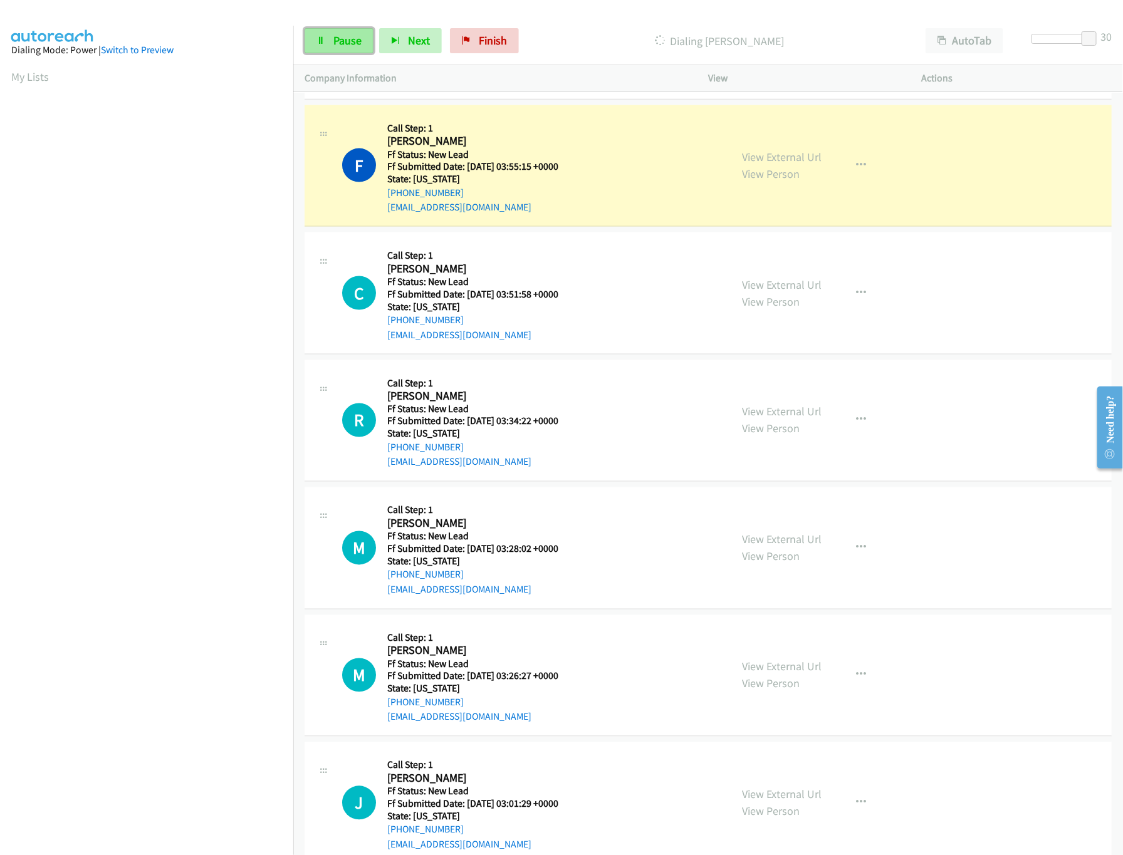
click at [337, 38] on span "Pause" at bounding box center [347, 40] width 28 height 14
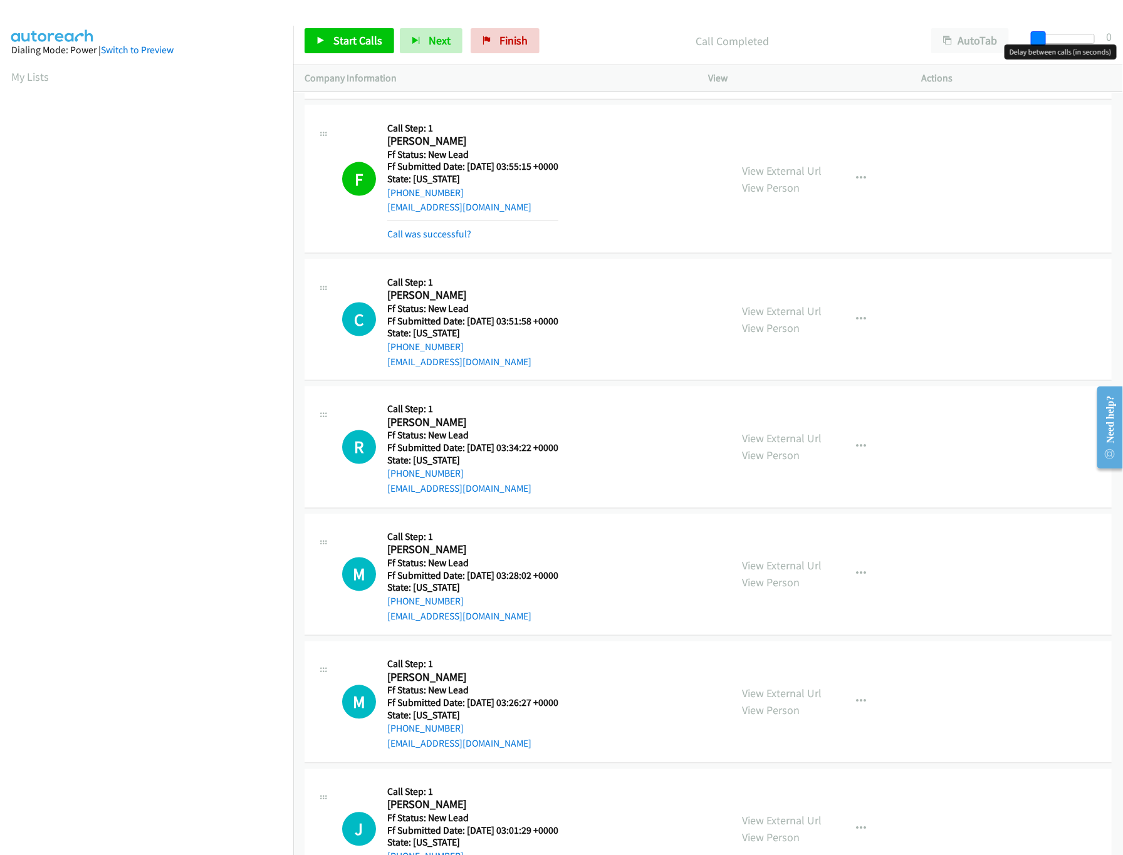
drag, startPoint x: 1091, startPoint y: 41, endPoint x: 1012, endPoint y: 41, distance: 79.6
click at [1012, 41] on div "Start Calls Pause Next Finish Call Completed AutoTab AutoTab 0" at bounding box center [708, 41] width 830 height 48
click at [347, 34] on span "Start Calls" at bounding box center [357, 40] width 49 height 14
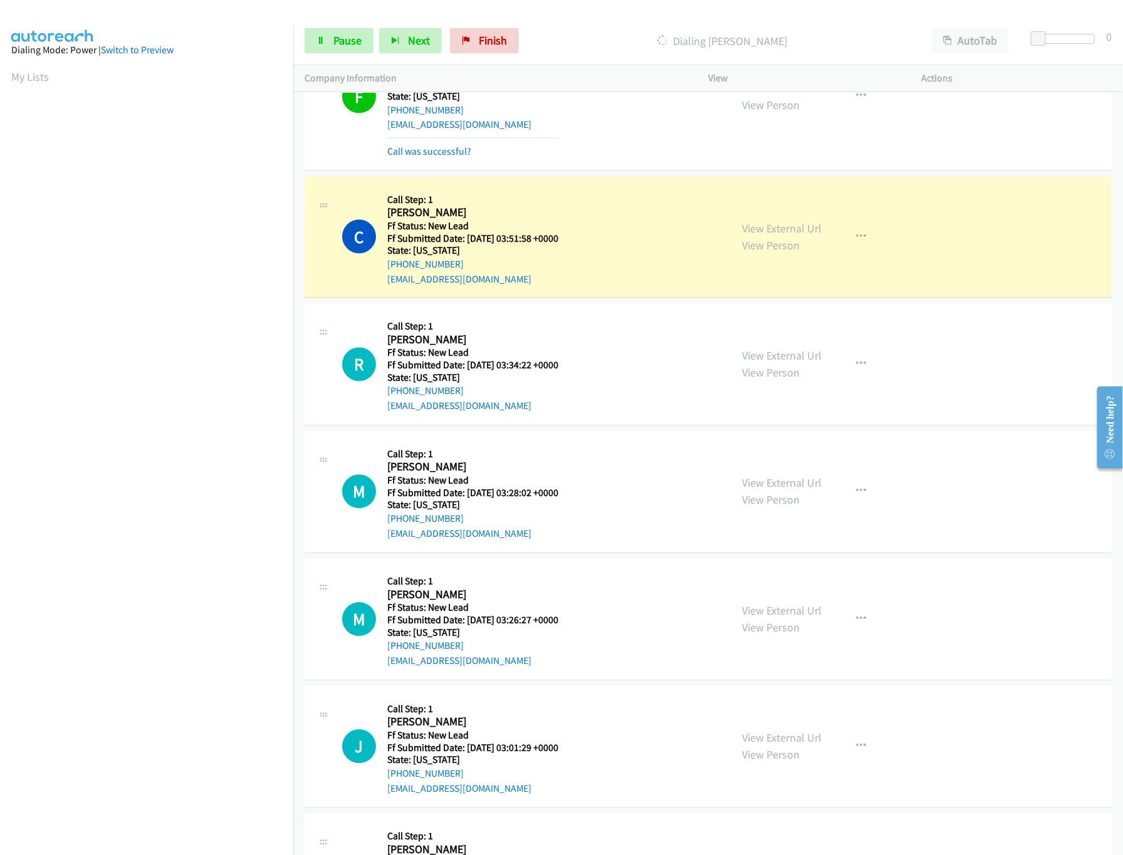
scroll to position [9929, 0]
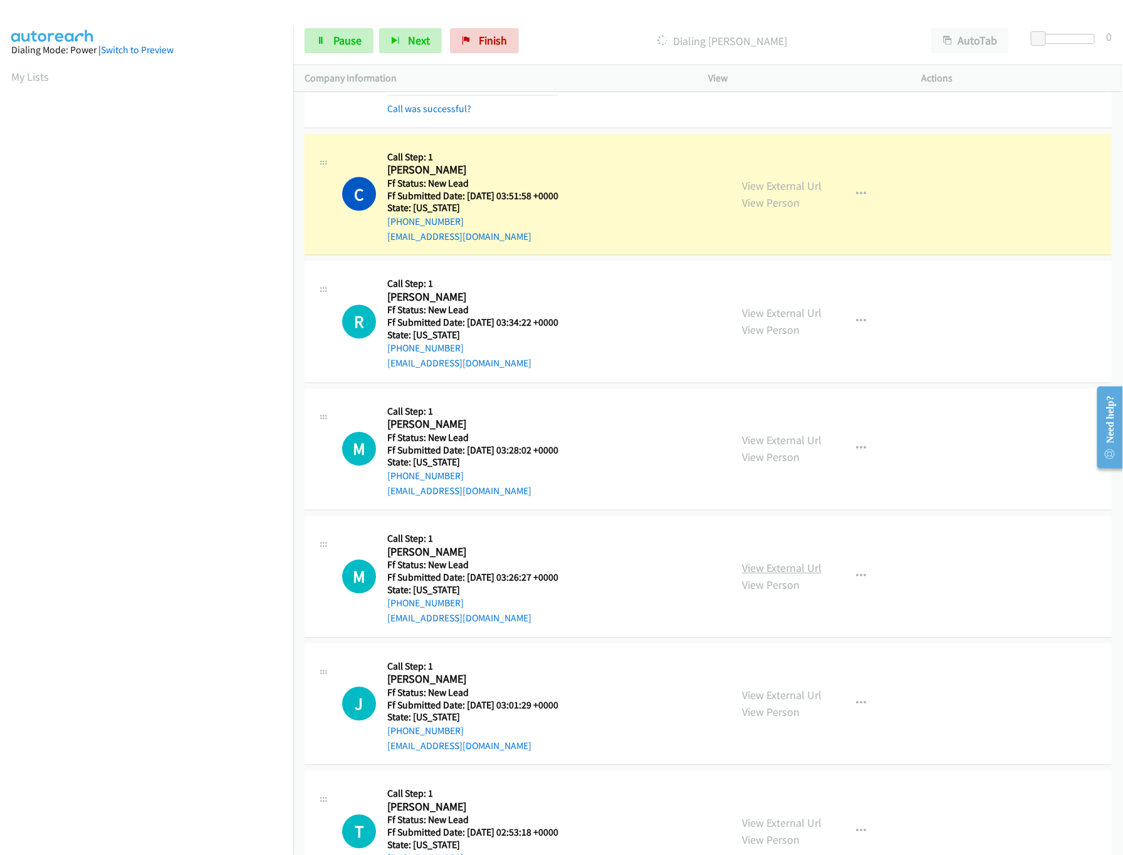
click at [758, 576] on link "View External Url" at bounding box center [782, 569] width 80 height 14
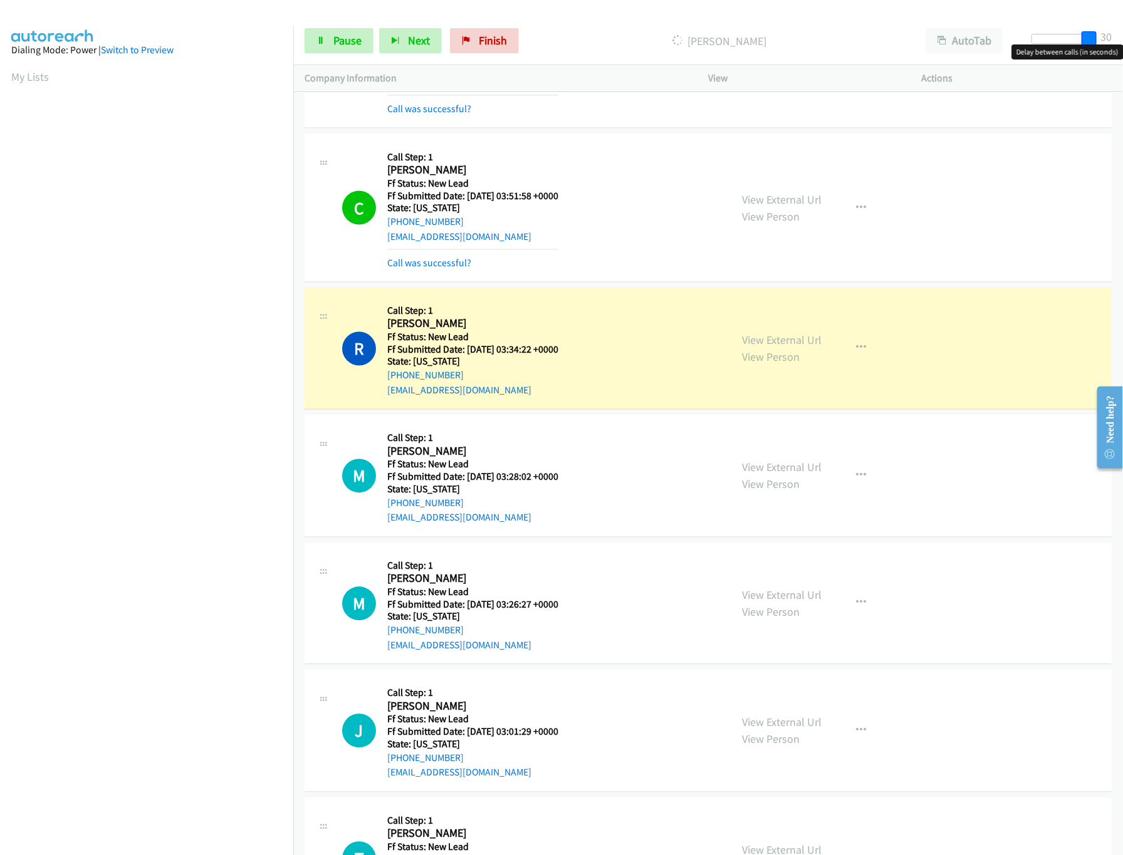
drag, startPoint x: 1040, startPoint y: 34, endPoint x: 1141, endPoint y: 34, distance: 101.5
click at [1013, 34] on html "Start Calls Pause Next Finish Dialing Rosa Nava AutoTab AutoTab 30 Company Info…" at bounding box center [561, 30] width 1123 height 60
drag, startPoint x: 322, startPoint y: 40, endPoint x: 352, endPoint y: 40, distance: 30.1
click at [322, 40] on icon at bounding box center [321, 41] width 9 height 9
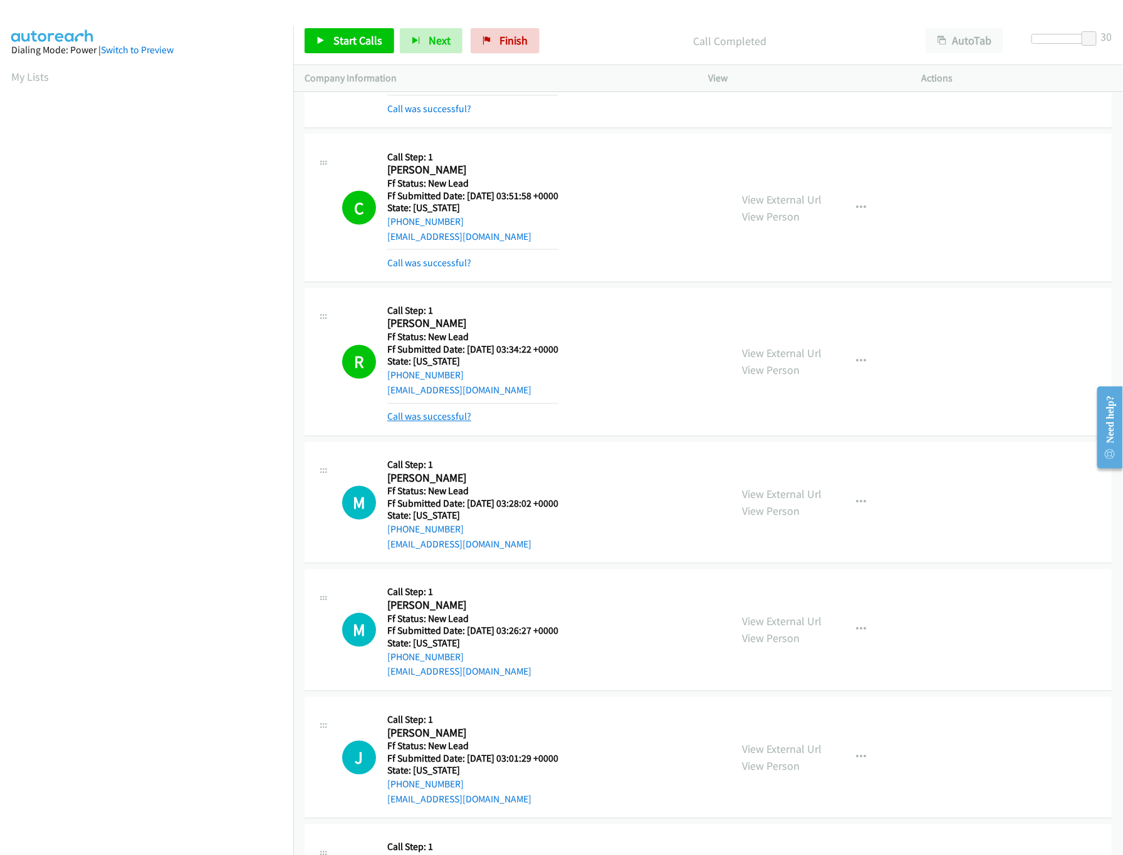
click at [456, 423] on link "Call was successful?" at bounding box center [429, 417] width 84 height 12
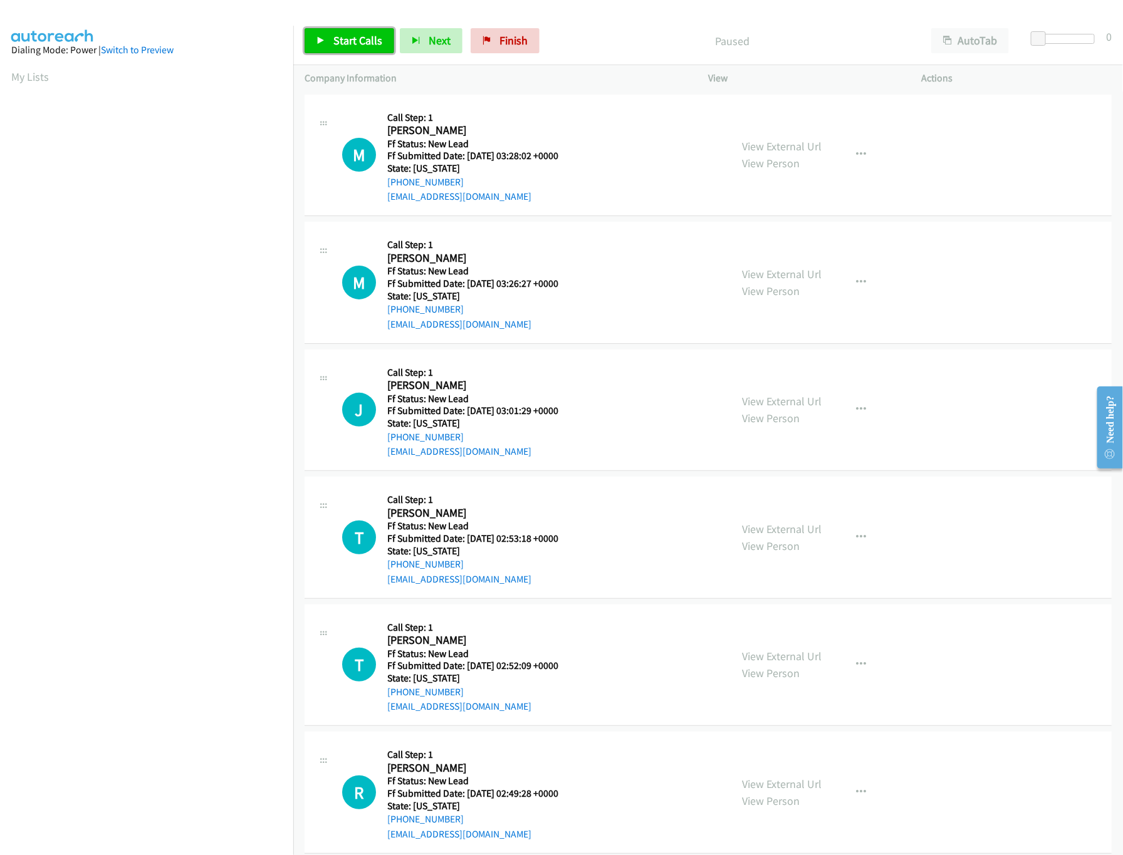
click at [322, 46] on link "Start Calls" at bounding box center [350, 40] width 90 height 25
drag, startPoint x: 1039, startPoint y: 40, endPoint x: 1132, endPoint y: 44, distance: 93.5
click at [1122, 44] on html "Start Calls Pause Next Finish Started AutoTab AutoTab 30 Company Information In…" at bounding box center [561, 30] width 1123 height 60
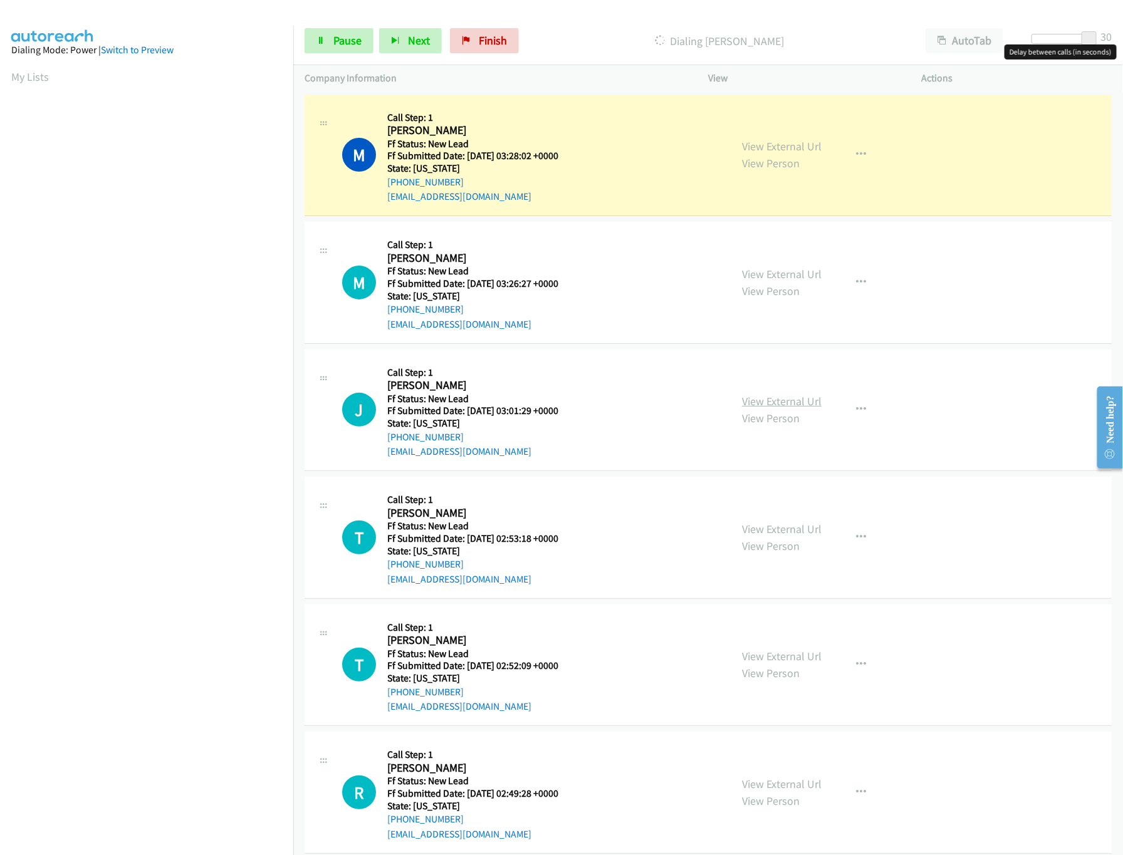
click at [742, 399] on link "View External Url" at bounding box center [782, 401] width 80 height 14
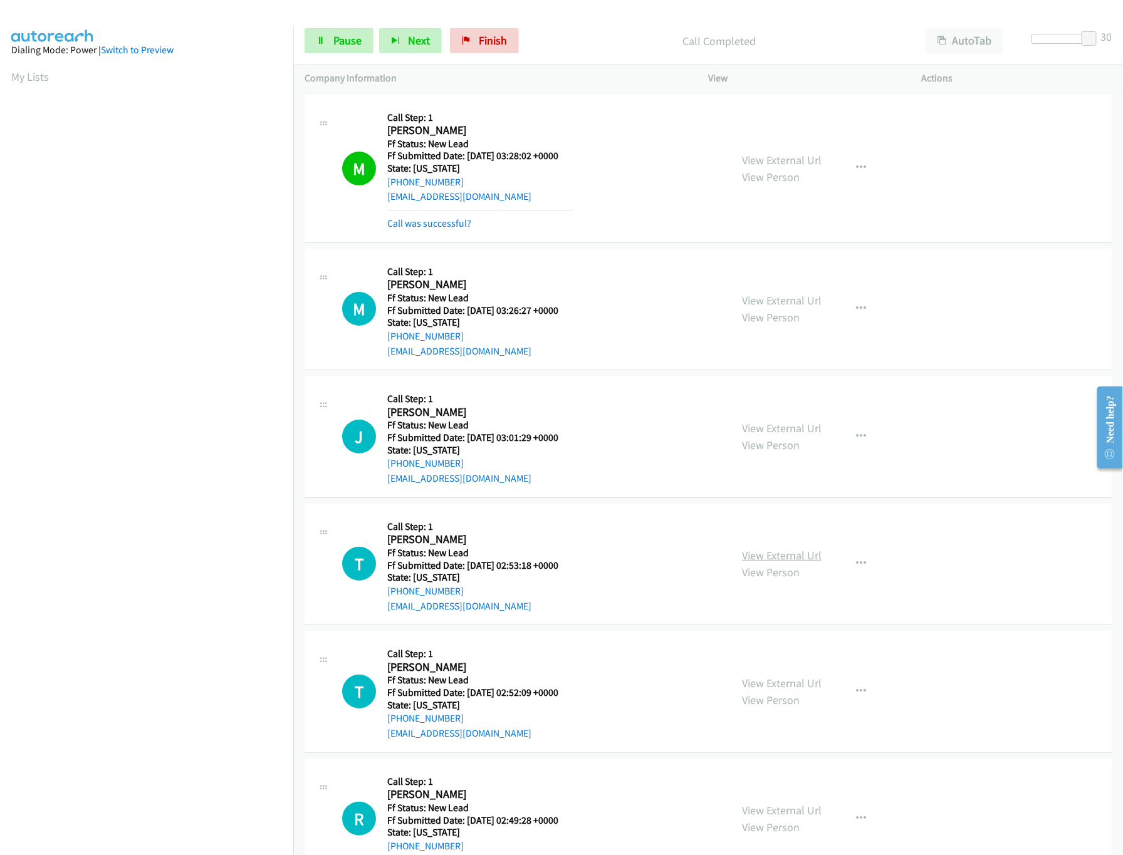
click at [769, 553] on link "View External Url" at bounding box center [782, 555] width 80 height 14
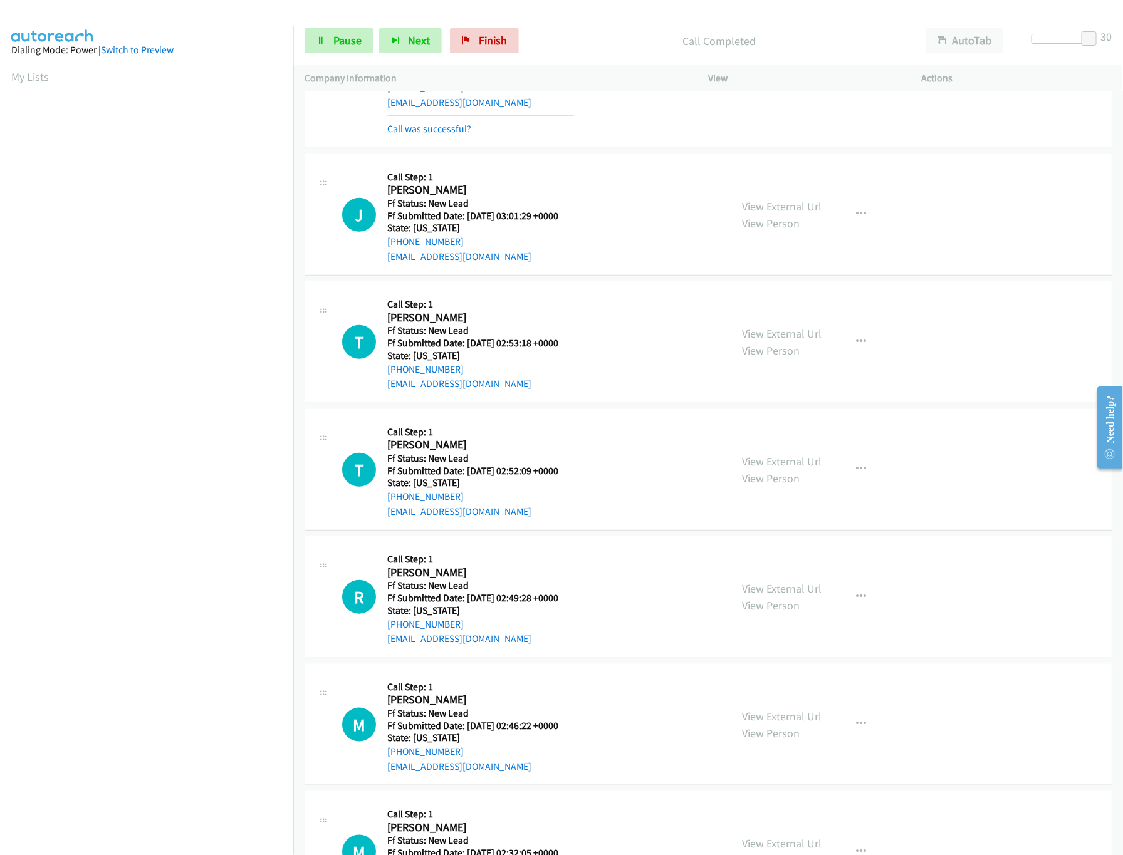
scroll to position [251, 0]
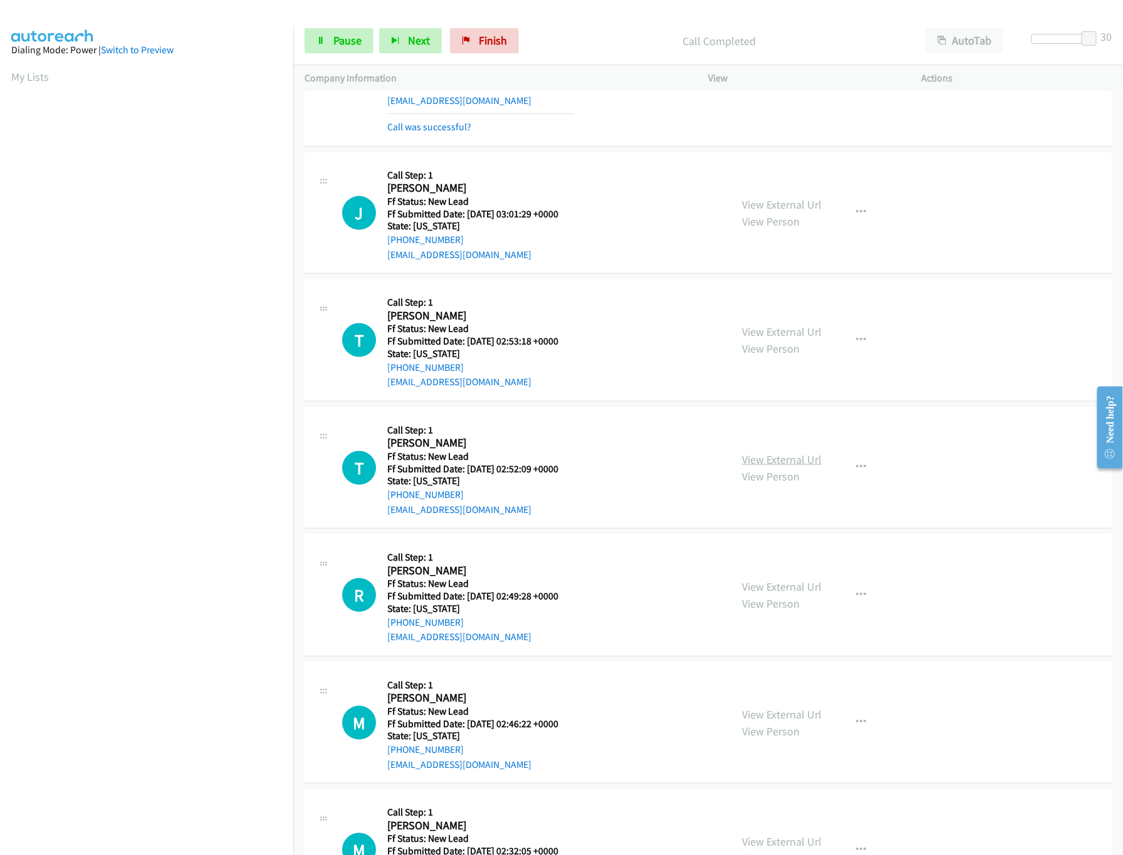
click at [766, 459] on link "View External Url" at bounding box center [782, 460] width 80 height 14
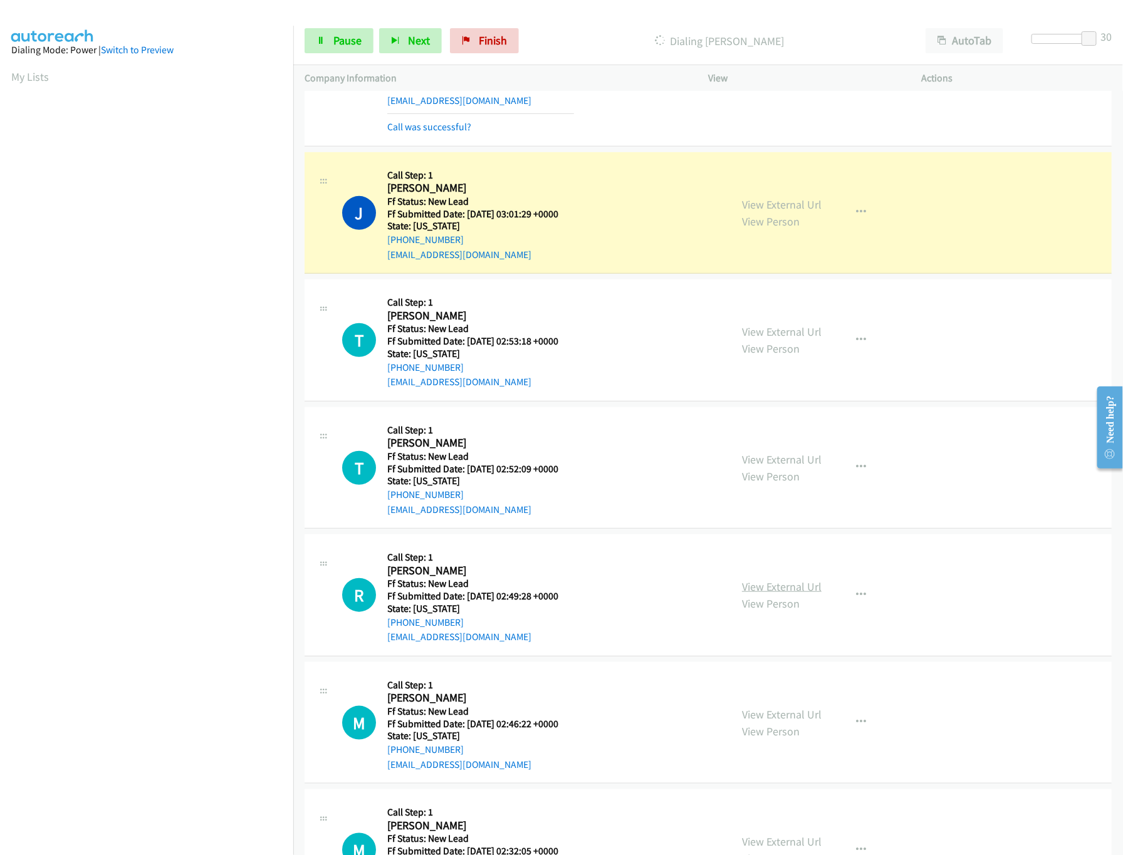
click at [769, 587] on link "View External Url" at bounding box center [782, 587] width 80 height 14
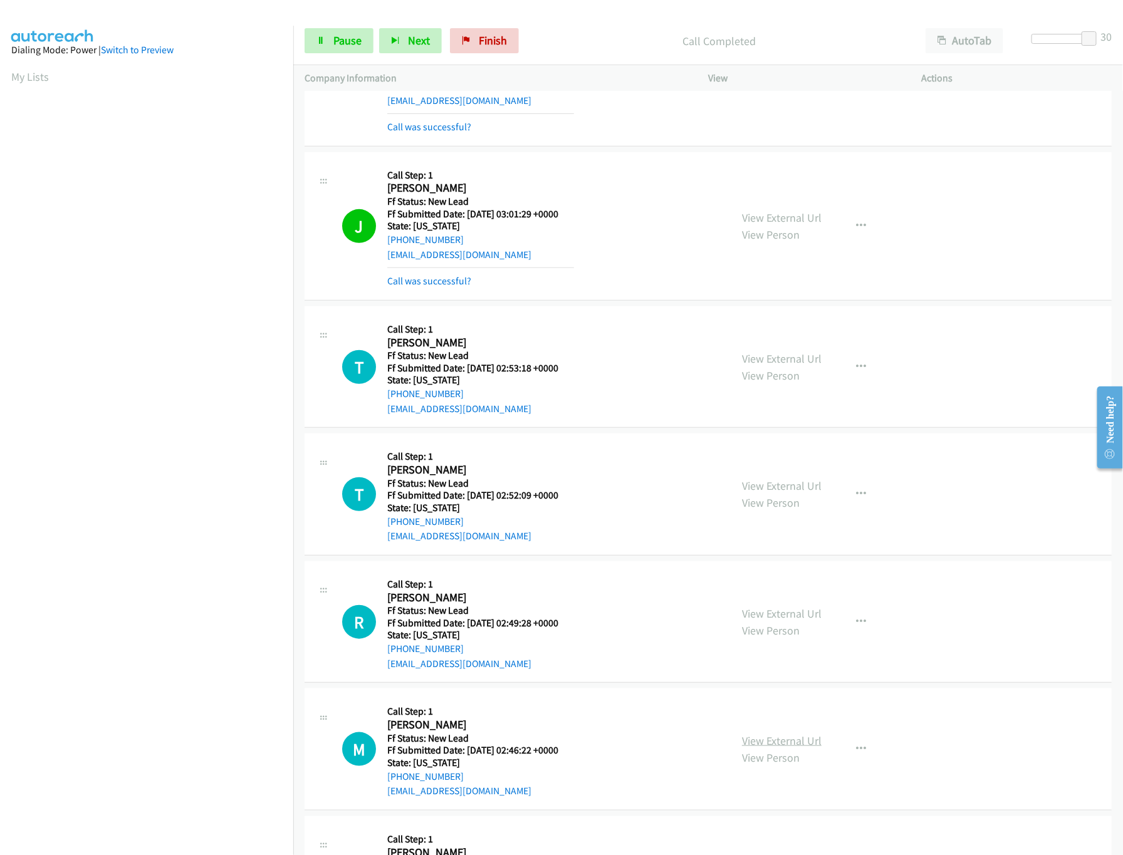
click at [773, 743] on link "View External Url" at bounding box center [782, 741] width 80 height 14
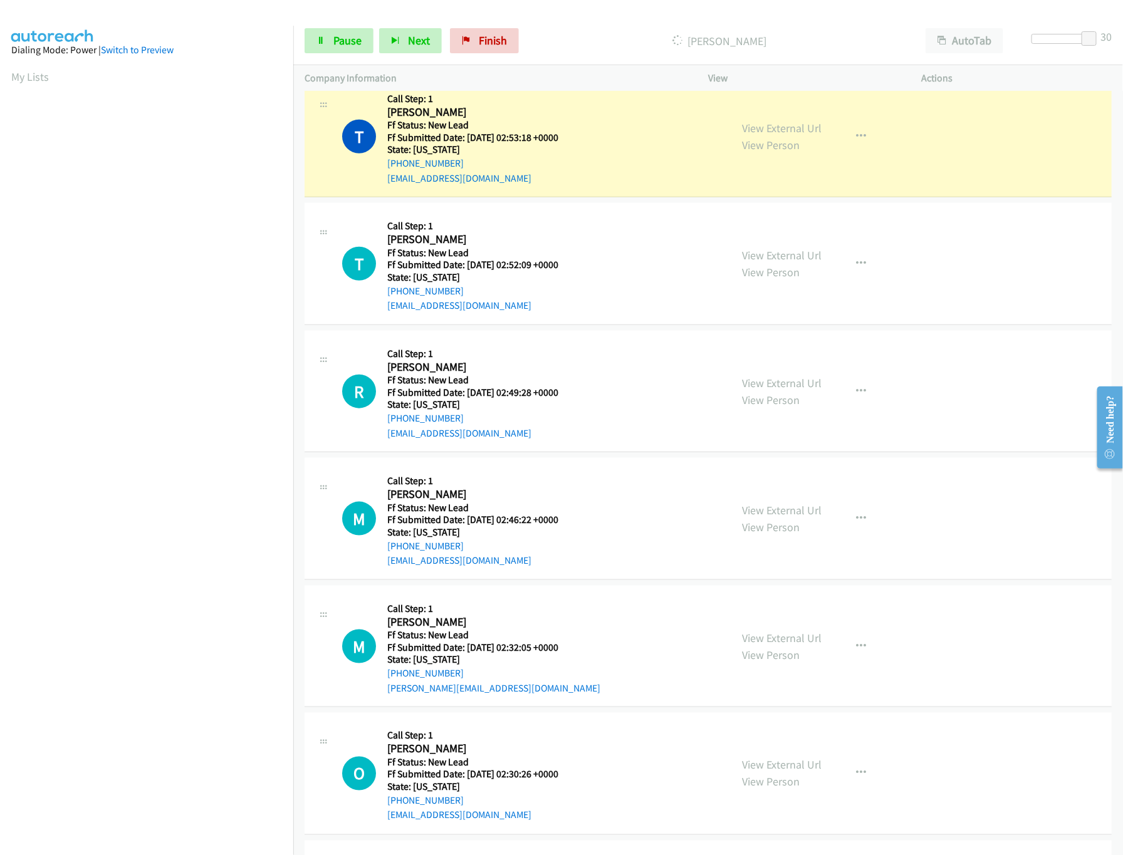
scroll to position [501, 0]
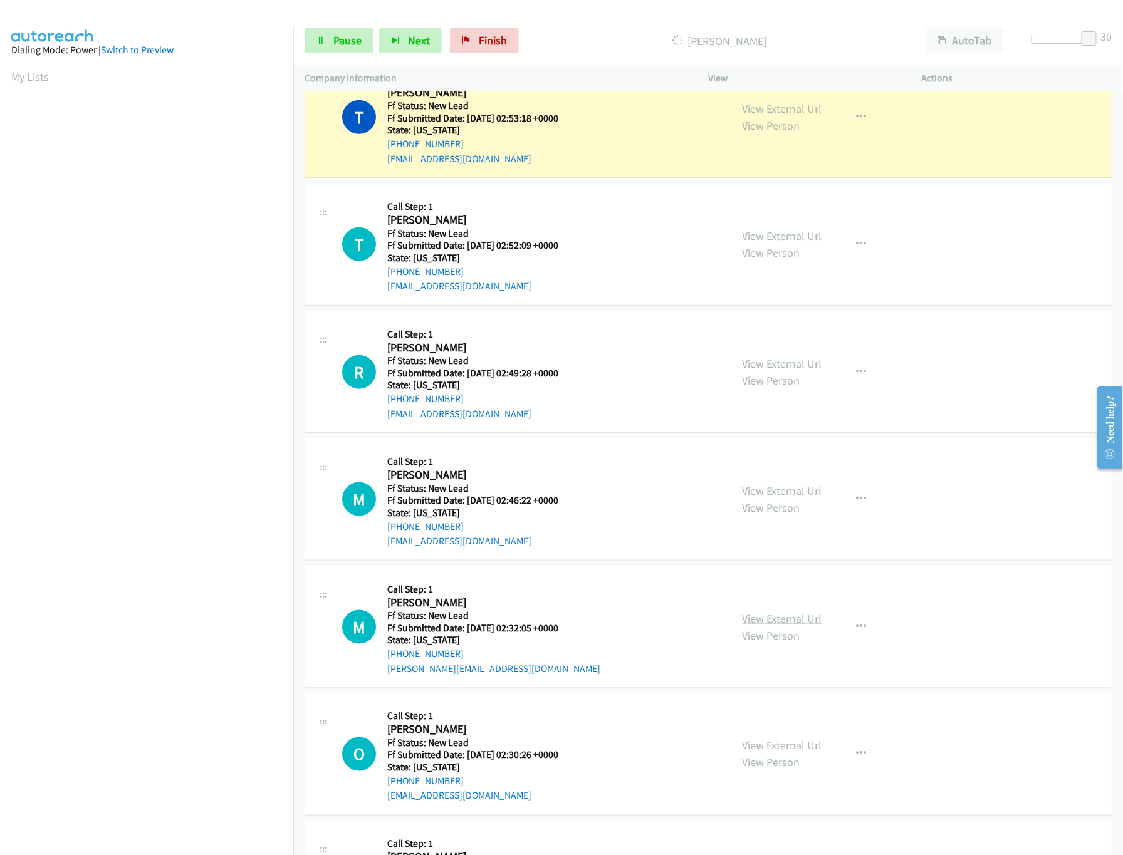
click at [758, 623] on link "View External Url" at bounding box center [782, 619] width 80 height 14
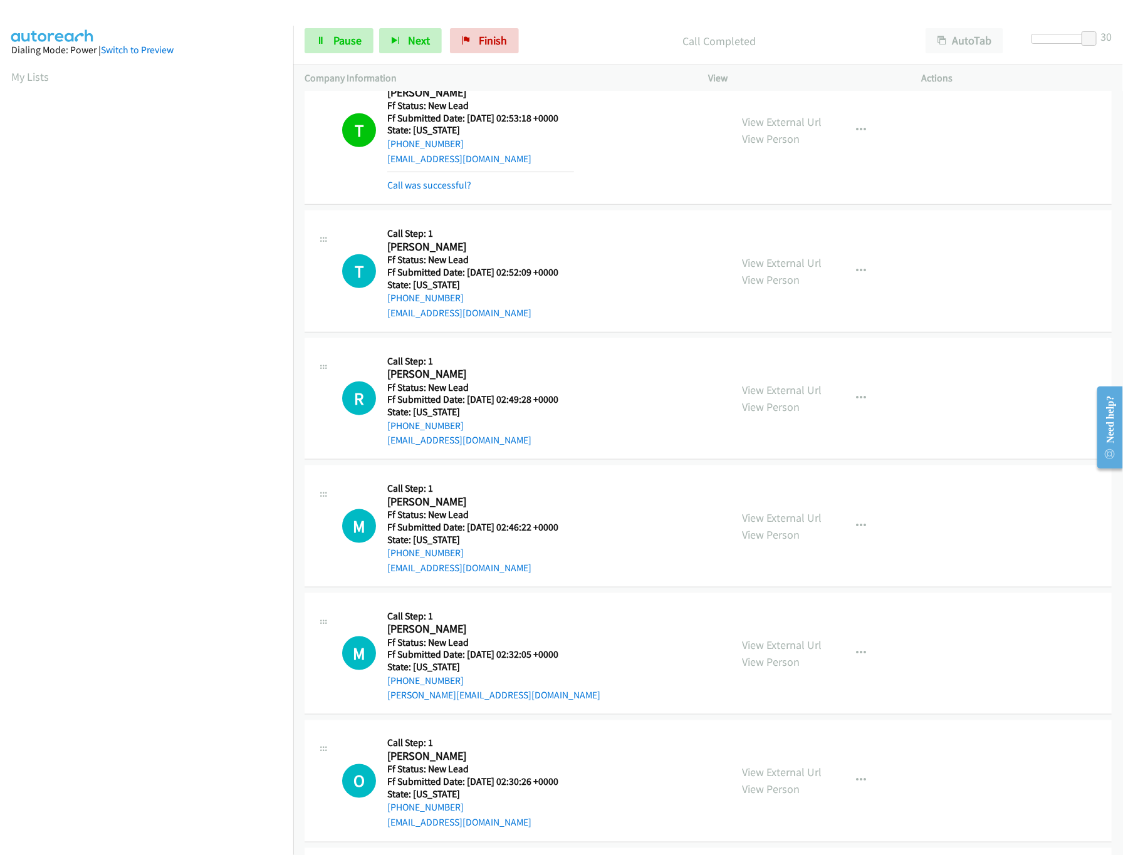
scroll to position [627, 0]
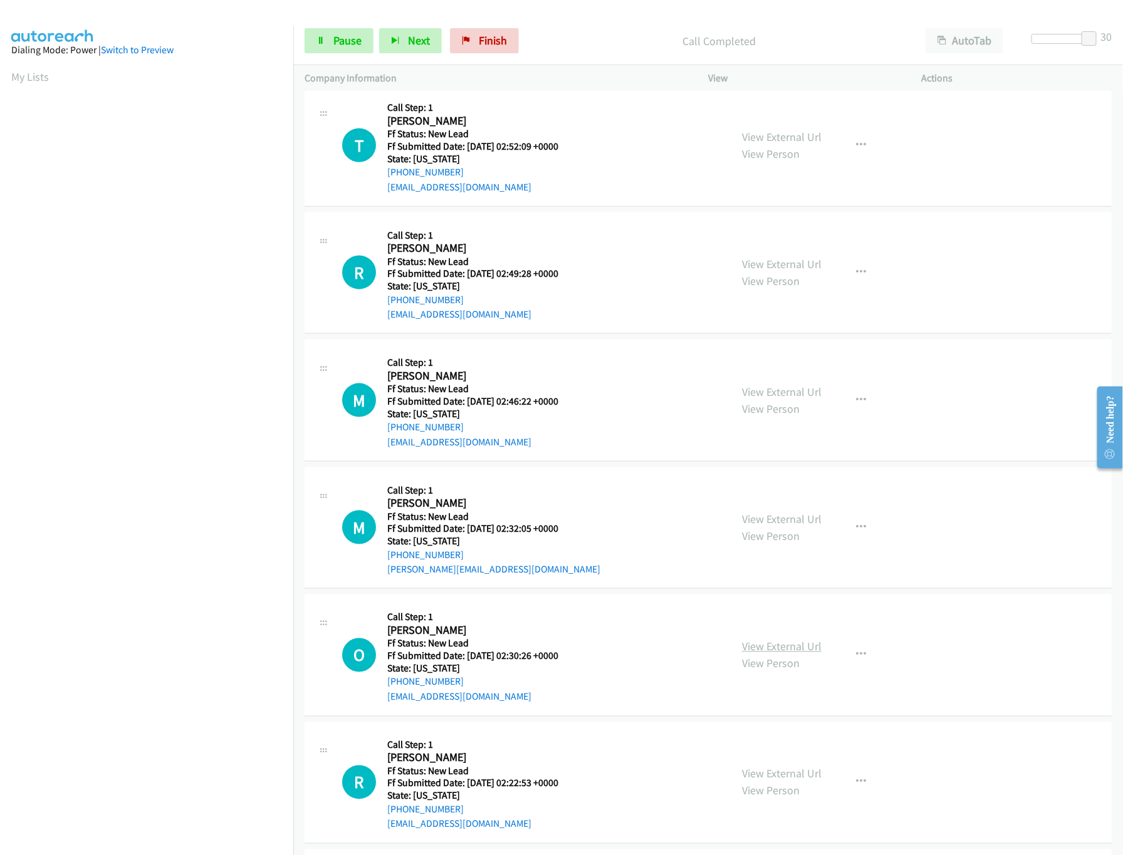
click at [742, 644] on link "View External Url" at bounding box center [782, 647] width 80 height 14
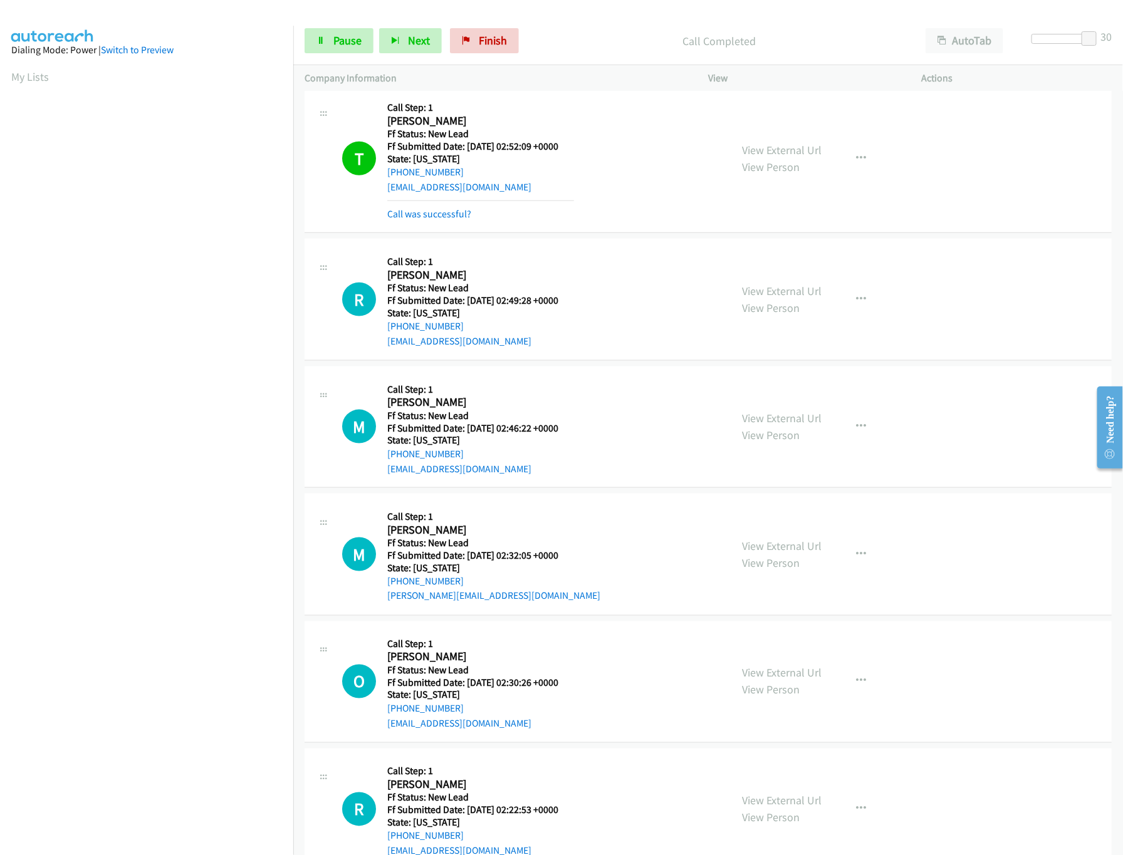
scroll to position [752, 0]
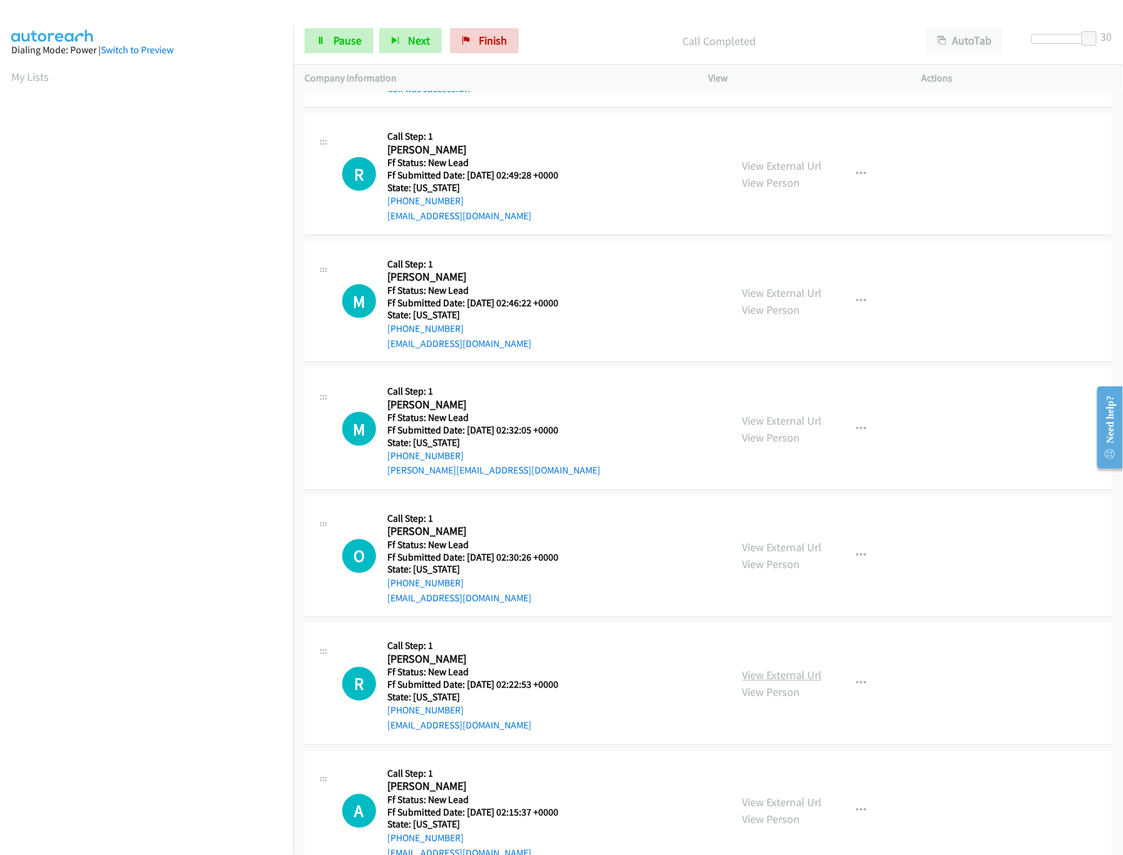
click at [763, 679] on link "View External Url" at bounding box center [782, 676] width 80 height 14
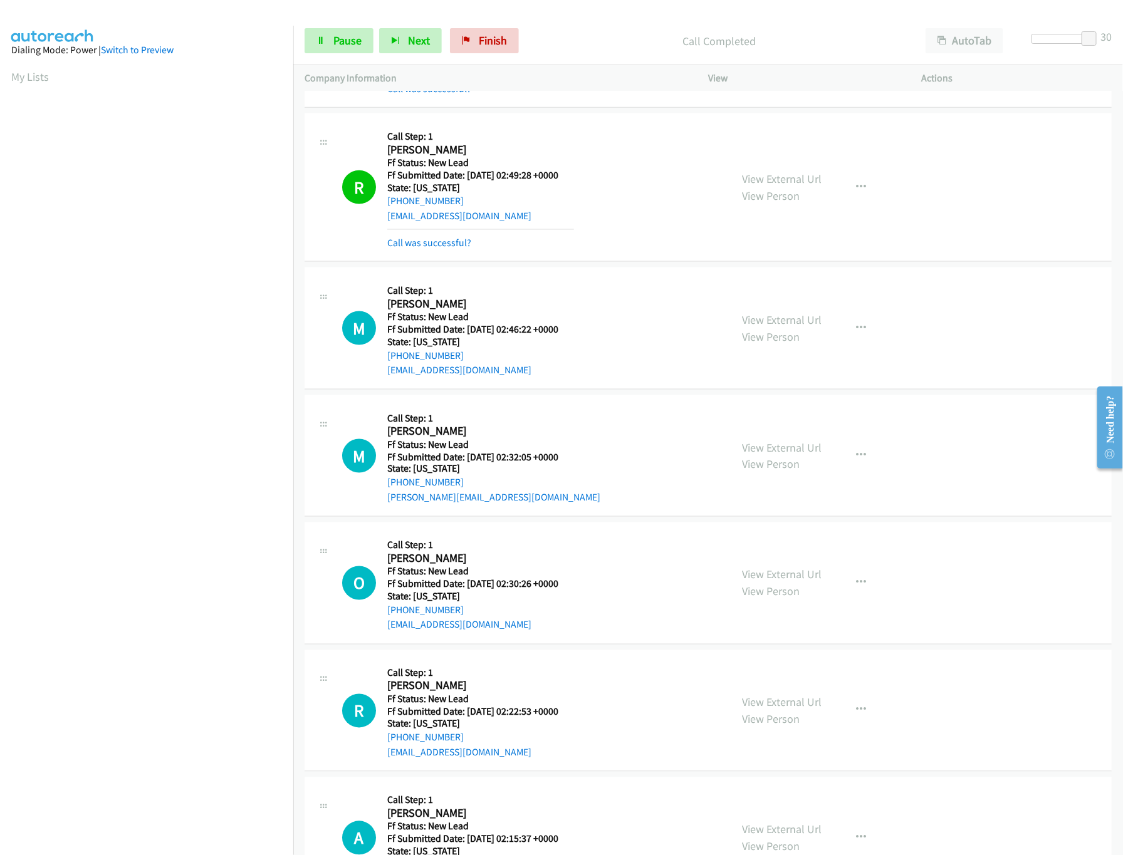
scroll to position [877, 0]
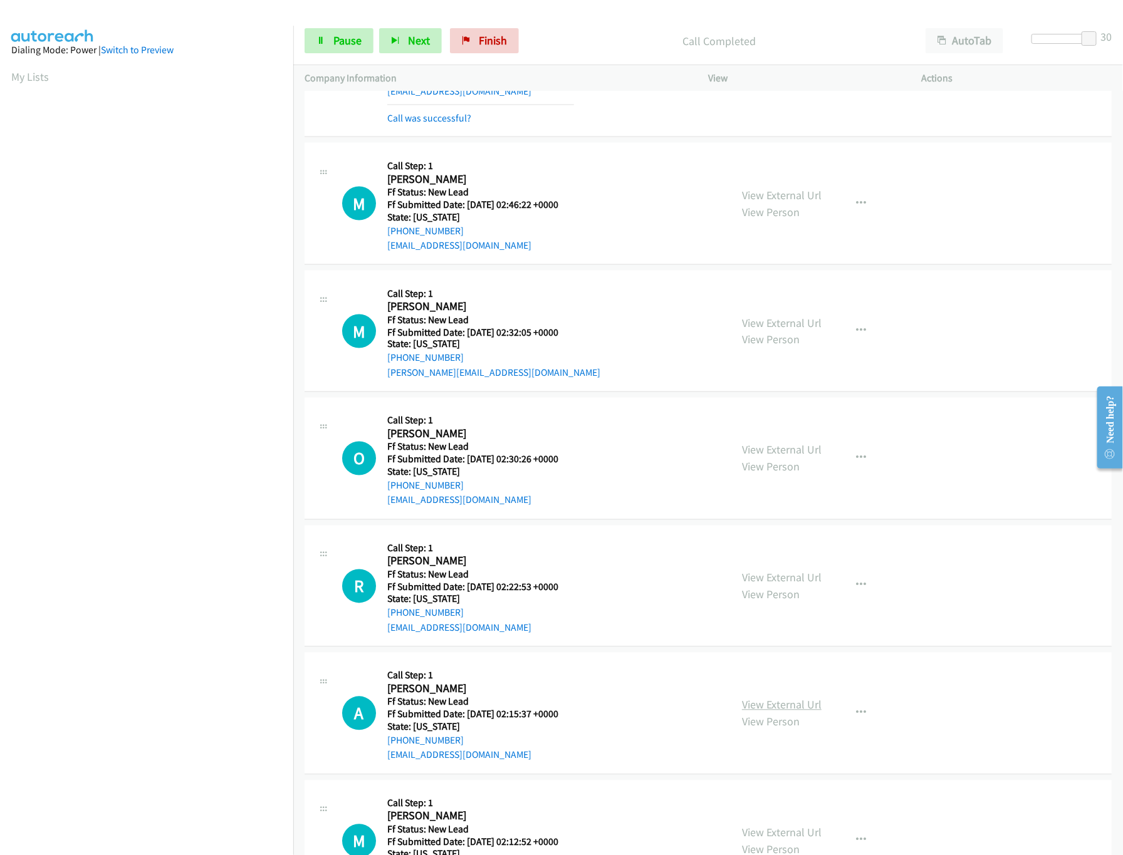
click at [758, 705] on link "View External Url" at bounding box center [782, 705] width 80 height 14
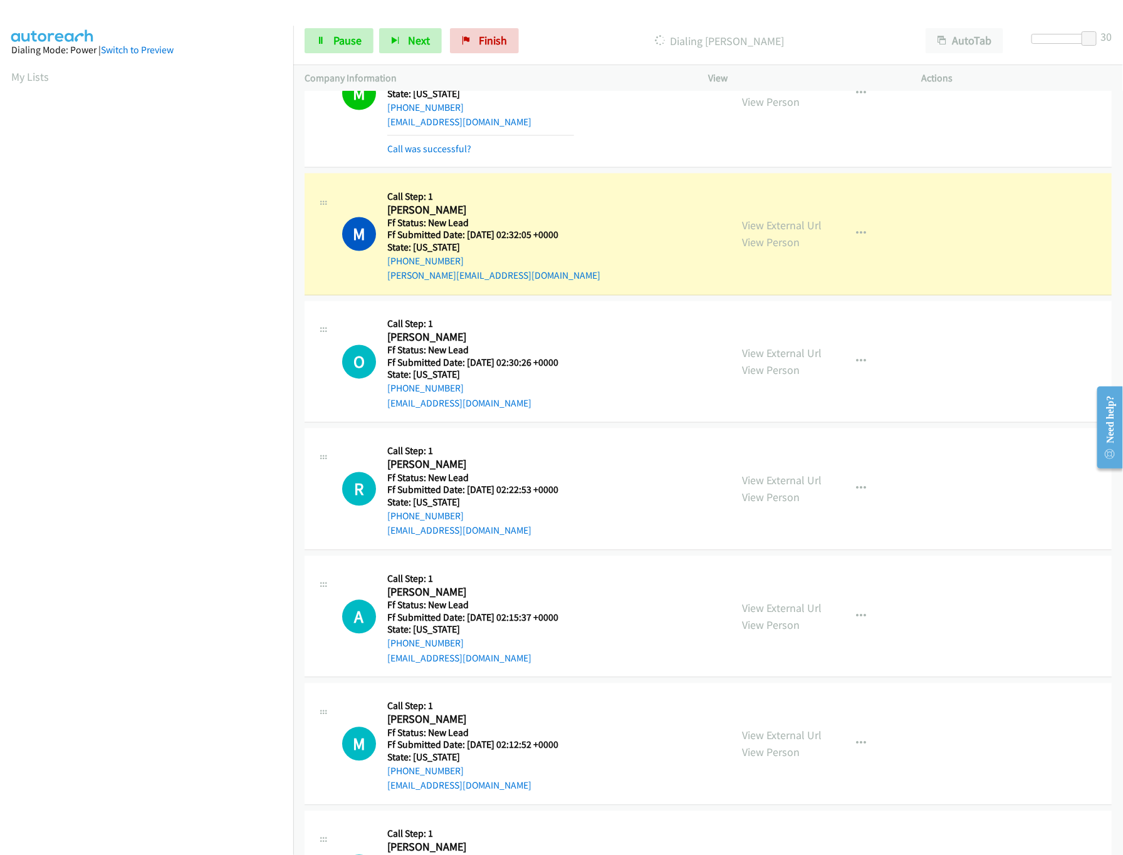
scroll to position [1128, 0]
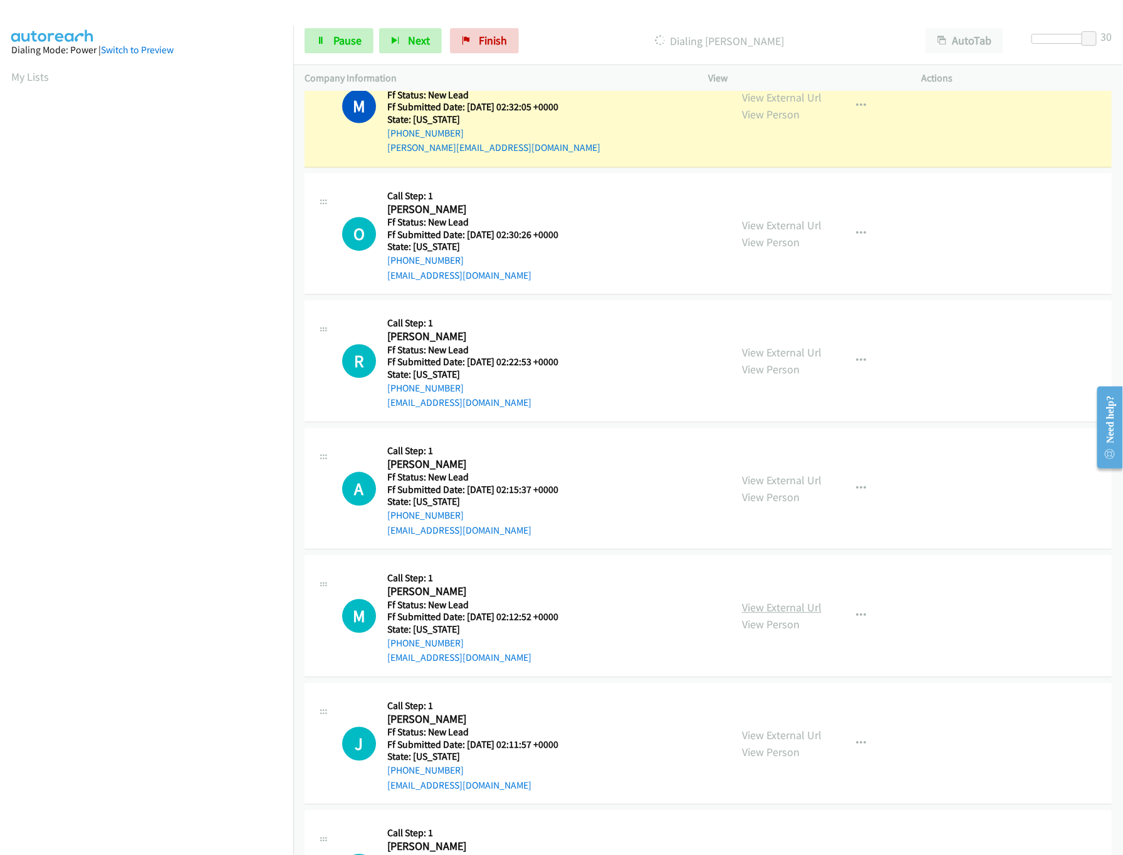
click at [751, 615] on link "View External Url" at bounding box center [782, 608] width 80 height 14
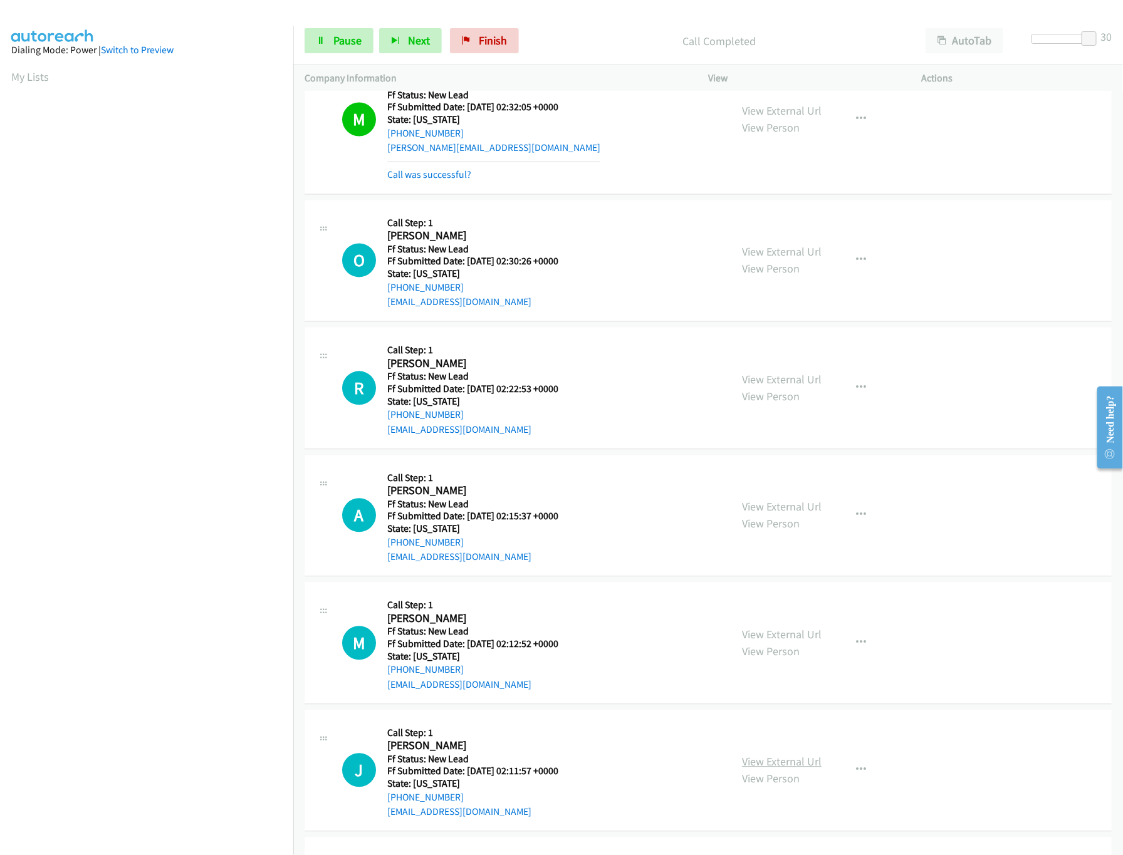
click at [745, 769] on link "View External Url" at bounding box center [782, 762] width 80 height 14
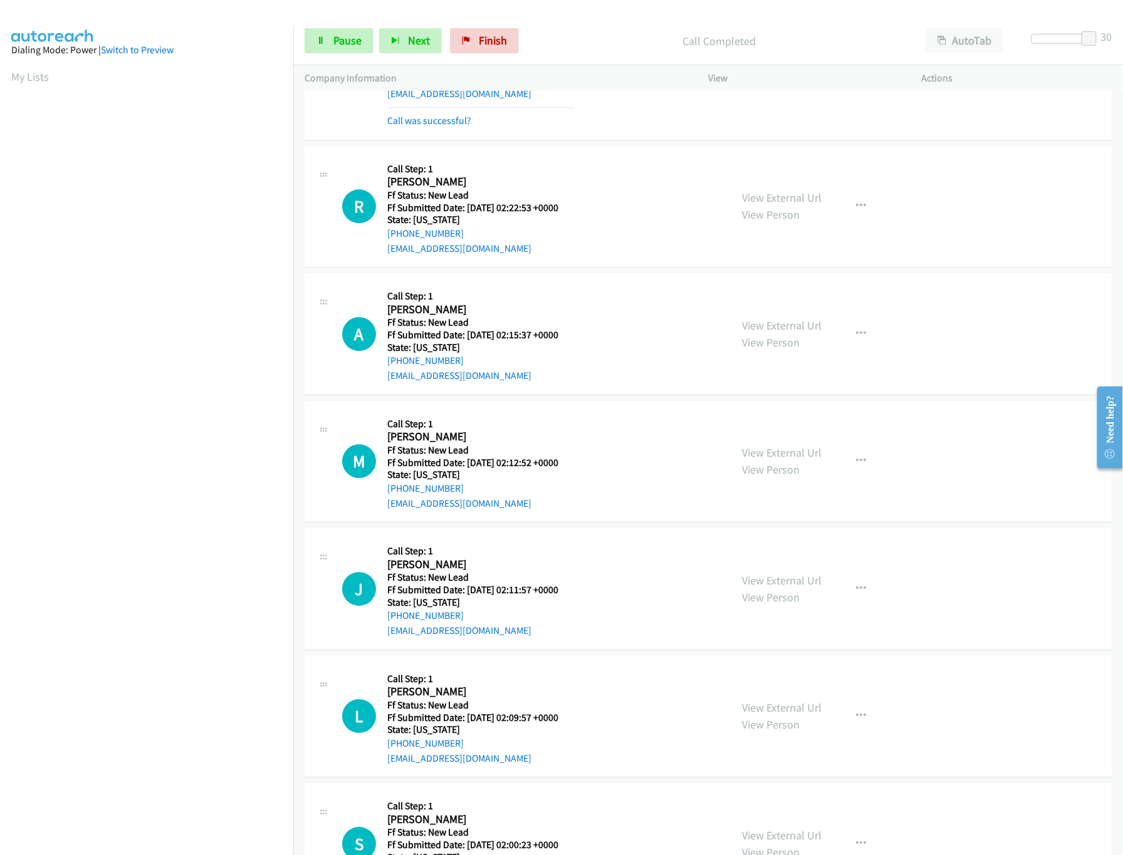
scroll to position [1379, 0]
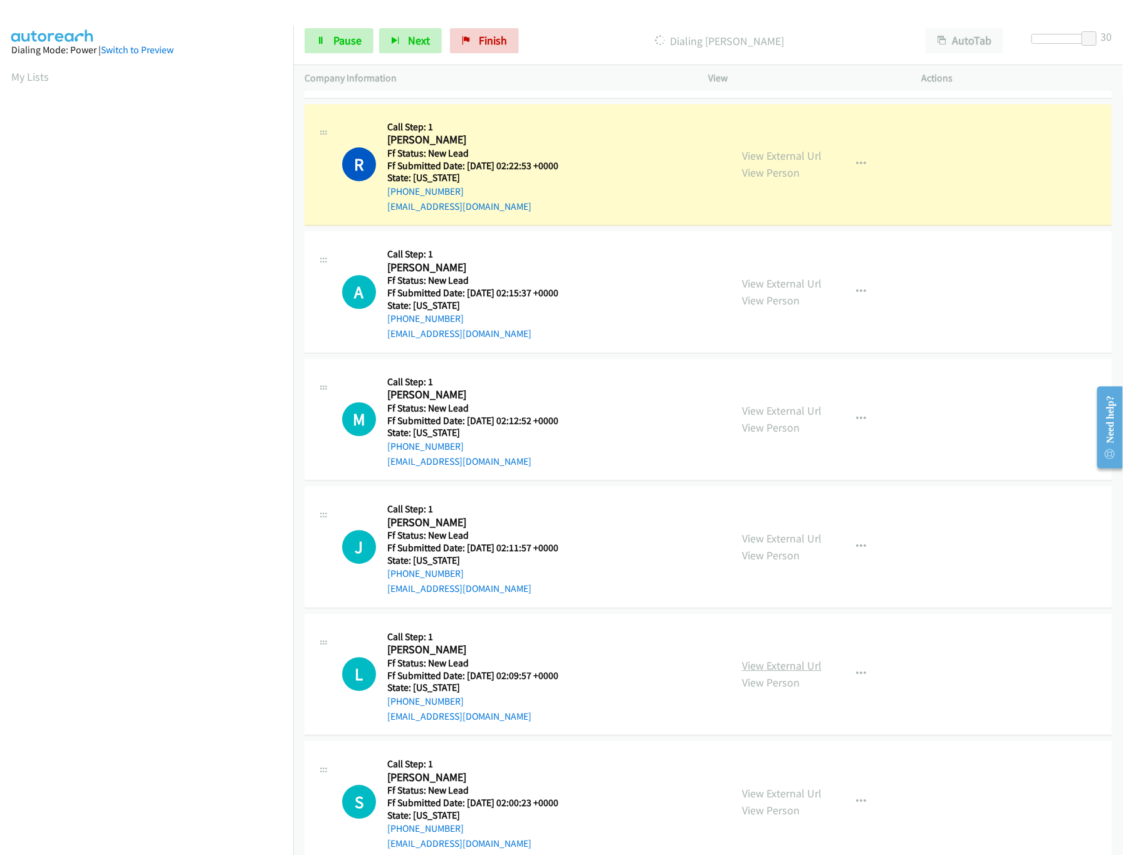
click at [793, 672] on link "View External Url" at bounding box center [782, 666] width 80 height 14
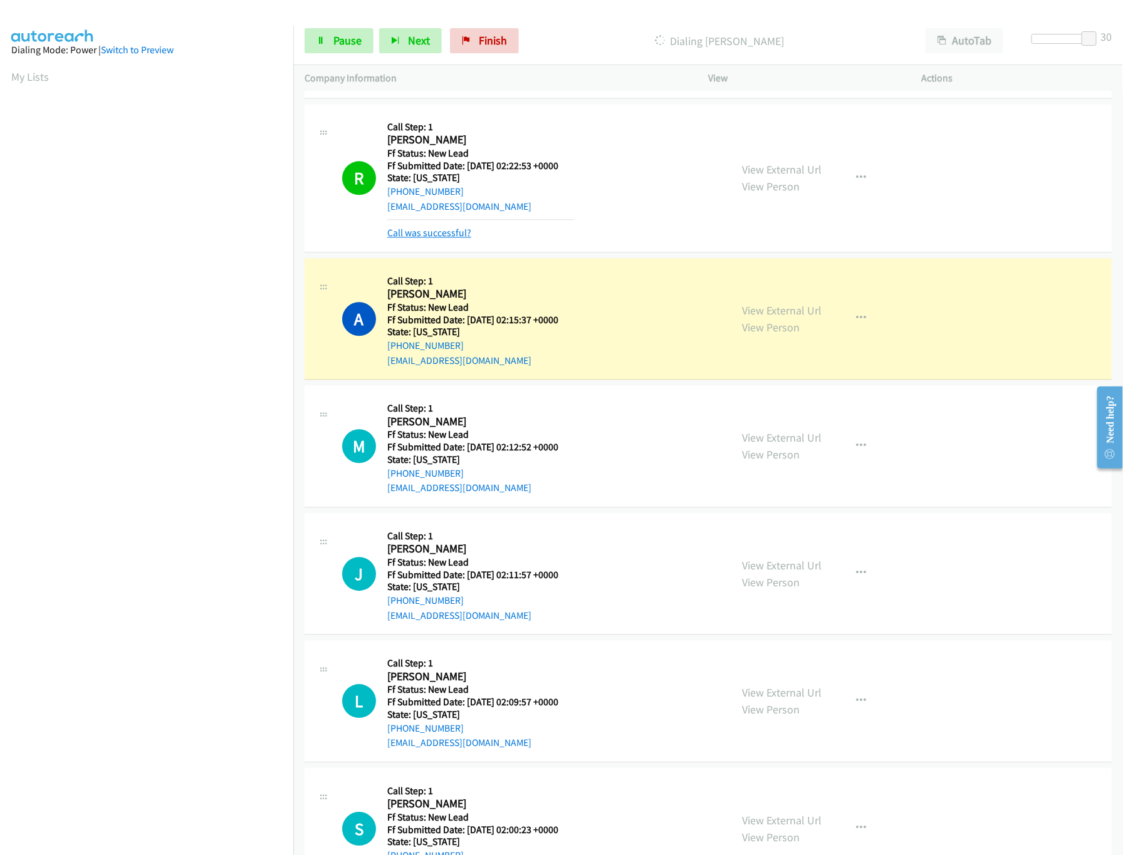
click at [427, 235] on link "Call was successful?" at bounding box center [429, 233] width 84 height 12
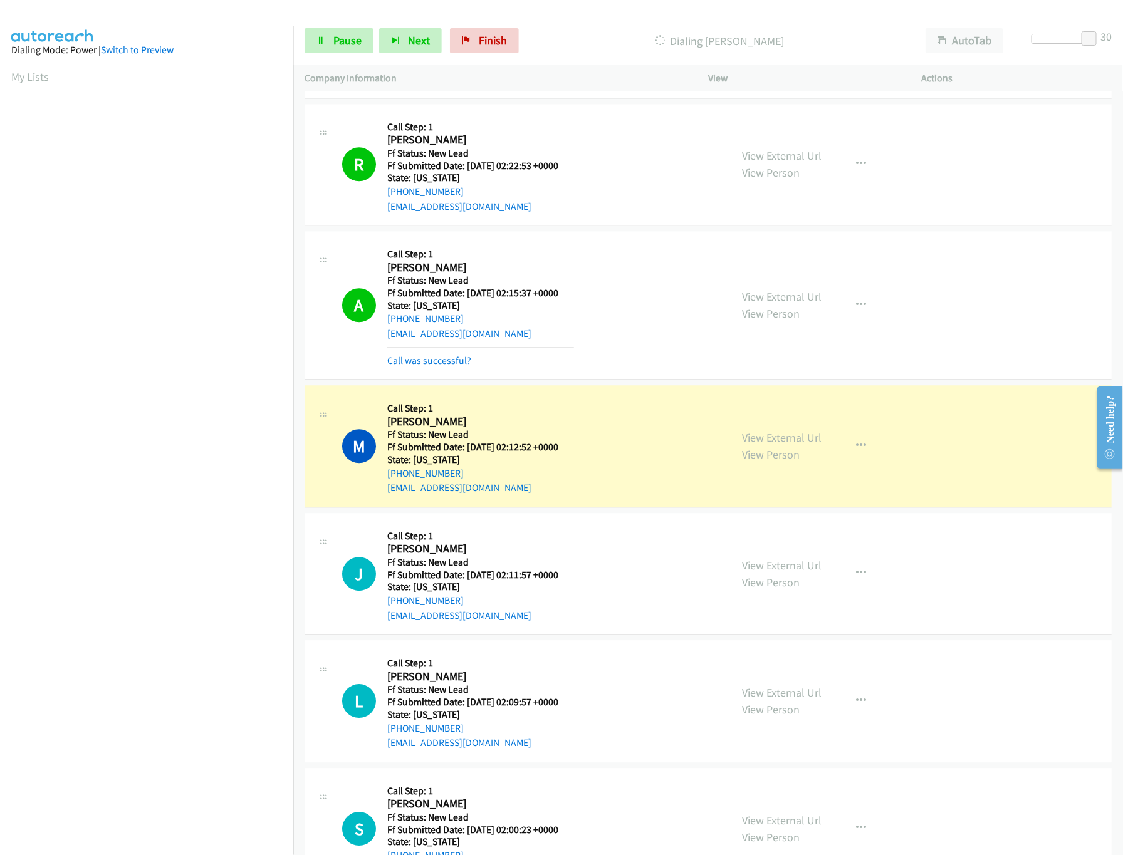
scroll to position [1504, 0]
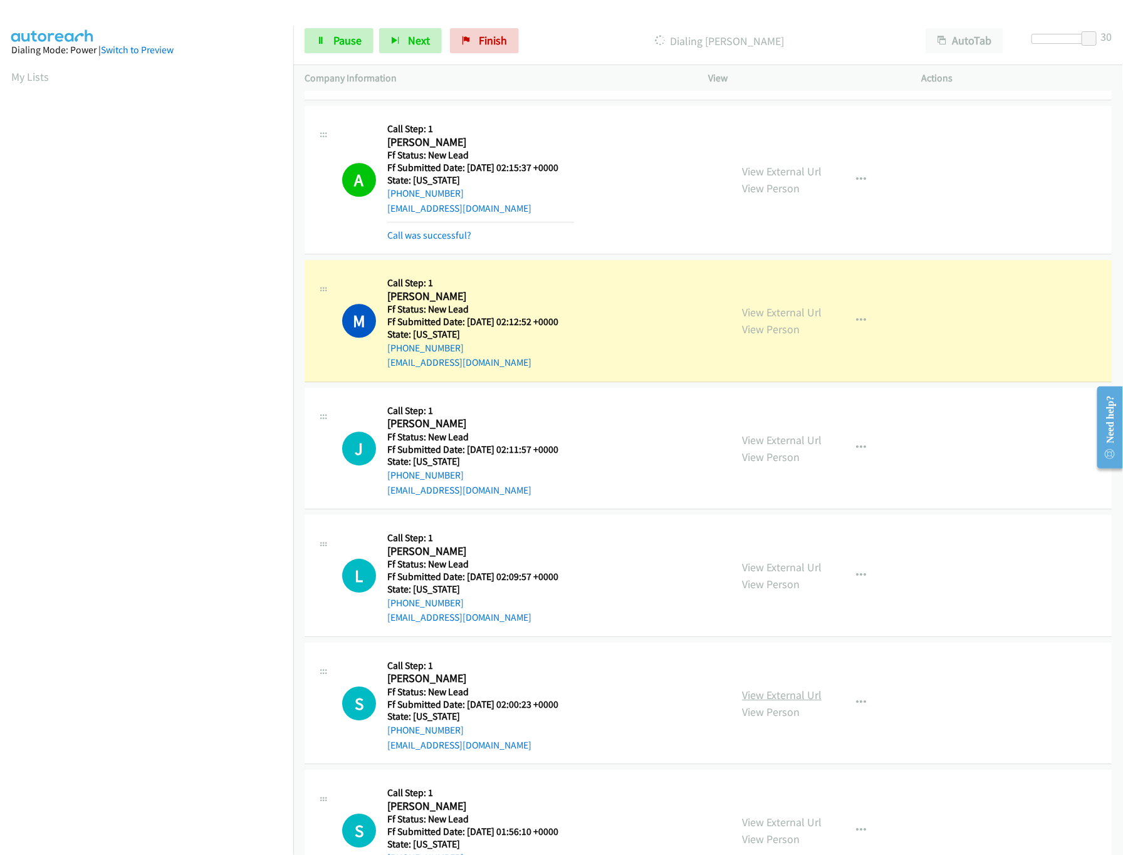
click at [771, 699] on link "View External Url" at bounding box center [782, 695] width 80 height 14
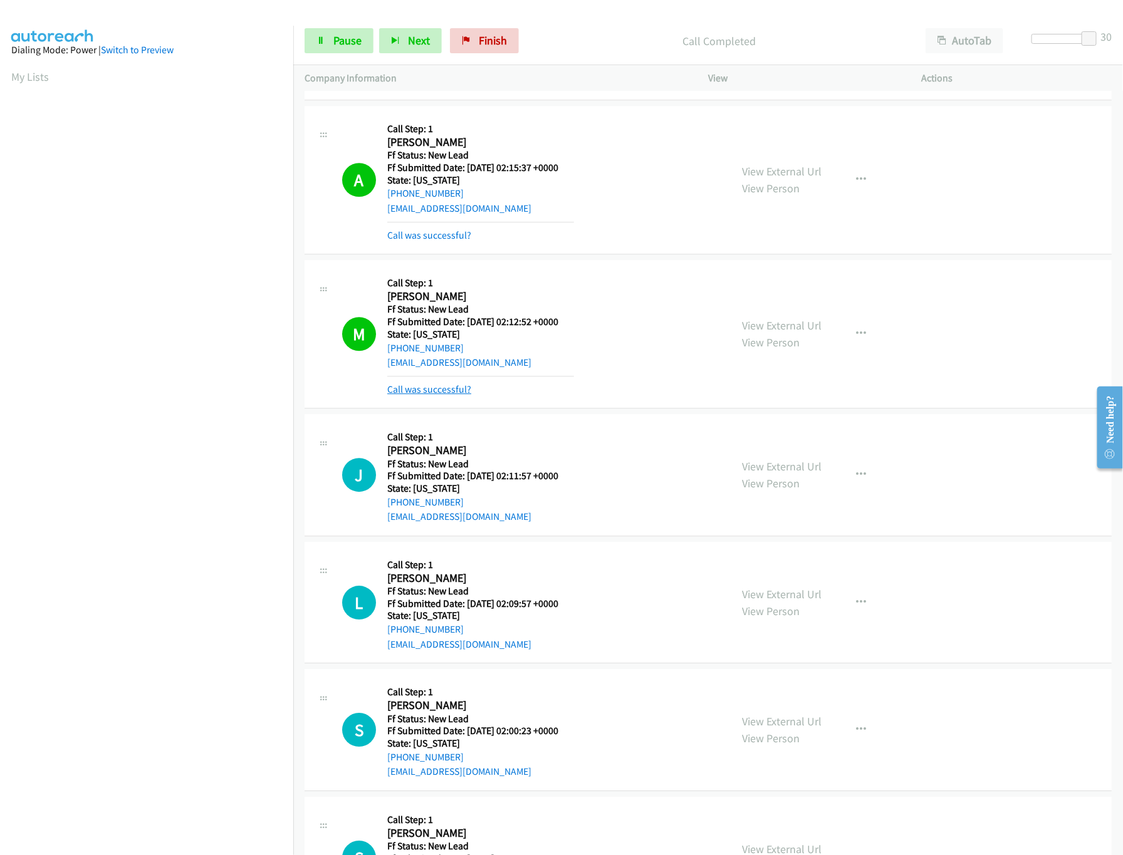
click at [421, 392] on link "Call was successful?" at bounding box center [429, 390] width 84 height 12
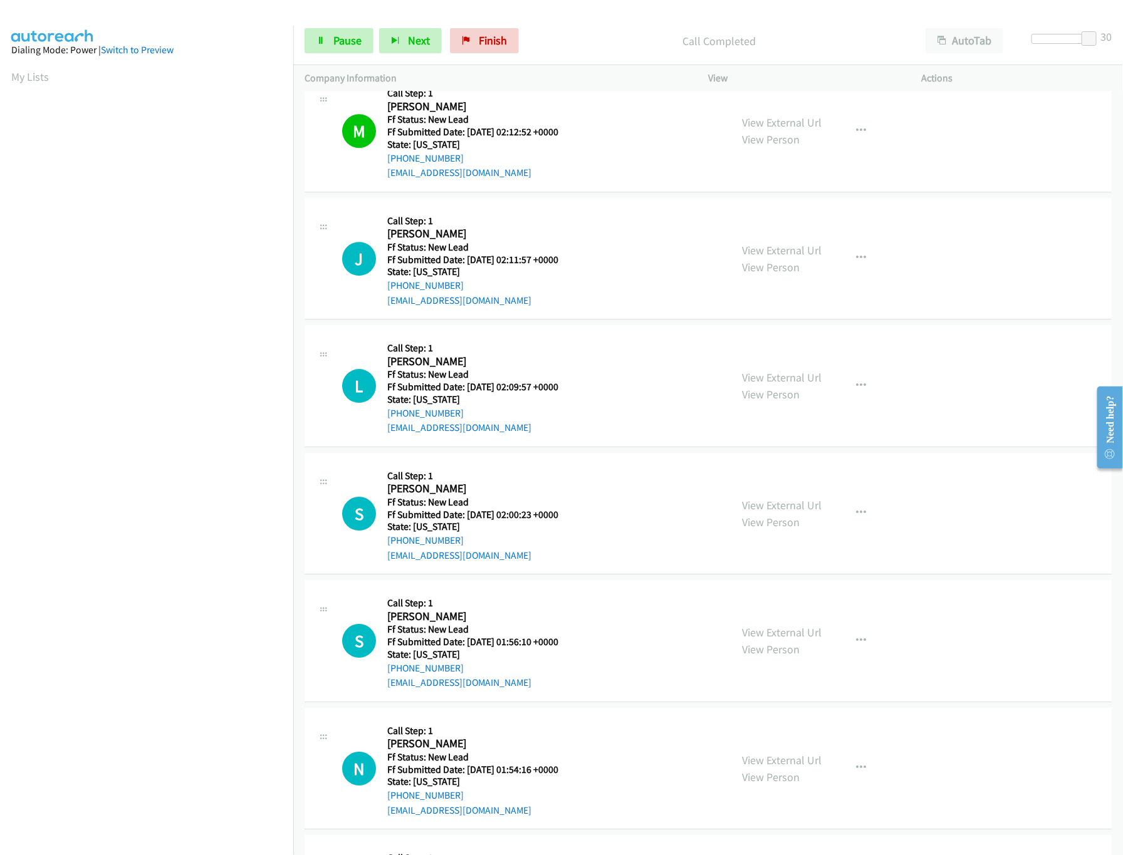
scroll to position [1755, 0]
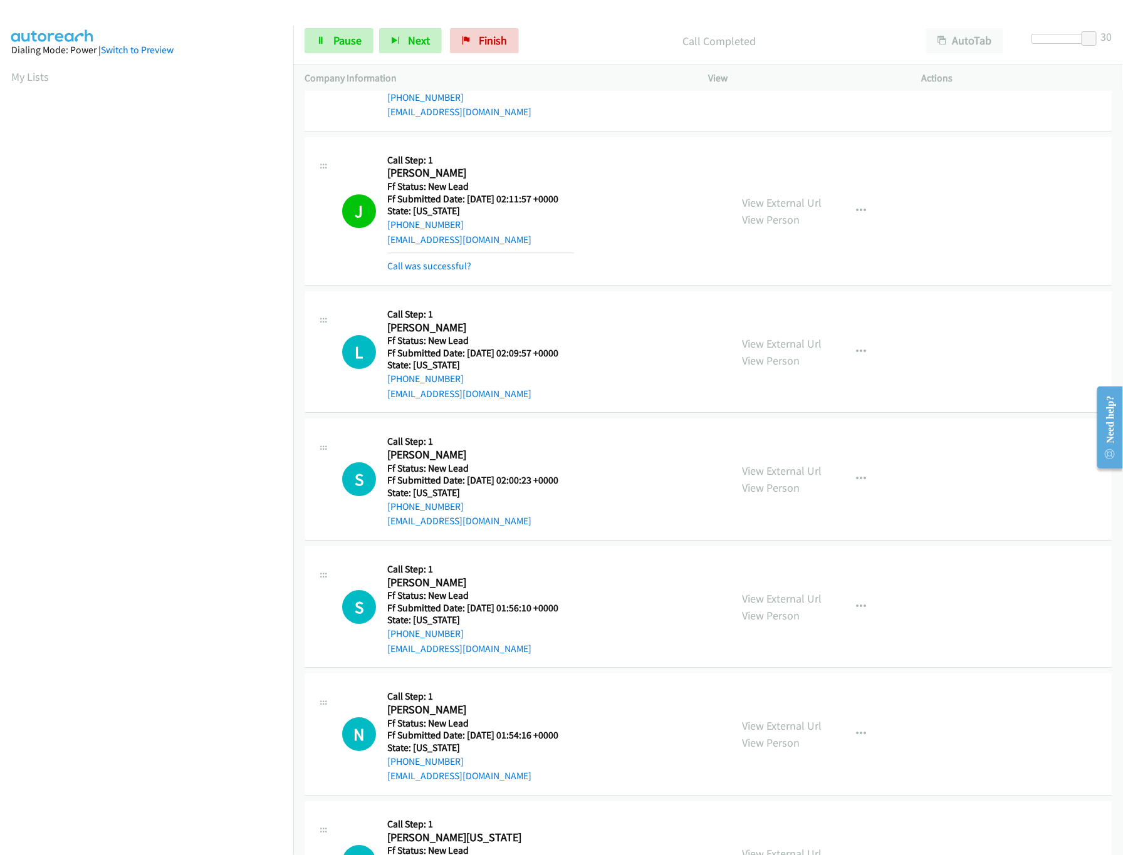
click at [801, 595] on div "View External Url View Person View External Url Email Schedule/Manage Callback …" at bounding box center [843, 607] width 224 height 99
click at [793, 606] on link "View External Url" at bounding box center [782, 599] width 80 height 14
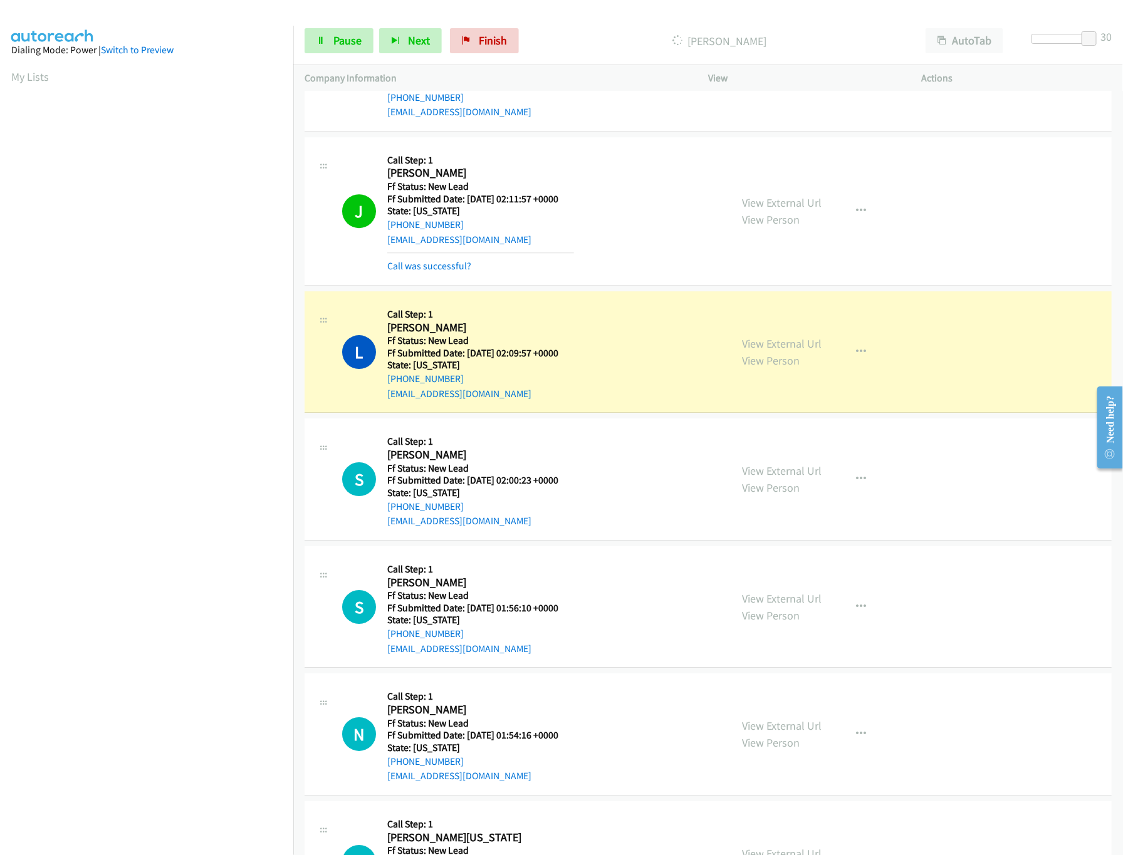
scroll to position [1880, 0]
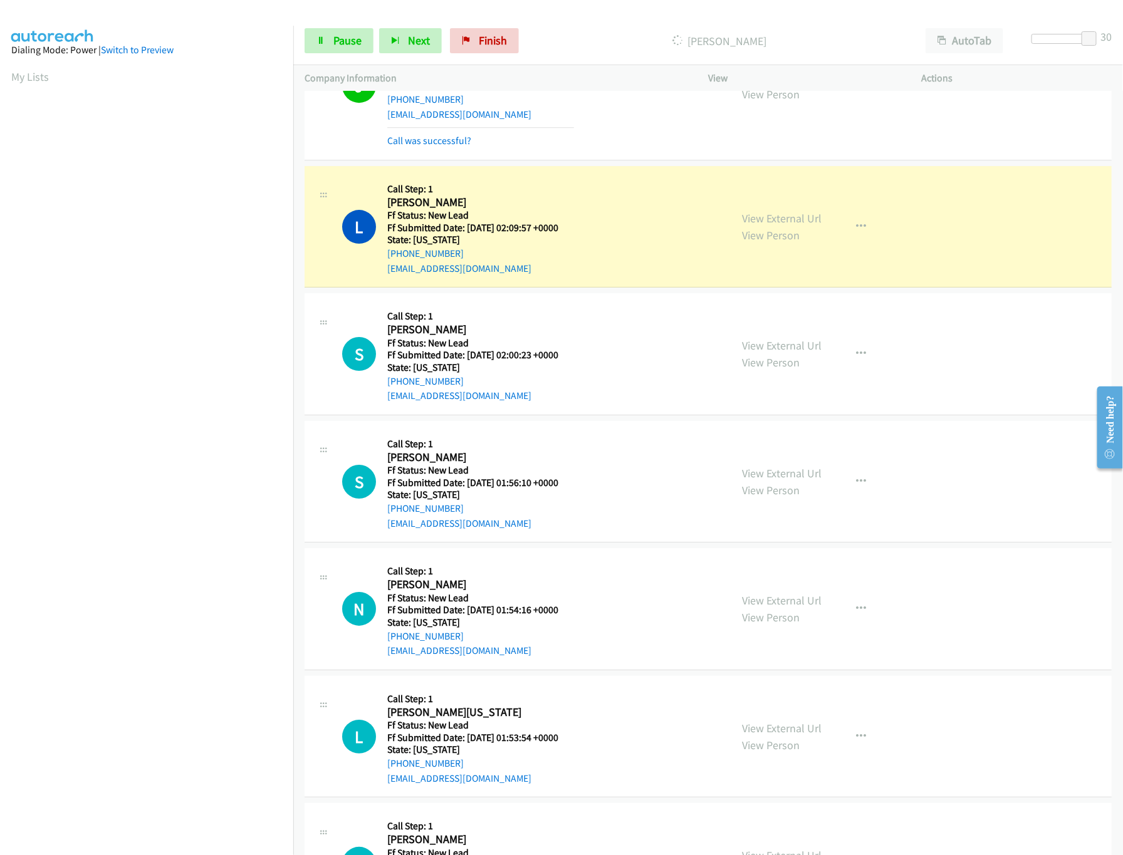
click at [751, 600] on div "View External Url View Person View External Url Email Schedule/Manage Callback …" at bounding box center [843, 609] width 224 height 99
click at [751, 606] on link "View External Url" at bounding box center [782, 601] width 80 height 14
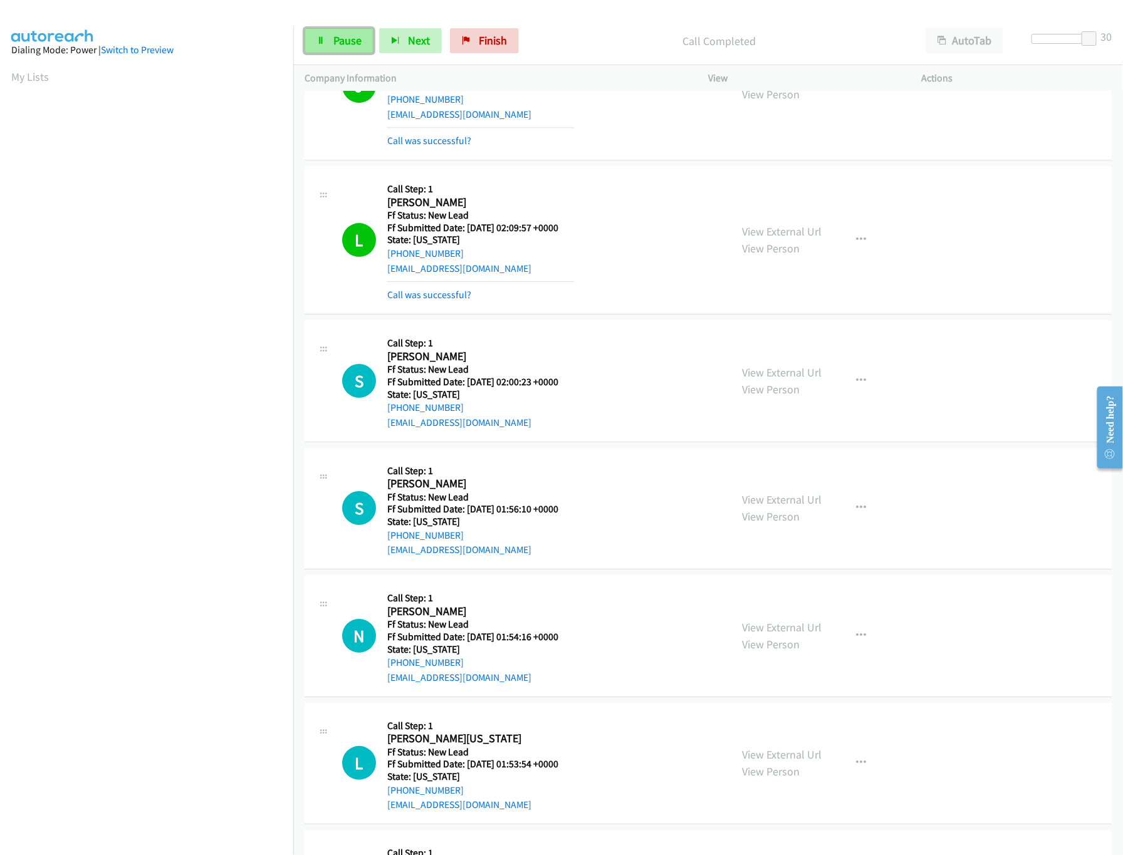
click at [325, 41] on link "Pause" at bounding box center [339, 40] width 69 height 25
drag, startPoint x: 1092, startPoint y: 34, endPoint x: 918, endPoint y: 55, distance: 176.1
click at [918, 55] on div "Start Calls Pause Next Finish Paused AutoTab AutoTab 0" at bounding box center [708, 41] width 830 height 48
click at [370, 33] on link "Start Calls" at bounding box center [350, 40] width 90 height 25
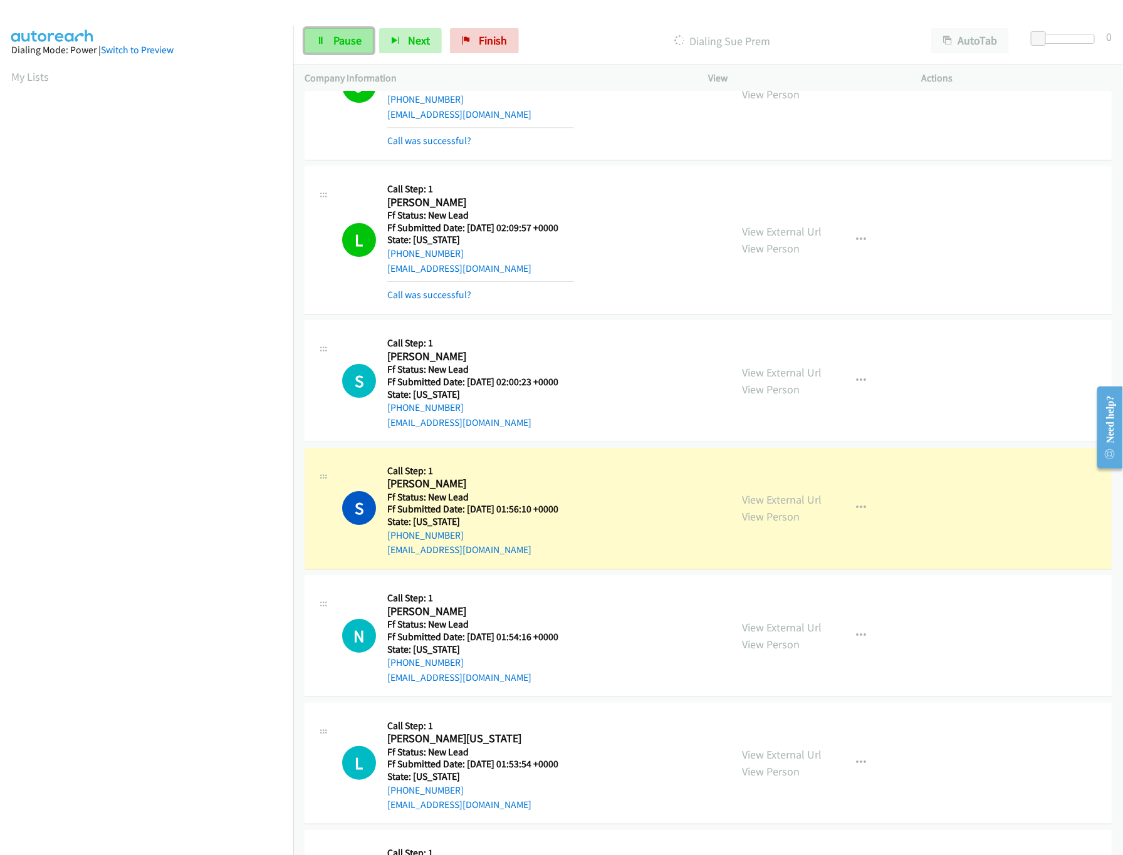
click at [341, 38] on span "Pause" at bounding box center [347, 40] width 28 height 14
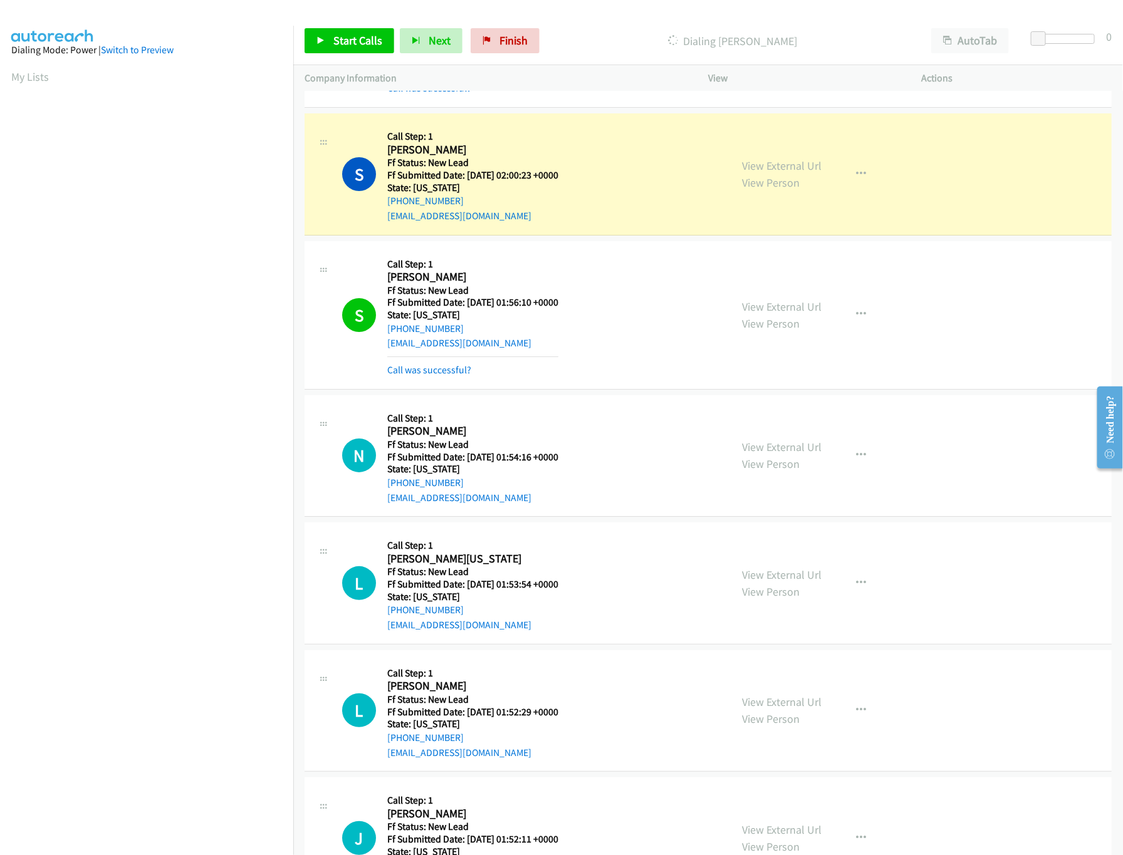
scroll to position [2131, 0]
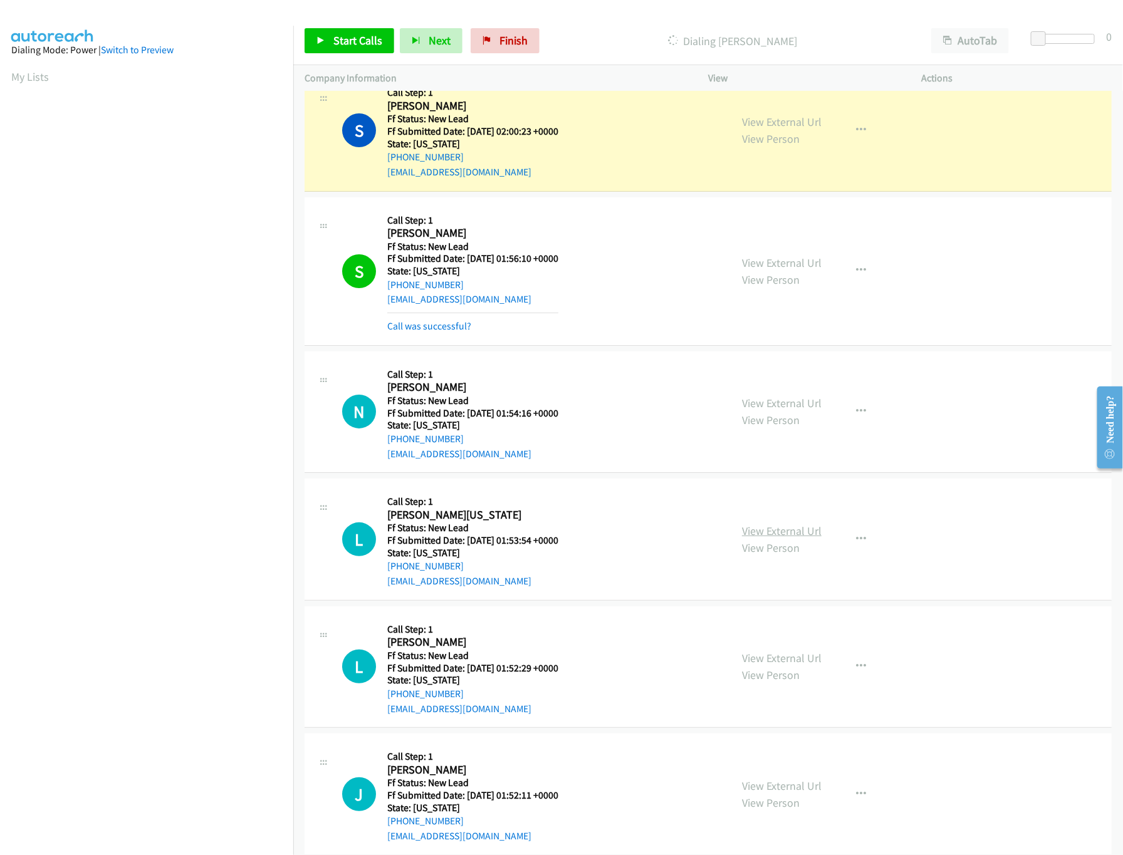
click at [761, 538] on link "View External Url" at bounding box center [782, 531] width 80 height 14
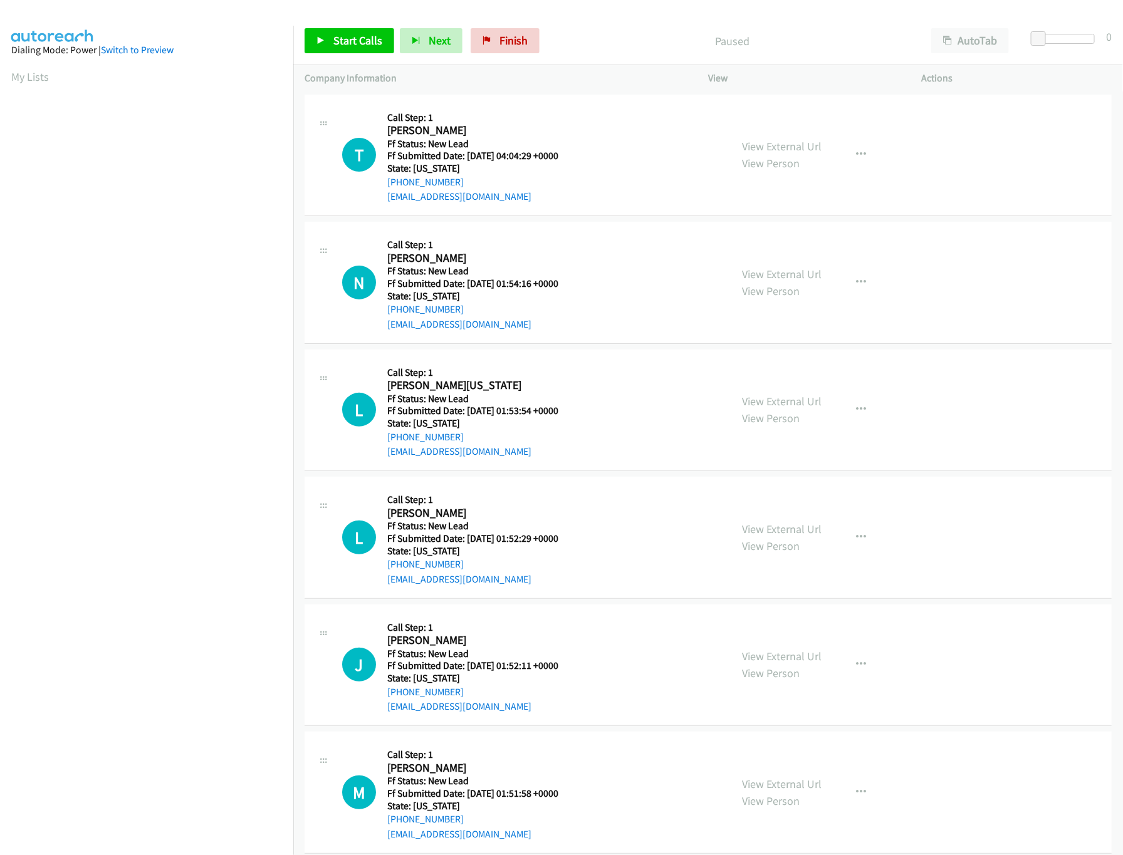
drag, startPoint x: 561, startPoint y: 277, endPoint x: 552, endPoint y: 152, distance: 125.1
click at [566, 236] on div "Callback Scheduled Call Step: 1 [PERSON_NAME] America/Los_Angeles Ff Status: Ne…" at bounding box center [480, 282] width 187 height 99
click at [795, 150] on link "View External Url" at bounding box center [782, 146] width 80 height 14
click at [330, 48] on link "Start Calls" at bounding box center [350, 40] width 90 height 25
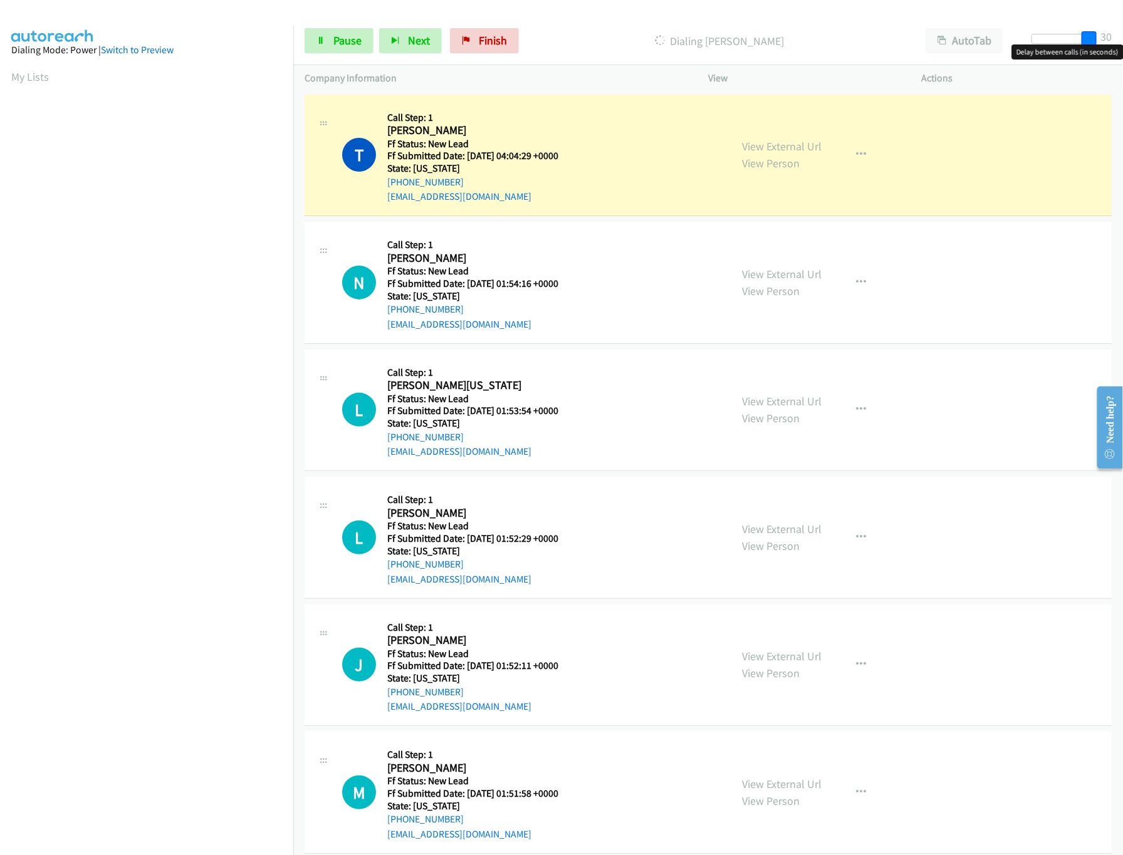
drag, startPoint x: 1040, startPoint y: 34, endPoint x: 1134, endPoint y: 42, distance: 94.4
click at [1122, 42] on html "Start Calls Pause Next Finish Dialing [PERSON_NAME] AutoTab AutoTab 30 Company …" at bounding box center [561, 30] width 1123 height 60
click at [775, 527] on link "View External Url" at bounding box center [782, 529] width 80 height 14
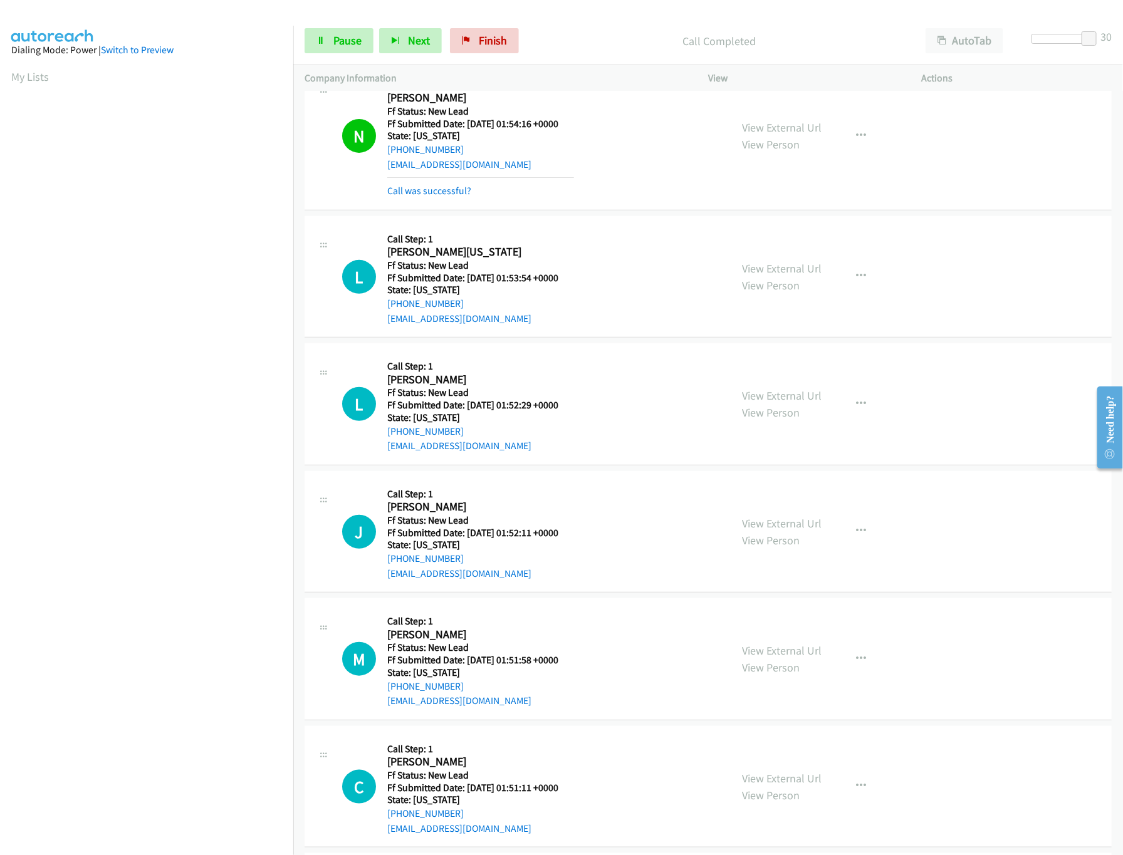
scroll to position [251, 0]
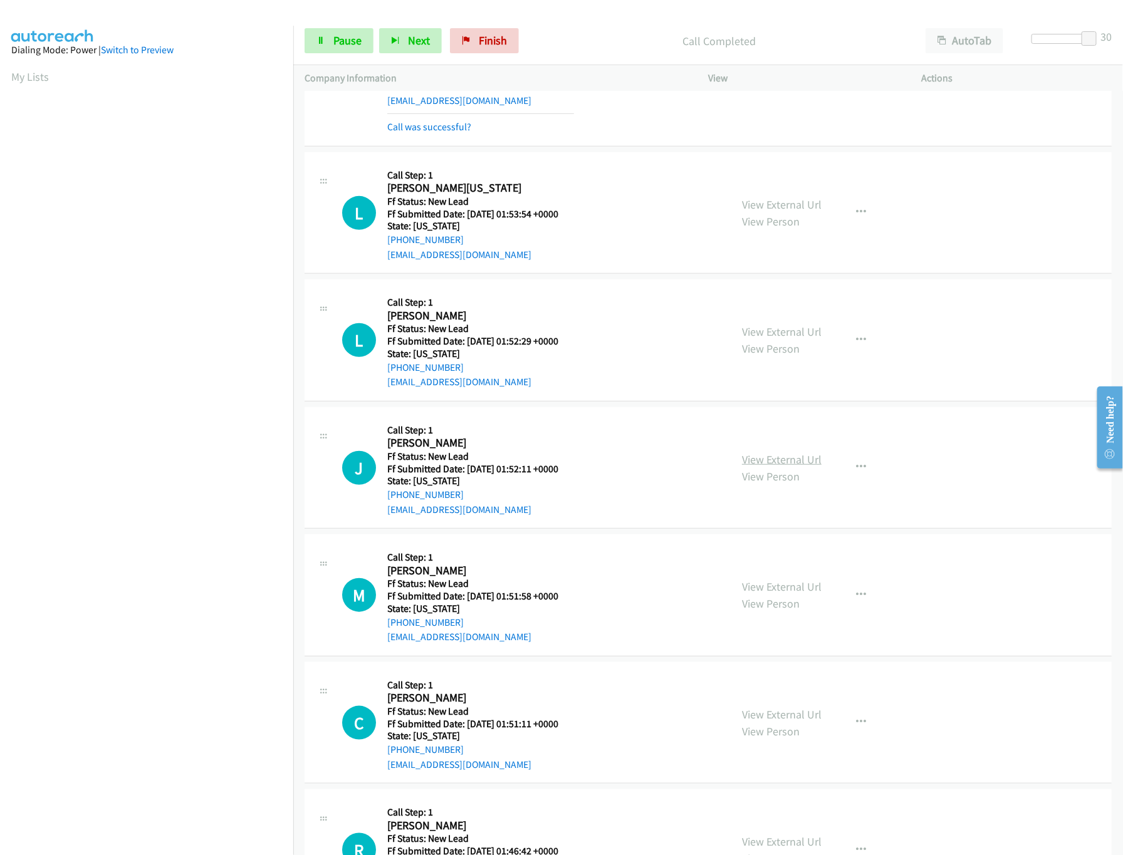
click at [762, 459] on link "View External Url" at bounding box center [782, 460] width 80 height 14
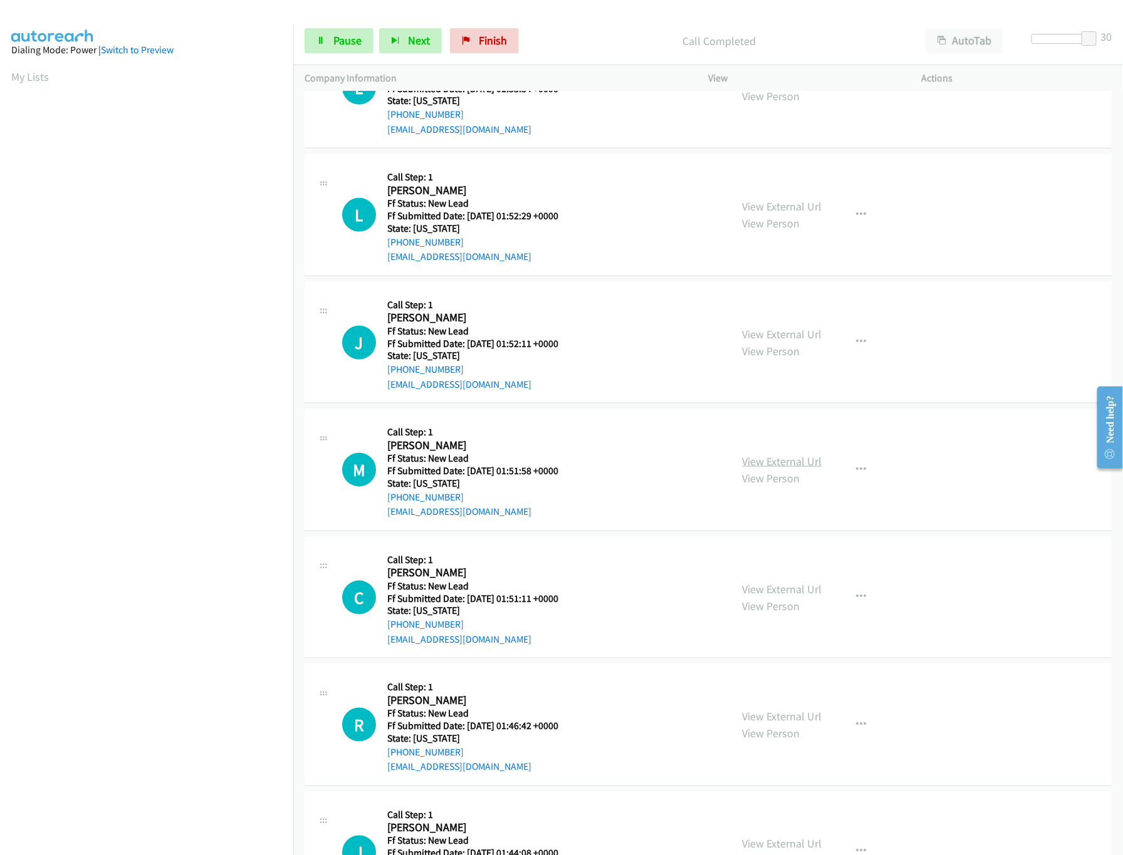
click at [761, 468] on link "View External Url" at bounding box center [782, 461] width 80 height 14
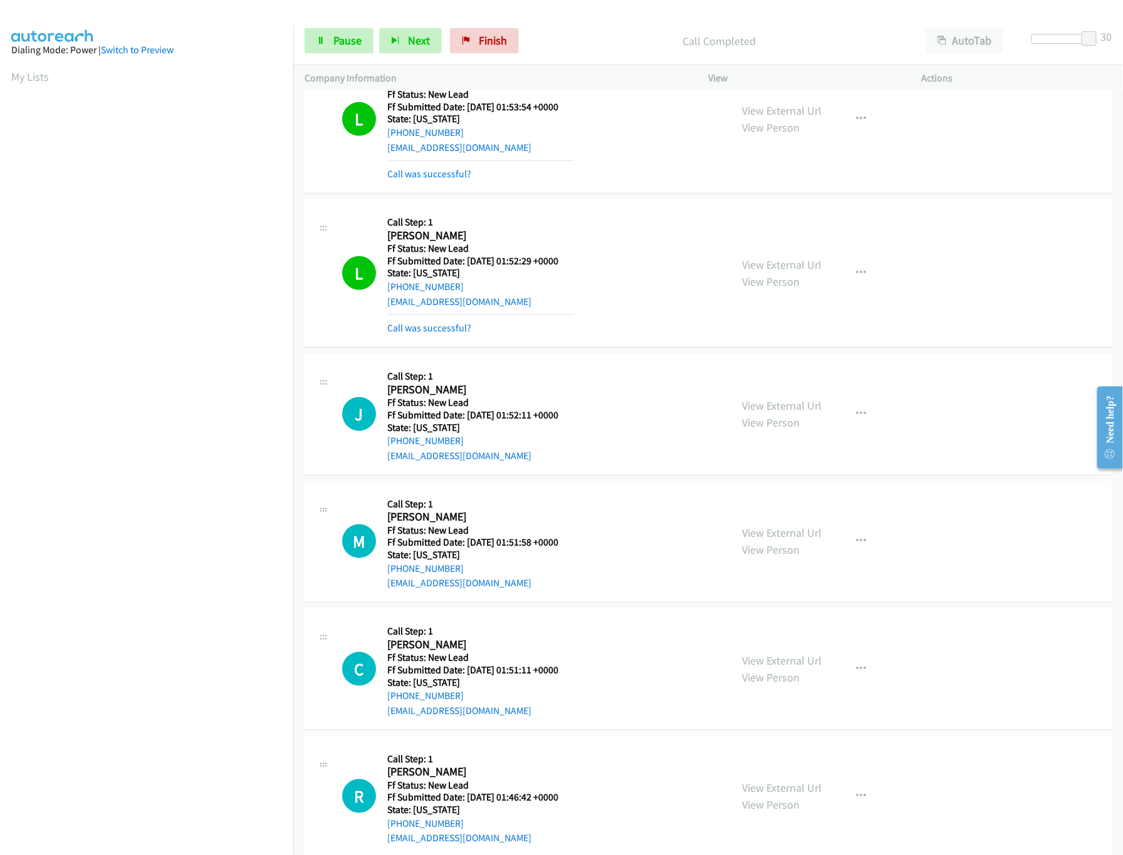
scroll to position [501, 0]
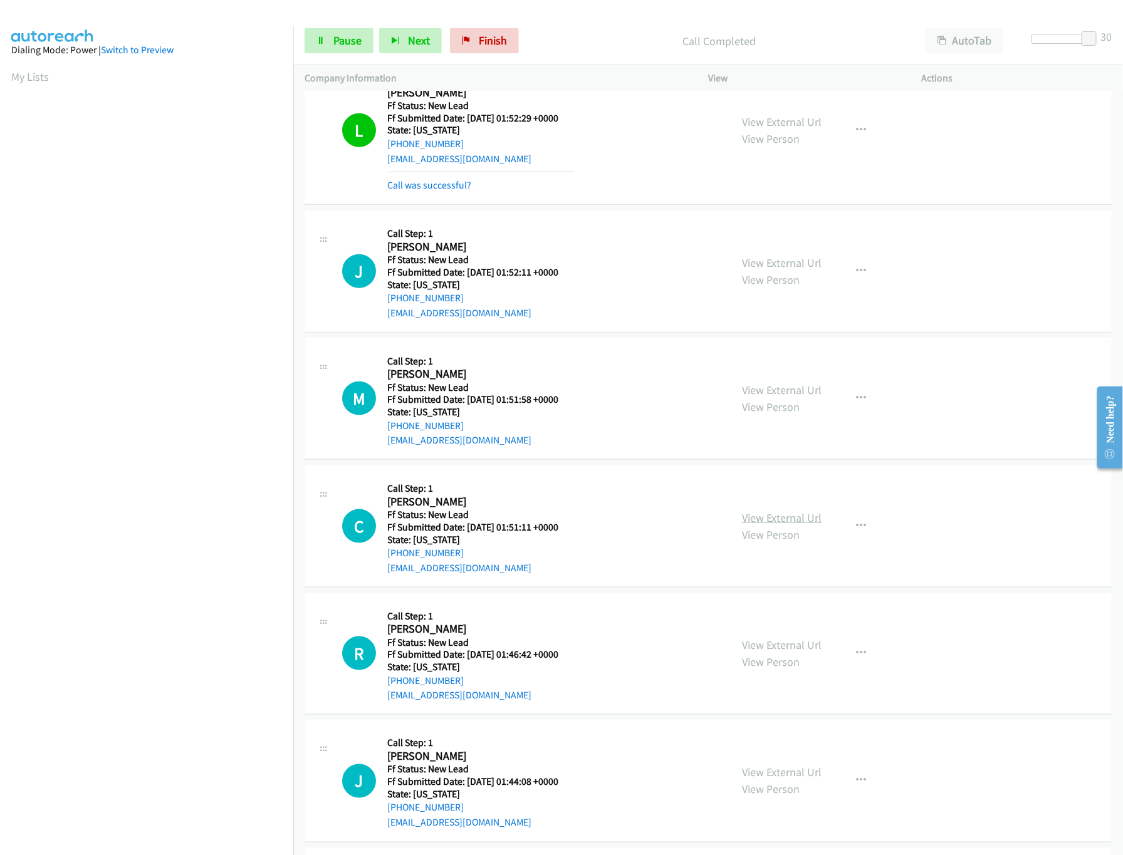
click at [753, 518] on link "View External Url" at bounding box center [782, 518] width 80 height 14
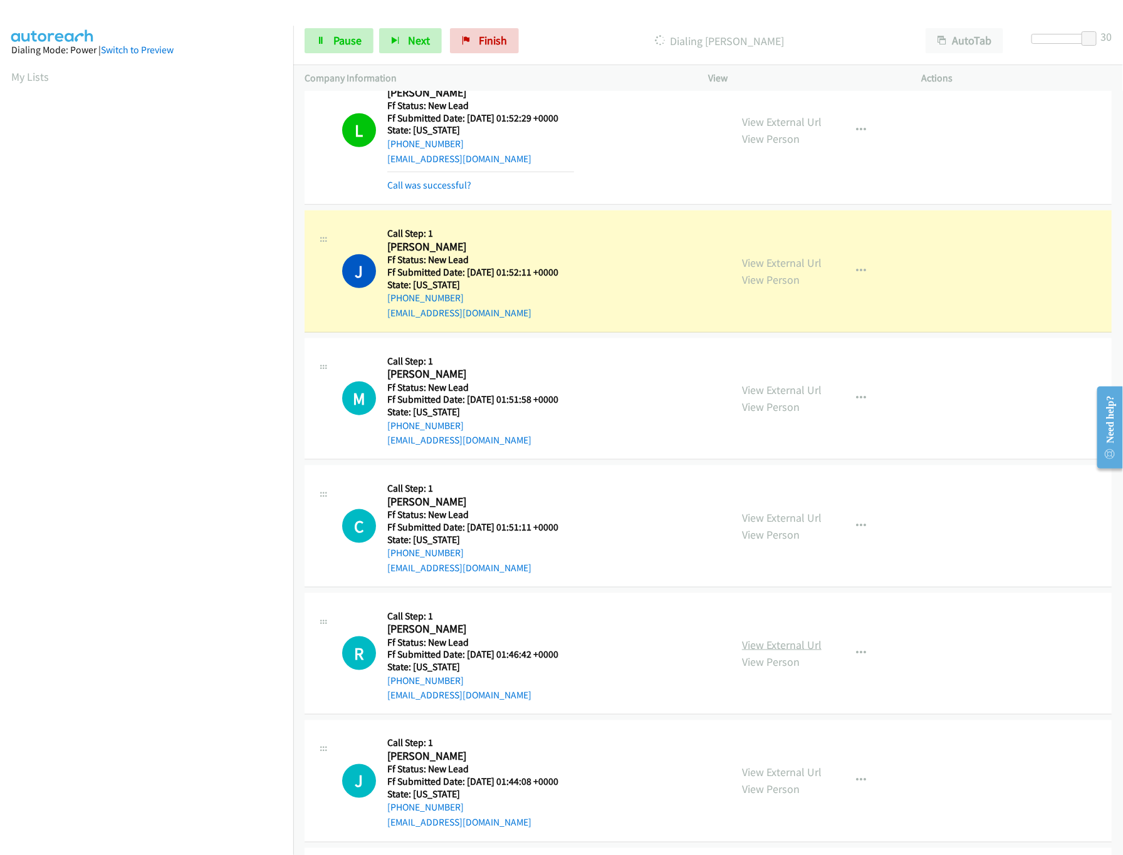
click at [767, 649] on link "View External Url" at bounding box center [782, 645] width 80 height 14
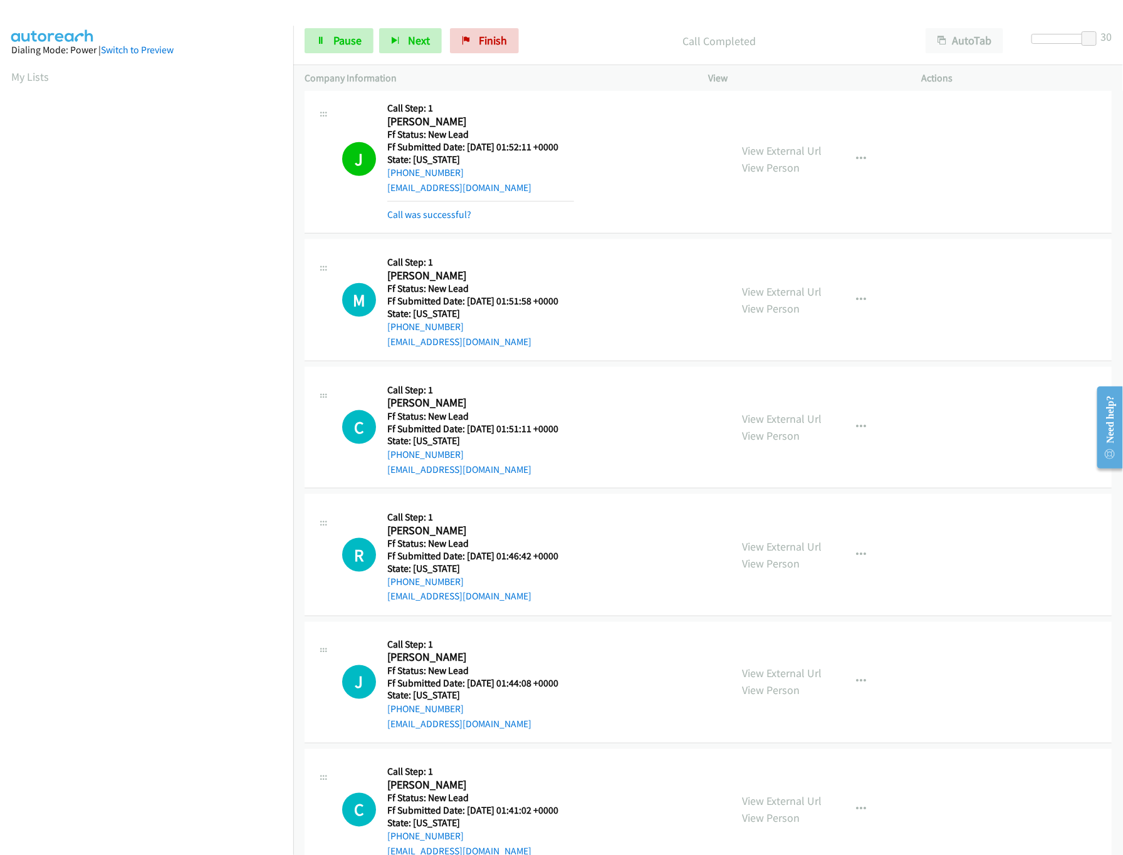
scroll to position [627, 0]
click at [773, 678] on link "View External Url" at bounding box center [782, 673] width 80 height 14
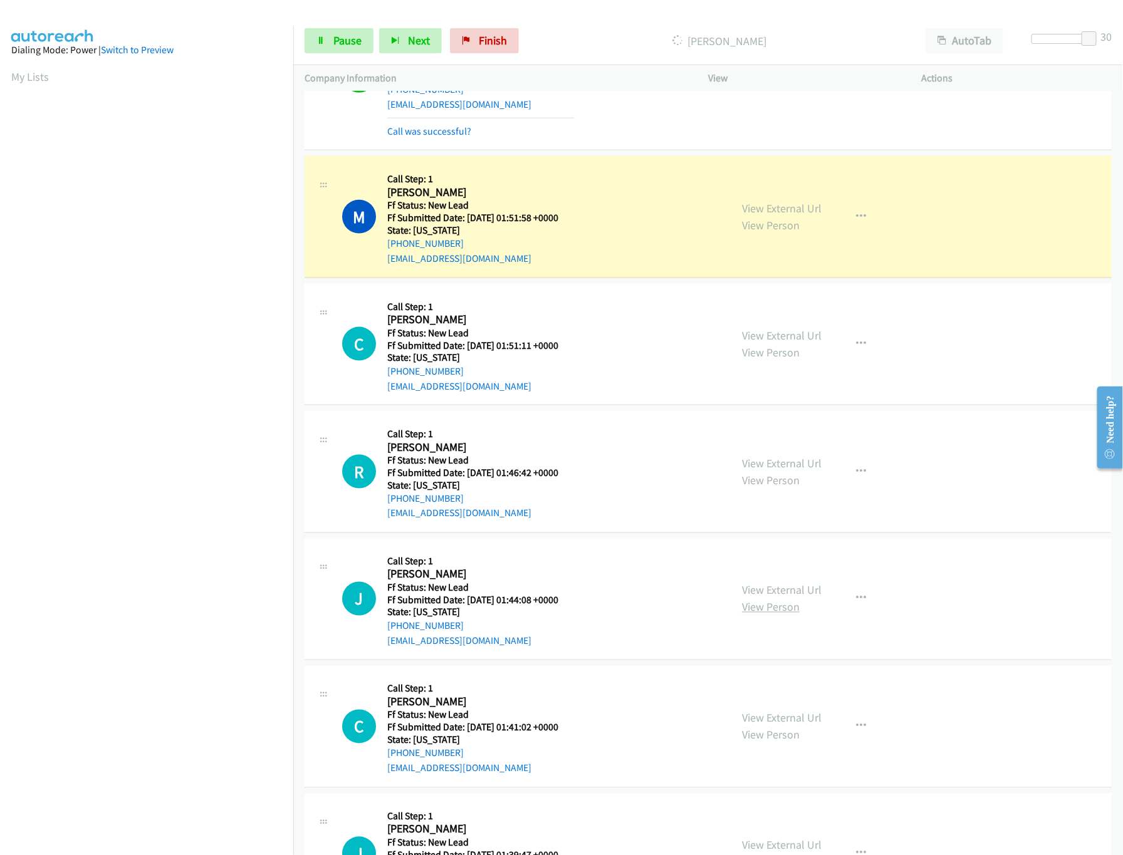
scroll to position [752, 0]
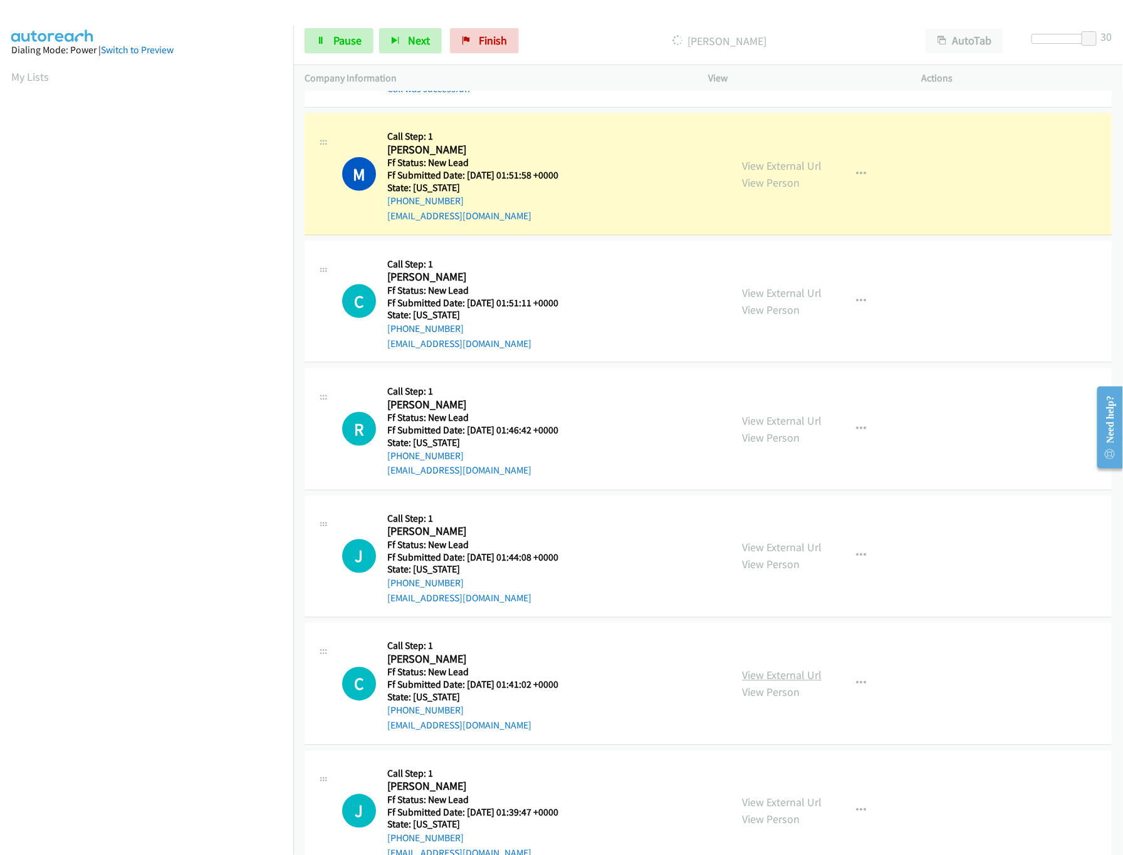
click at [773, 677] on link "View External Url" at bounding box center [782, 676] width 80 height 14
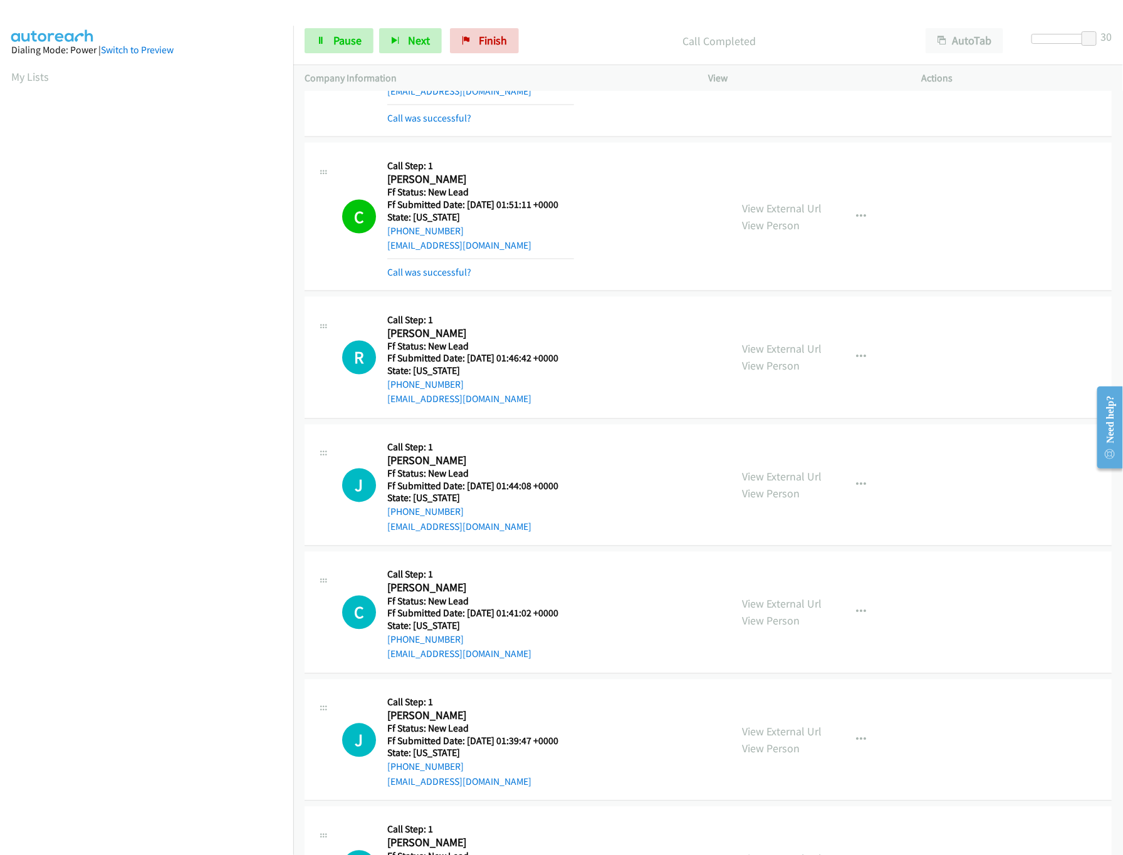
scroll to position [1003, 0]
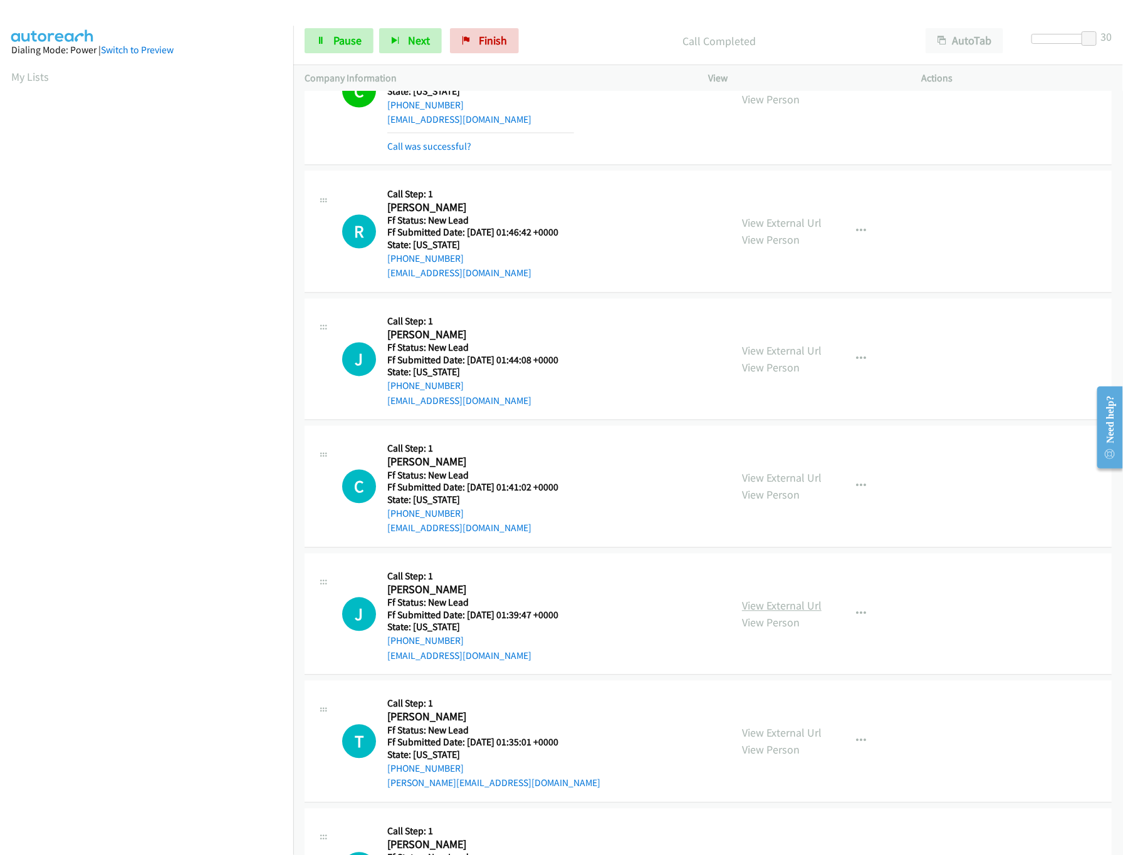
click at [748, 613] on link "View External Url" at bounding box center [782, 606] width 80 height 14
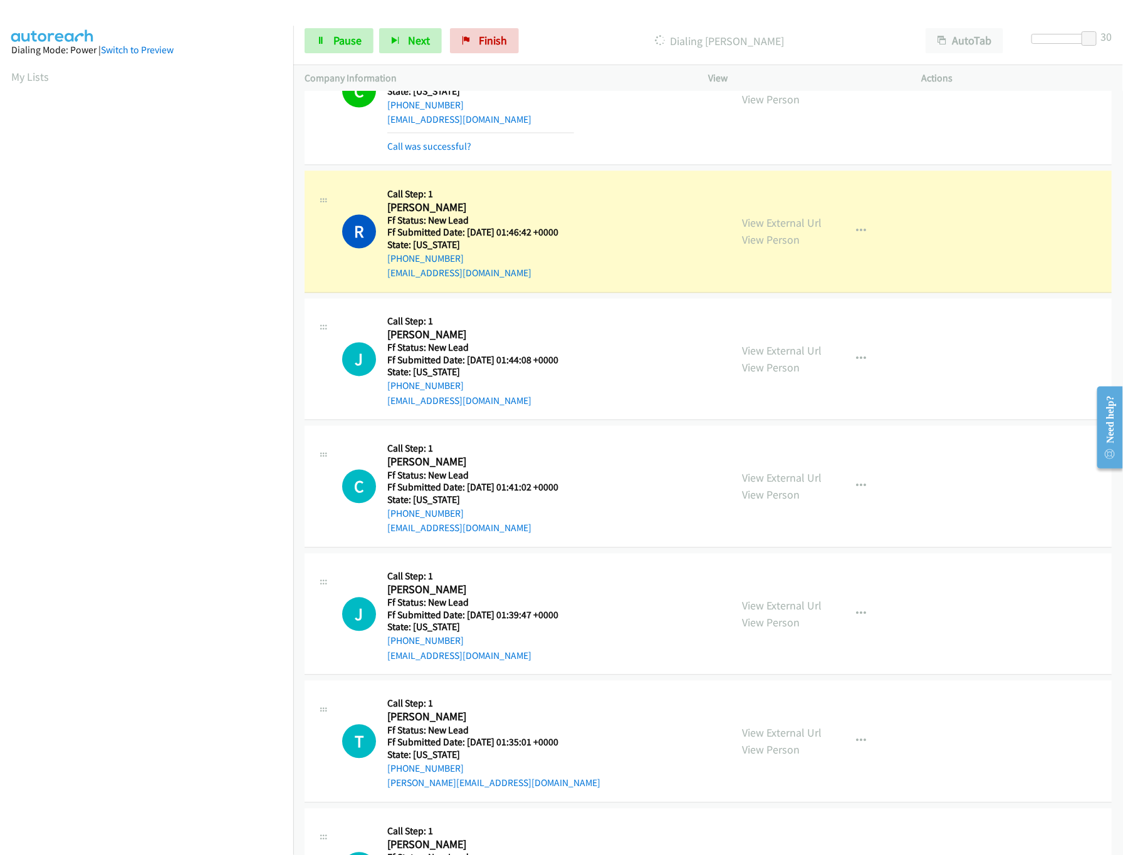
scroll to position [1128, 0]
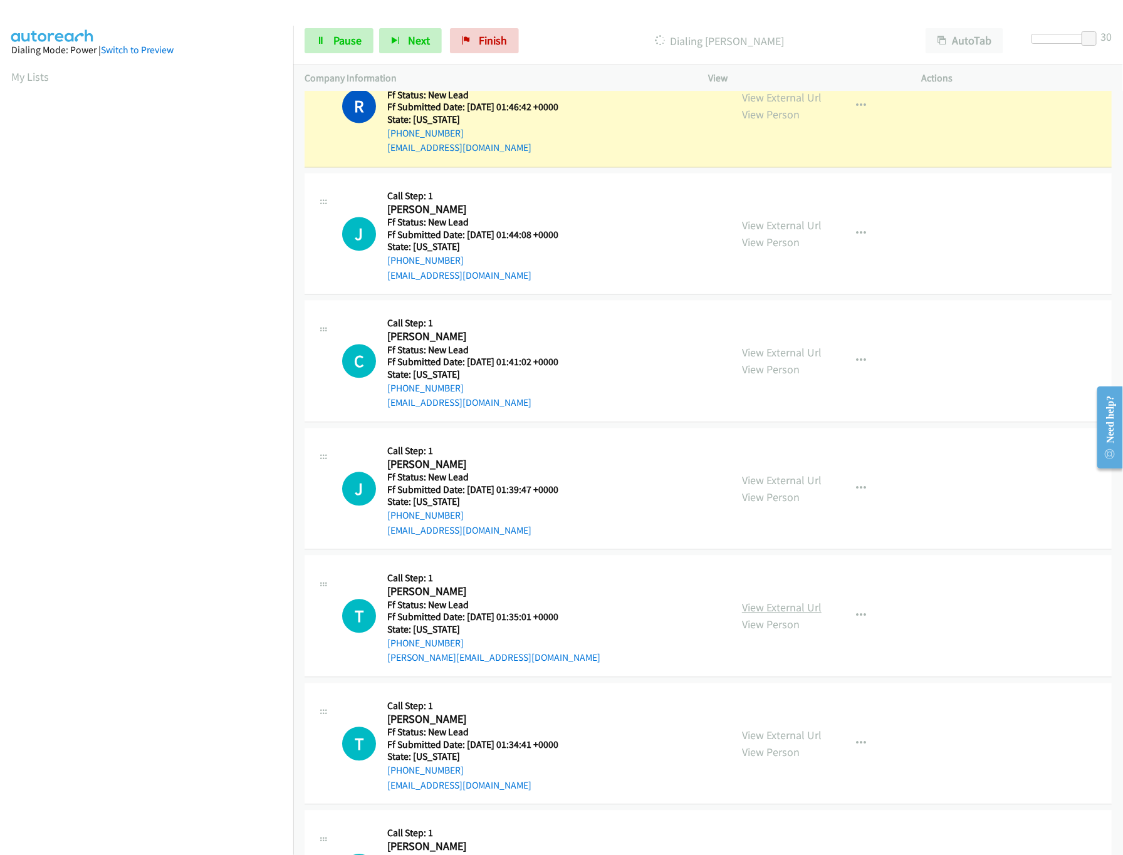
click at [760, 615] on link "View External Url" at bounding box center [782, 608] width 80 height 14
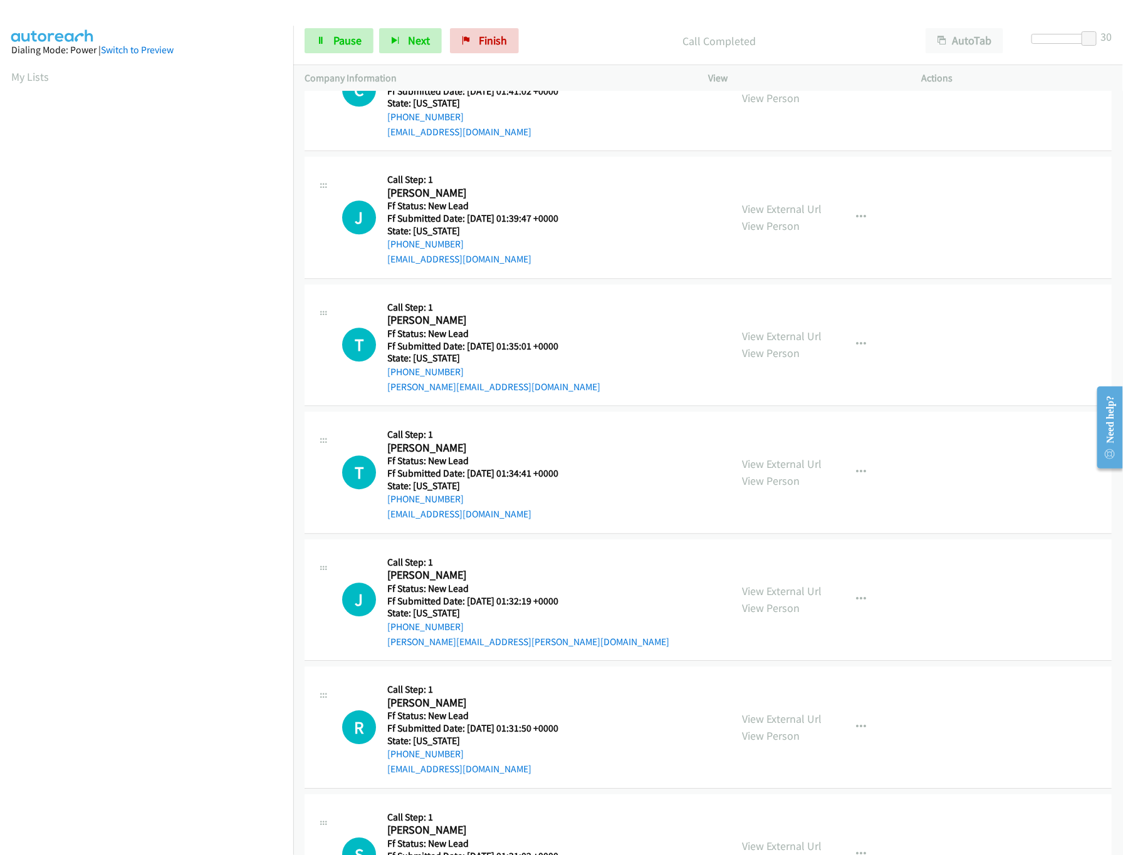
scroll to position [1504, 0]
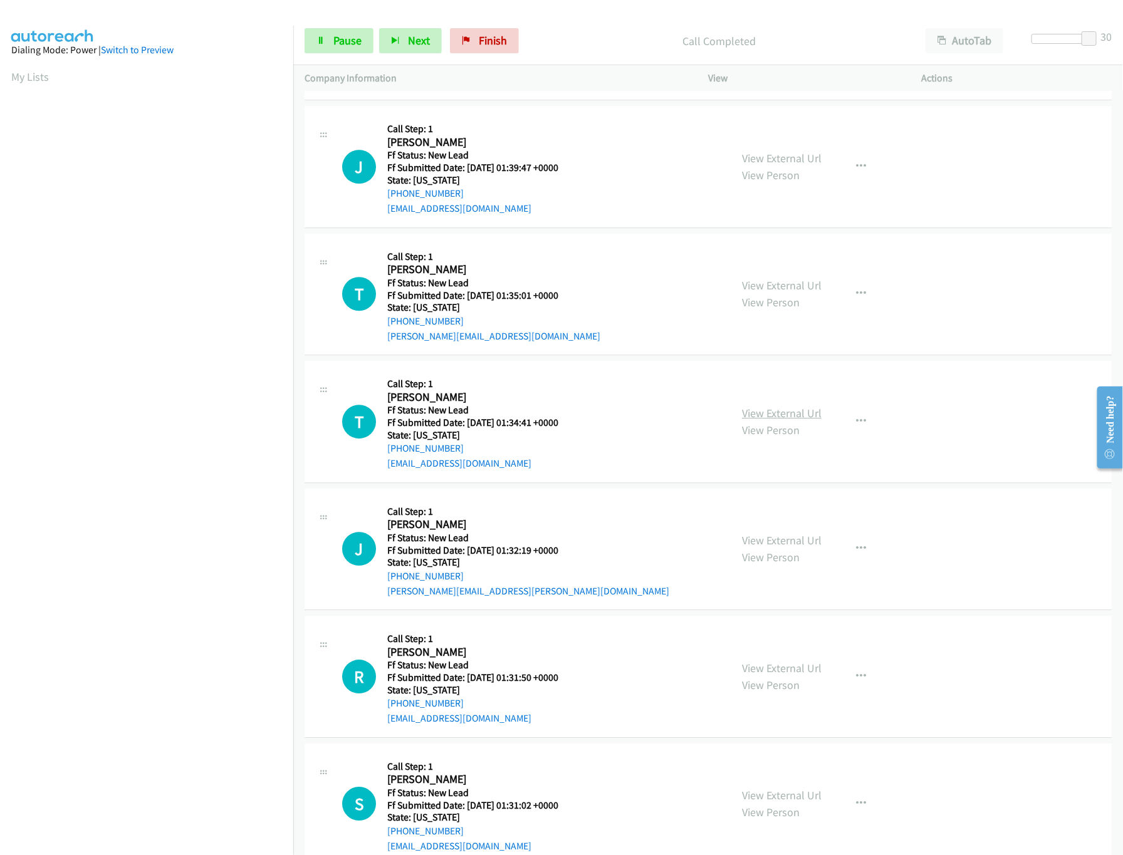
click at [792, 416] on link "View External Url" at bounding box center [782, 413] width 80 height 14
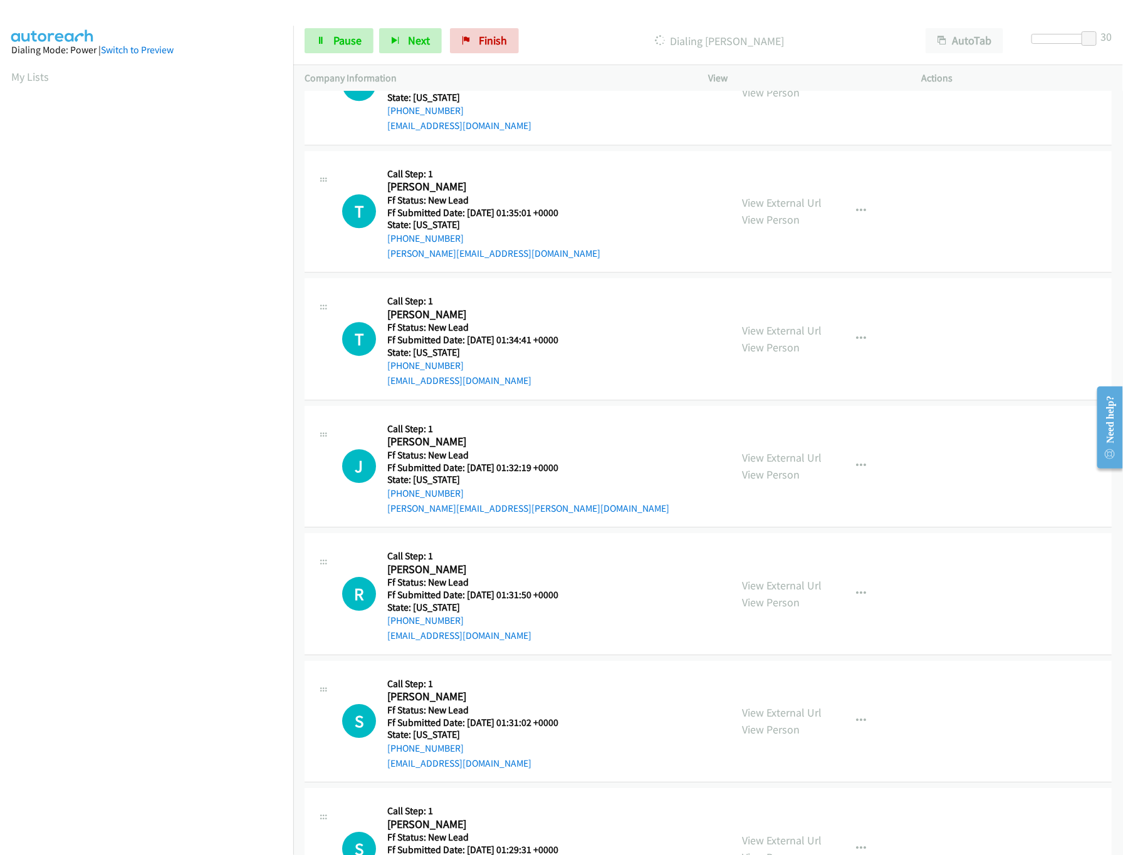
scroll to position [1629, 0]
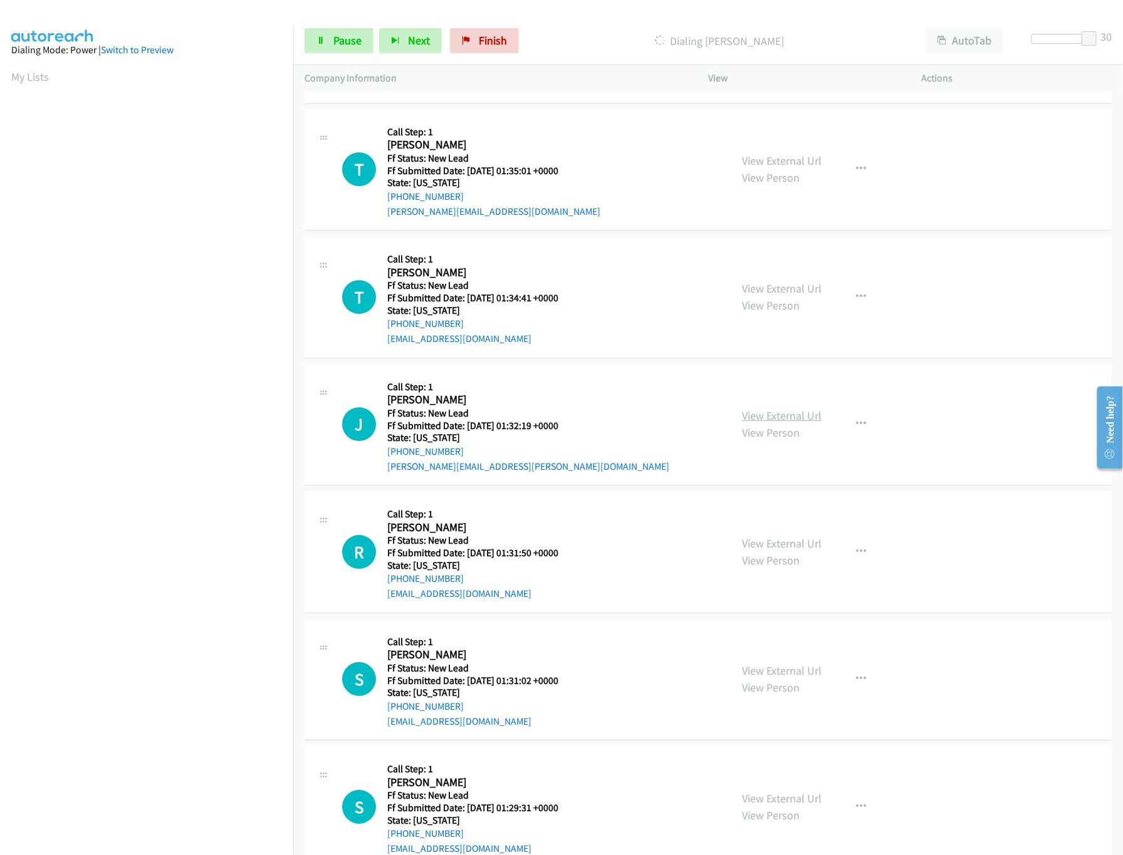
click at [767, 423] on link "View External Url" at bounding box center [782, 416] width 80 height 14
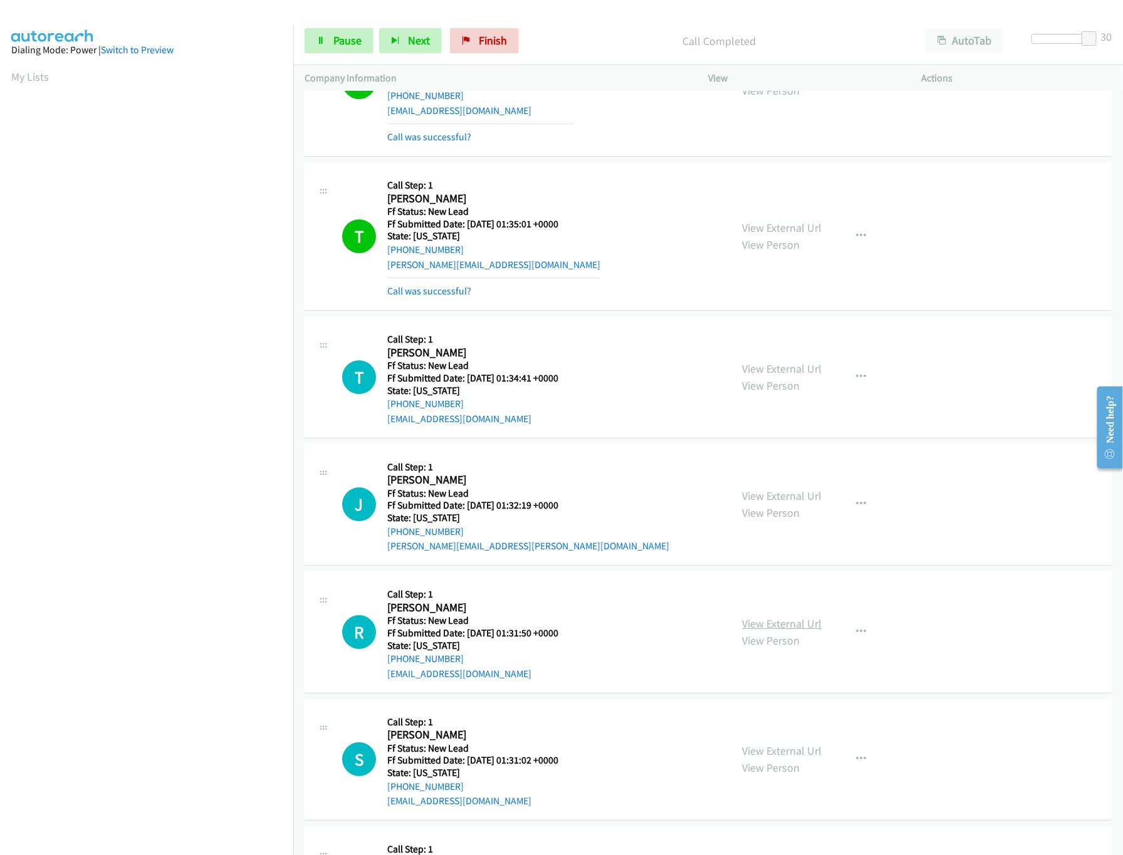
click at [775, 629] on link "View External Url" at bounding box center [782, 624] width 80 height 14
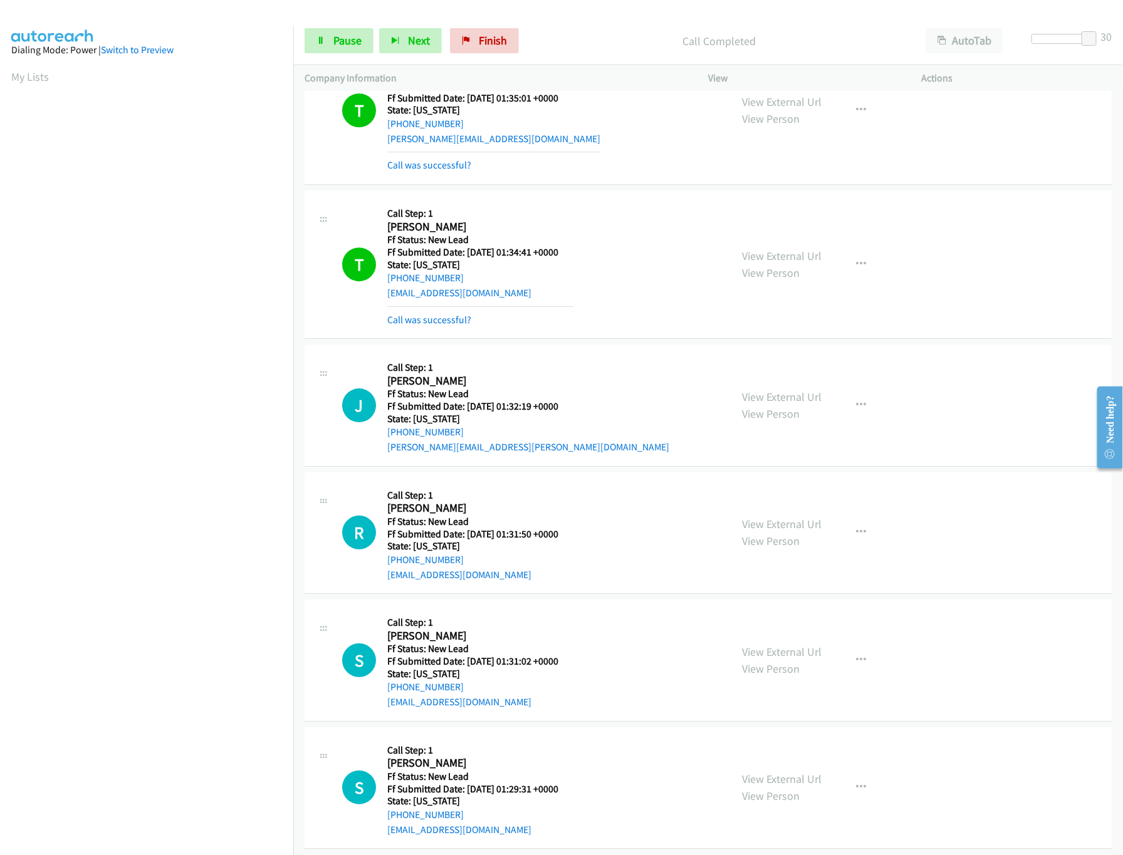
scroll to position [1880, 0]
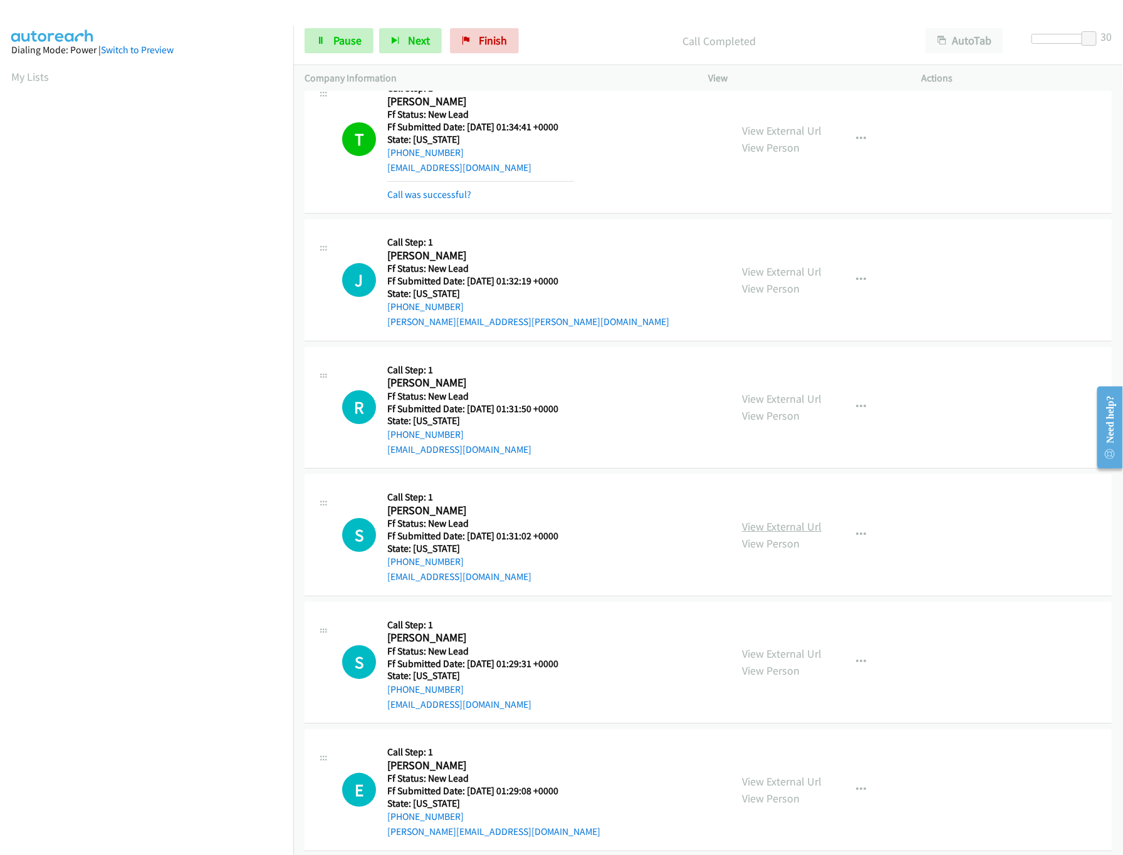
click at [784, 527] on link "View External Url" at bounding box center [782, 527] width 80 height 14
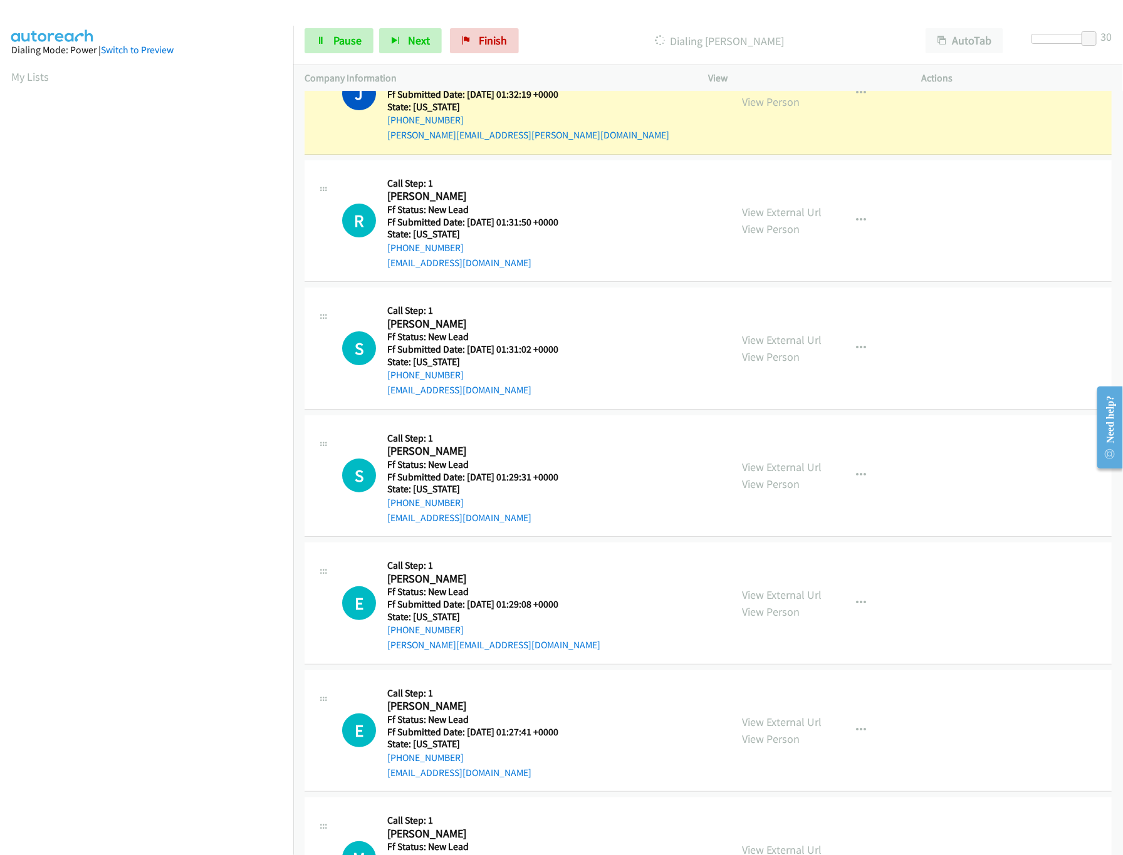
scroll to position [2131, 0]
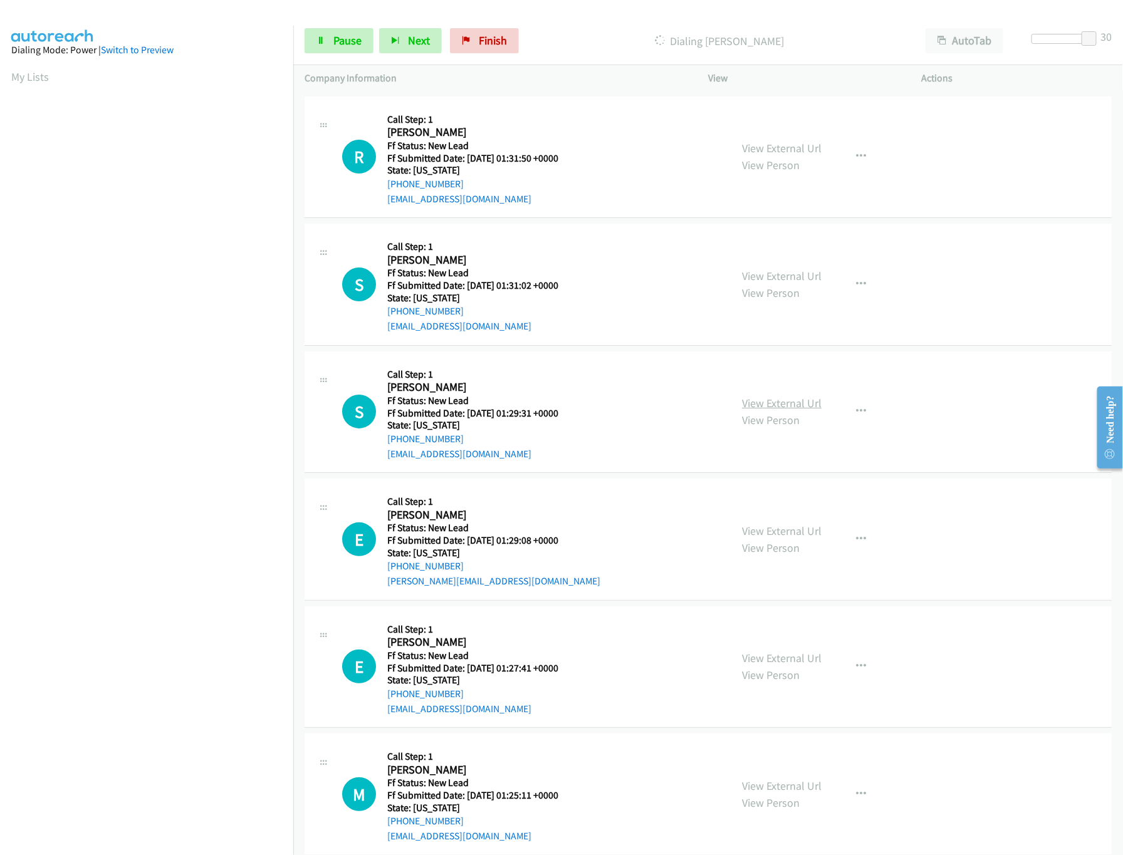
click at [795, 406] on link "View External Url" at bounding box center [782, 403] width 80 height 14
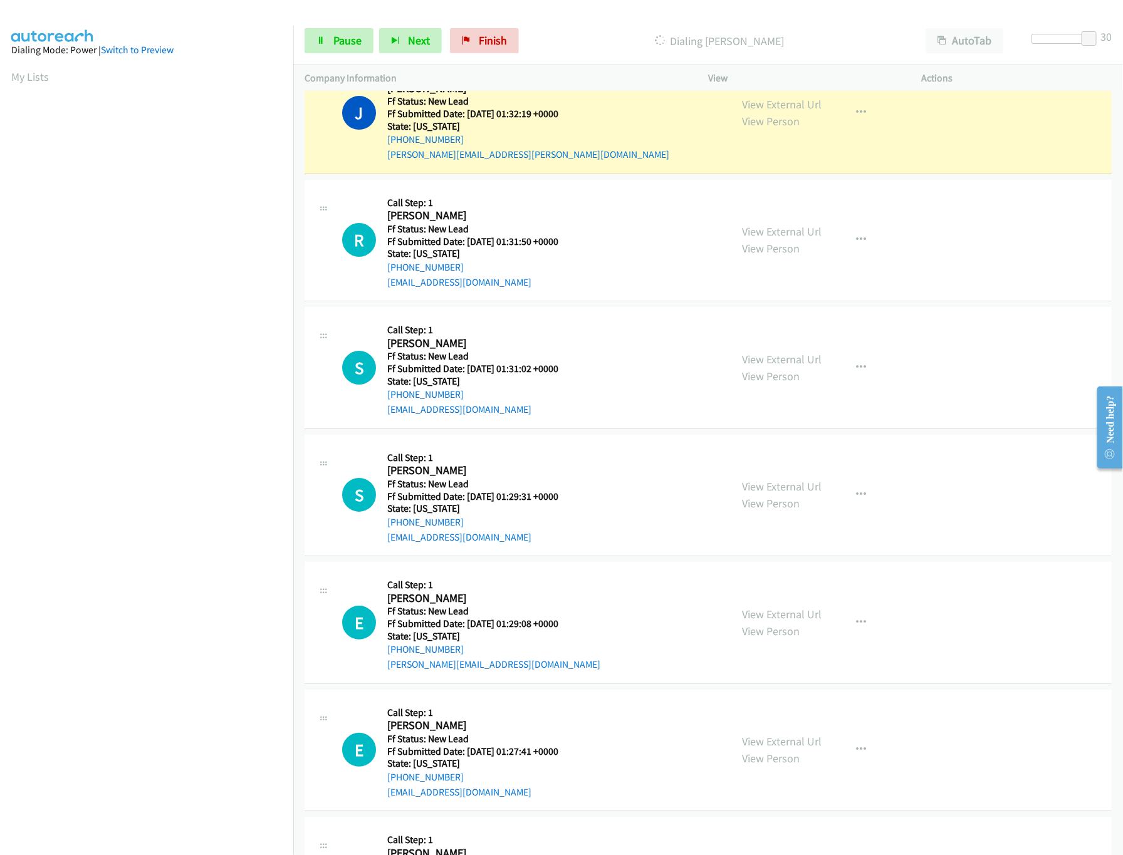
scroll to position [2005, 0]
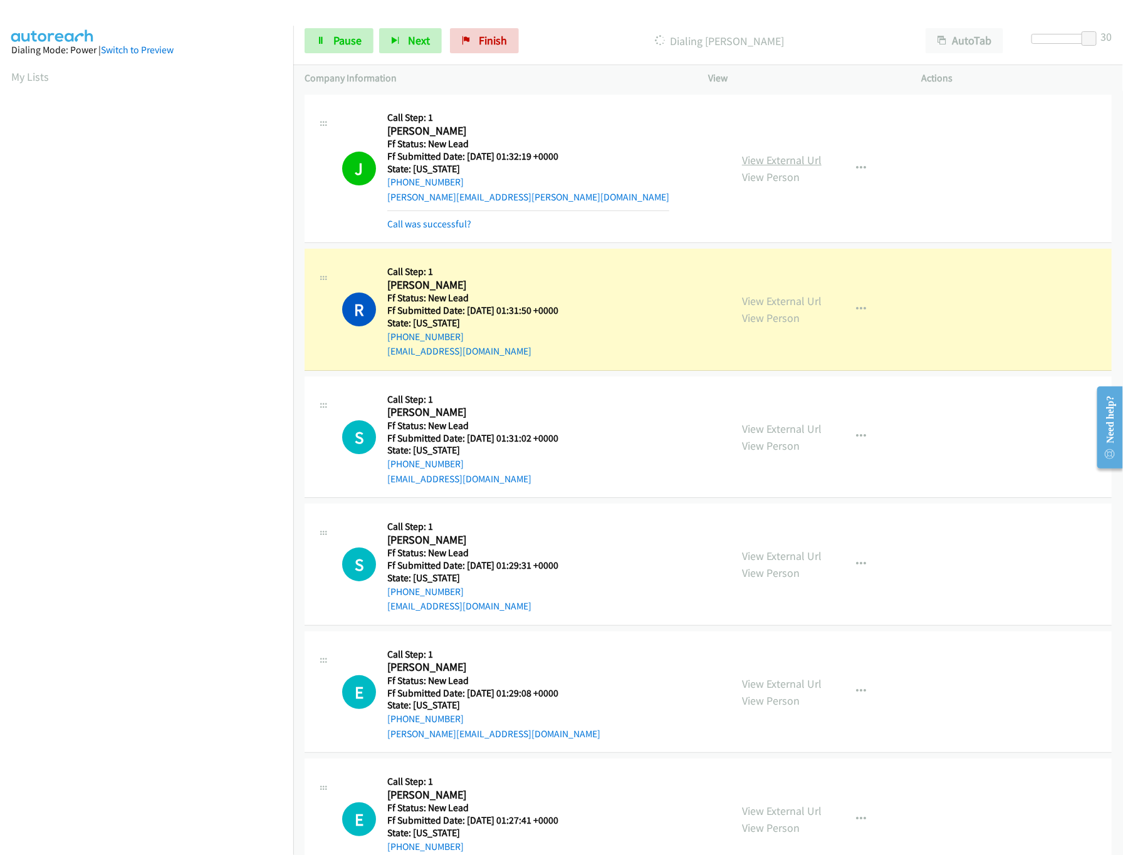
click at [784, 165] on link "View External Url" at bounding box center [782, 160] width 80 height 14
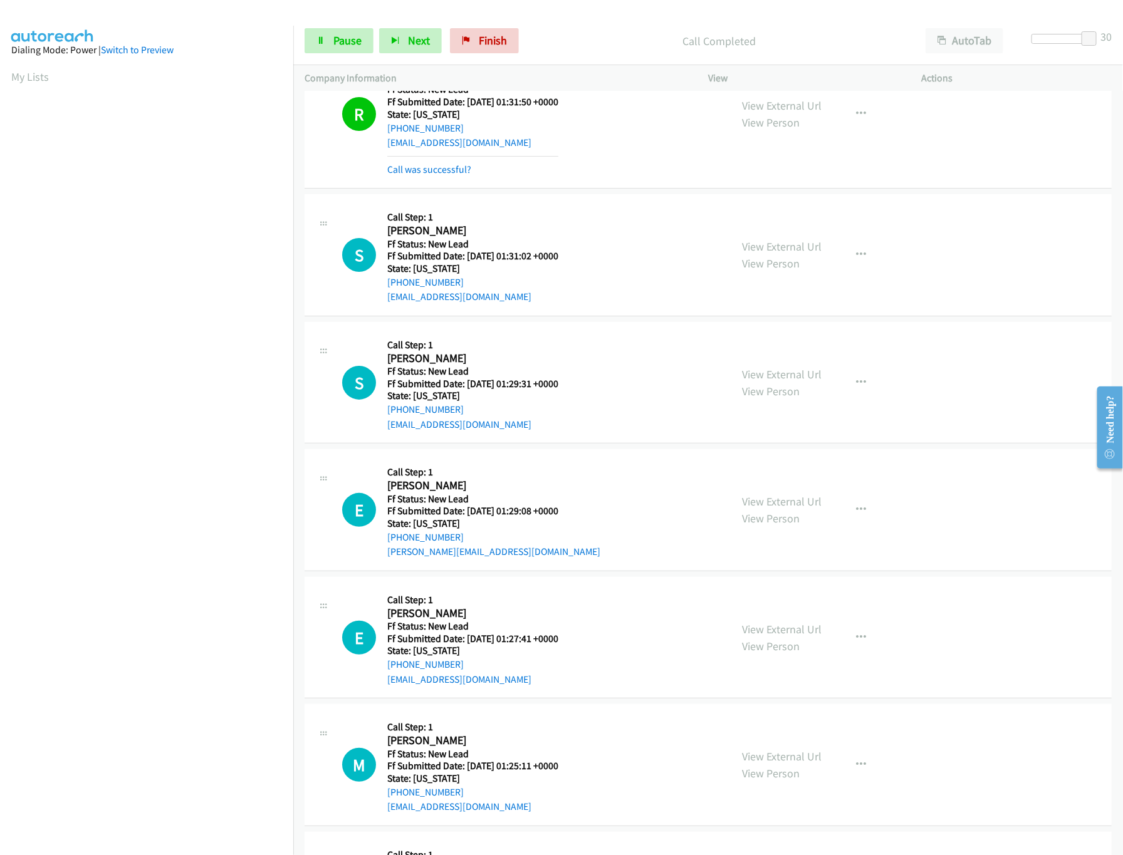
scroll to position [2256, 0]
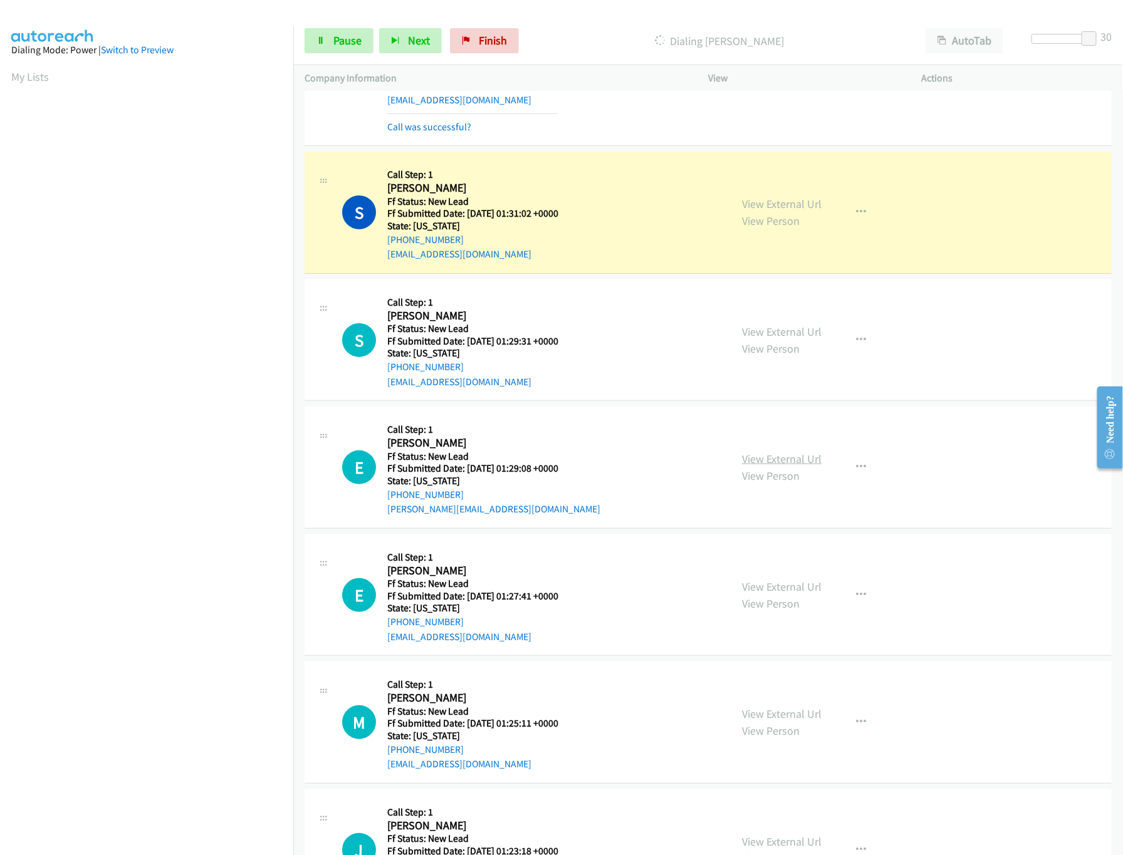
click at [775, 466] on link "View External Url" at bounding box center [782, 459] width 80 height 14
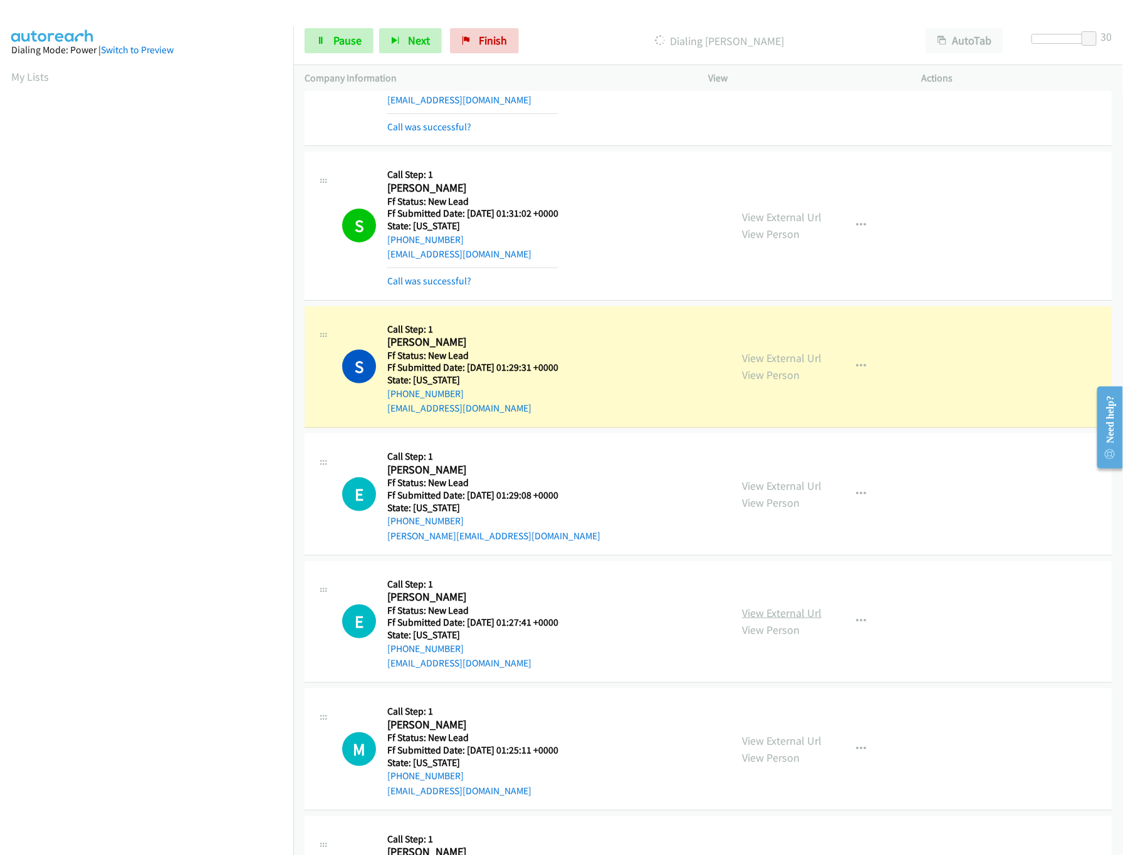
click at [756, 620] on link "View External Url" at bounding box center [782, 613] width 80 height 14
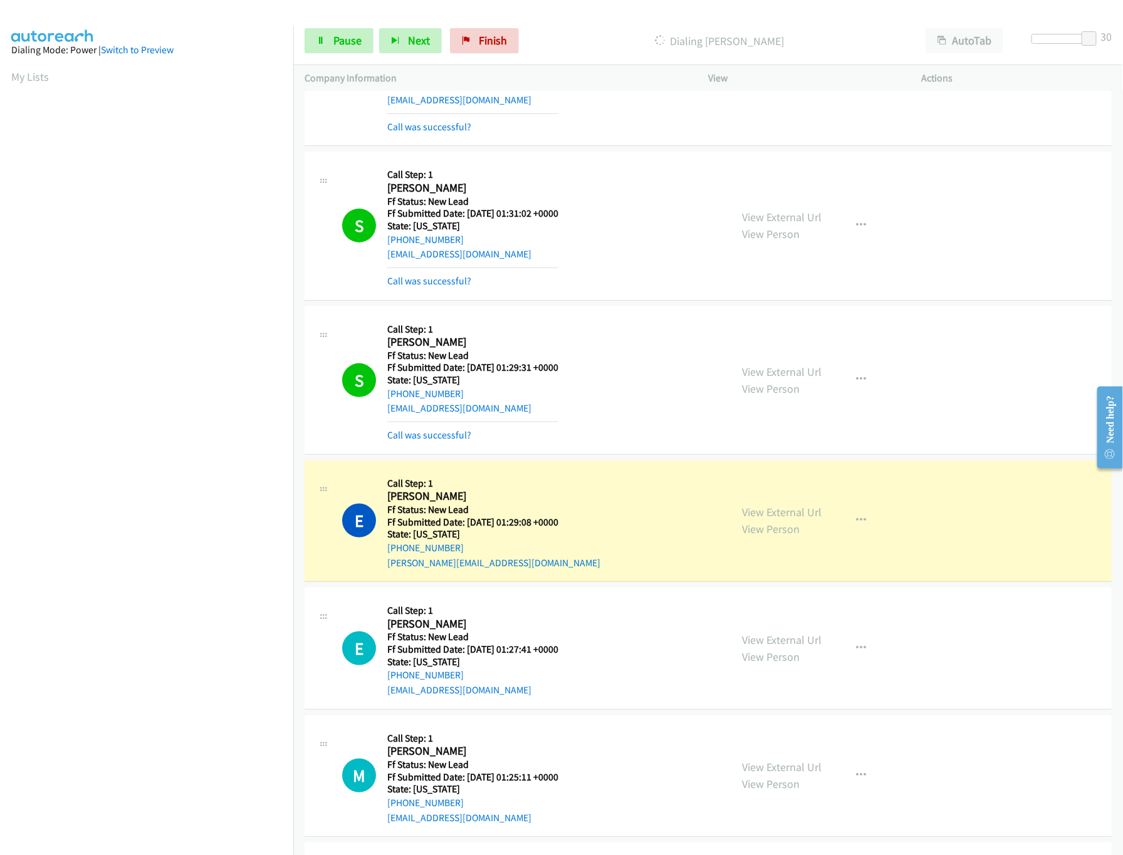
scroll to position [2507, 0]
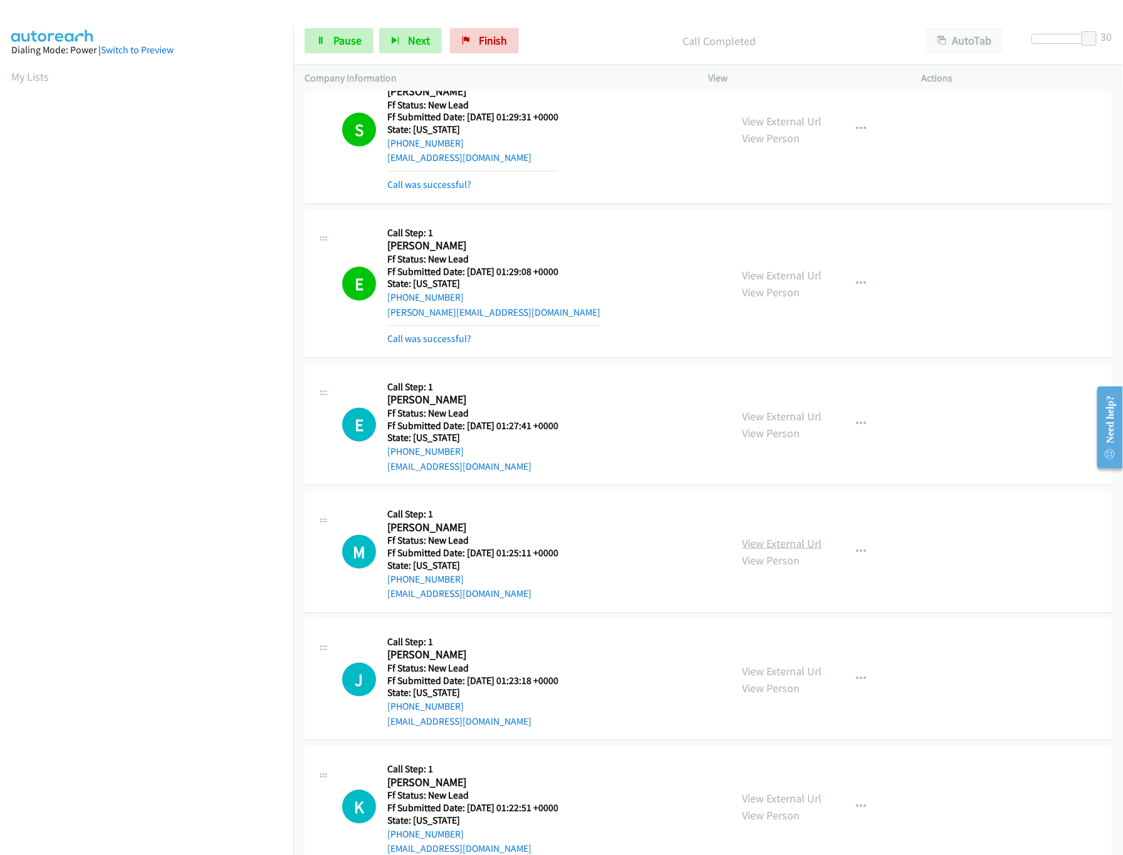
click at [762, 551] on link "View External Url" at bounding box center [782, 543] width 80 height 14
click at [1055, 41] on div at bounding box center [1061, 39] width 58 height 10
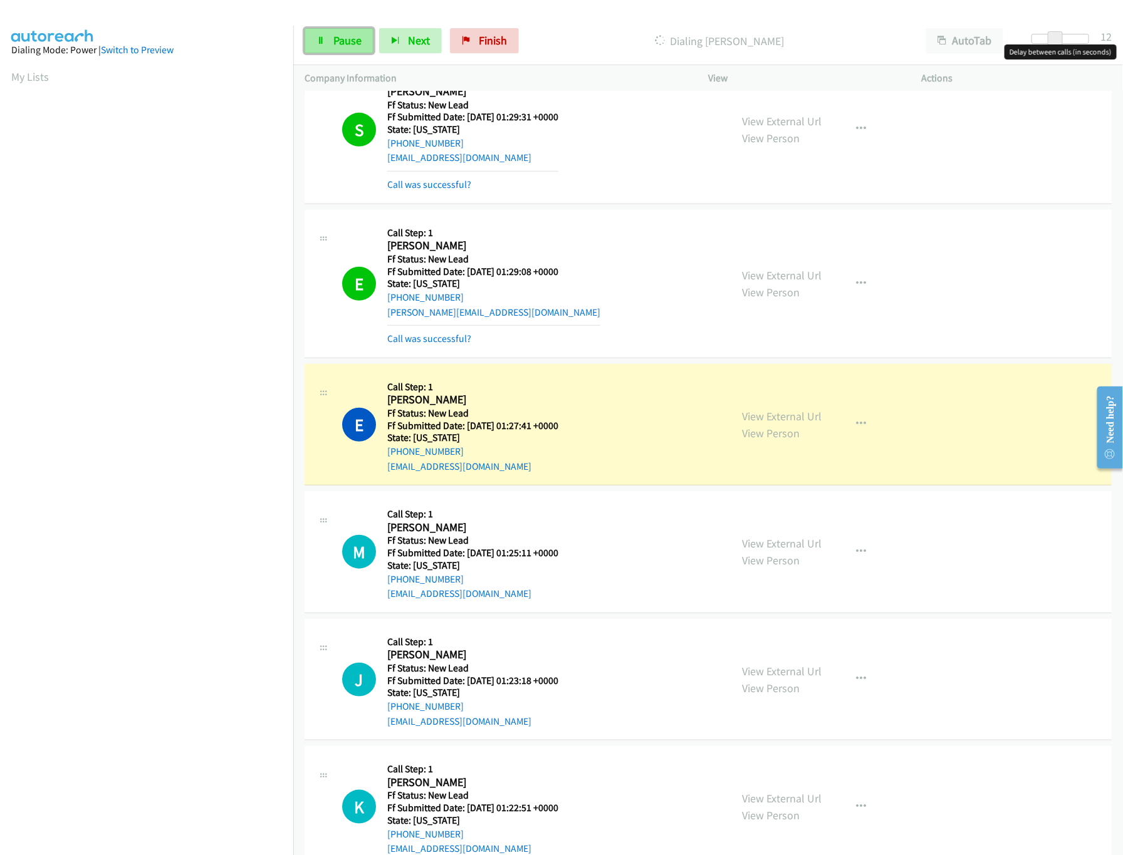
click at [328, 36] on link "Pause" at bounding box center [339, 40] width 69 height 25
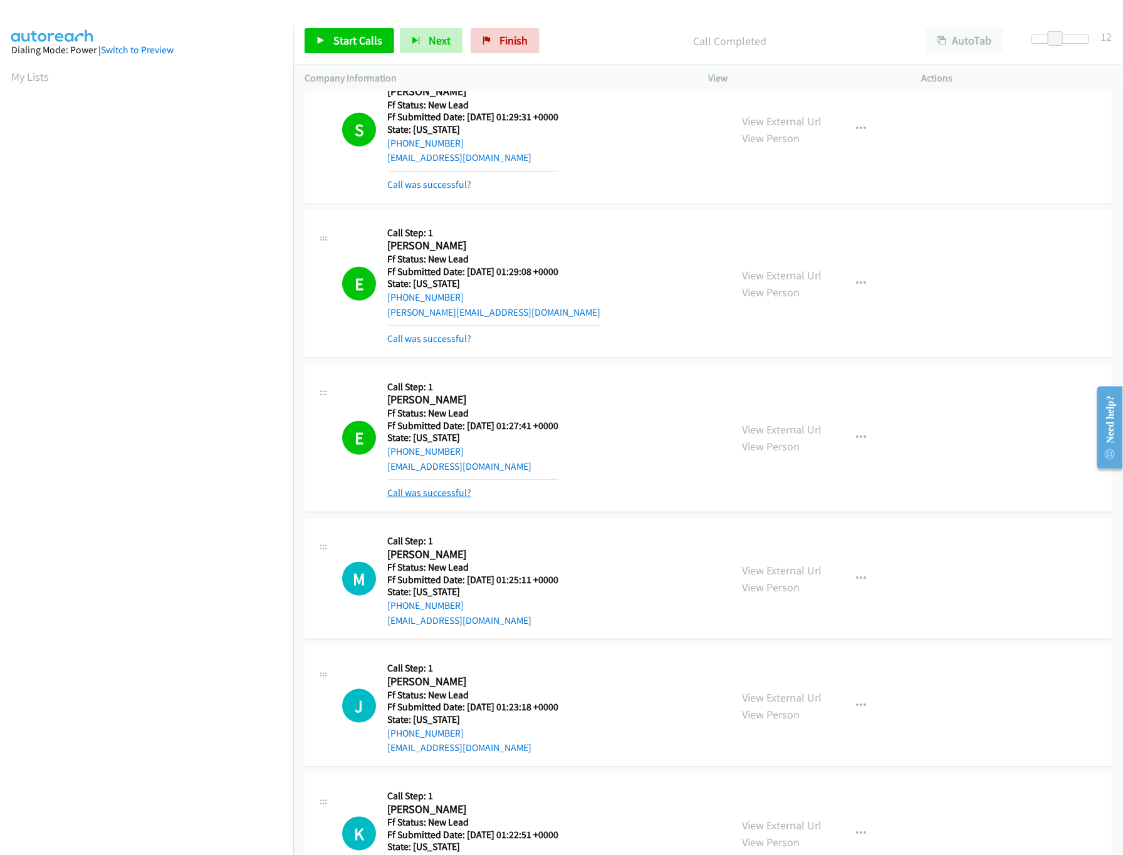
click at [425, 499] on link "Call was successful?" at bounding box center [429, 493] width 84 height 12
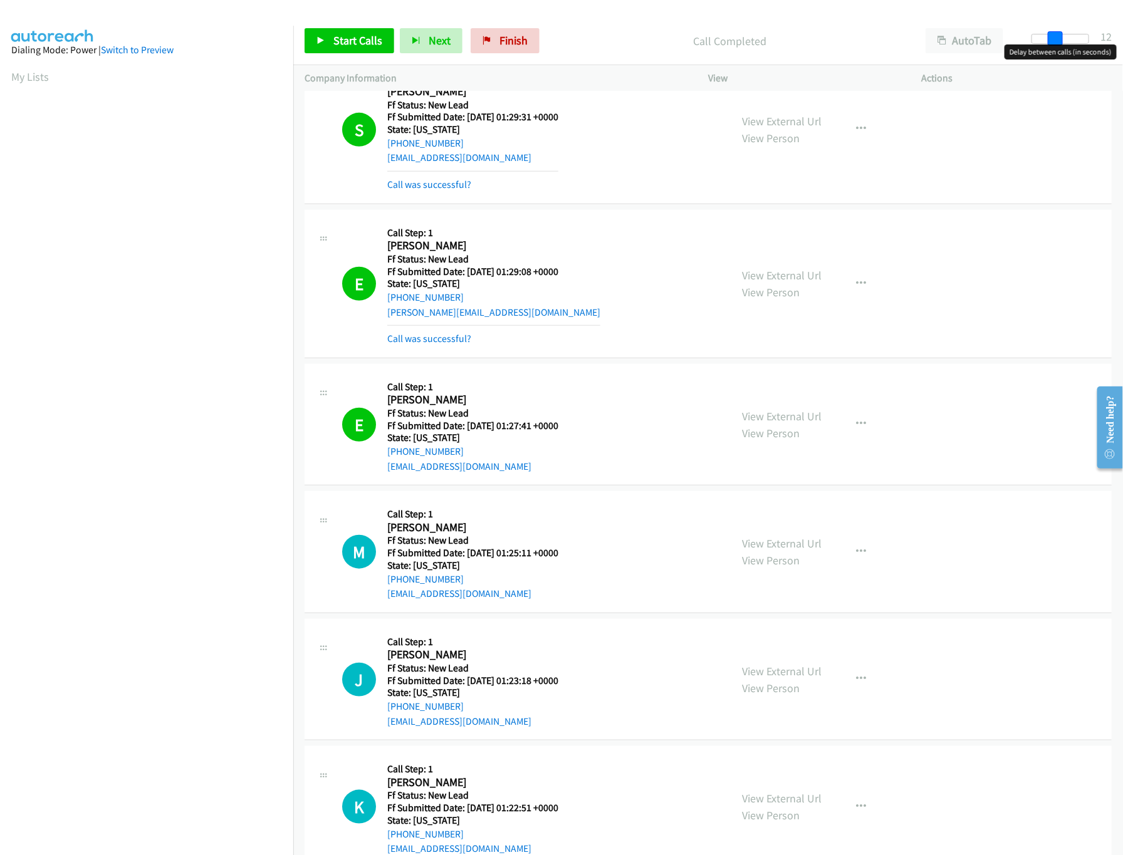
drag, startPoint x: 1057, startPoint y: 39, endPoint x: 891, endPoint y: 36, distance: 165.5
click at [891, 36] on div "Start Calls Pause Next Finish Call Completed AutoTab AutoTab 12" at bounding box center [708, 41] width 830 height 48
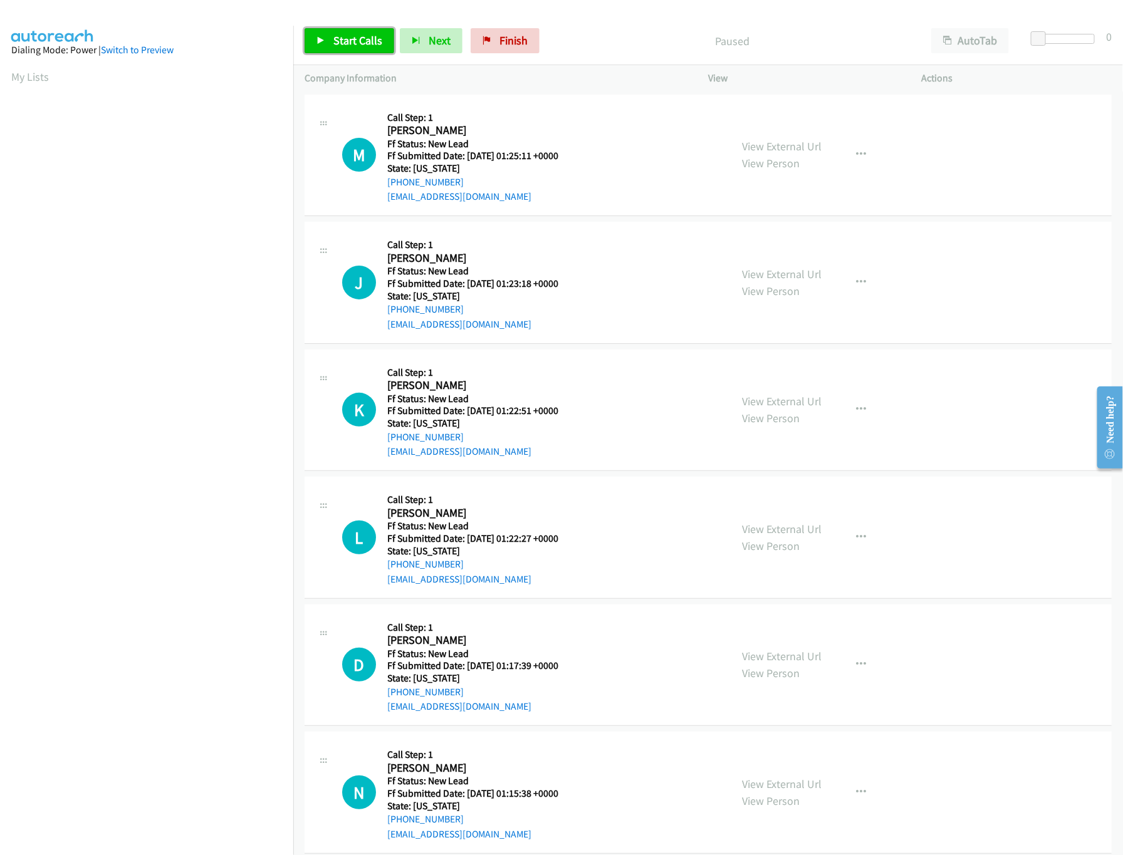
click at [341, 30] on link "Start Calls" at bounding box center [350, 40] width 90 height 25
click at [341, 49] on link "Pause" at bounding box center [339, 40] width 69 height 25
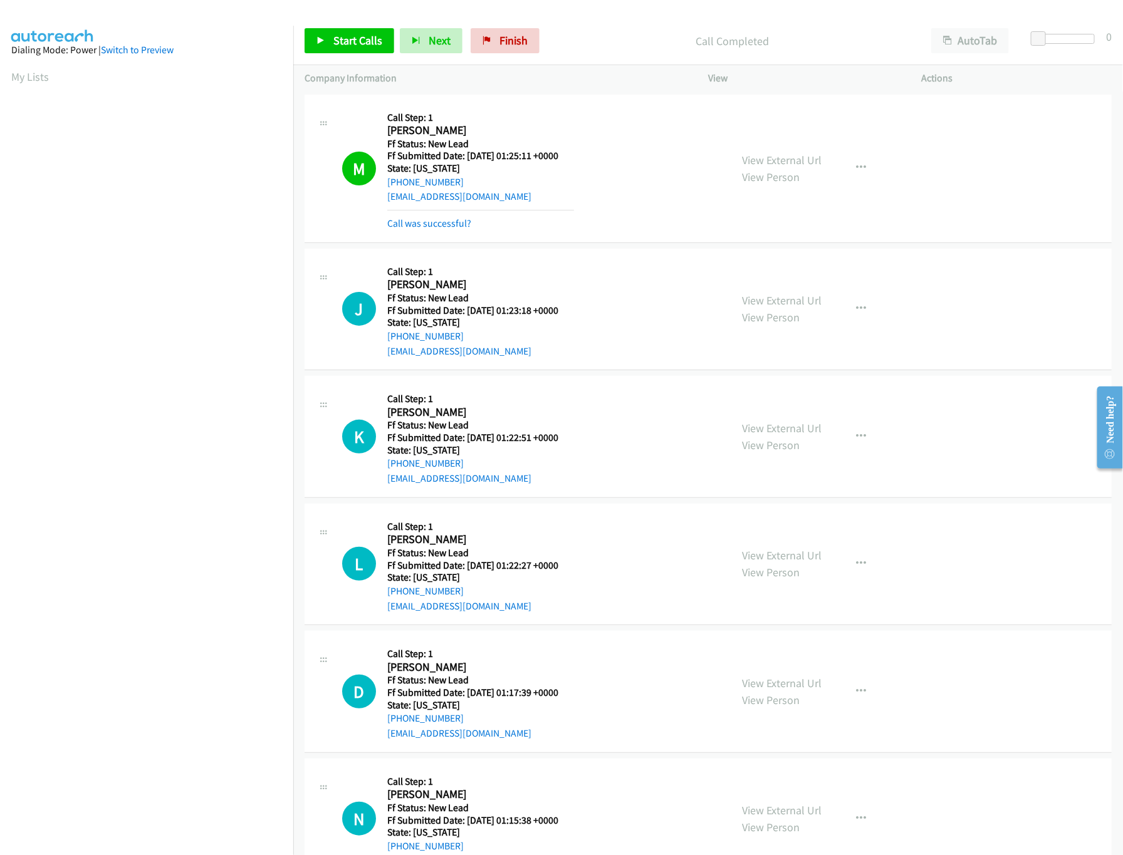
click at [540, 41] on div "Start Calls Pause Next Finish" at bounding box center [425, 40] width 241 height 25
drag, startPoint x: 521, startPoint y: 42, endPoint x: 600, endPoint y: 66, distance: 83.1
click at [519, 43] on span "Finish" at bounding box center [514, 40] width 28 height 14
